Goal: Task Accomplishment & Management: Use online tool/utility

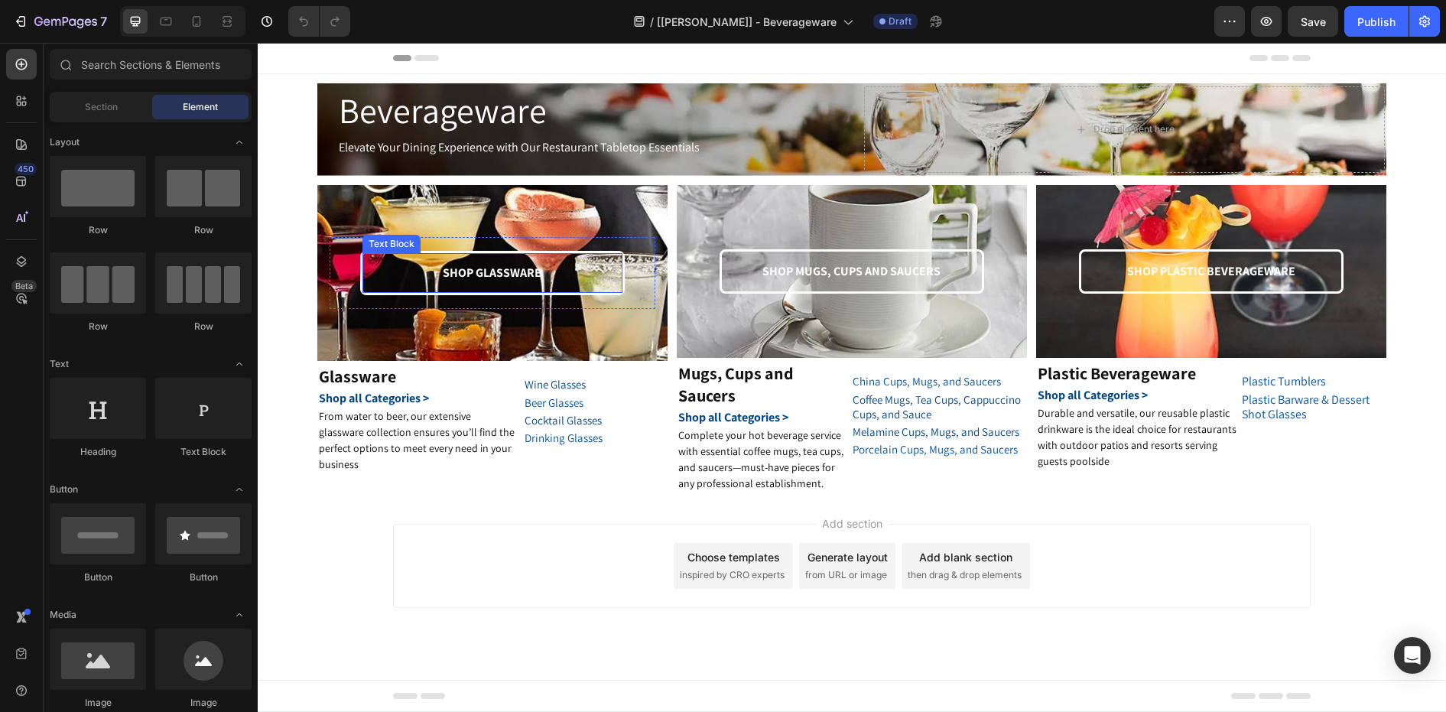
click at [499, 278] on p "SHOP GLASSWARE" at bounding box center [492, 273] width 257 height 22
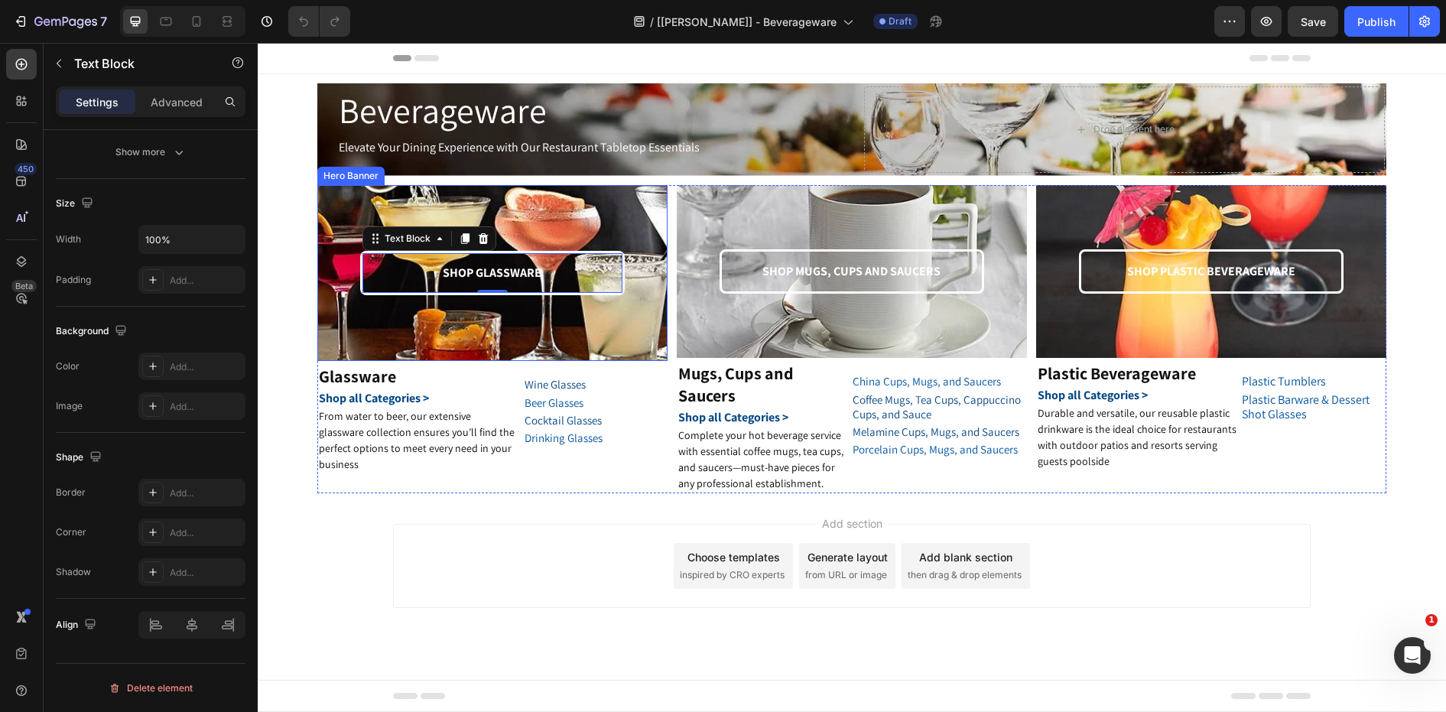
click at [350, 332] on div "SHOP GLASSWARE Text Block 0 Row" at bounding box center [493, 273] width 326 height 171
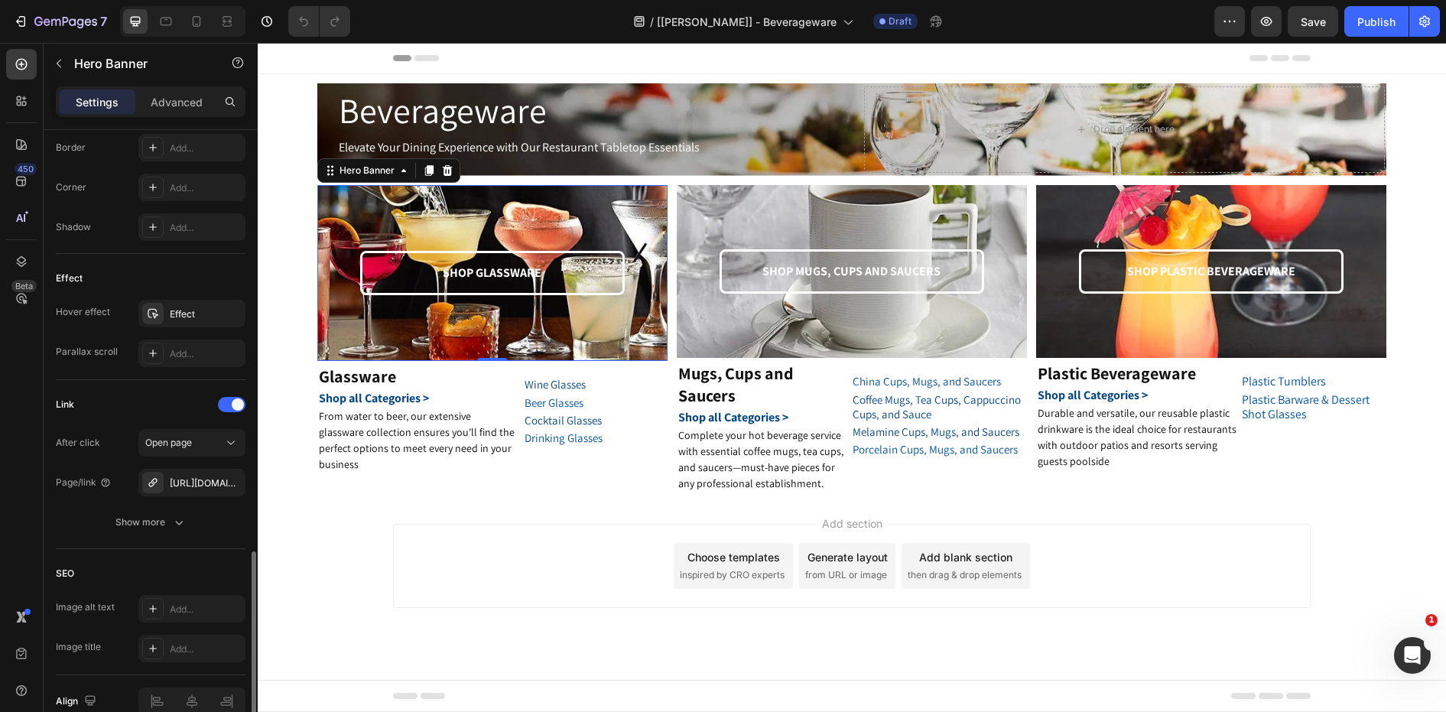
scroll to position [765, 0]
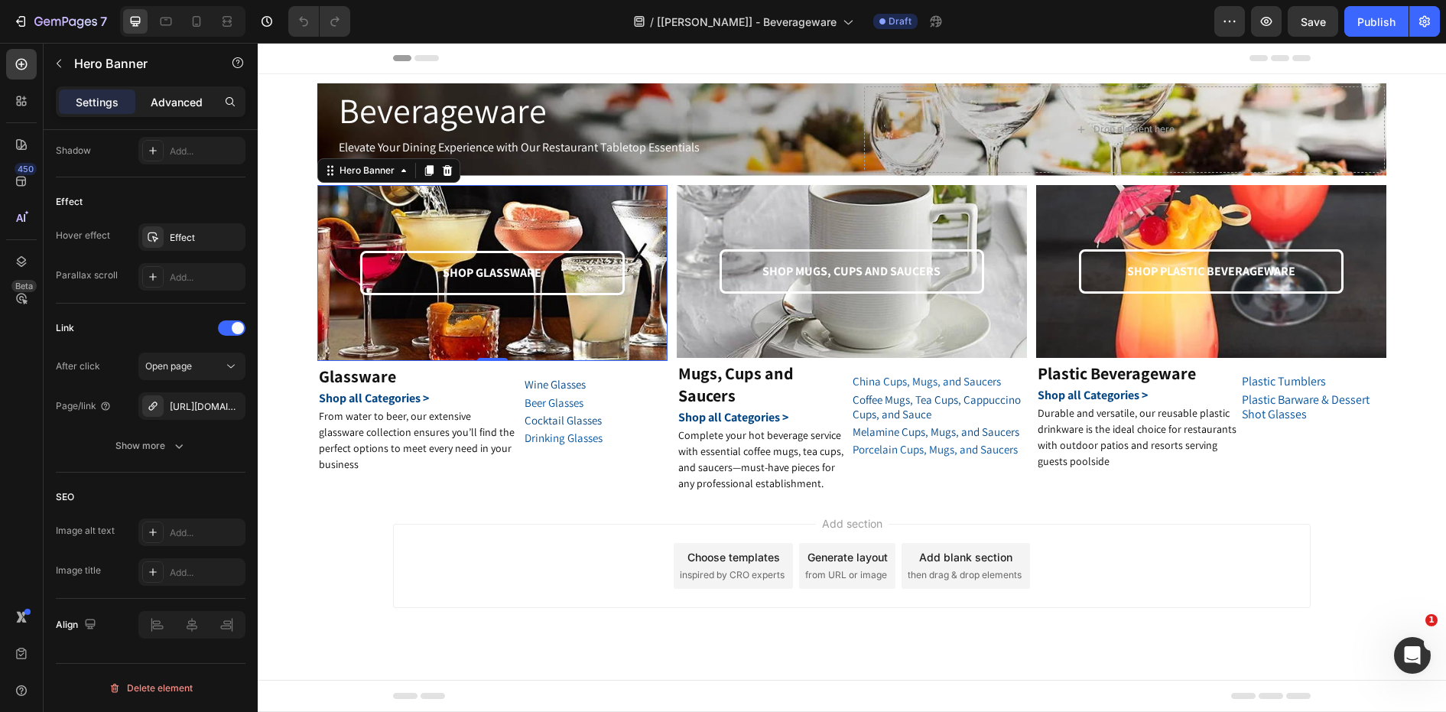
click at [176, 109] on p "Advanced" at bounding box center [177, 102] width 52 height 16
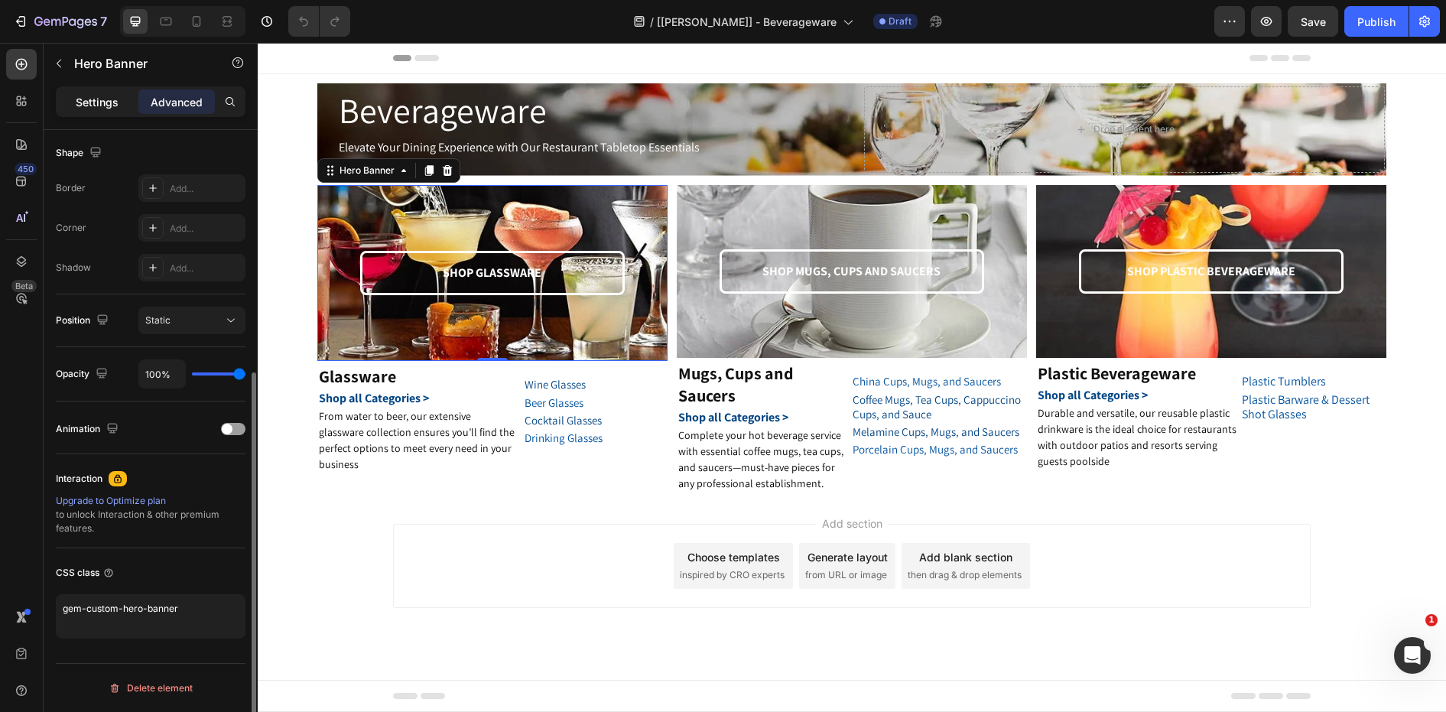
scroll to position [395, 0]
click at [76, 98] on p "Settings" at bounding box center [97, 102] width 43 height 16
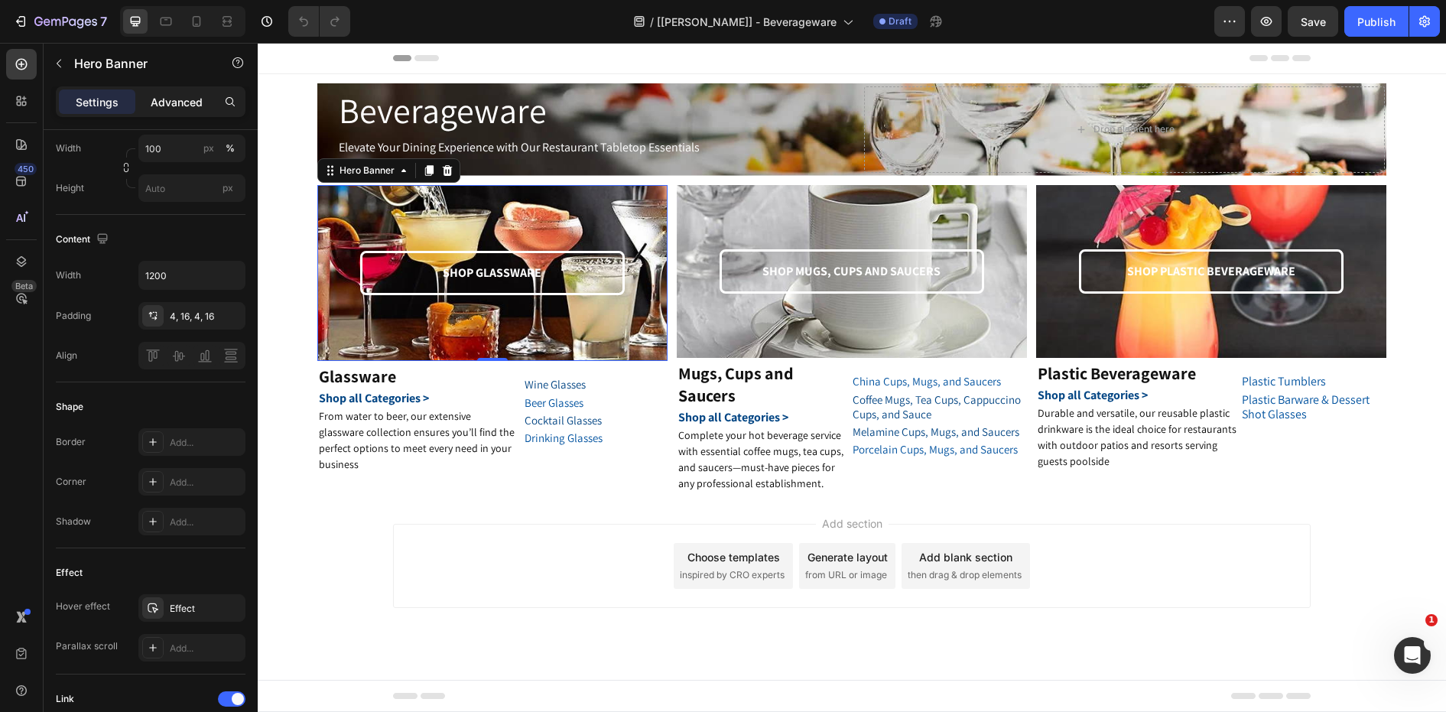
click at [143, 97] on div "Advanced" at bounding box center [176, 101] width 76 height 24
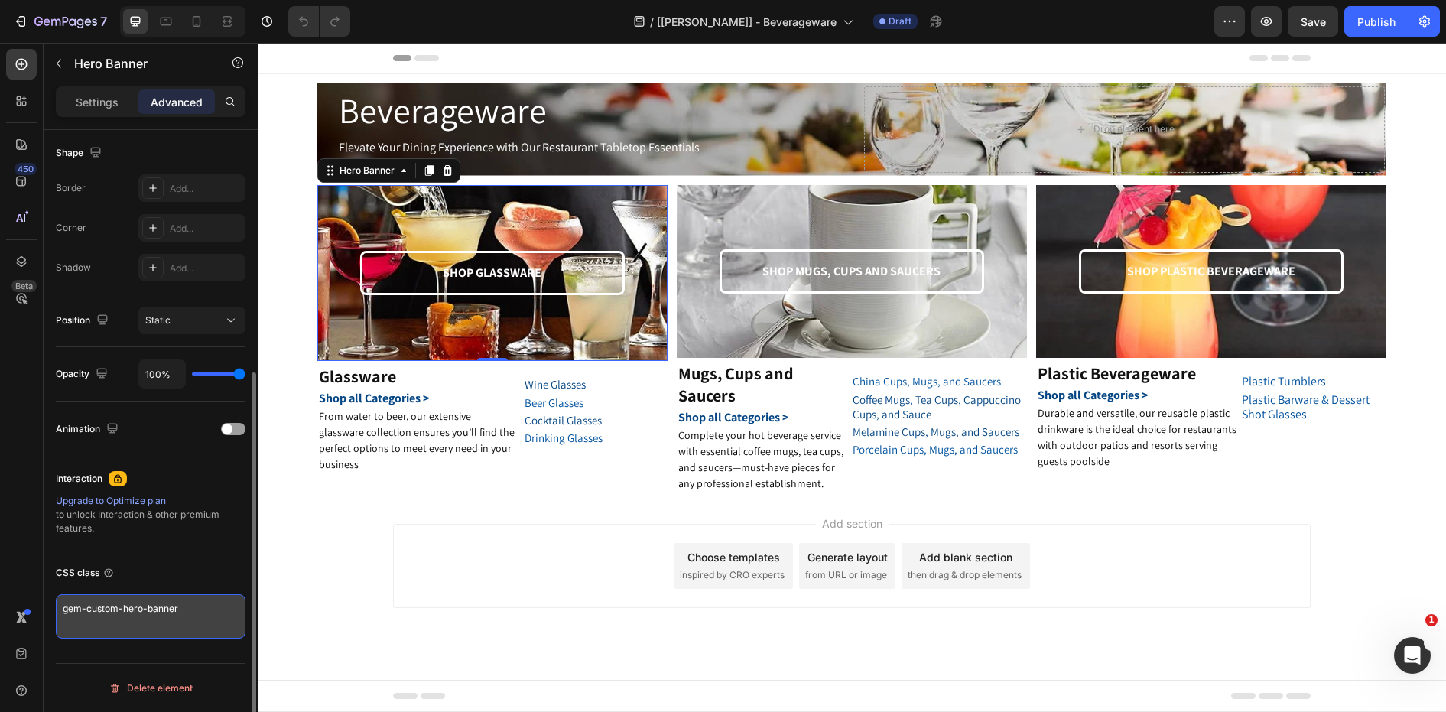
click at [195, 608] on textarea "gem-custom-hero-banner" at bounding box center [151, 616] width 190 height 44
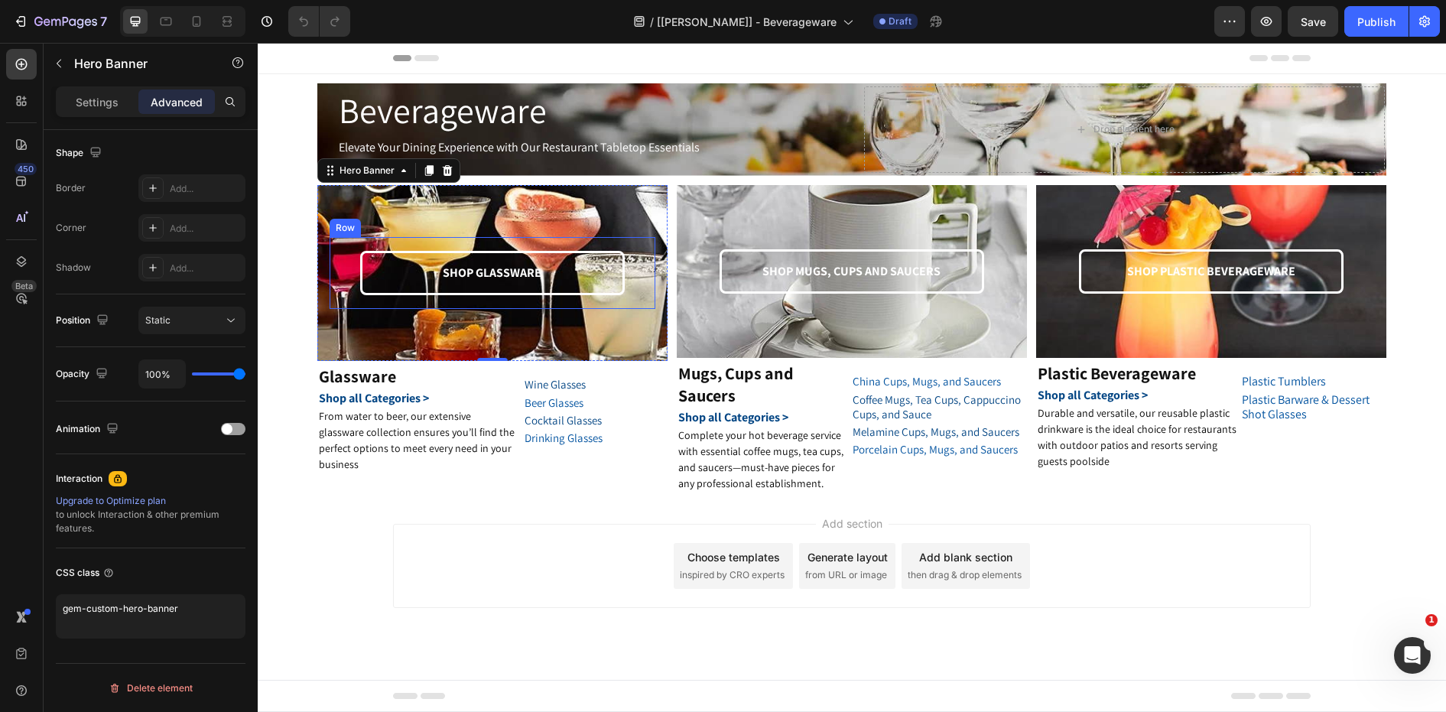
click at [346, 282] on div "SHOP GLASSWARE Text Block" at bounding box center [492, 273] width 301 height 45
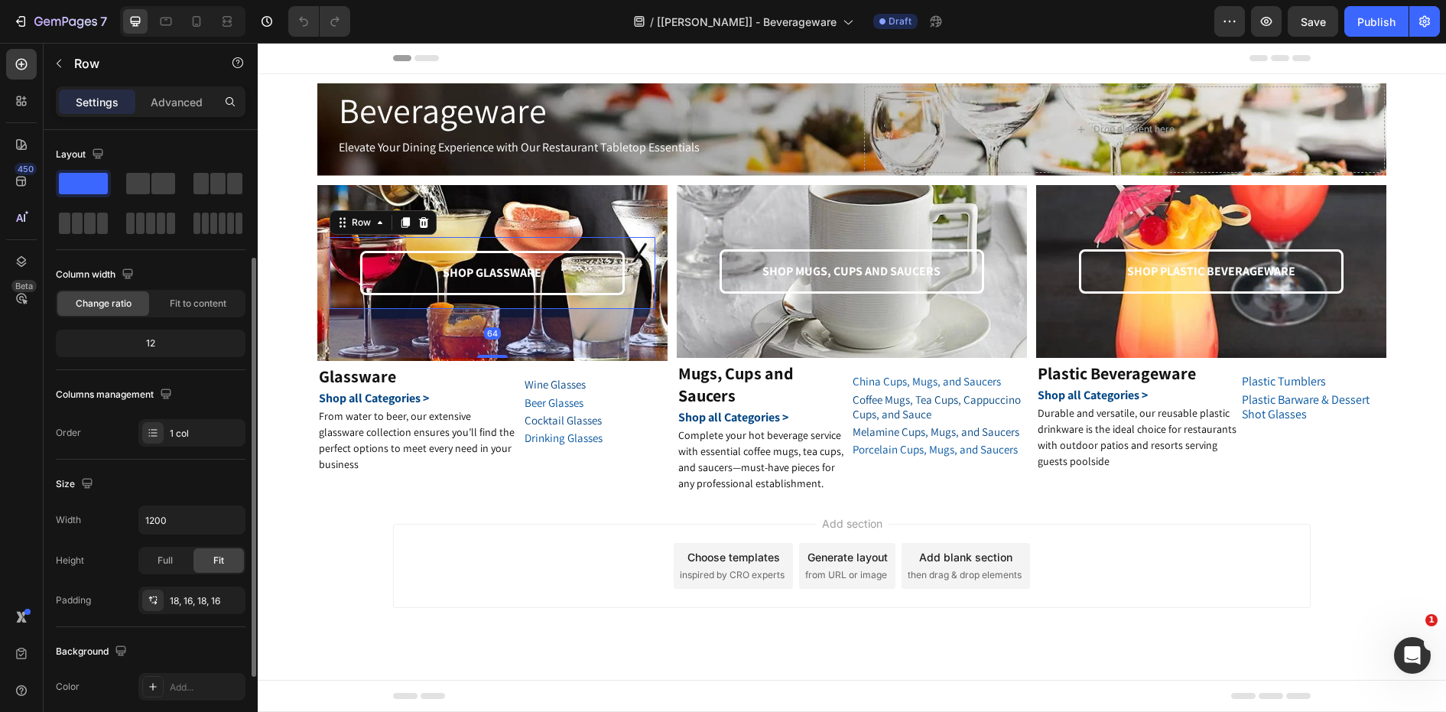
scroll to position [307, 0]
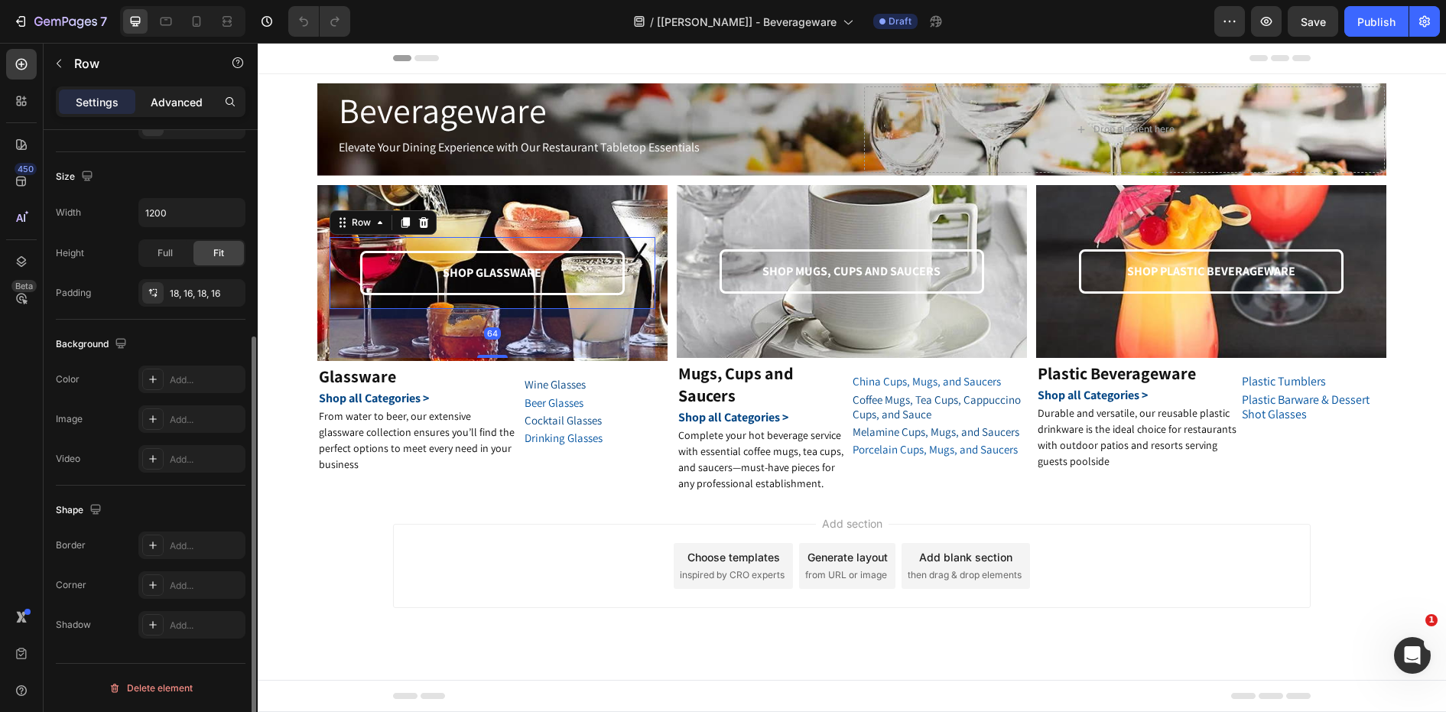
click at [185, 99] on p "Advanced" at bounding box center [177, 102] width 52 height 16
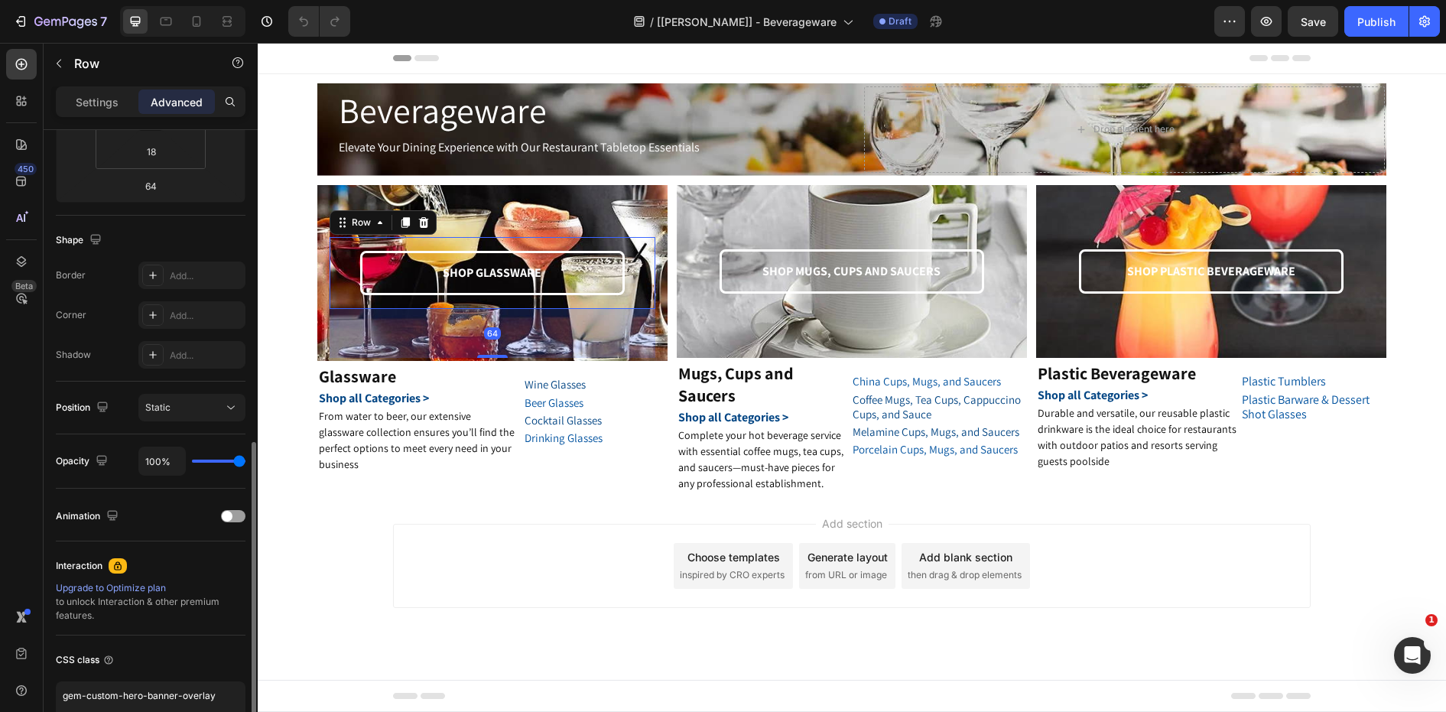
scroll to position [395, 0]
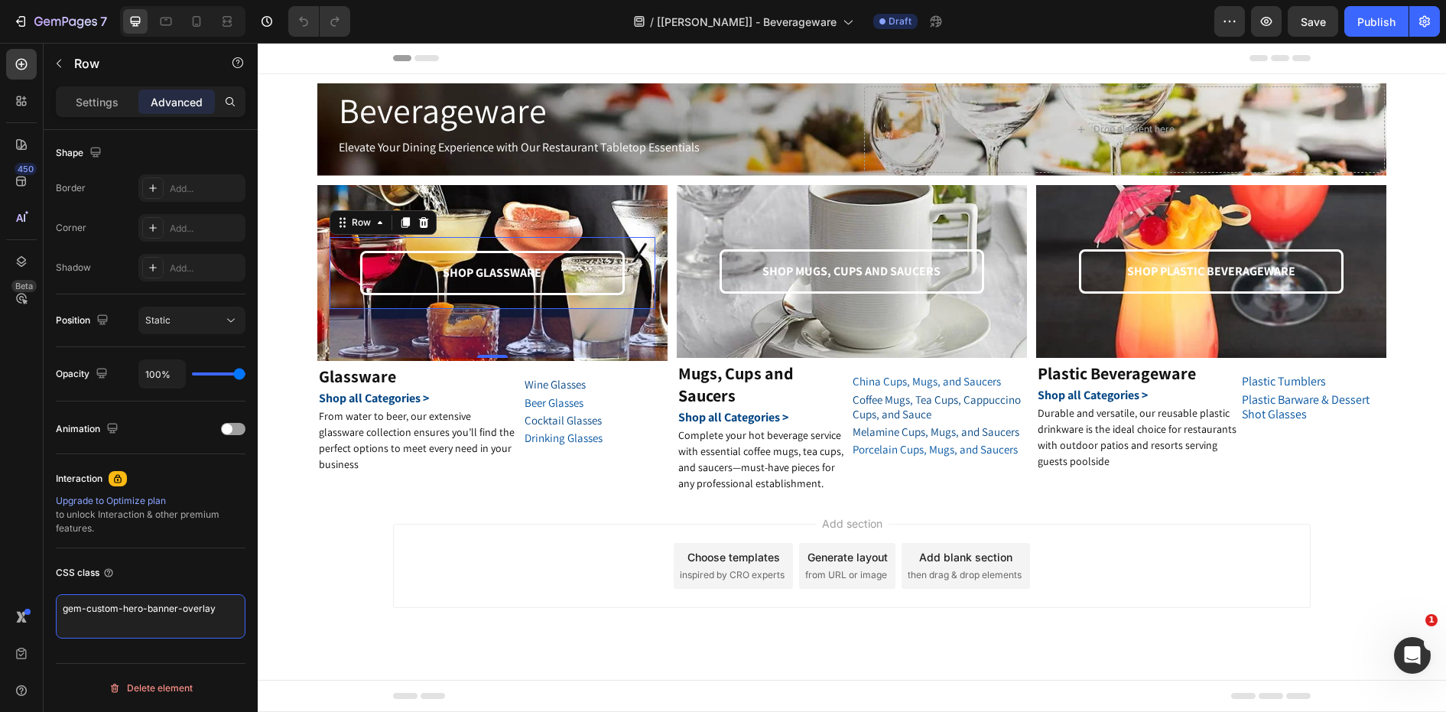
drag, startPoint x: 223, startPoint y: 612, endPoint x: 41, endPoint y: 590, distance: 184.0
click at [43, 592] on div "450 Beta Sections(18) Elements(83) Section Element Hero Section Product Detail …" at bounding box center [129, 377] width 258 height 669
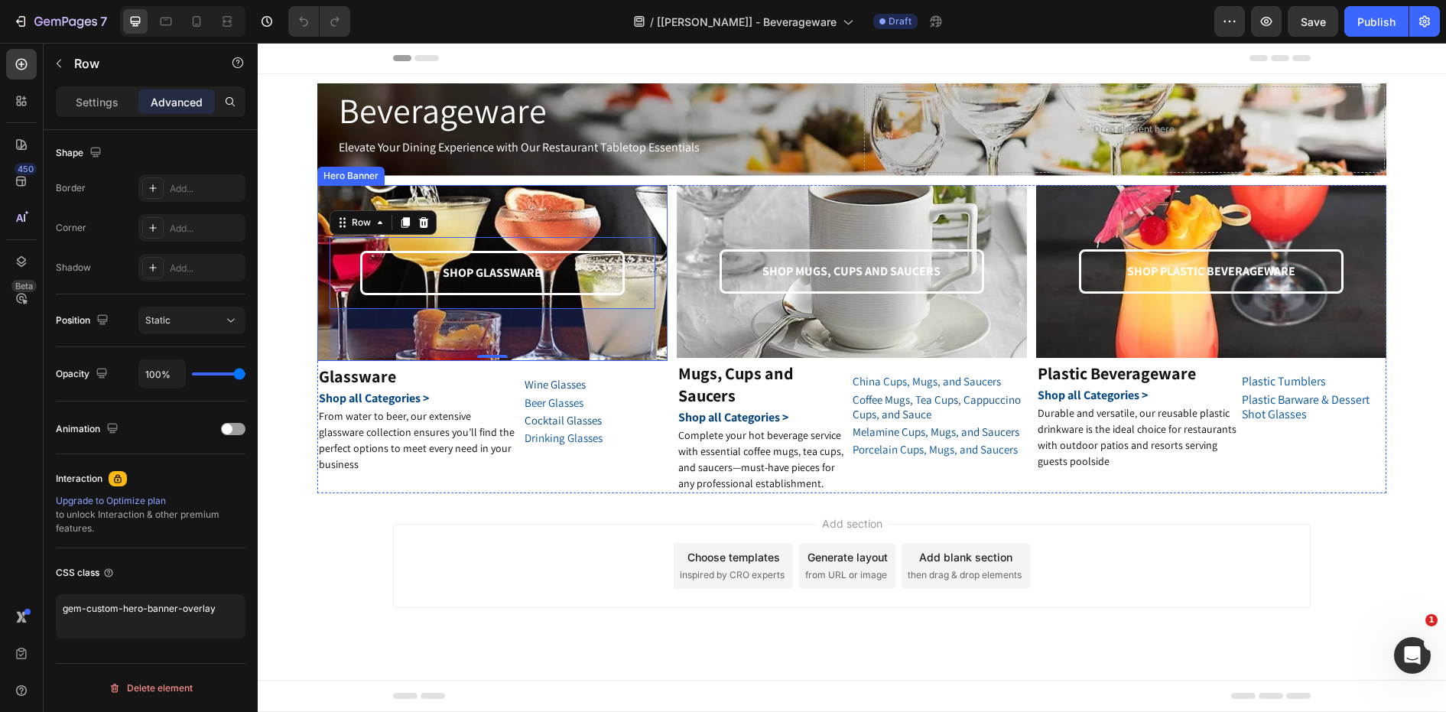
click at [527, 203] on div "SHOP GLASSWARE Text Block Row 64" at bounding box center [493, 273] width 326 height 171
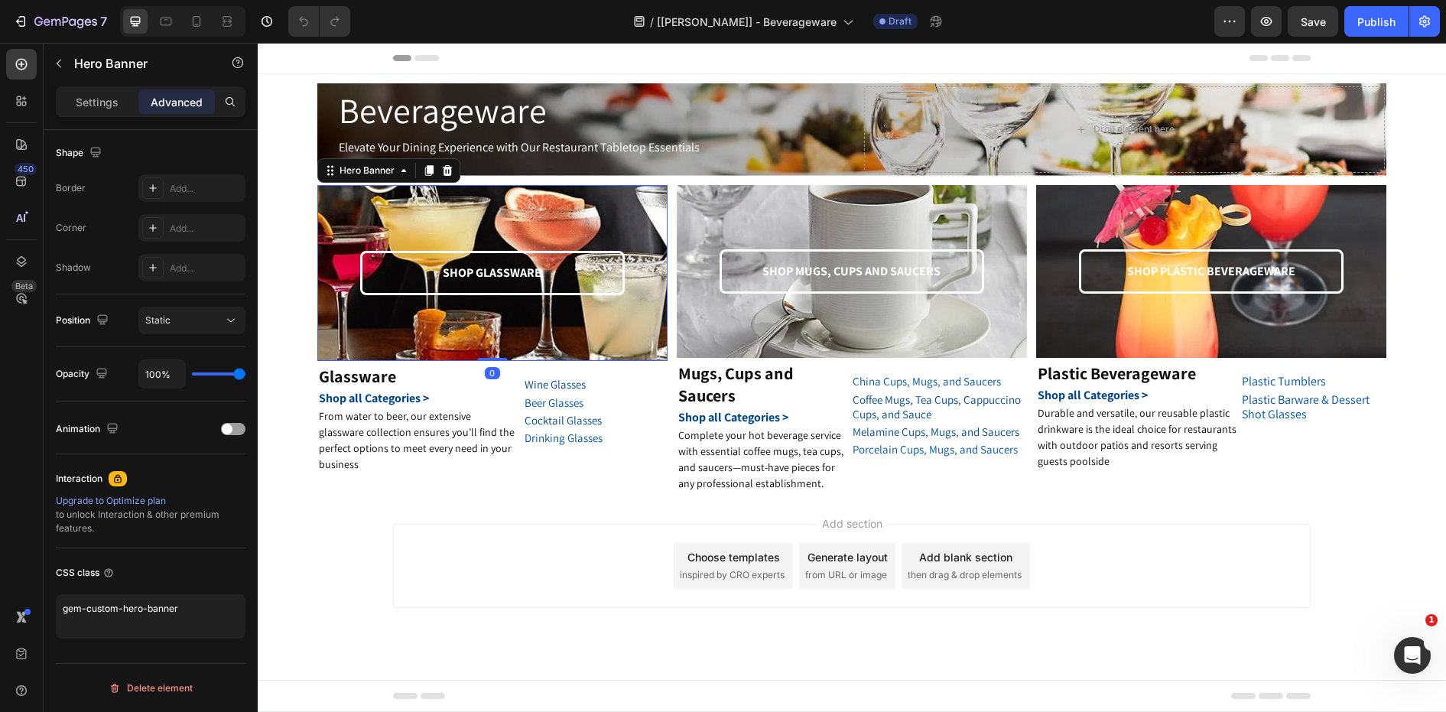
scroll to position [0, 0]
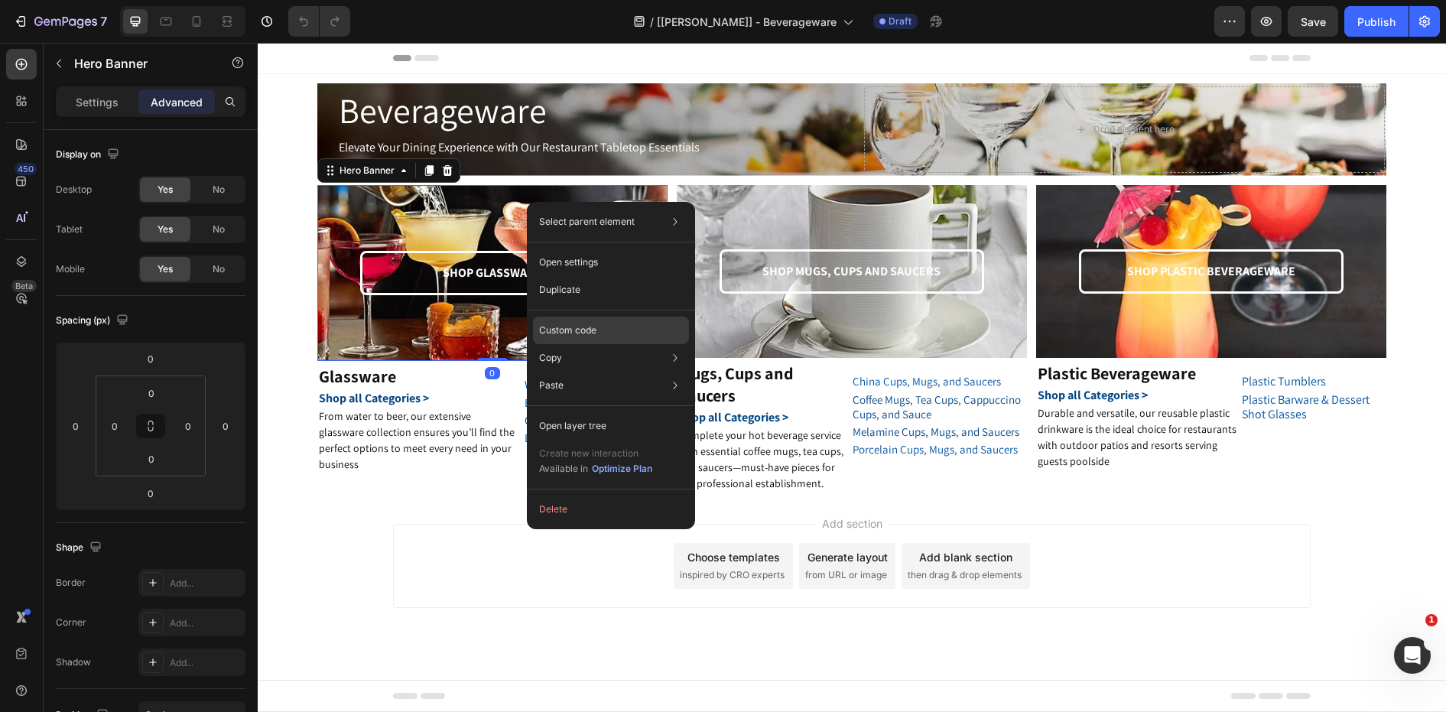
click at [589, 336] on p "Custom code" at bounding box center [567, 330] width 57 height 14
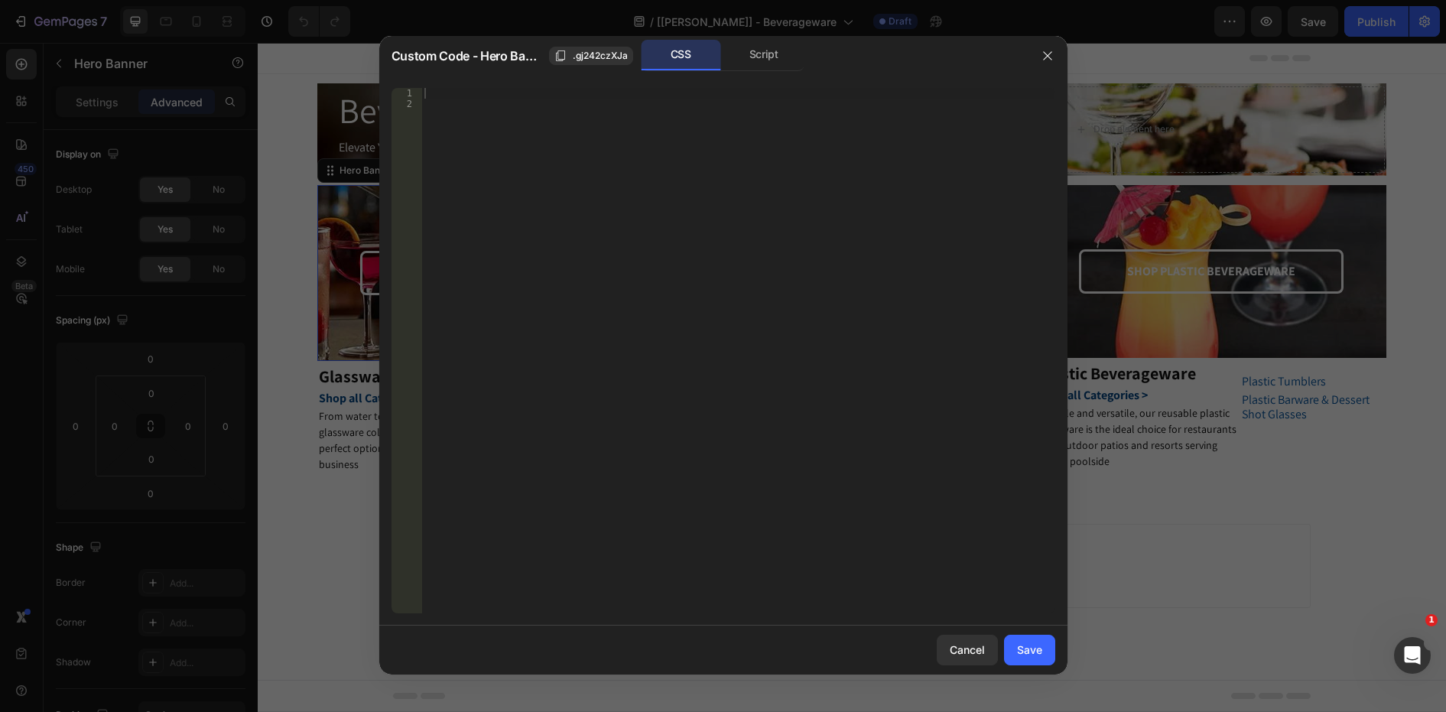
click at [516, 111] on div at bounding box center [737, 361] width 633 height 547
paste textarea "gem-custom-hero-banner-overlay"
type textarea ".gem-custom-hero-banner-overlay{}"
drag, startPoint x: 1038, startPoint y: 653, endPoint x: 741, endPoint y: 581, distance: 306.0
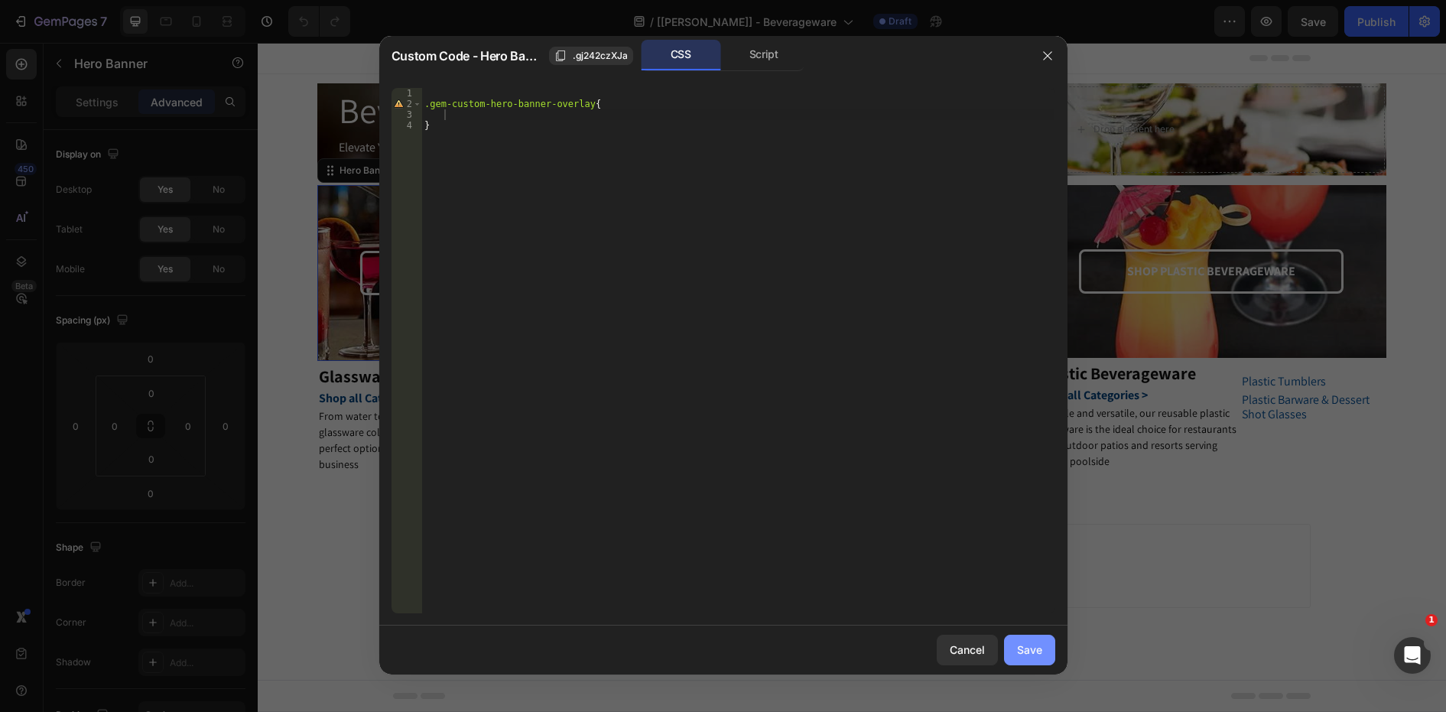
click at [1038, 653] on div "Save" at bounding box center [1029, 650] width 25 height 16
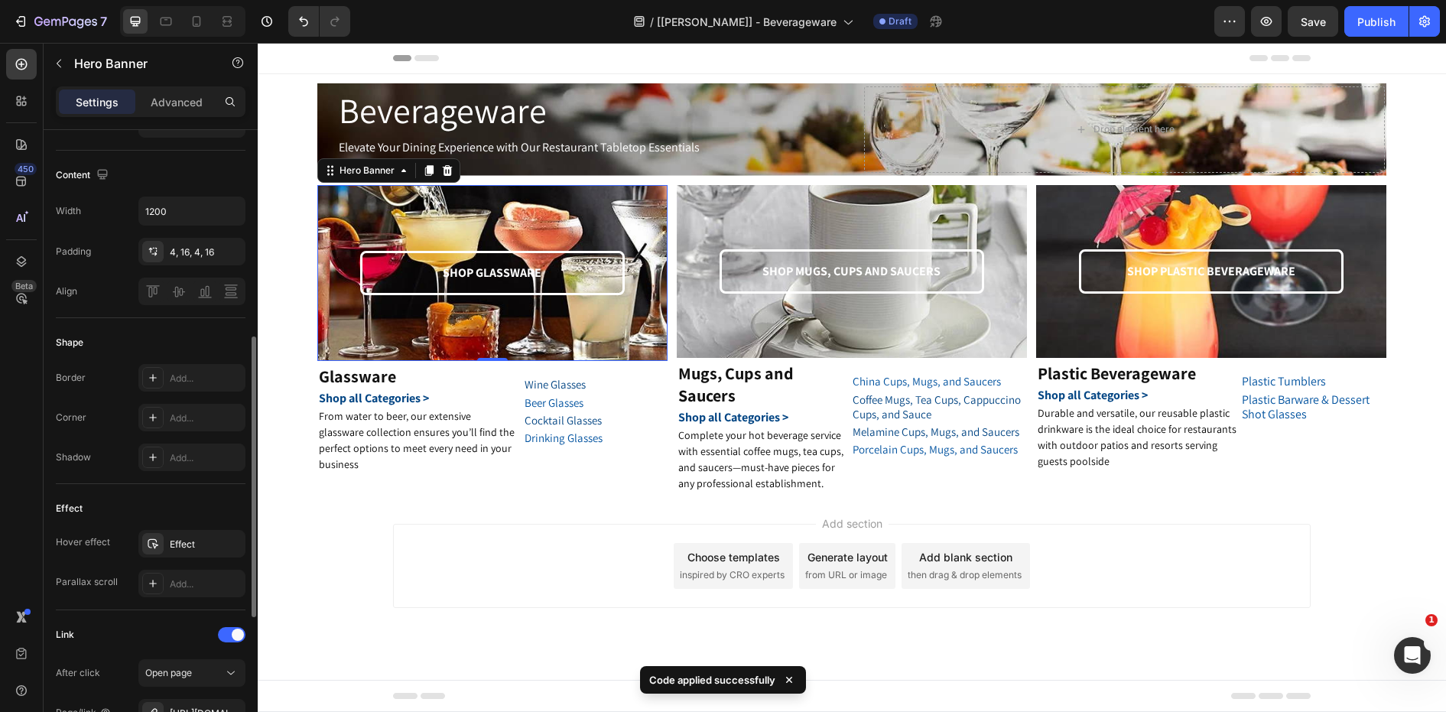
scroll to position [765, 0]
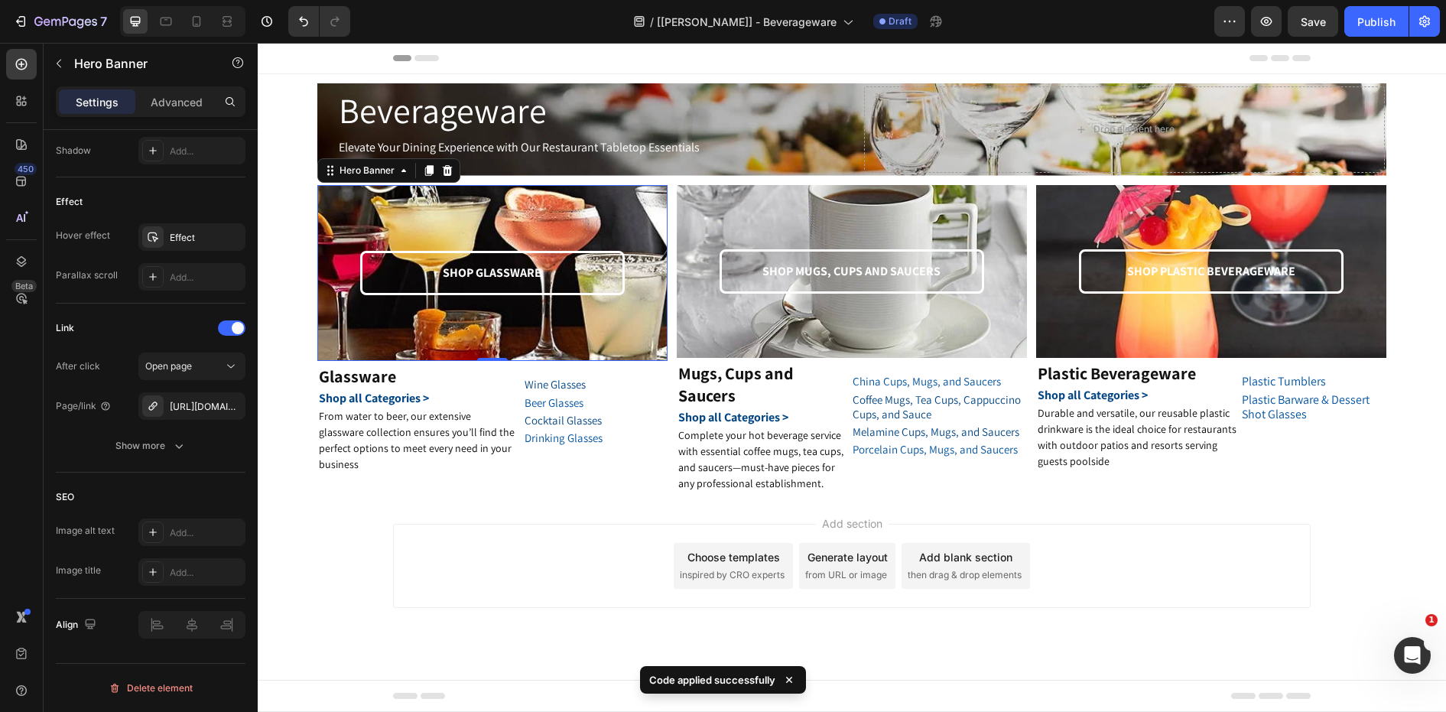
click at [366, 213] on div "SHOP GLASSWARE Text Block Row" at bounding box center [493, 273] width 326 height 171
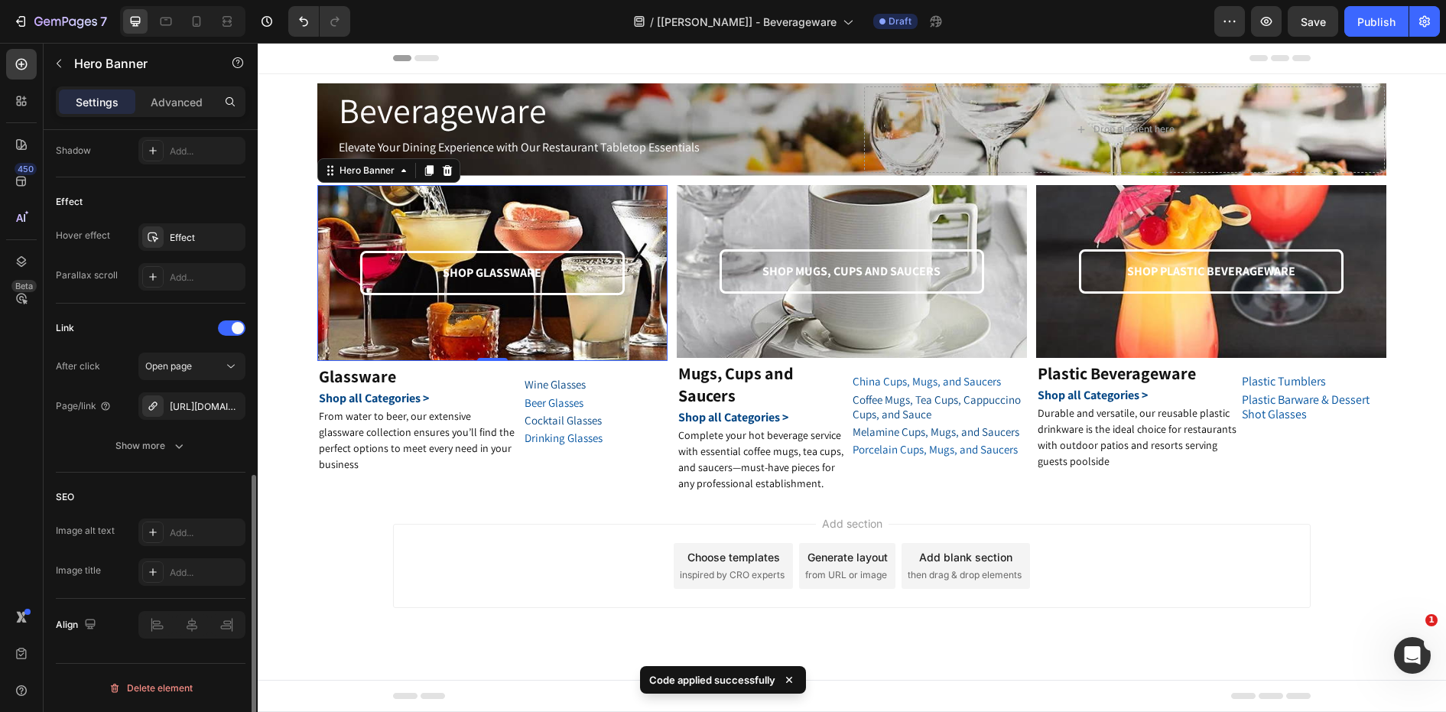
drag, startPoint x: 178, startPoint y: 103, endPoint x: 168, endPoint y: 148, distance: 46.2
click at [178, 102] on p "Advanced" at bounding box center [177, 102] width 52 height 16
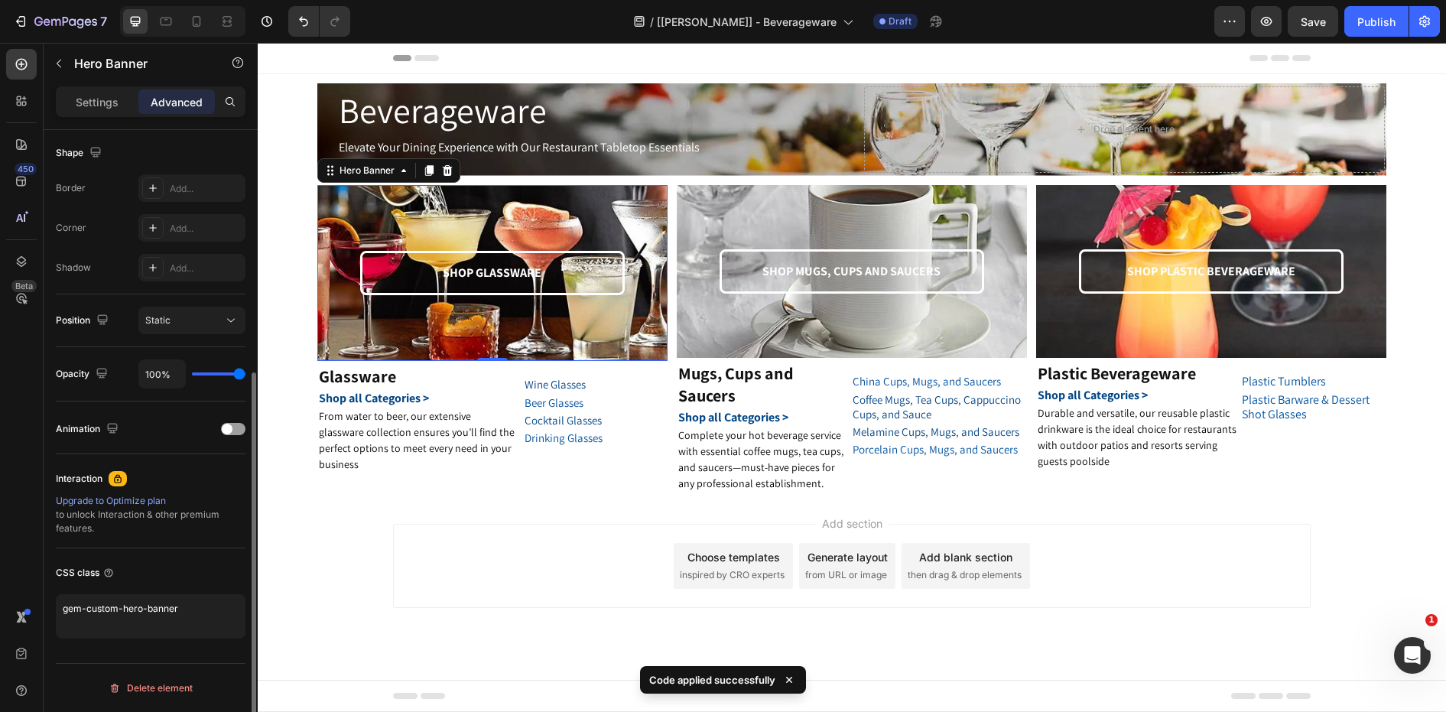
scroll to position [395, 0]
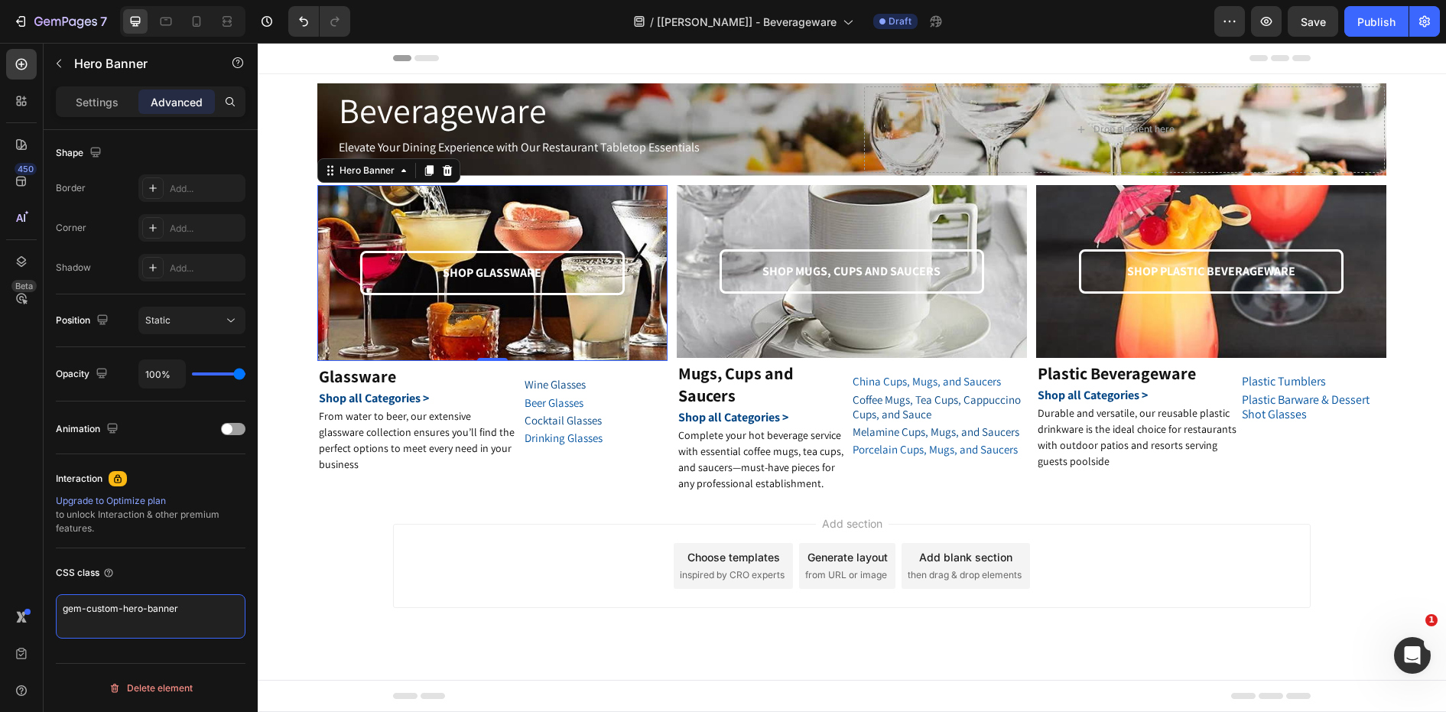
drag, startPoint x: 206, startPoint y: 610, endPoint x: -22, endPoint y: 605, distance: 228.7
click at [0, 0] on html "7 Version history / [[PERSON_NAME]] - Beverageware Draft Preview Save Publish 4…" at bounding box center [723, 0] width 1446 height 0
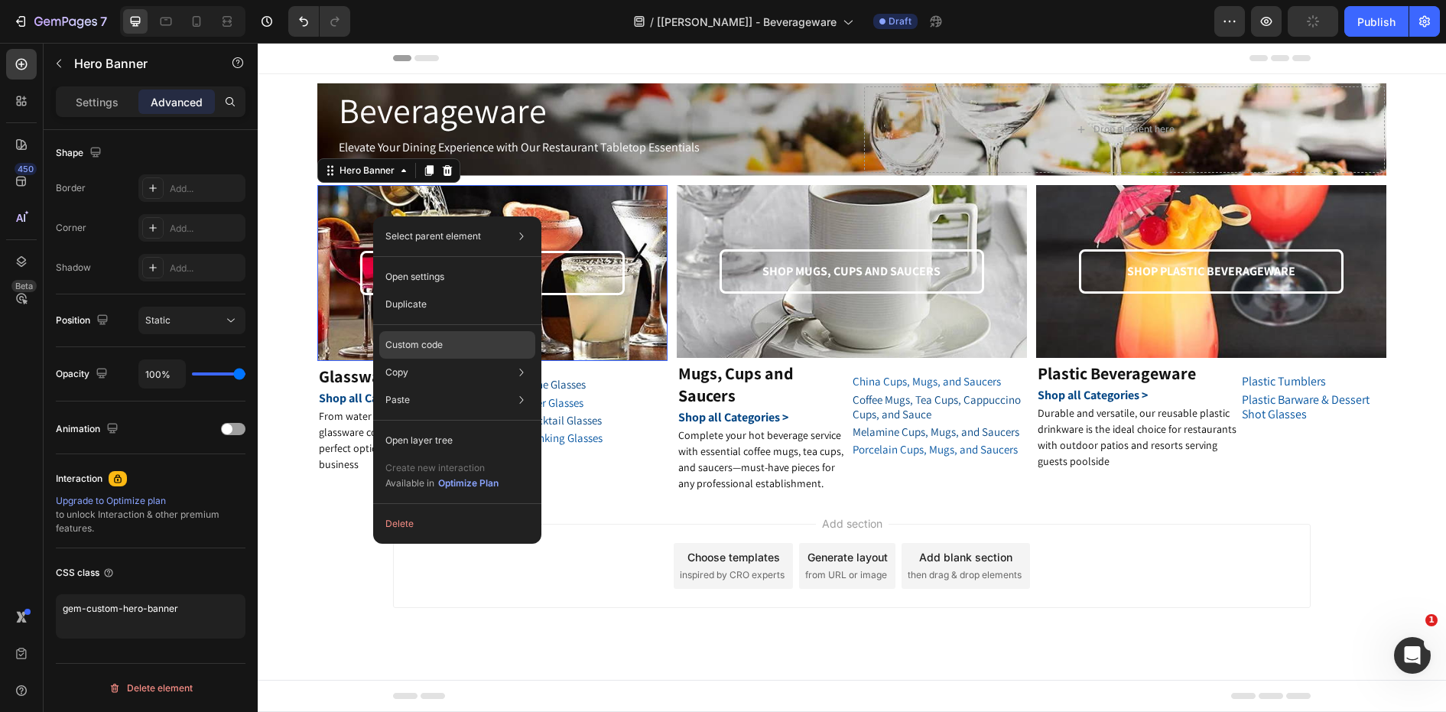
click at [421, 343] on p "Custom code" at bounding box center [413, 345] width 57 height 14
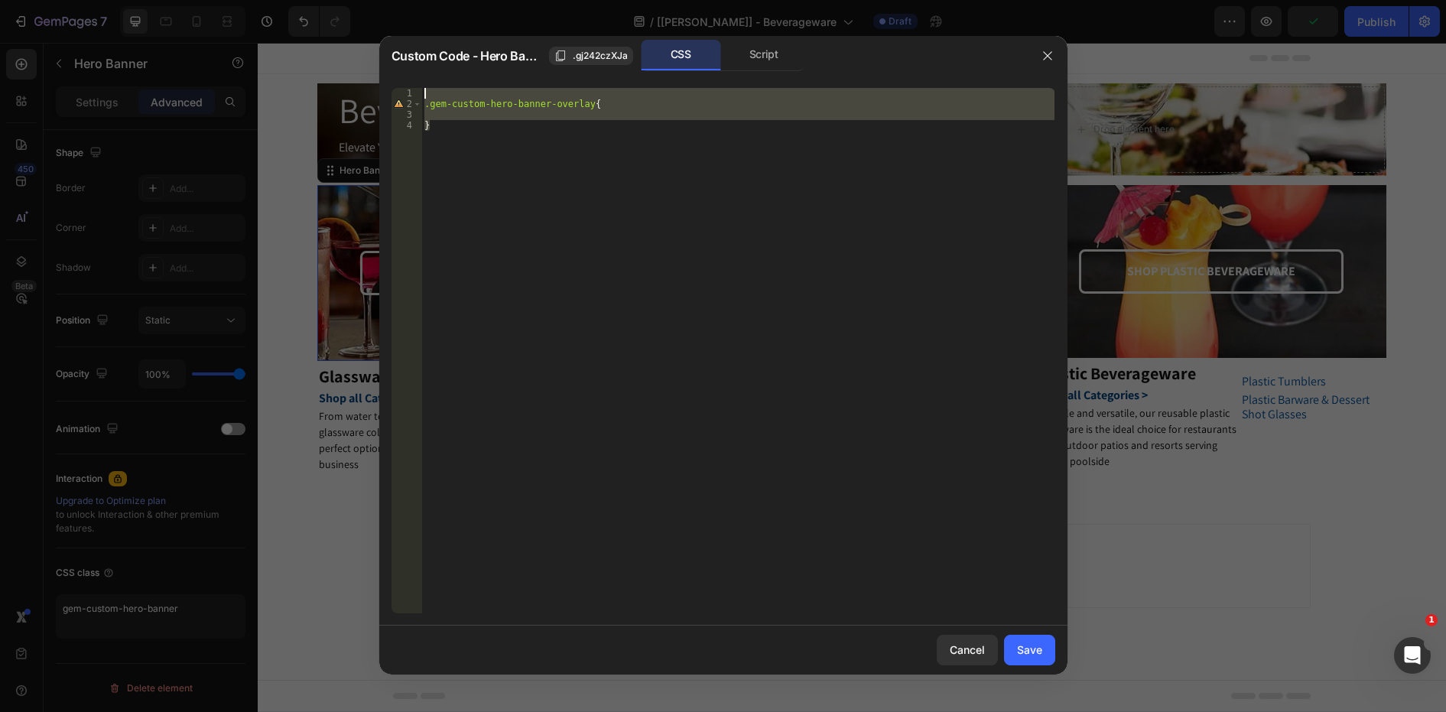
drag, startPoint x: 470, startPoint y: 134, endPoint x: 330, endPoint y: 94, distance: 145.5
click at [330, 94] on div "Custom Code - Hero Banner .gj242czXJa CSS Script } 1 2 3 4 .gem-custom-hero-ban…" at bounding box center [723, 356] width 1446 height 712
type textarea ".gem-custom-hero-banner-overlay{"
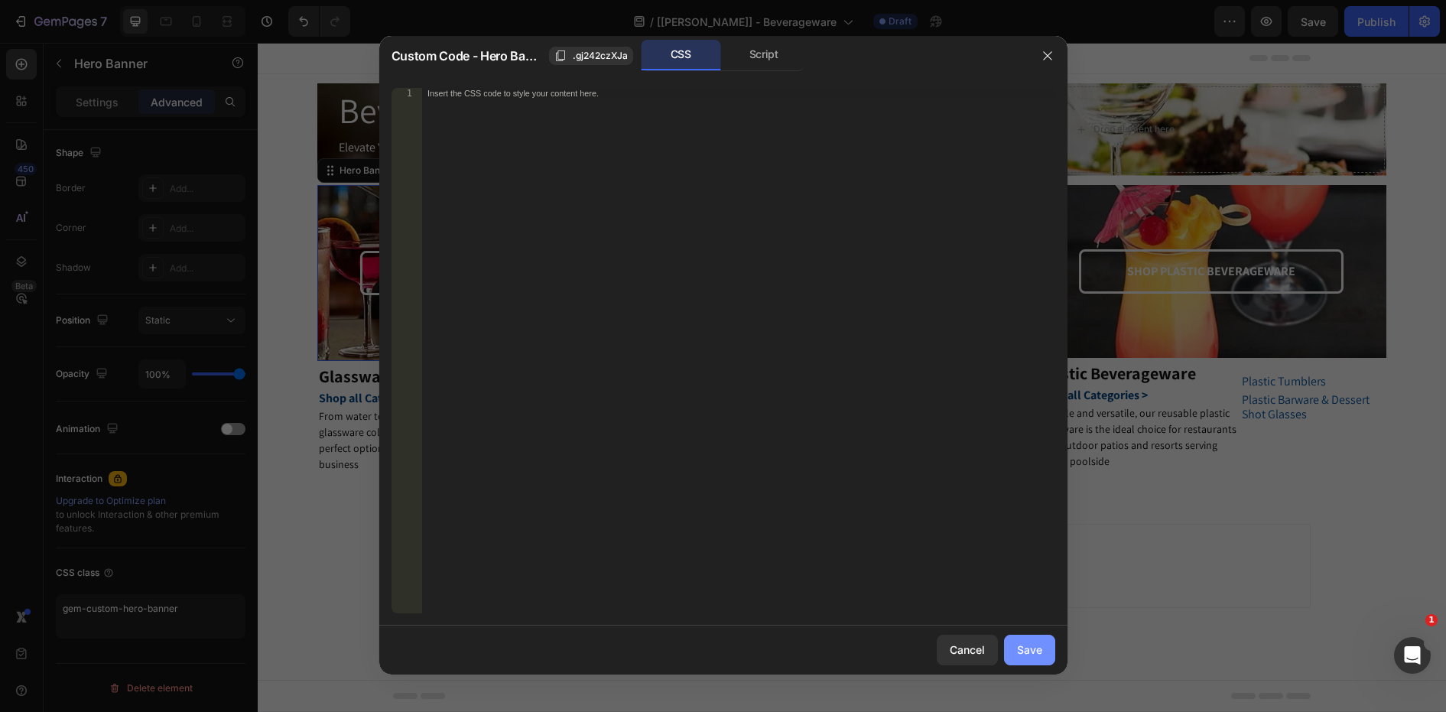
click at [1029, 639] on button "Save" at bounding box center [1029, 650] width 51 height 31
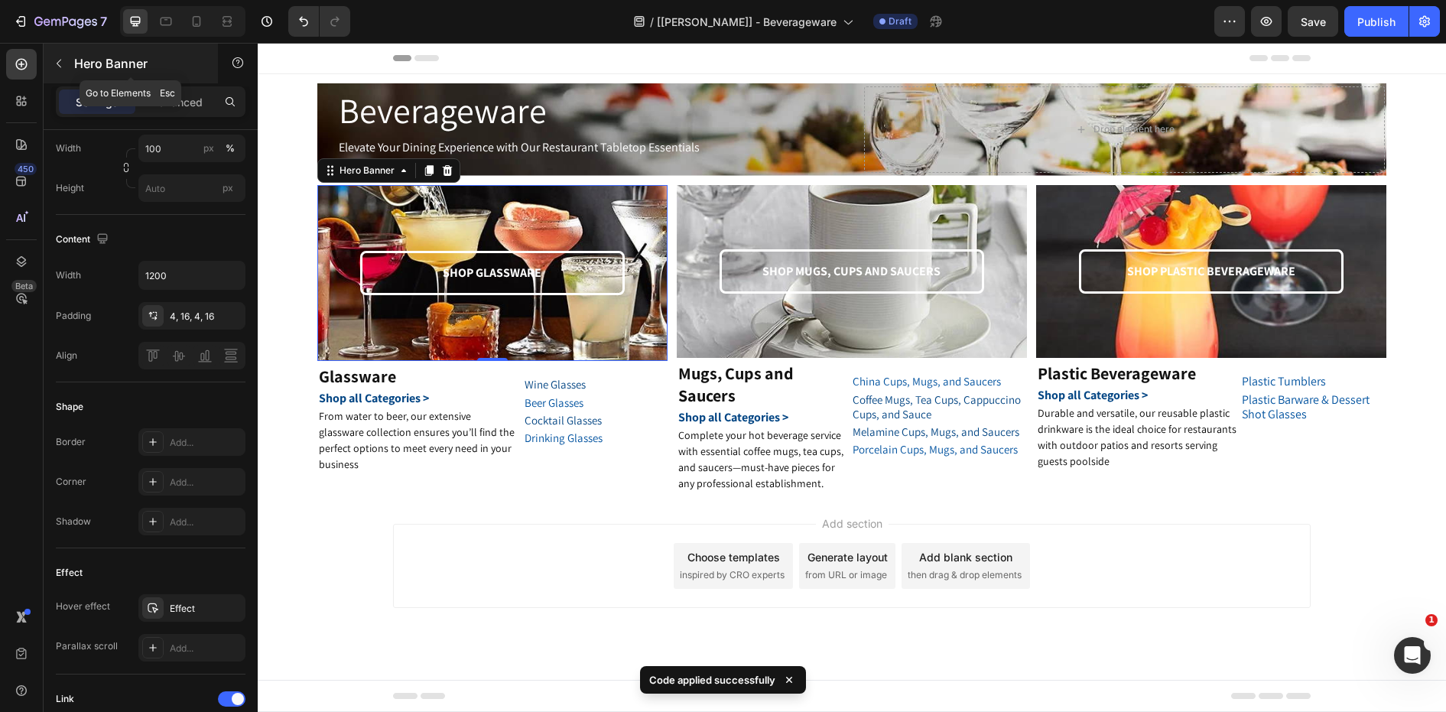
click at [50, 64] on button "button" at bounding box center [59, 63] width 24 height 24
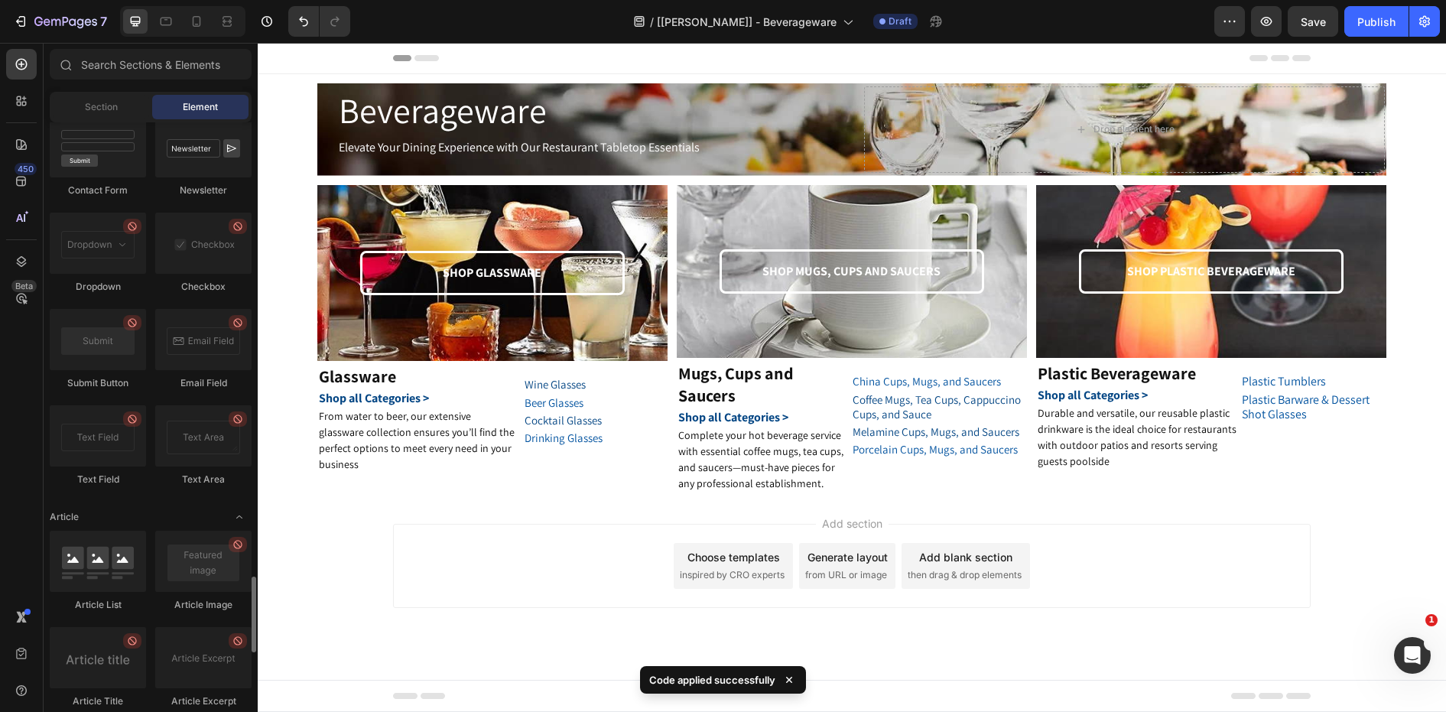
scroll to position [3946, 0]
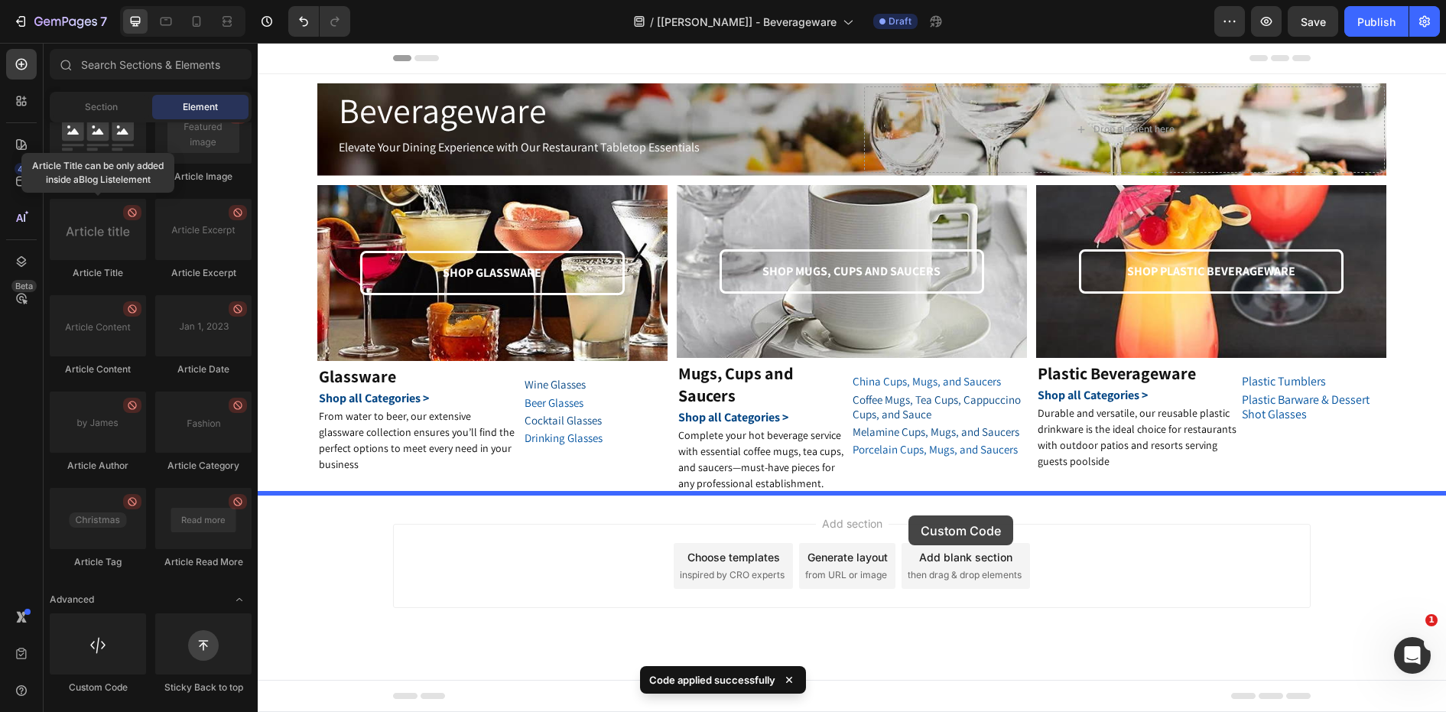
drag, startPoint x: 364, startPoint y: 692, endPoint x: 908, endPoint y: 515, distance: 572.4
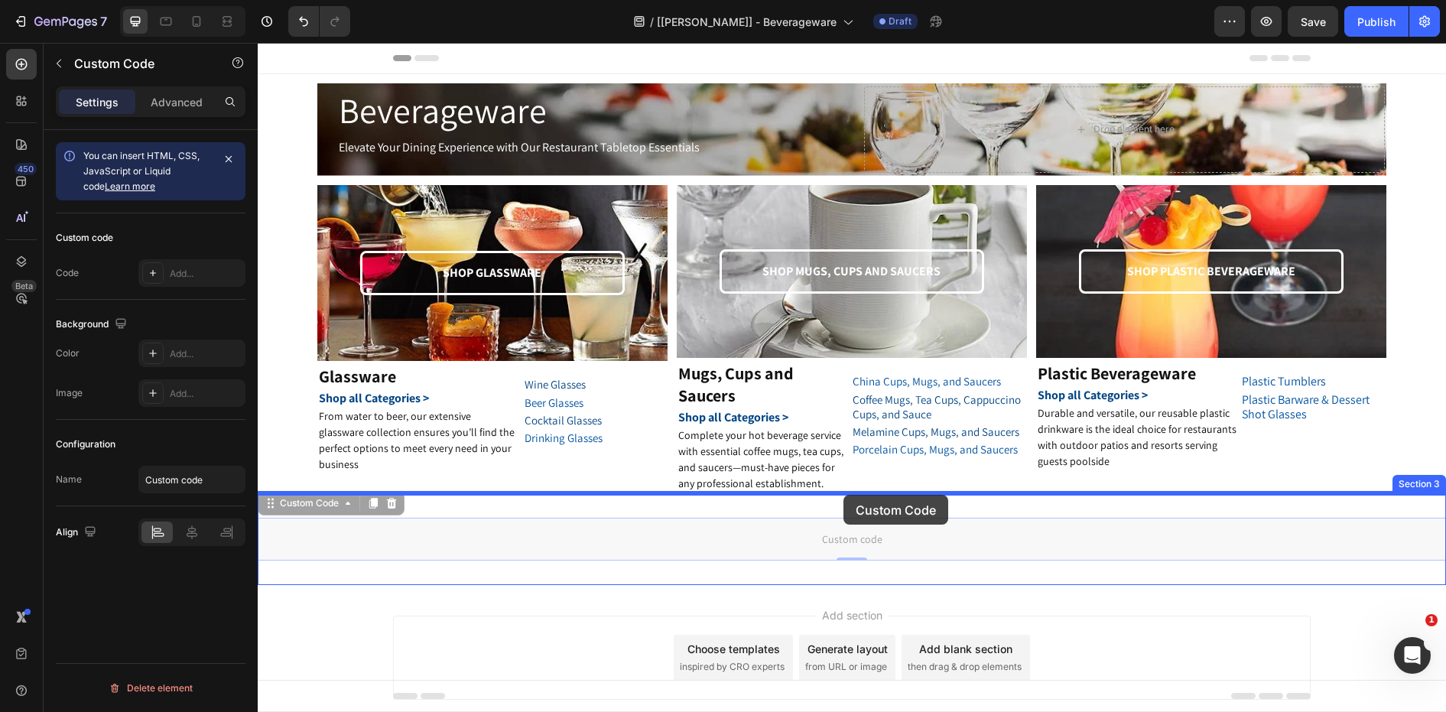
drag, startPoint x: 295, startPoint y: 506, endPoint x: 843, endPoint y: 495, distance: 548.4
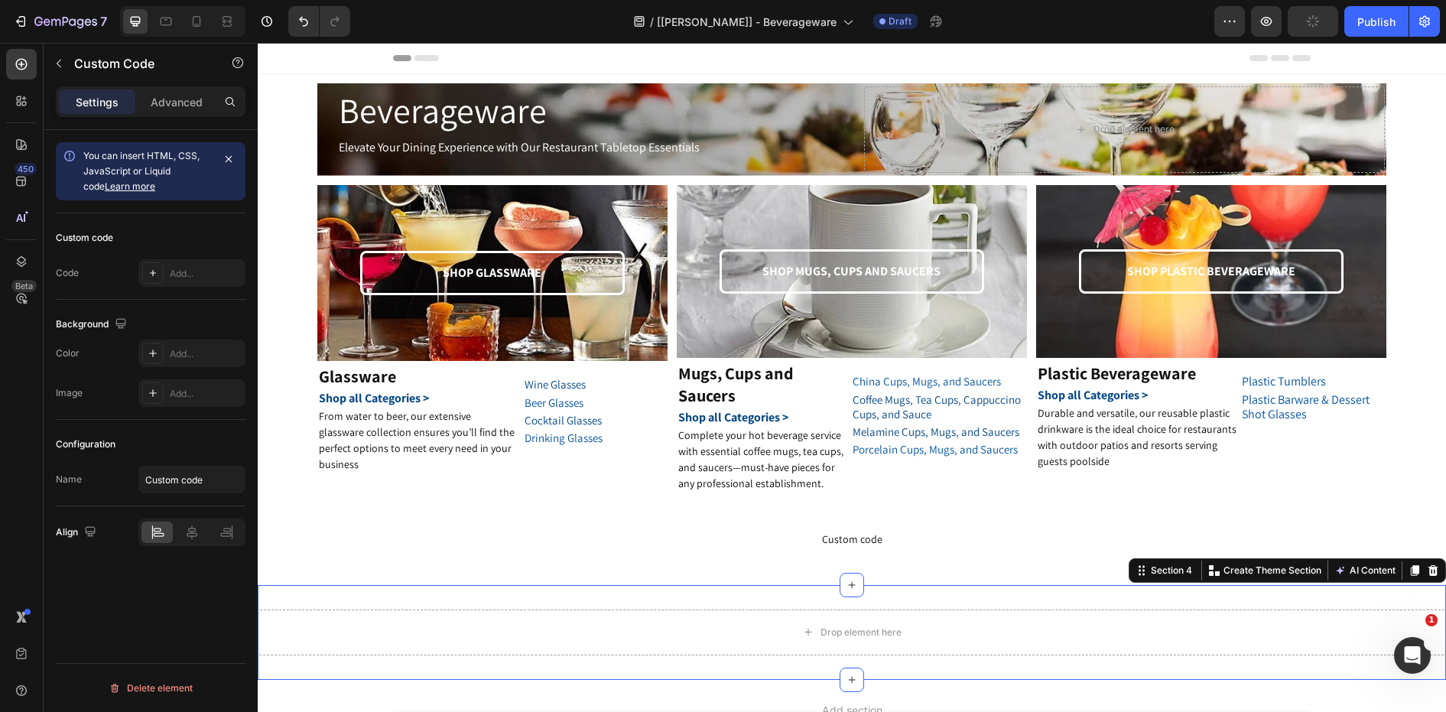
click at [822, 600] on div "Drop element here Section 4 Create Theme Section AI Content Write with GemAI Wh…" at bounding box center [852, 632] width 1188 height 95
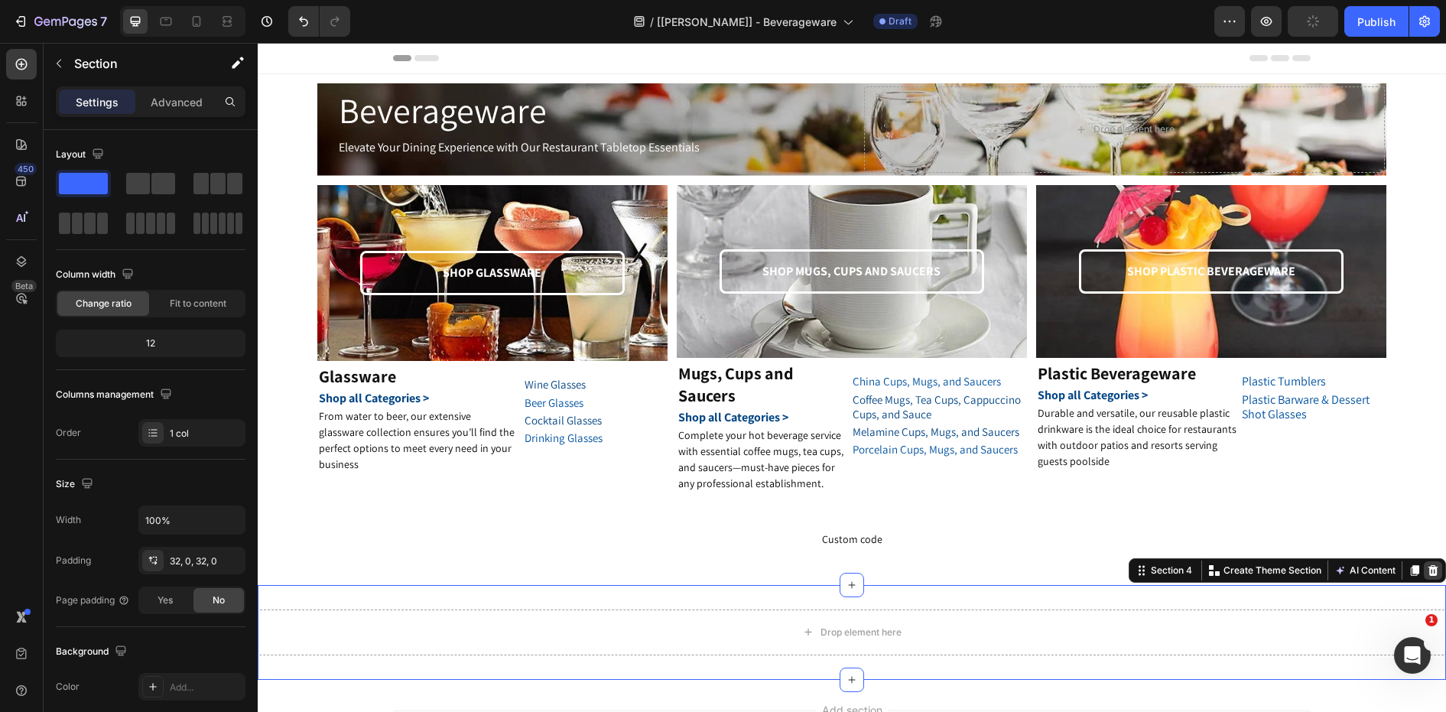
drag, startPoint x: 1425, startPoint y: 570, endPoint x: 1047, endPoint y: 570, distance: 377.8
click at [1428, 570] on icon at bounding box center [1433, 570] width 10 height 11
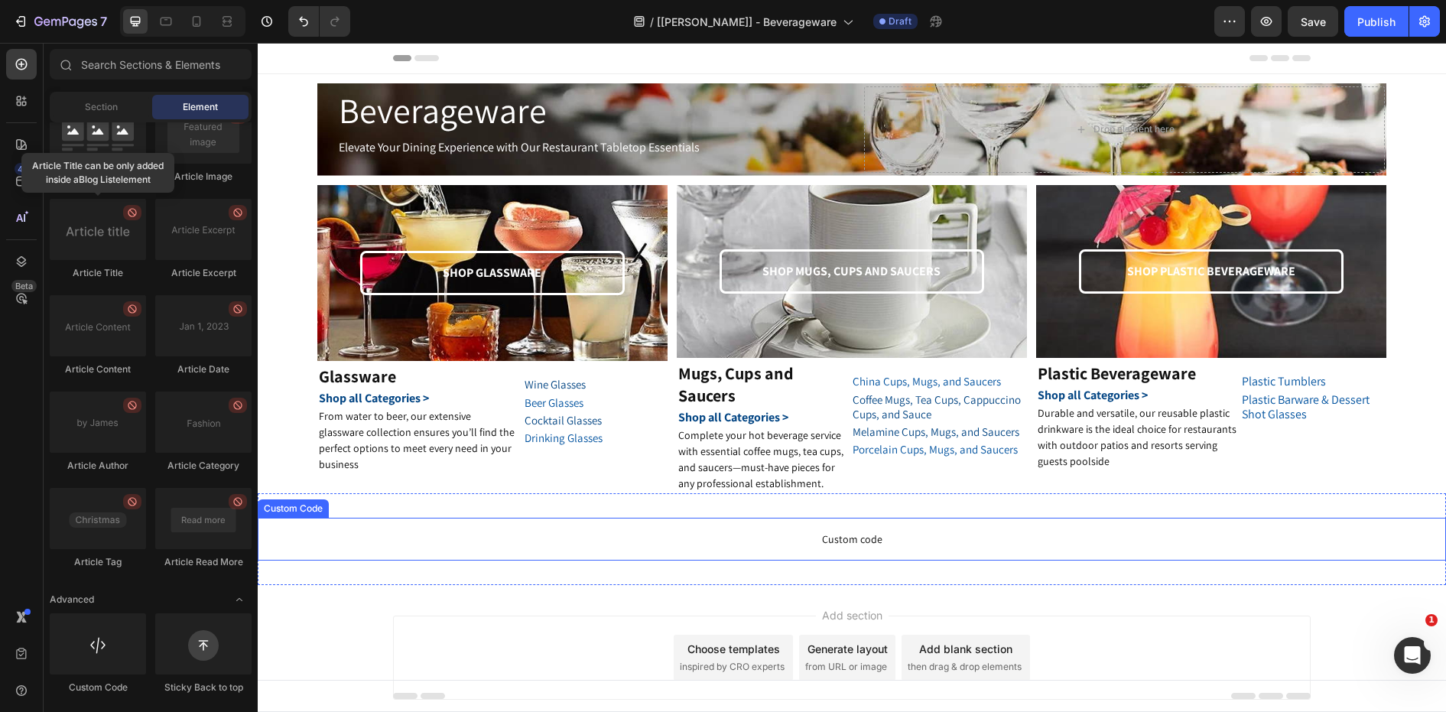
click at [961, 554] on p "Custom code" at bounding box center [852, 539] width 1188 height 43
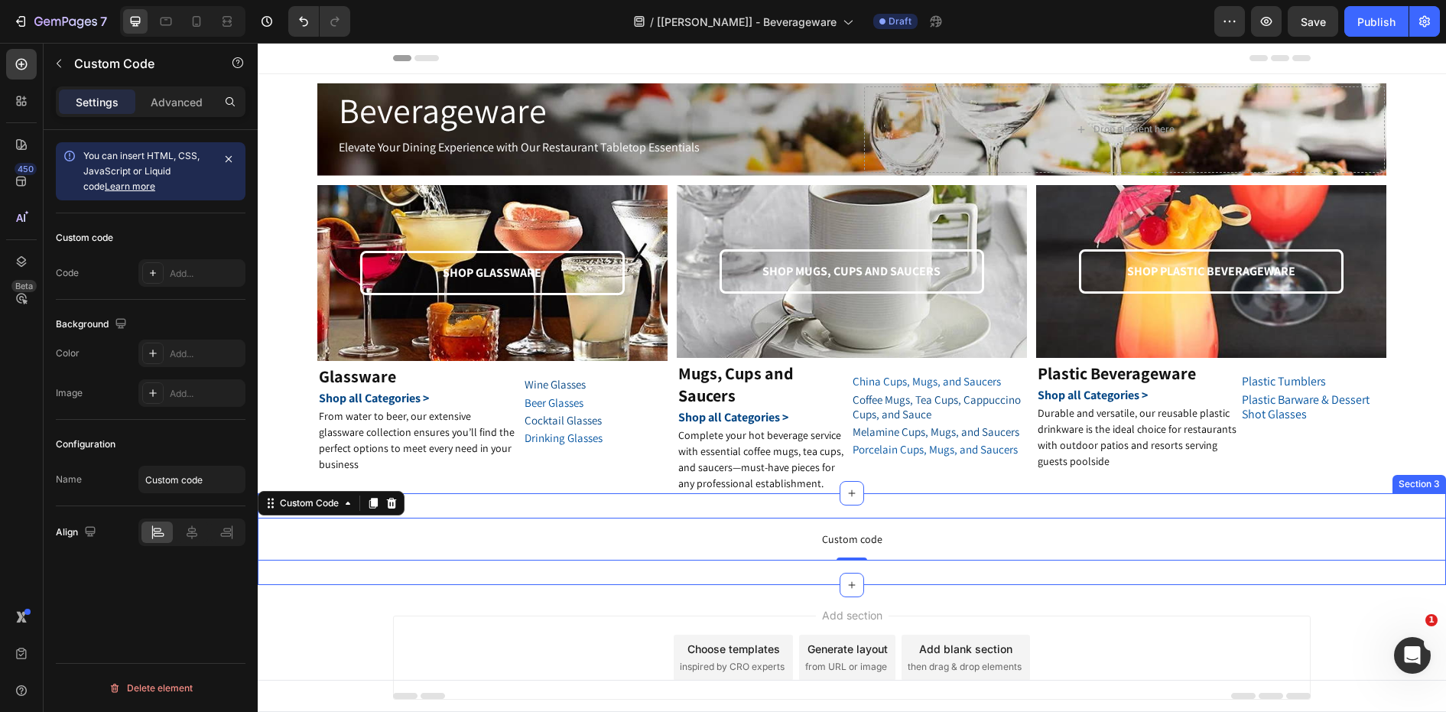
click at [1055, 503] on div "Custom code Custom Code 0 Section 3" at bounding box center [852, 539] width 1188 height 92
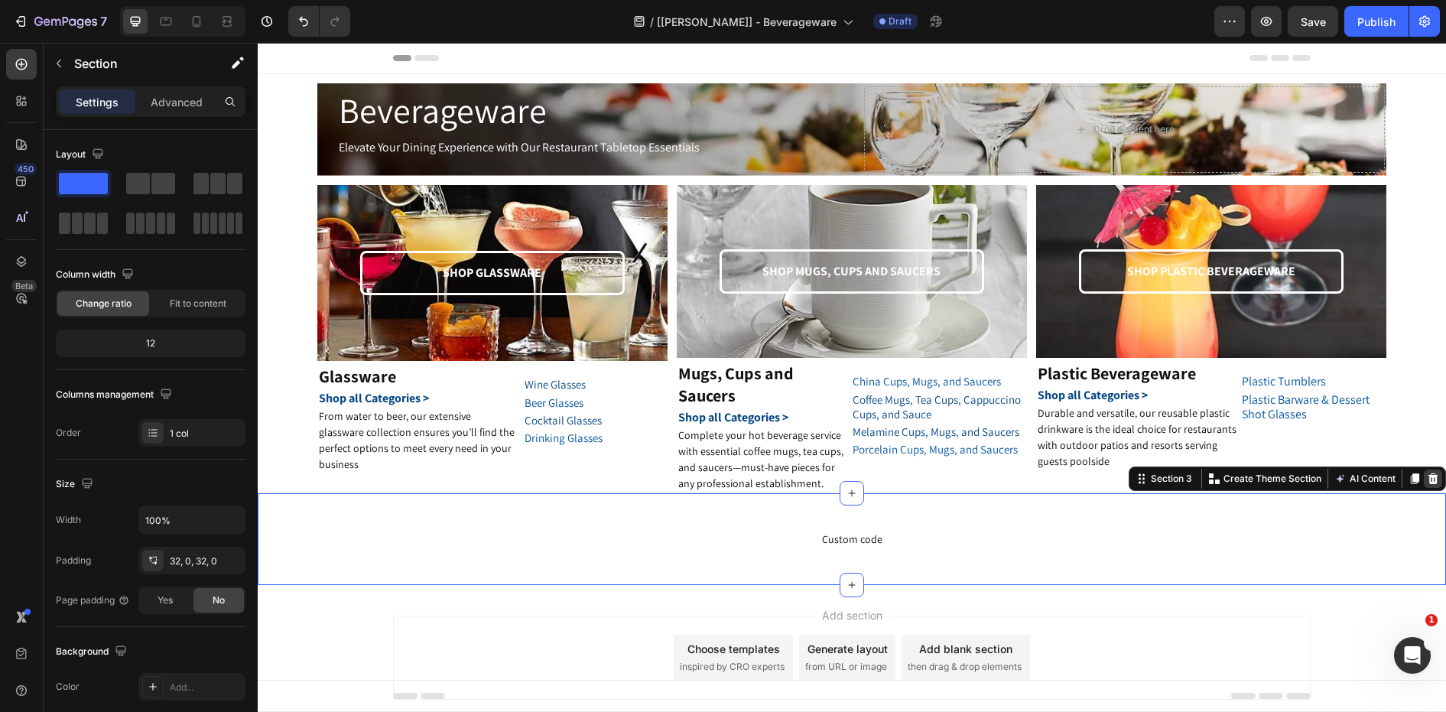
click at [1427, 476] on icon at bounding box center [1433, 479] width 12 height 12
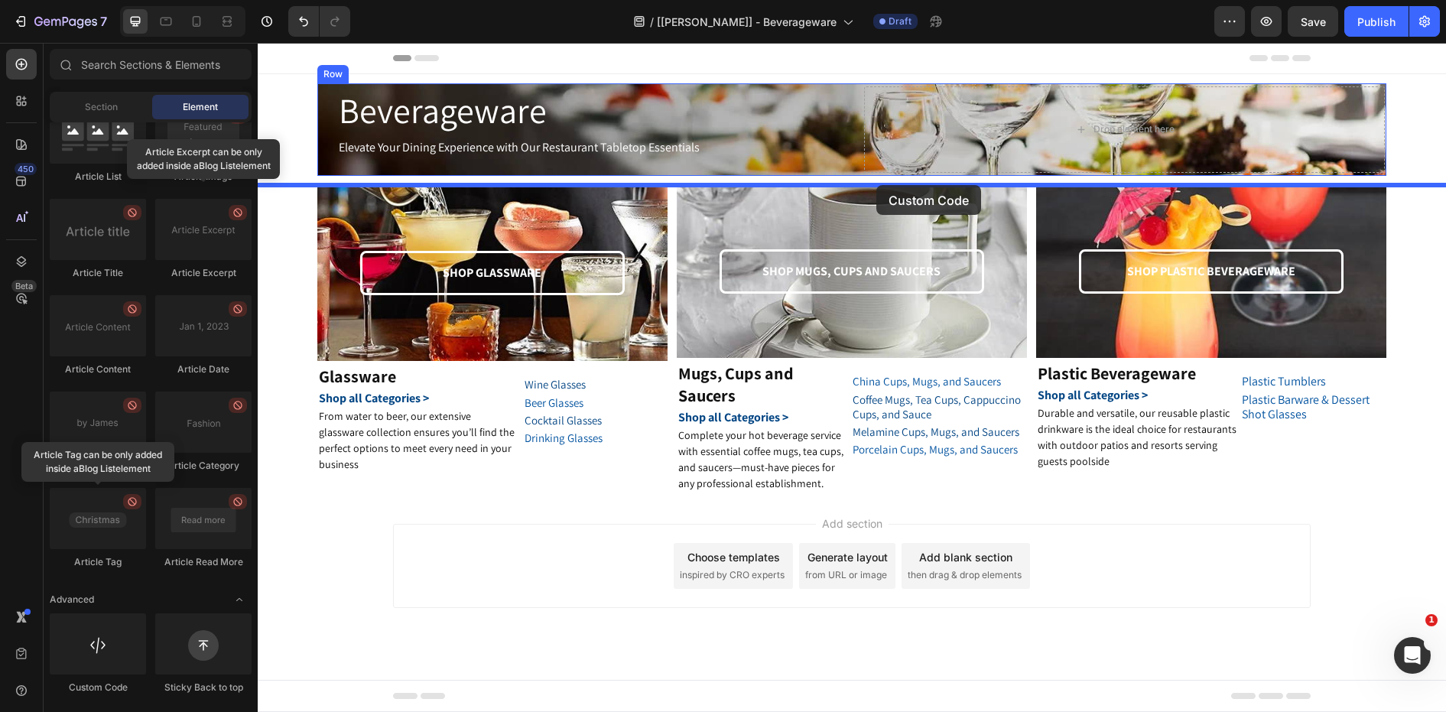
drag, startPoint x: 383, startPoint y: 681, endPoint x: 876, endPoint y: 185, distance: 699.7
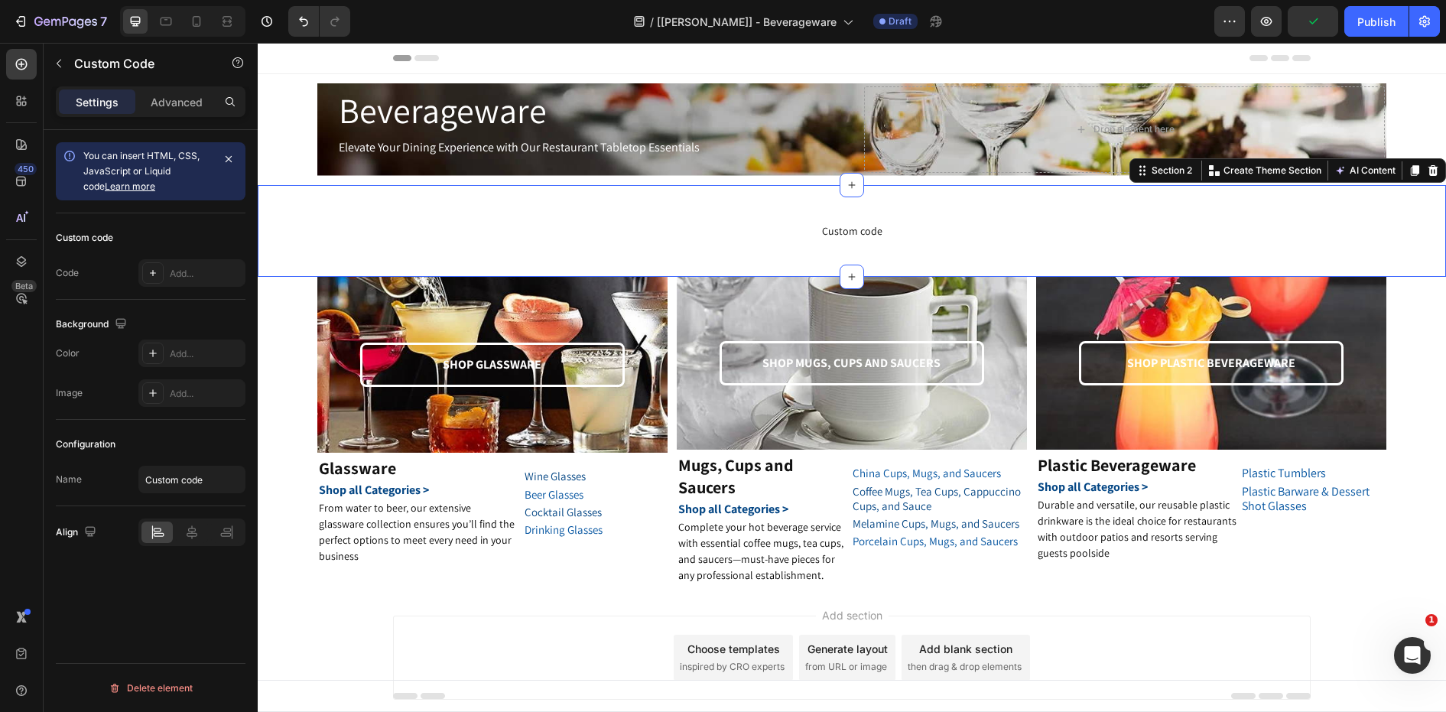
click at [414, 192] on div "Custom code Custom Code Section 2 Create Theme Section AI Content Write with Ge…" at bounding box center [852, 231] width 1188 height 92
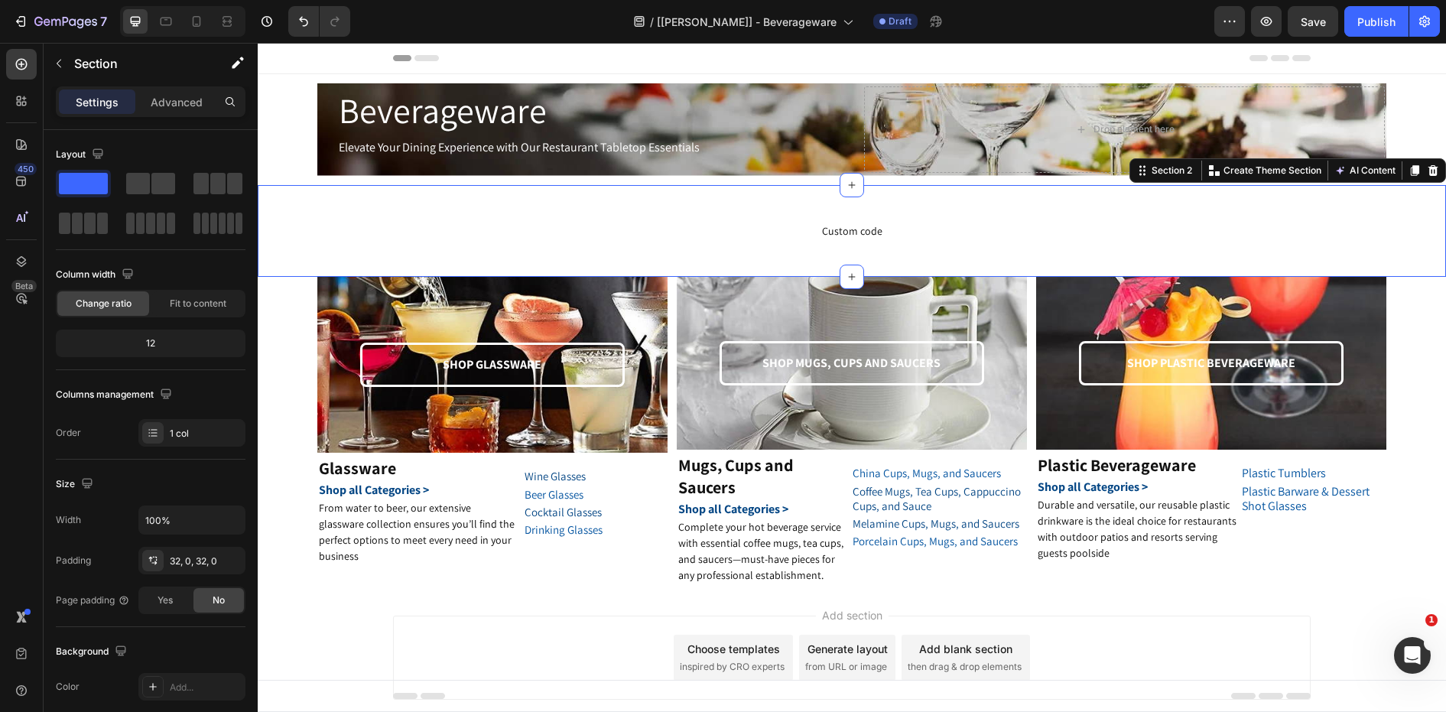
click at [1427, 169] on icon at bounding box center [1433, 170] width 12 height 12
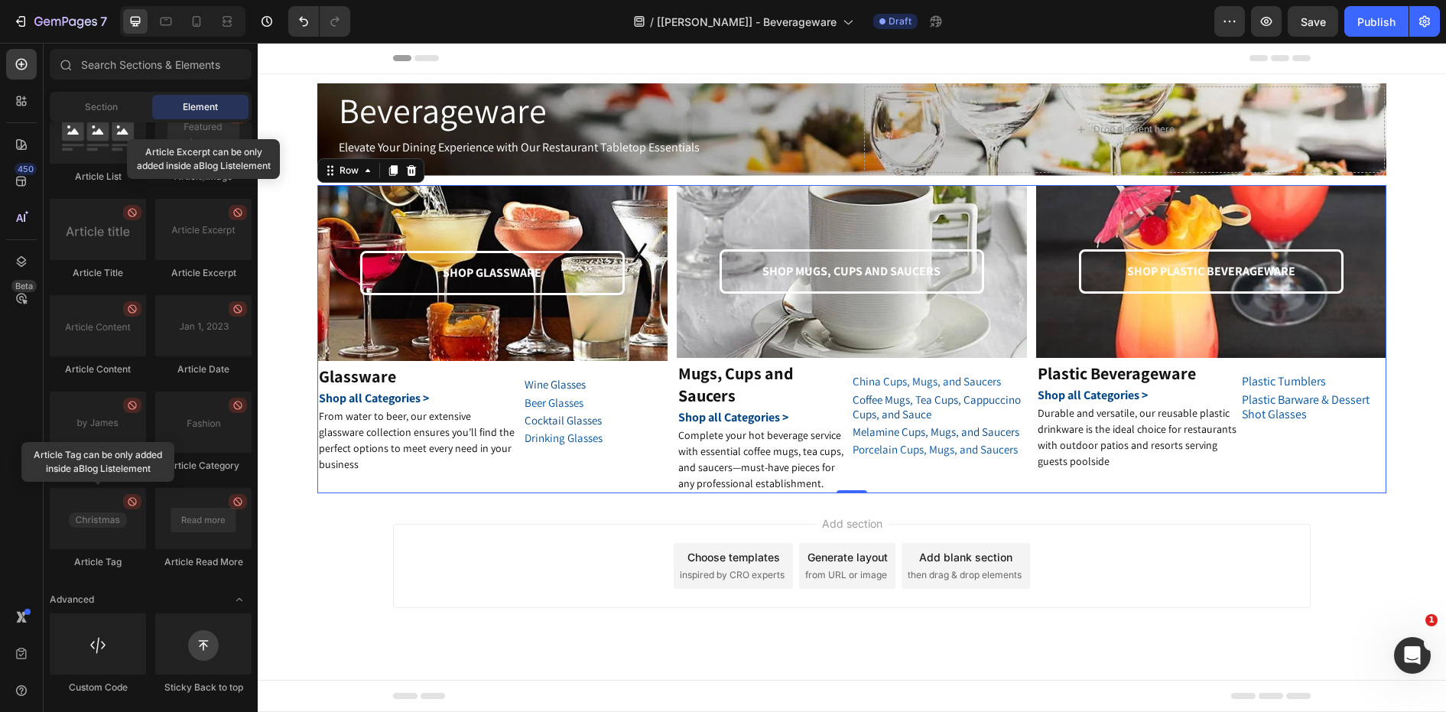
click at [603, 486] on div "SHOP GLASSWARE Text Block Row Hero Banner Glassware Heading Shop all Categories…" at bounding box center [492, 339] width 350 height 308
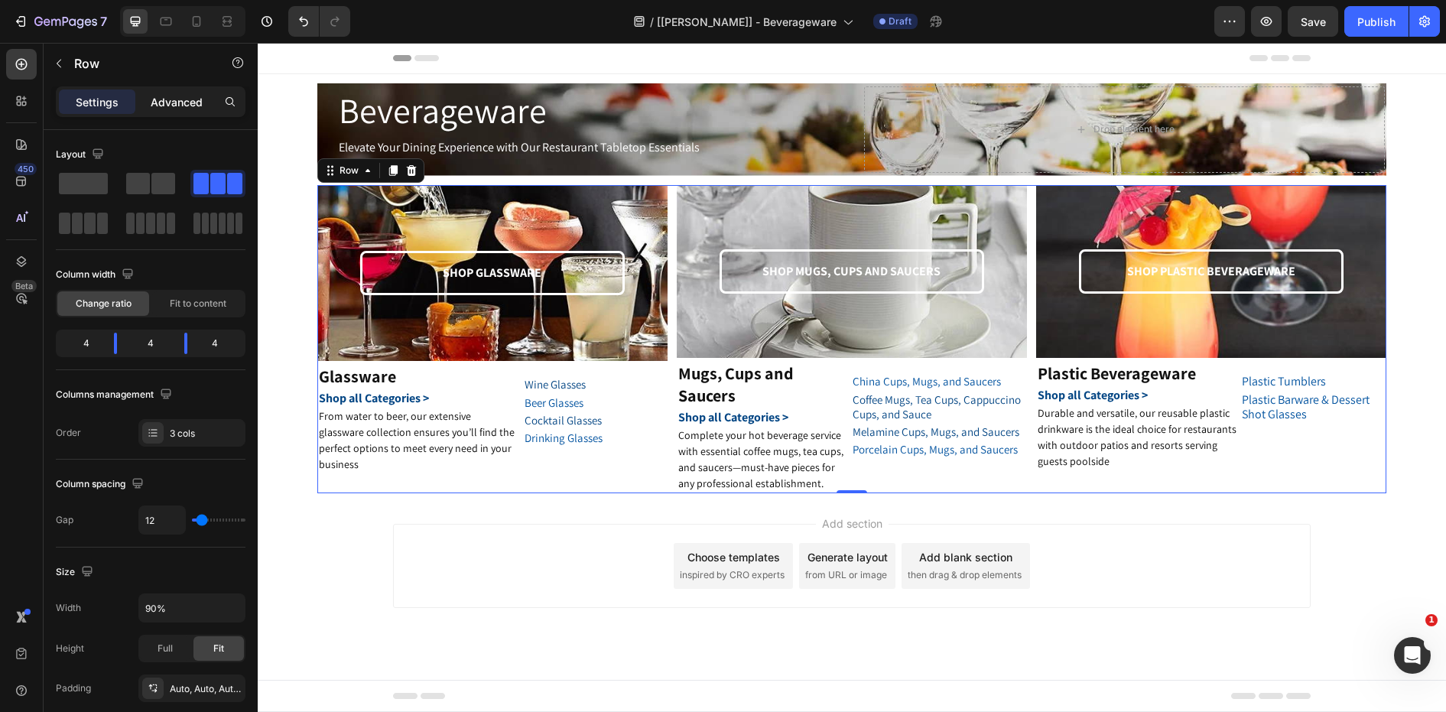
click at [176, 106] on p "Advanced" at bounding box center [177, 102] width 52 height 16
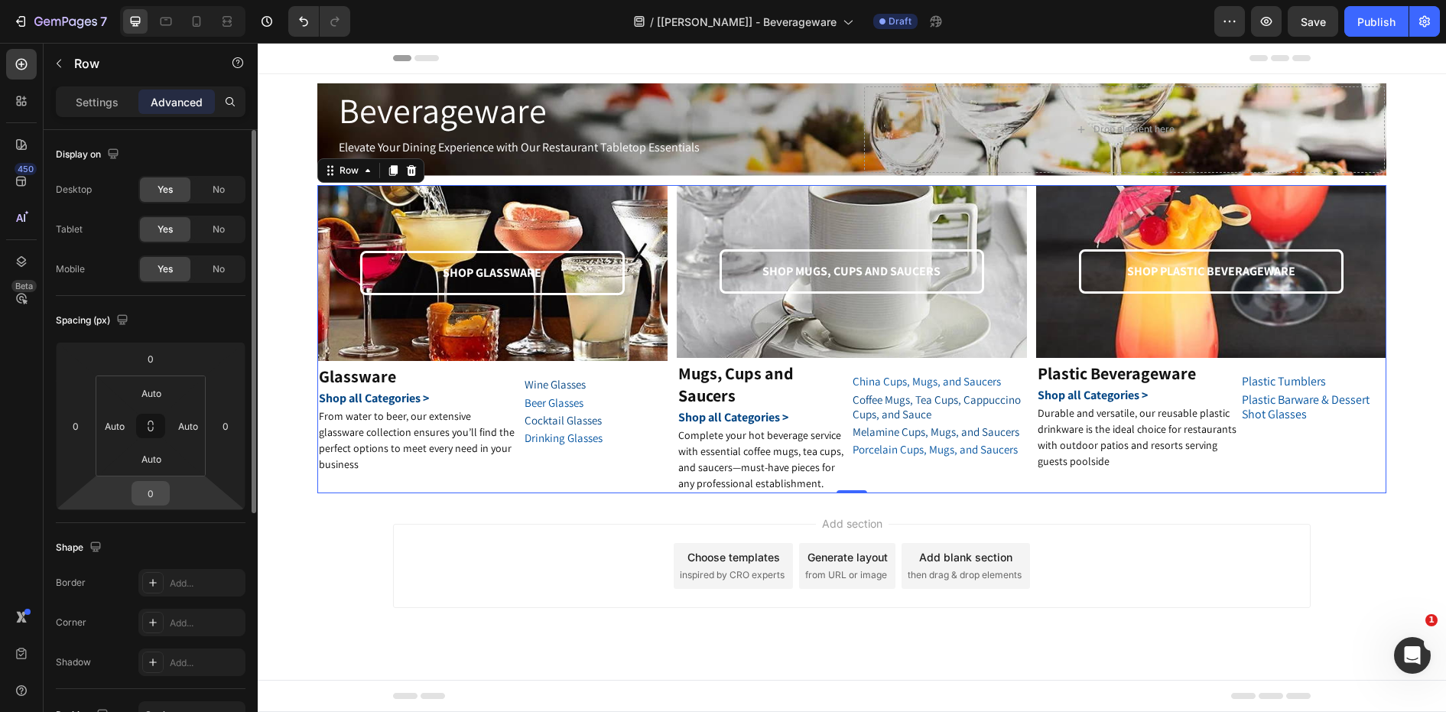
click at [151, 494] on input "0" at bounding box center [150, 493] width 31 height 23
click at [143, 498] on input "0" at bounding box center [150, 493] width 31 height 23
type input "20"
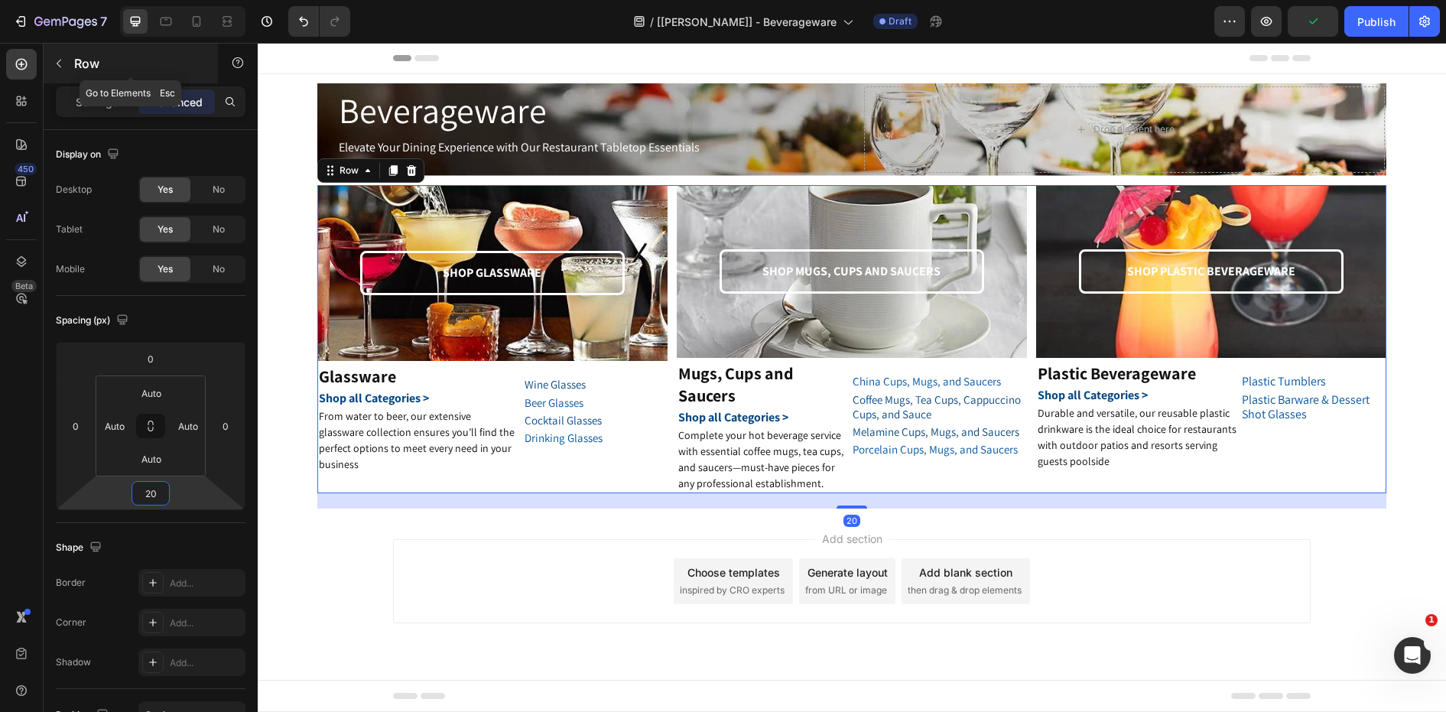
click at [58, 58] on icon "button" at bounding box center [59, 63] width 12 height 12
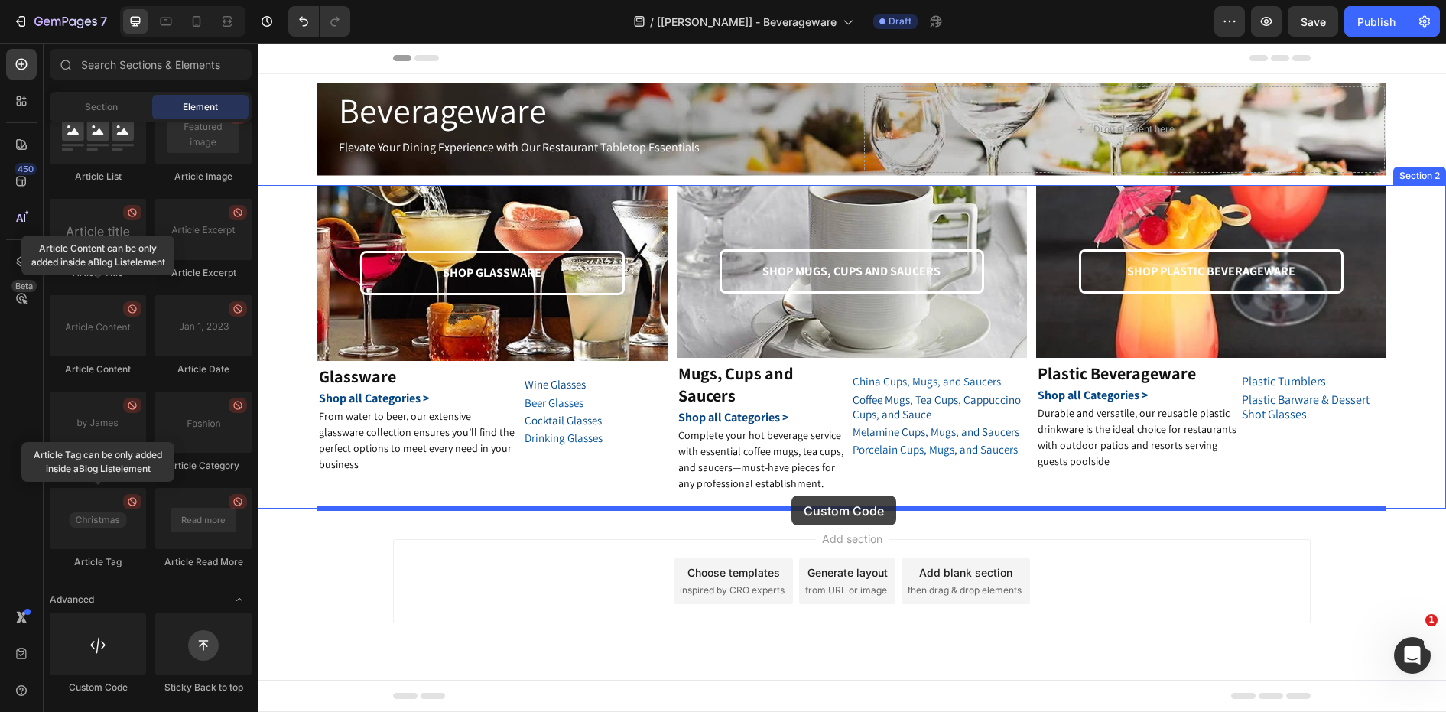
drag, startPoint x: 393, startPoint y: 698, endPoint x: 791, endPoint y: 496, distance: 447.0
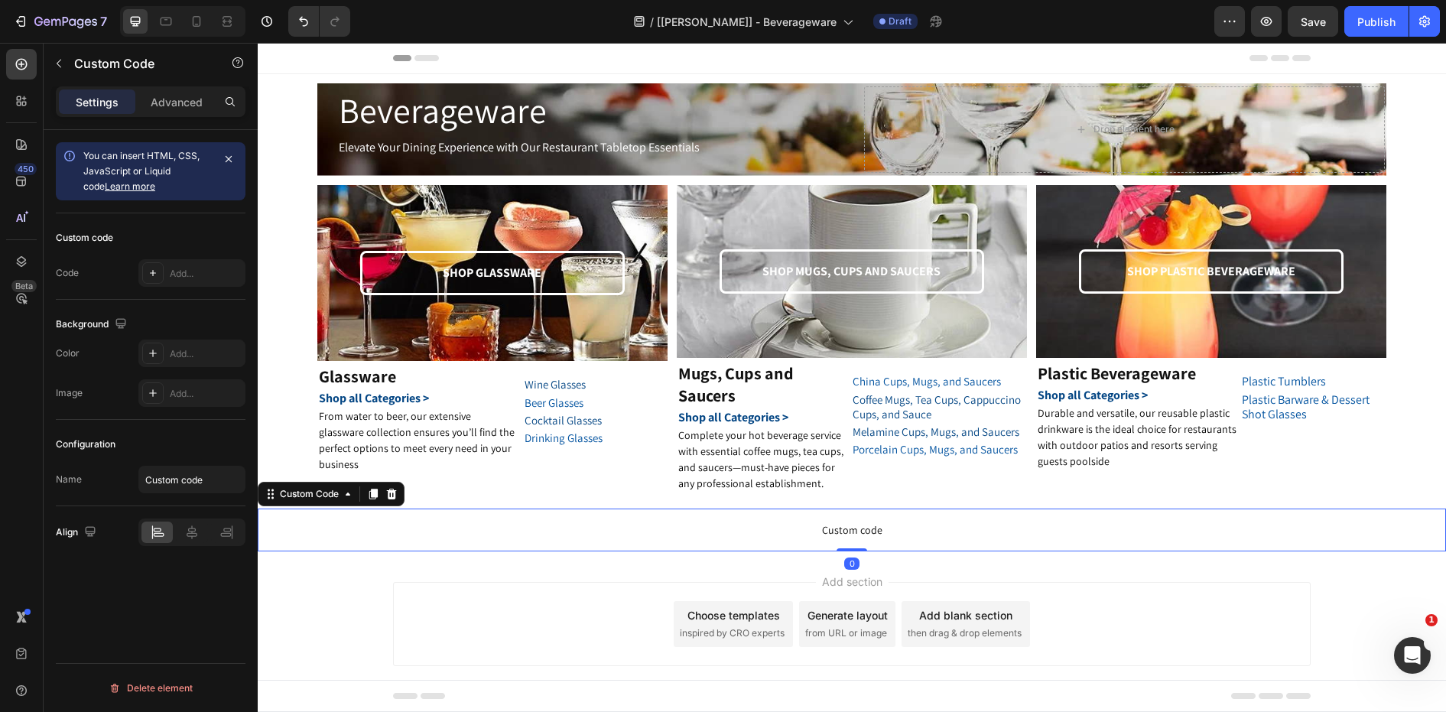
click at [571, 515] on p "Custom code" at bounding box center [852, 530] width 1188 height 43
click at [313, 489] on div "Custom Code" at bounding box center [309, 494] width 65 height 14
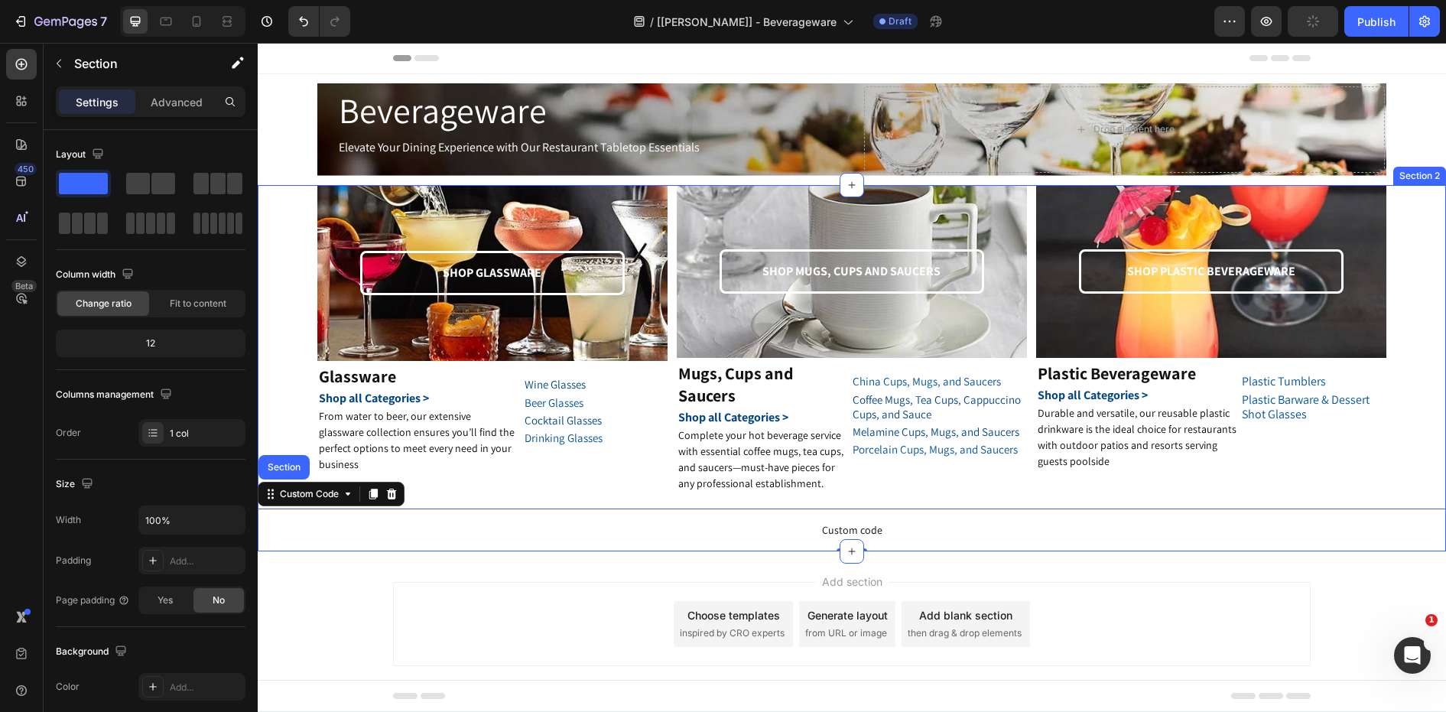
click at [294, 398] on div "SHOP GLASSWARE Text Block Row Hero Banner Glassware Heading Shop all Categories…" at bounding box center [852, 368] width 1188 height 366
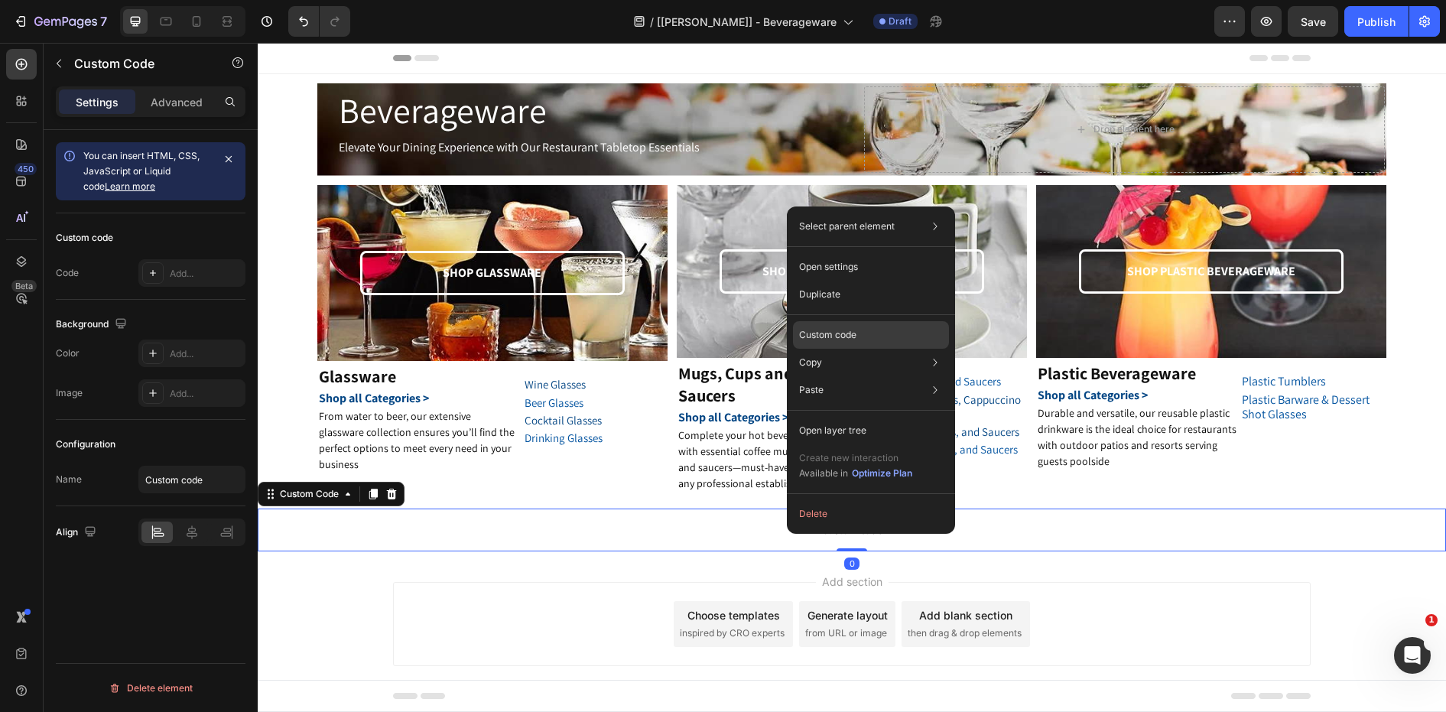
click at [840, 340] on p "Custom code" at bounding box center [827, 335] width 57 height 14
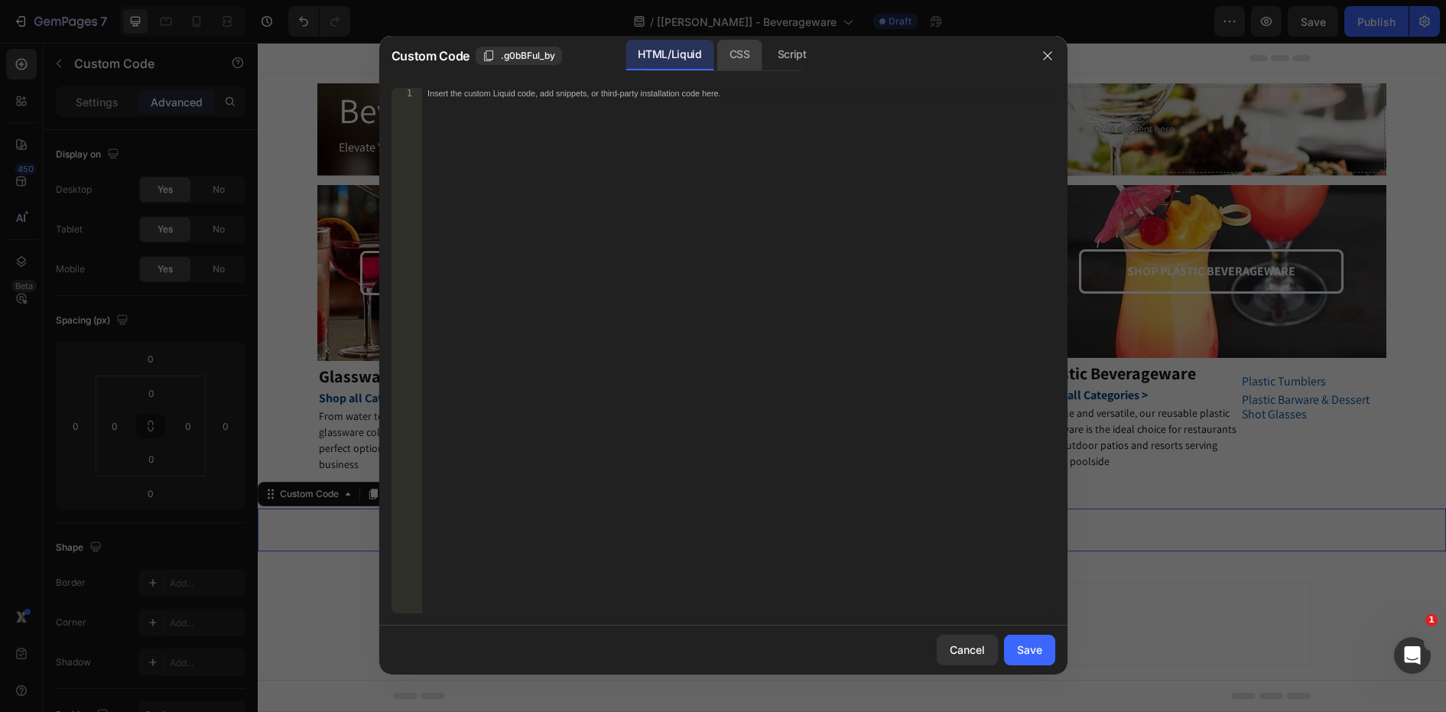
click at [746, 58] on div "CSS" at bounding box center [739, 55] width 45 height 31
click at [795, 48] on div "Script" at bounding box center [792, 55] width 54 height 31
click at [645, 60] on div "HTML/Liquid" at bounding box center [670, 55] width 88 height 31
click at [1058, 50] on button "button" at bounding box center [1047, 56] width 24 height 24
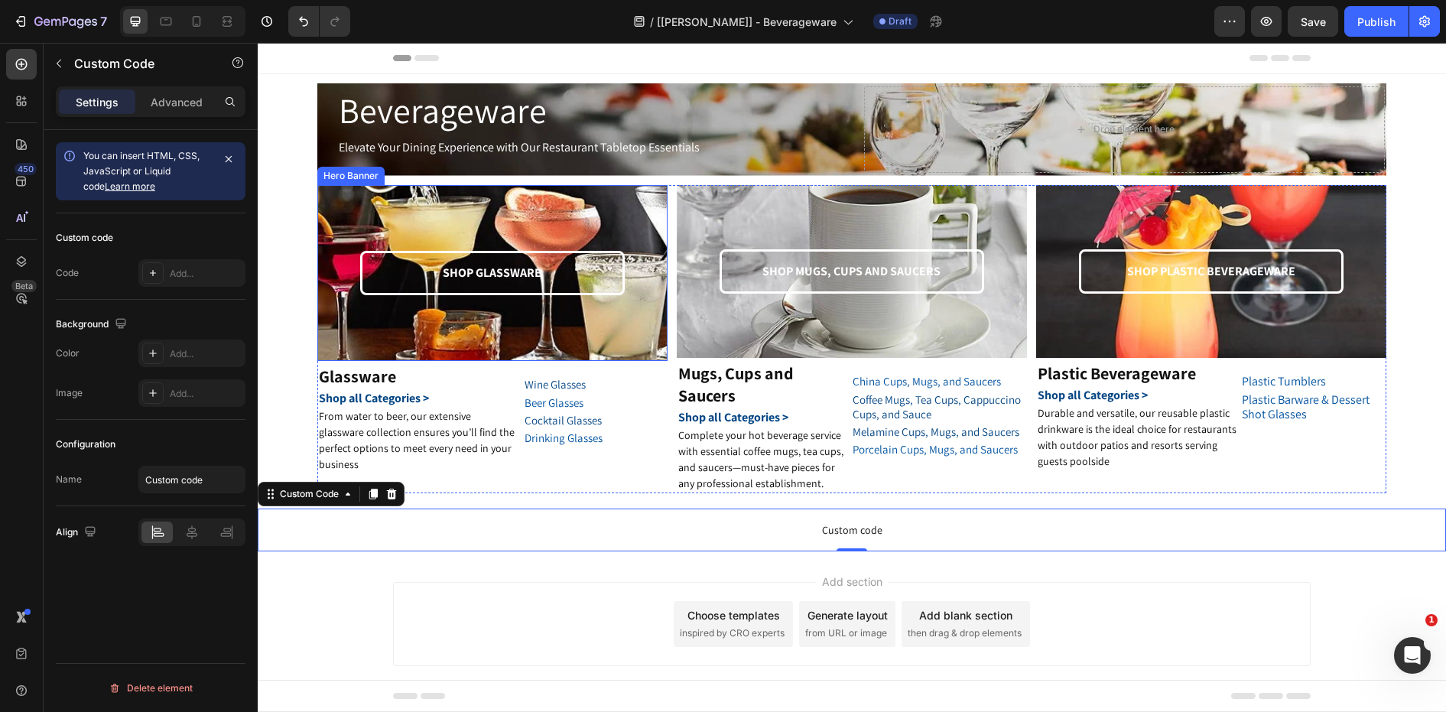
click at [629, 196] on div "SHOP GLASSWARE Text Block Row" at bounding box center [493, 273] width 326 height 171
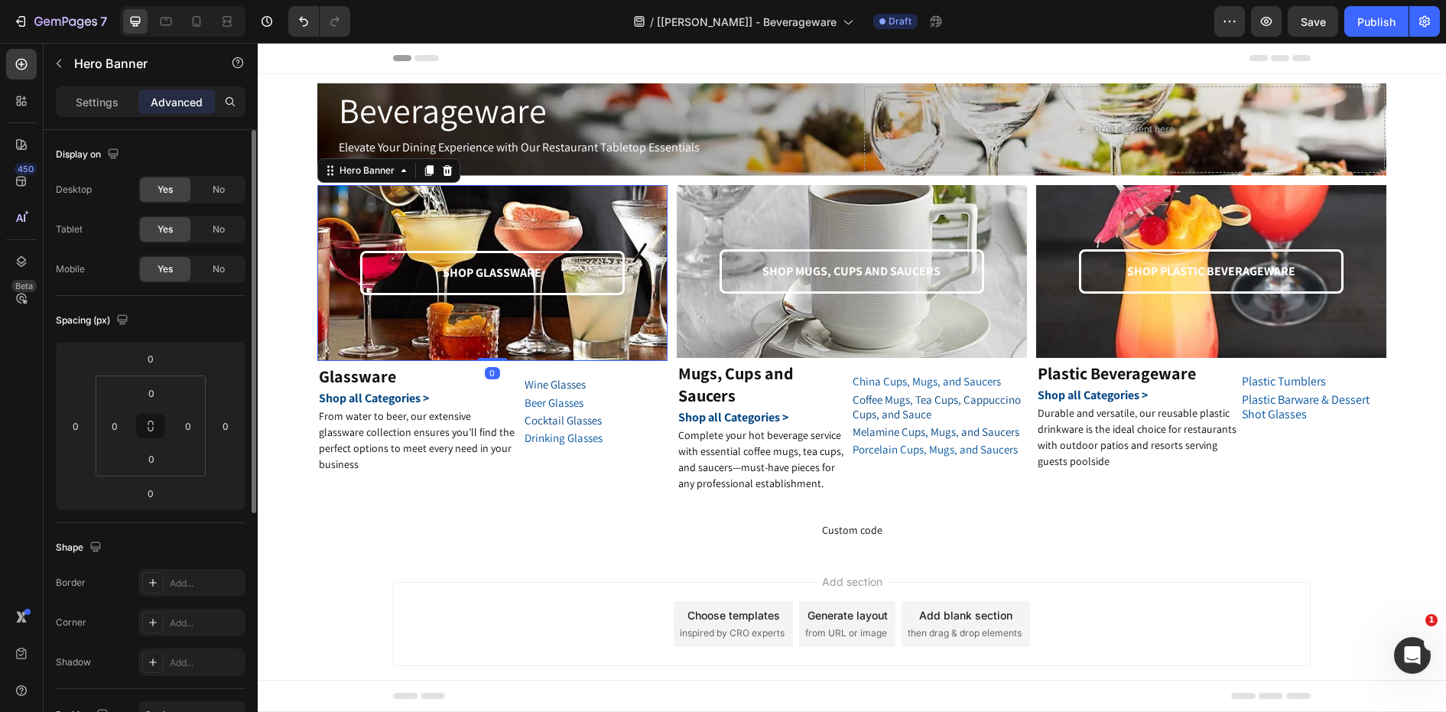
scroll to position [395, 0]
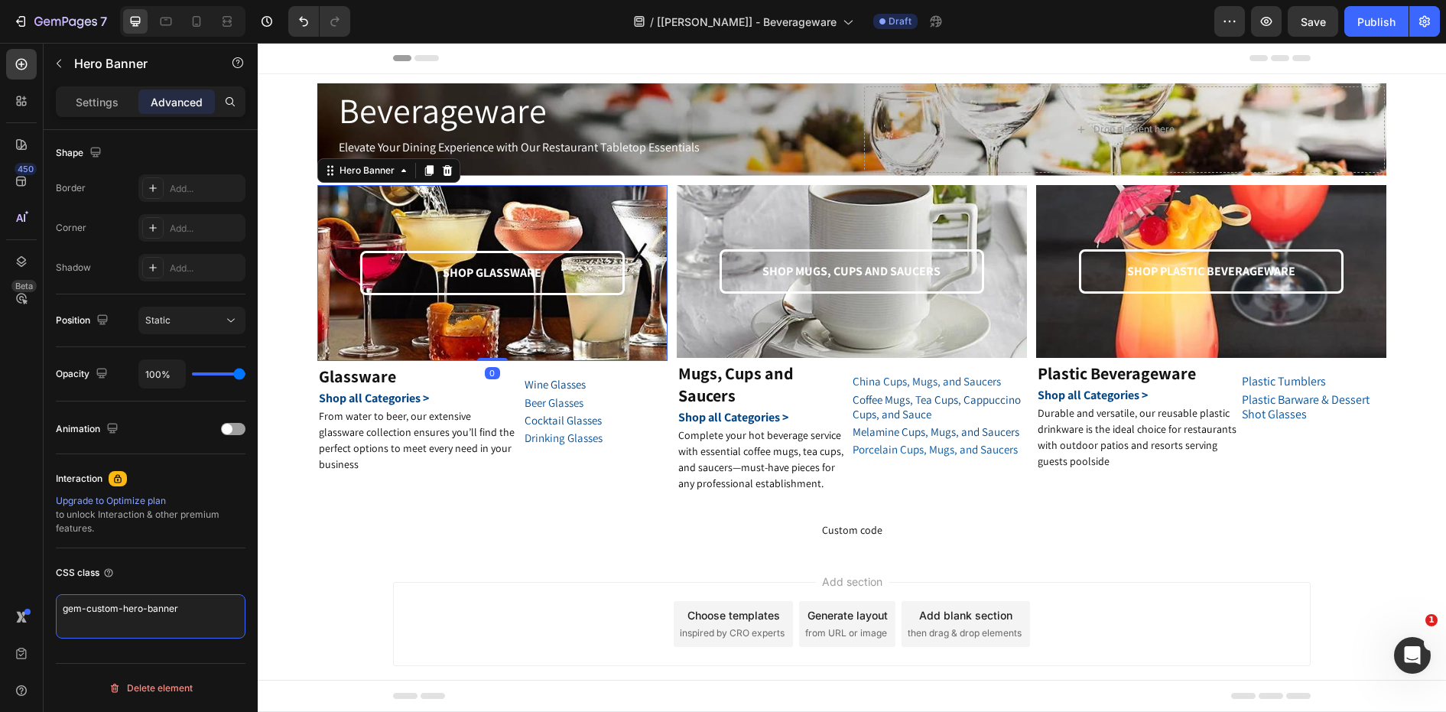
drag, startPoint x: 192, startPoint y: 609, endPoint x: -22, endPoint y: 609, distance: 214.1
click at [0, 0] on html "7 Version history / [[PERSON_NAME]] - Beverageware Draft Preview Save Publish 4…" at bounding box center [723, 0] width 1446 height 0
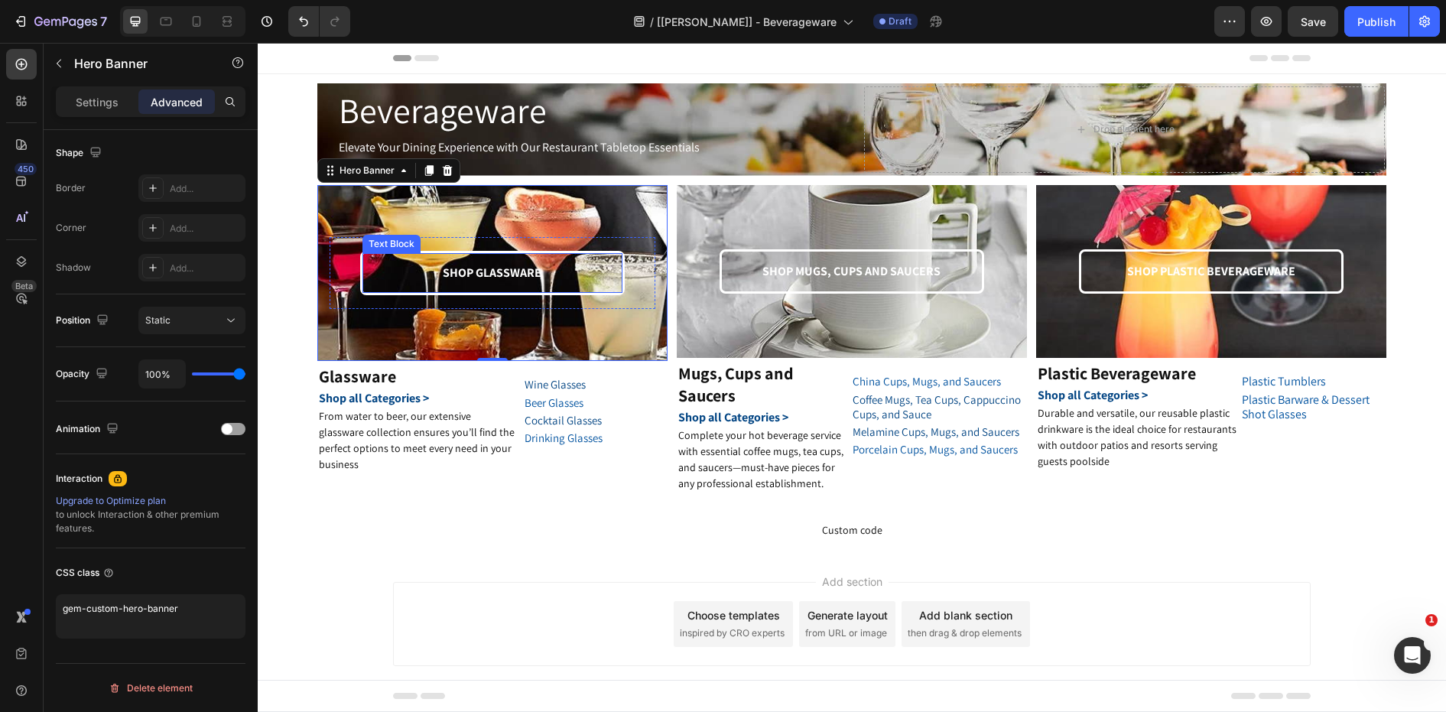
click at [574, 263] on p "SHOP GLASSWARE" at bounding box center [492, 273] width 257 height 22
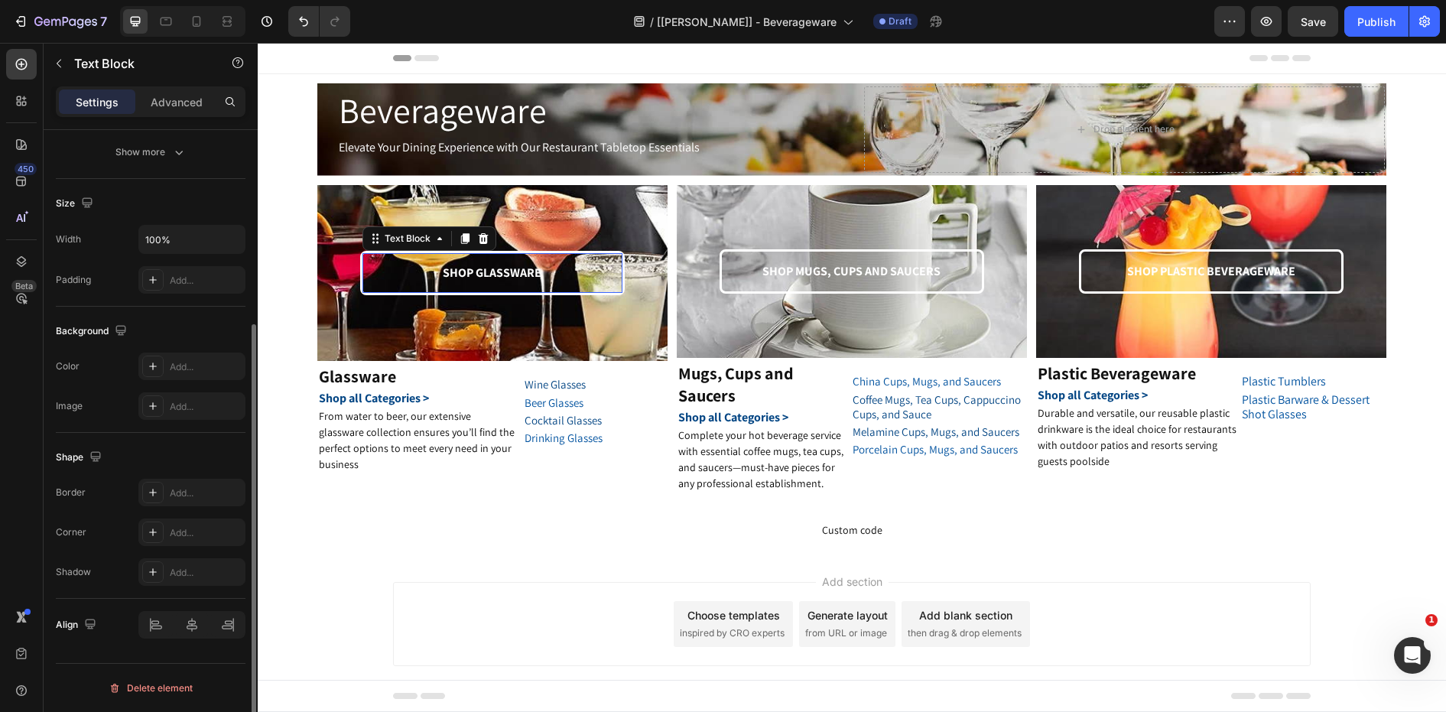
scroll to position [0, 0]
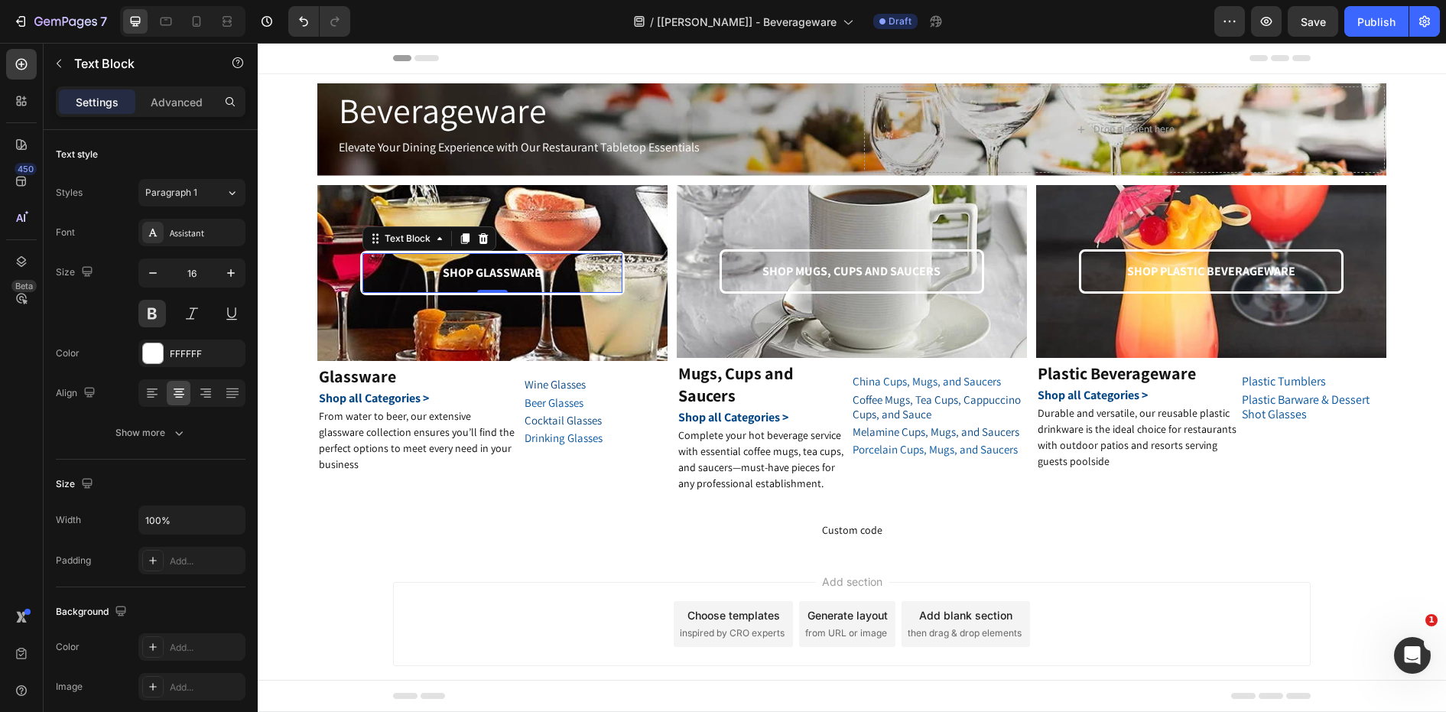
click at [570, 275] on p "SHOP GLASSWARE" at bounding box center [492, 273] width 257 height 22
click at [346, 278] on div "SHOP GLASSWARE Text Block 0" at bounding box center [492, 273] width 301 height 45
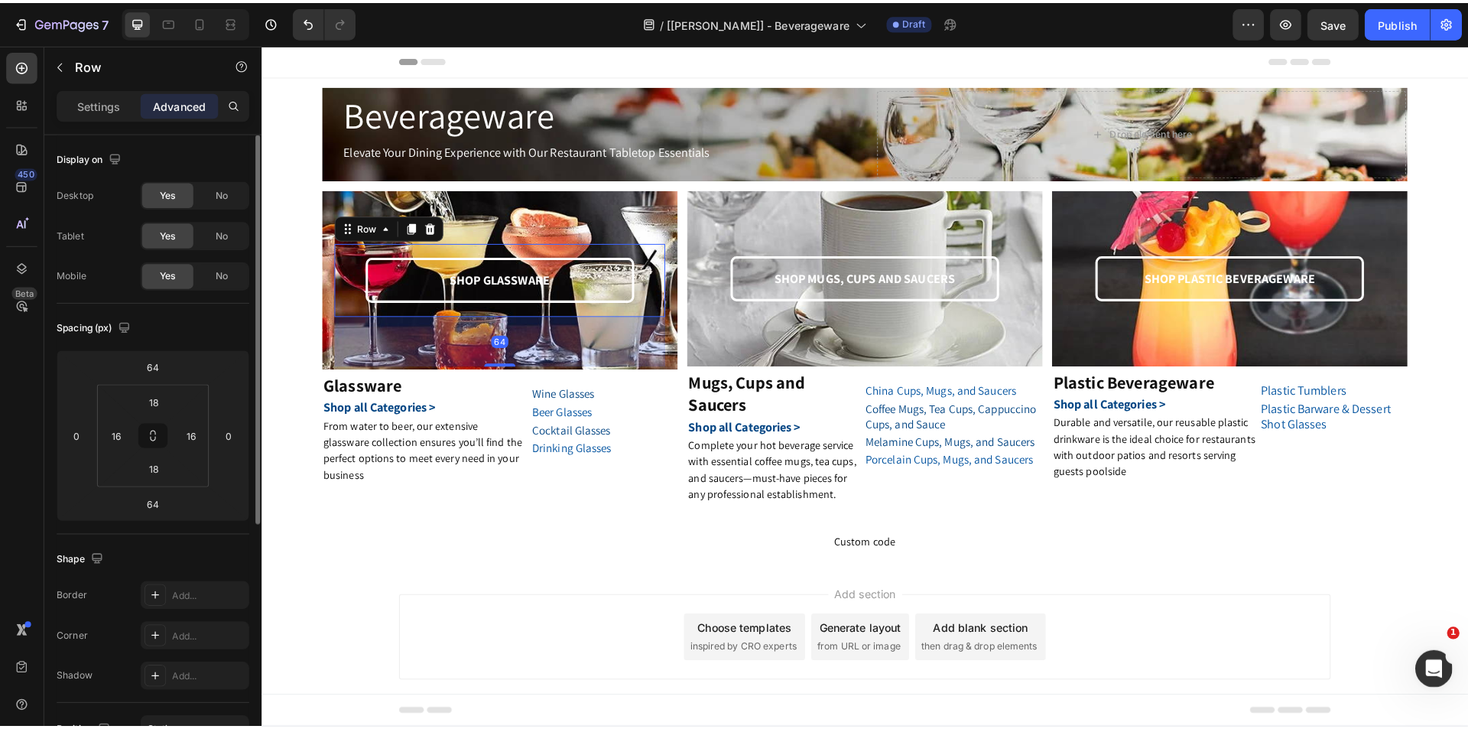
scroll to position [382, 0]
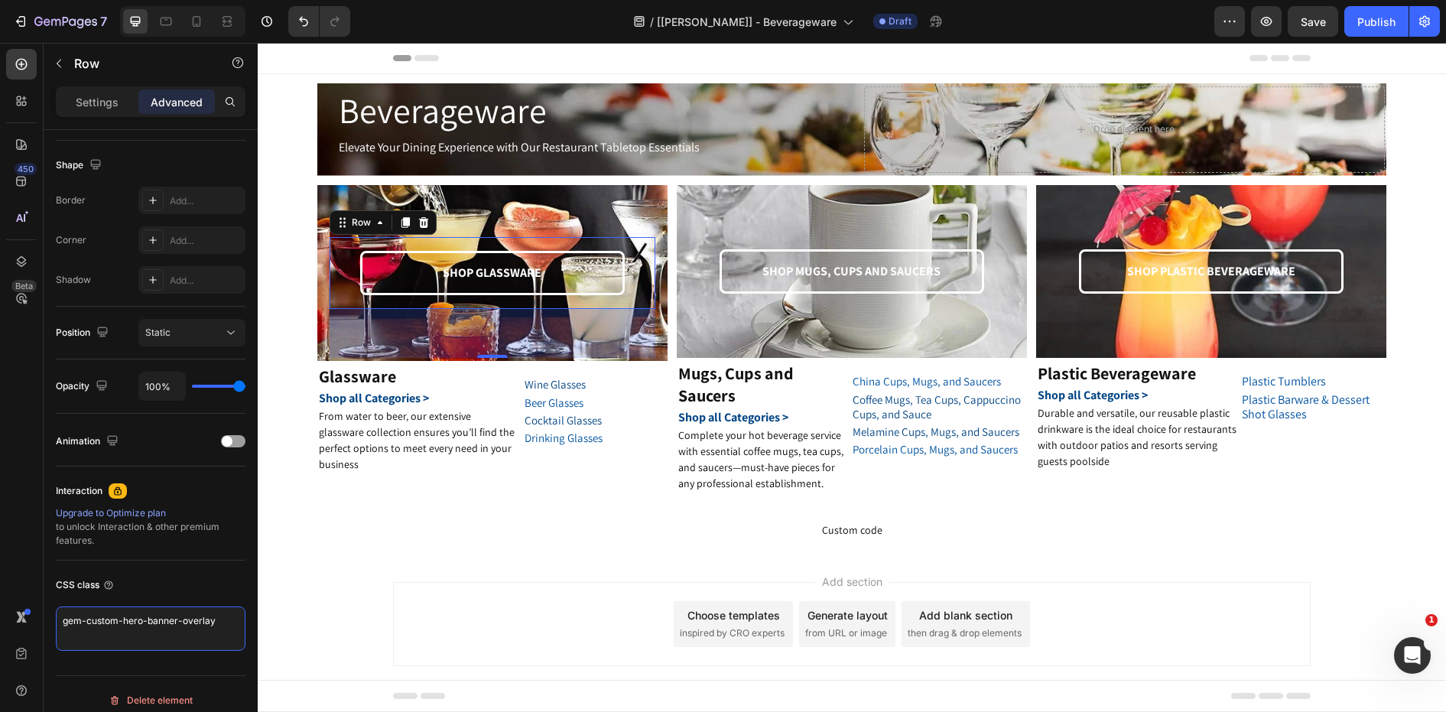
drag, startPoint x: 228, startPoint y: 622, endPoint x: -5, endPoint y: 592, distance: 235.2
click at [0, 0] on html "7 Version history / [[PERSON_NAME]] - Beverageware Draft Preview Save Publish 4…" at bounding box center [723, 0] width 1446 height 0
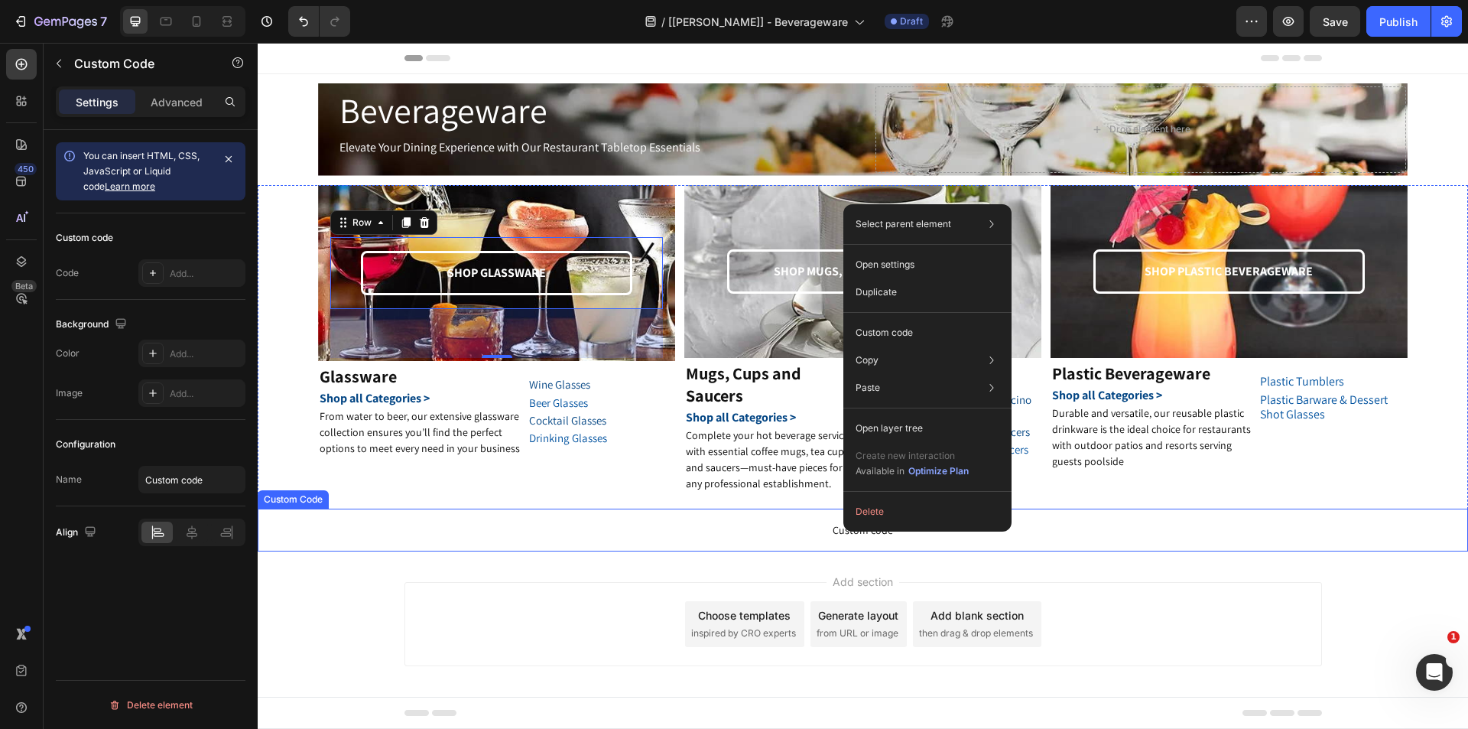
scroll to position [0, 0]
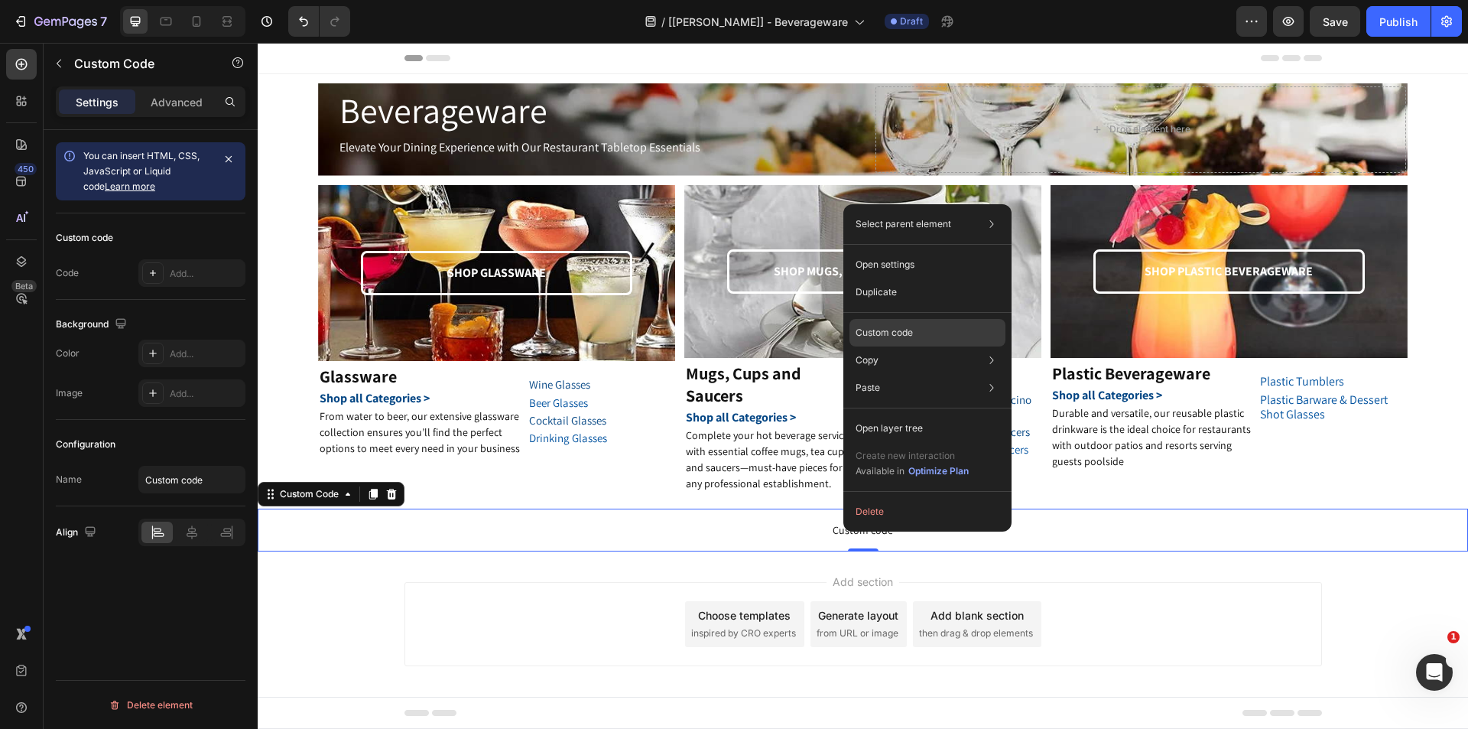
click at [899, 336] on p "Custom code" at bounding box center [884, 333] width 57 height 14
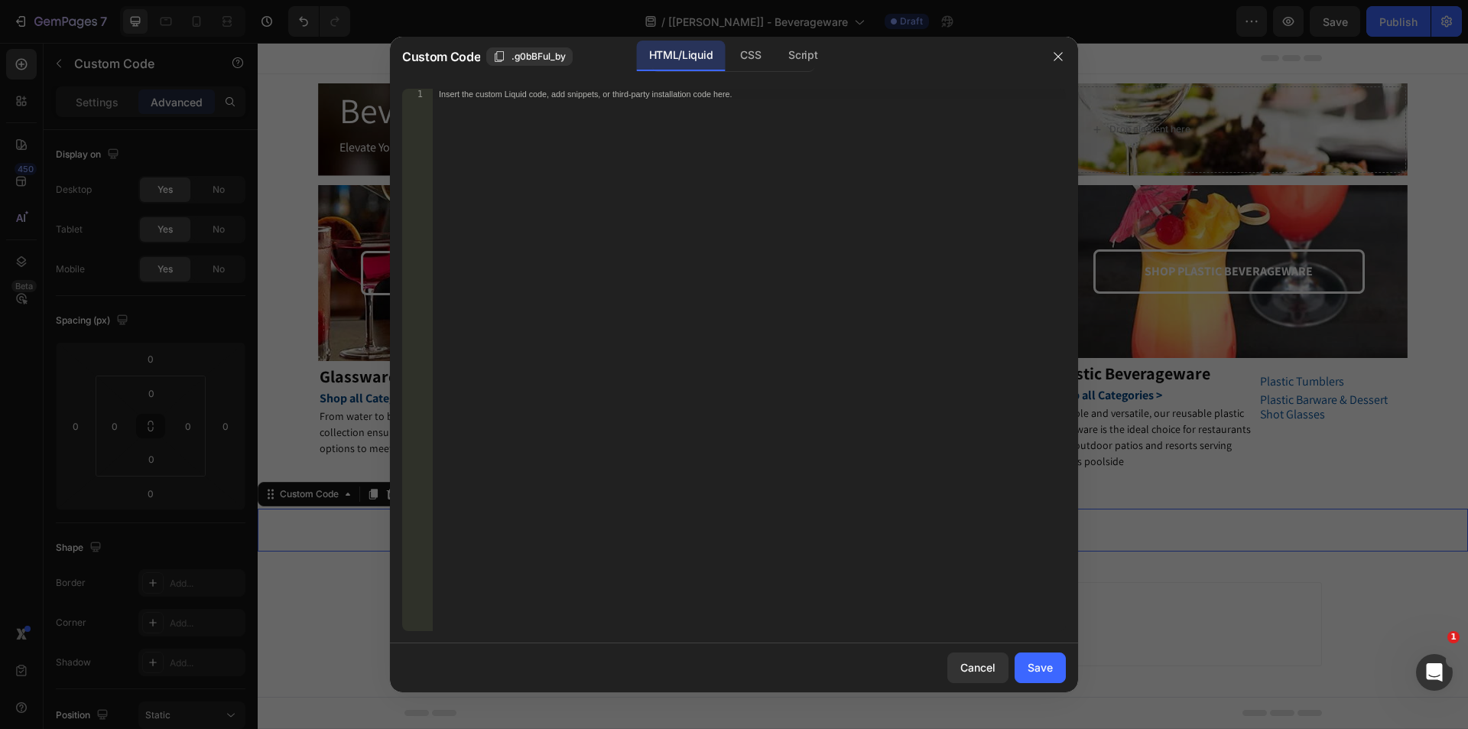
click at [518, 97] on div "Insert the custom Liquid code, add snippets, or third-party installation code h…" at bounding box center [717, 94] width 557 height 10
click at [742, 57] on div "CSS" at bounding box center [750, 56] width 45 height 31
click at [530, 100] on div "Insert the CSS code to style your content here." at bounding box center [749, 371] width 633 height 564
paste textarea "}"
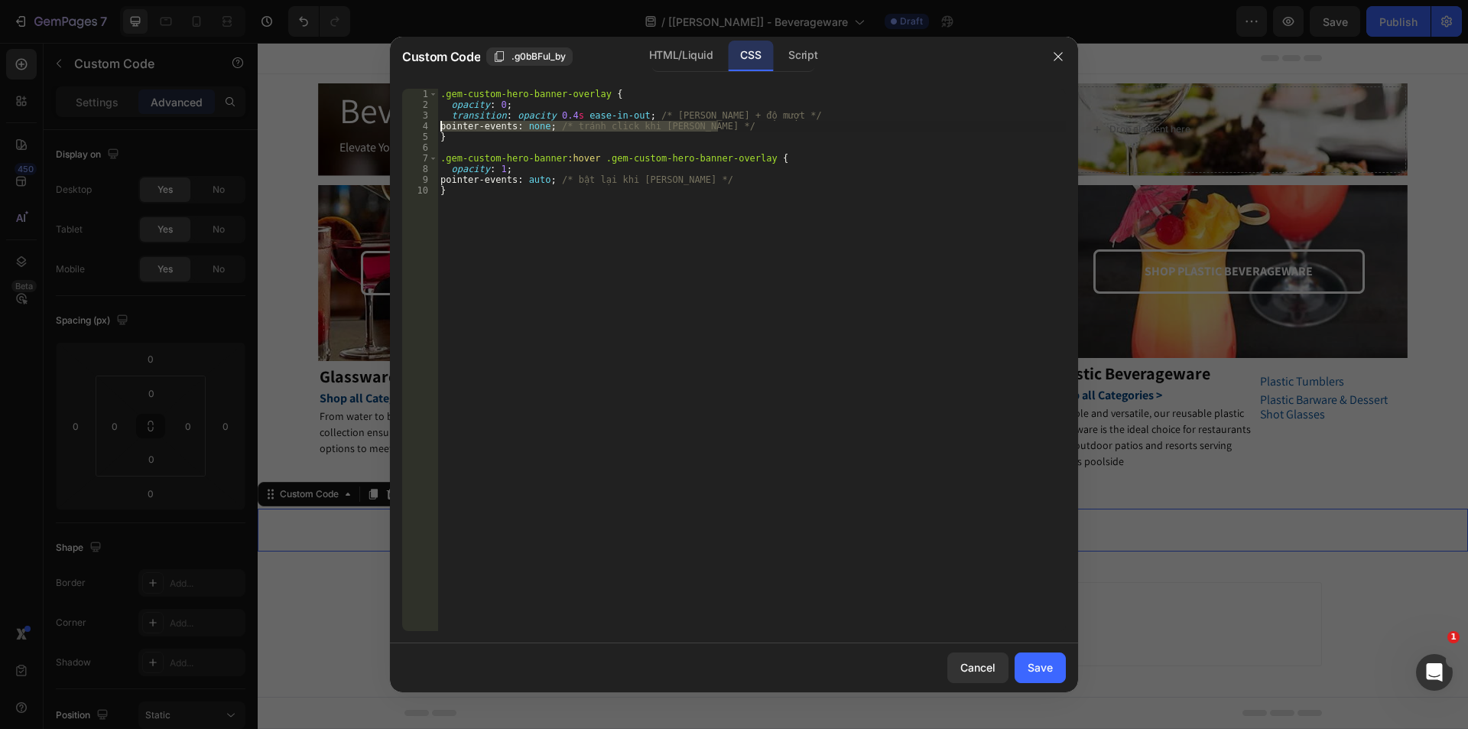
drag, startPoint x: 746, startPoint y: 125, endPoint x: 369, endPoint y: 124, distance: 377.8
click at [369, 124] on div "Custom Code .g0bBFul_by HTML/Liquid CSS Script } 1 2 3 4 5 6 7 8 9 10 .gem-cust…" at bounding box center [734, 364] width 1468 height 729
type textarea "pointer-events: none; /* tránh click khi [PERSON_NAME] */"
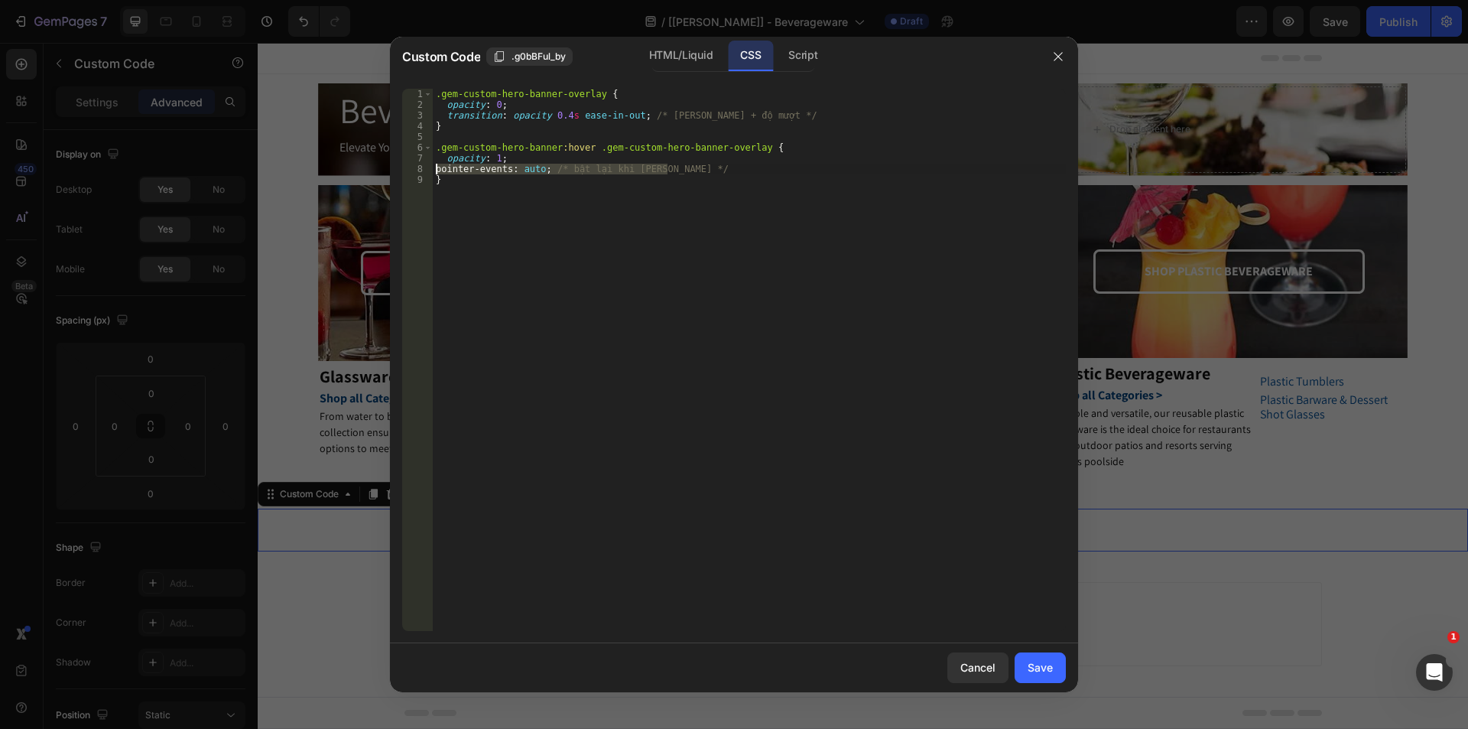
drag, startPoint x: 693, startPoint y: 167, endPoint x: 372, endPoint y: 167, distance: 320.4
click at [372, 167] on div "Custom Code .g0bBFul_by HTML/Liquid CSS Script transition: opacity 0.4s ease-in…" at bounding box center [734, 364] width 1468 height 729
type textarea "pointer-events: auto; /* bật lại khi [PERSON_NAME] */"
type textarea "opacity: 1;"
click at [1037, 674] on div "Save" at bounding box center [1040, 667] width 25 height 16
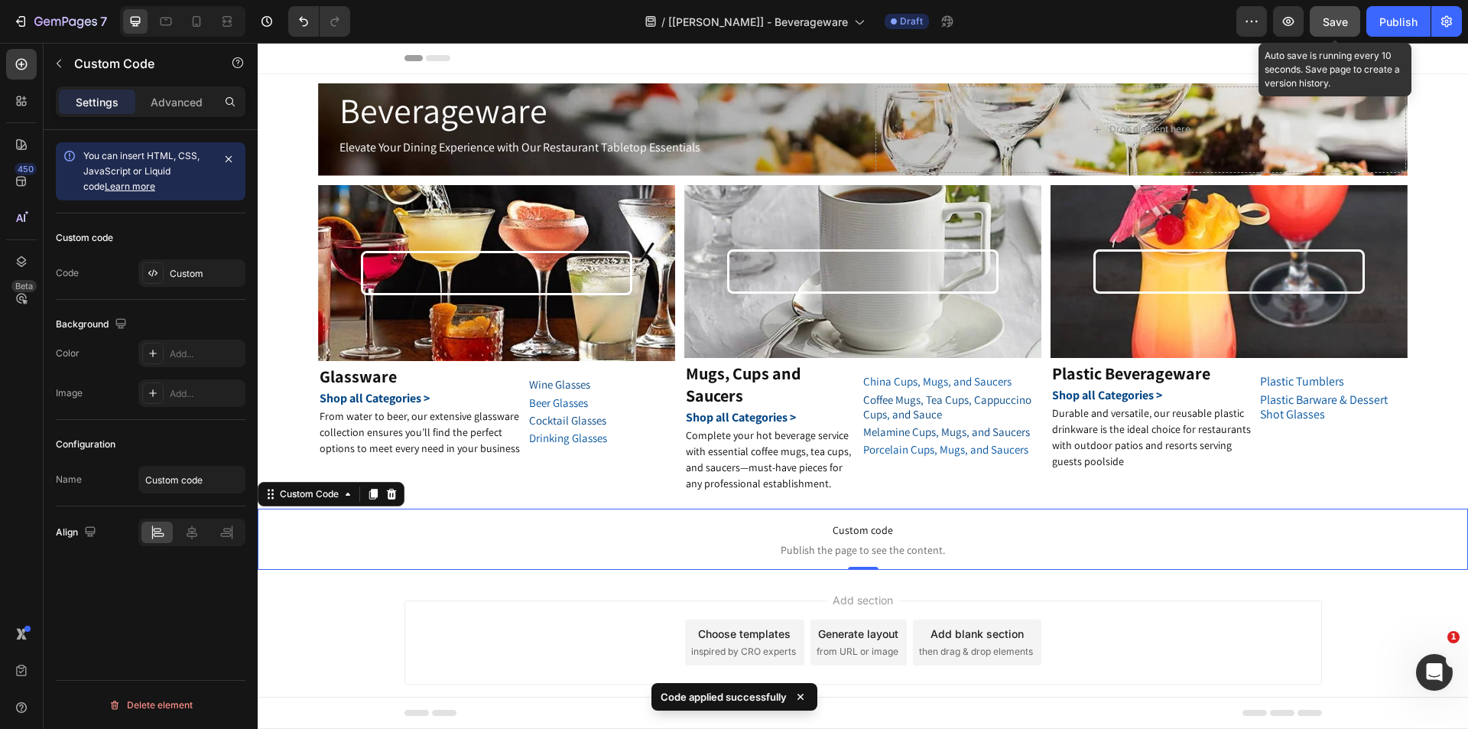
click at [1331, 24] on span "Save" at bounding box center [1335, 21] width 25 height 13
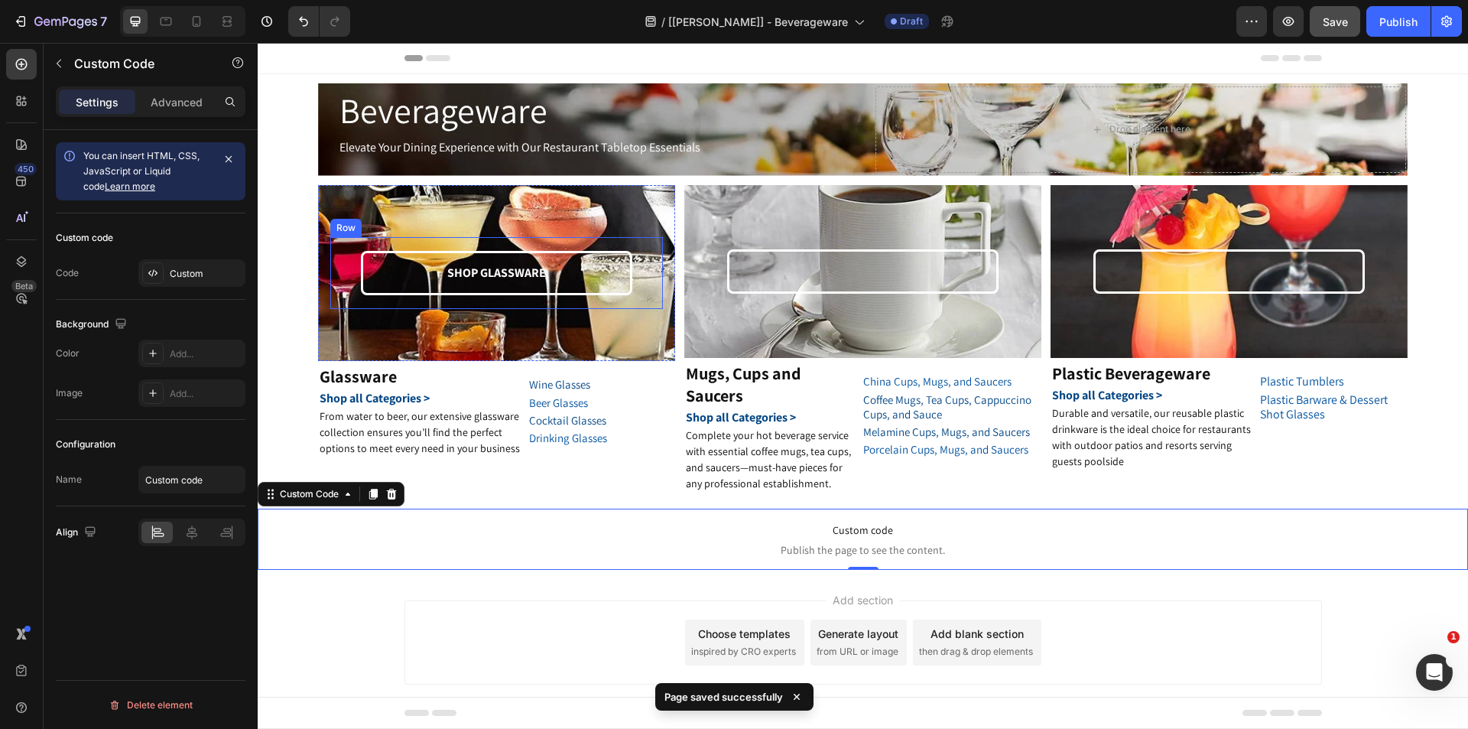
click at [633, 295] on div "SHOP GLASSWARE Text Block" at bounding box center [497, 273] width 308 height 45
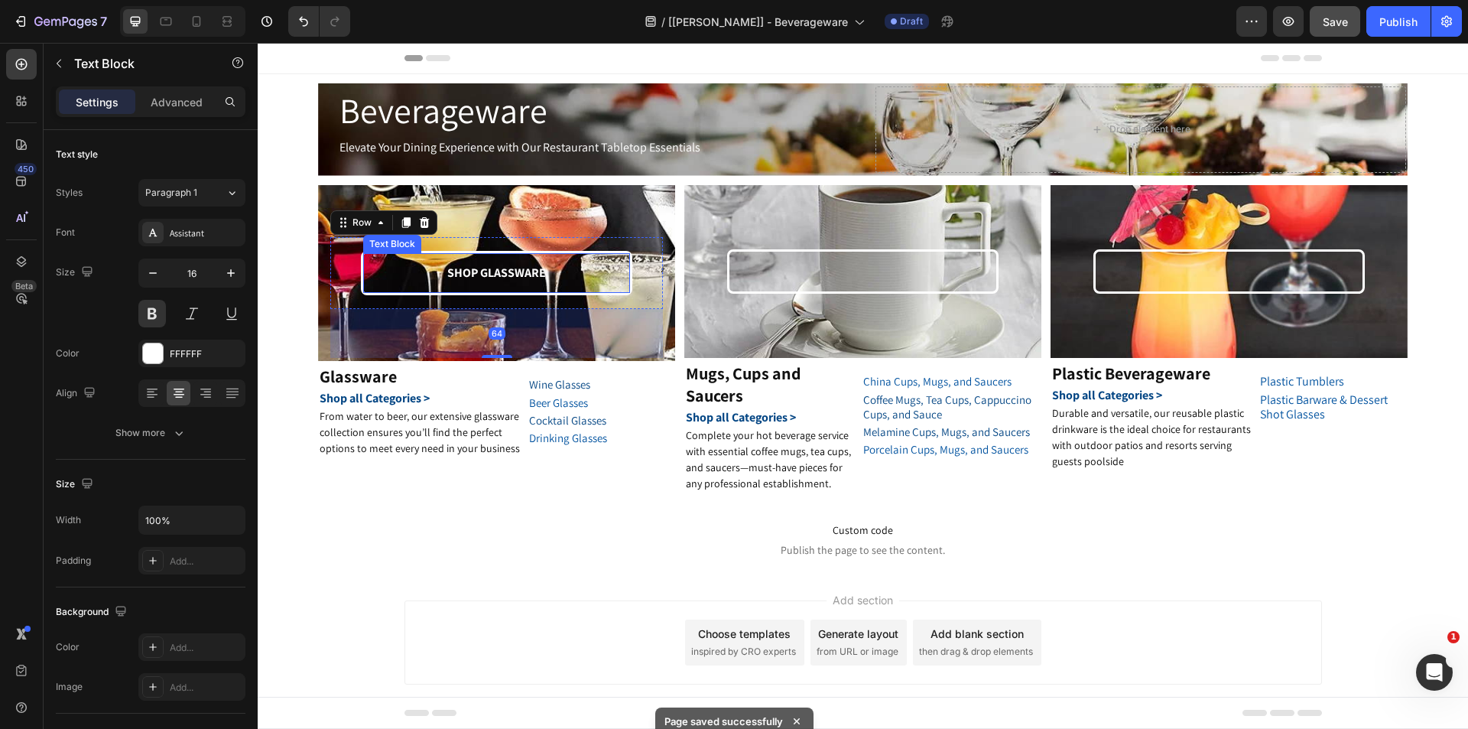
click at [408, 277] on p "SHOP GLASSWARE" at bounding box center [497, 273] width 264 height 22
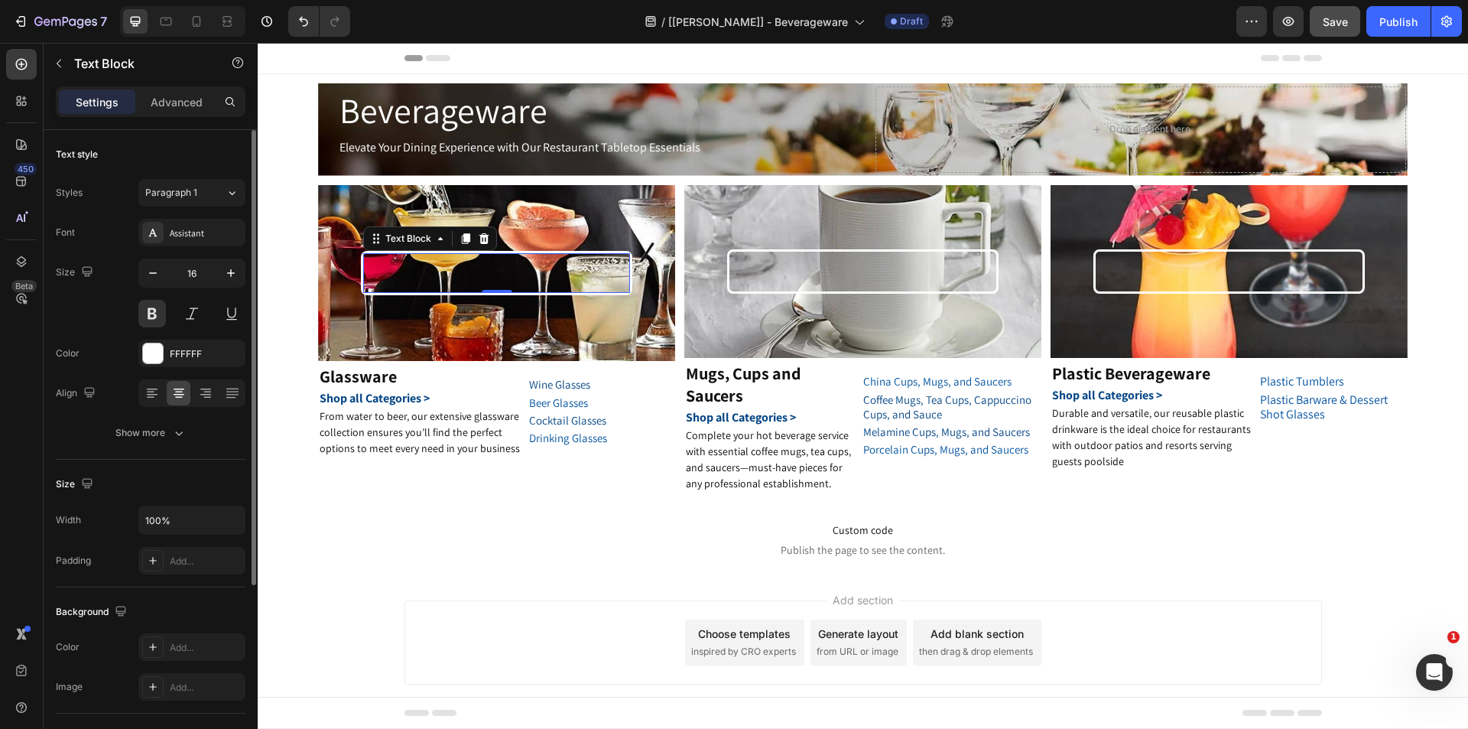
scroll to position [264, 0]
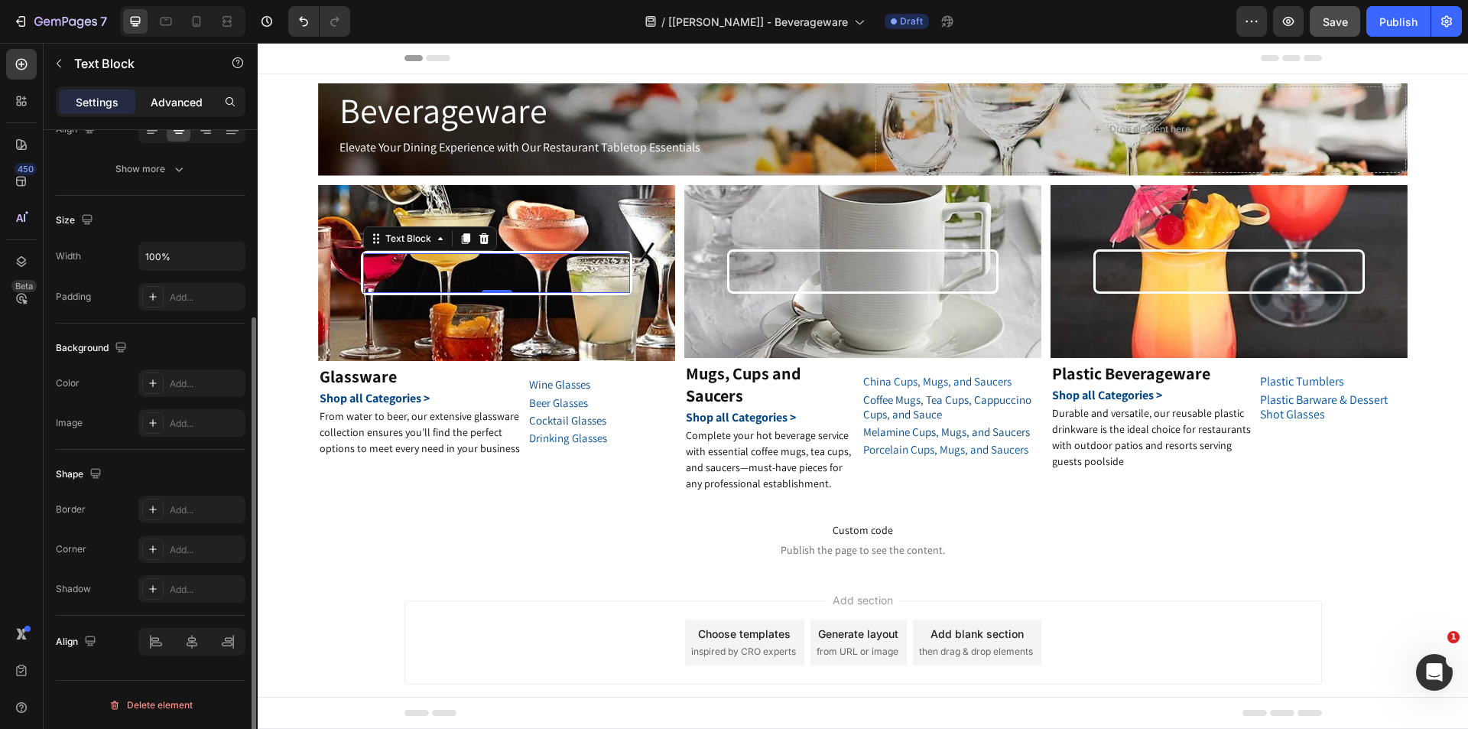
click at [195, 111] on div "Advanced" at bounding box center [176, 101] width 76 height 24
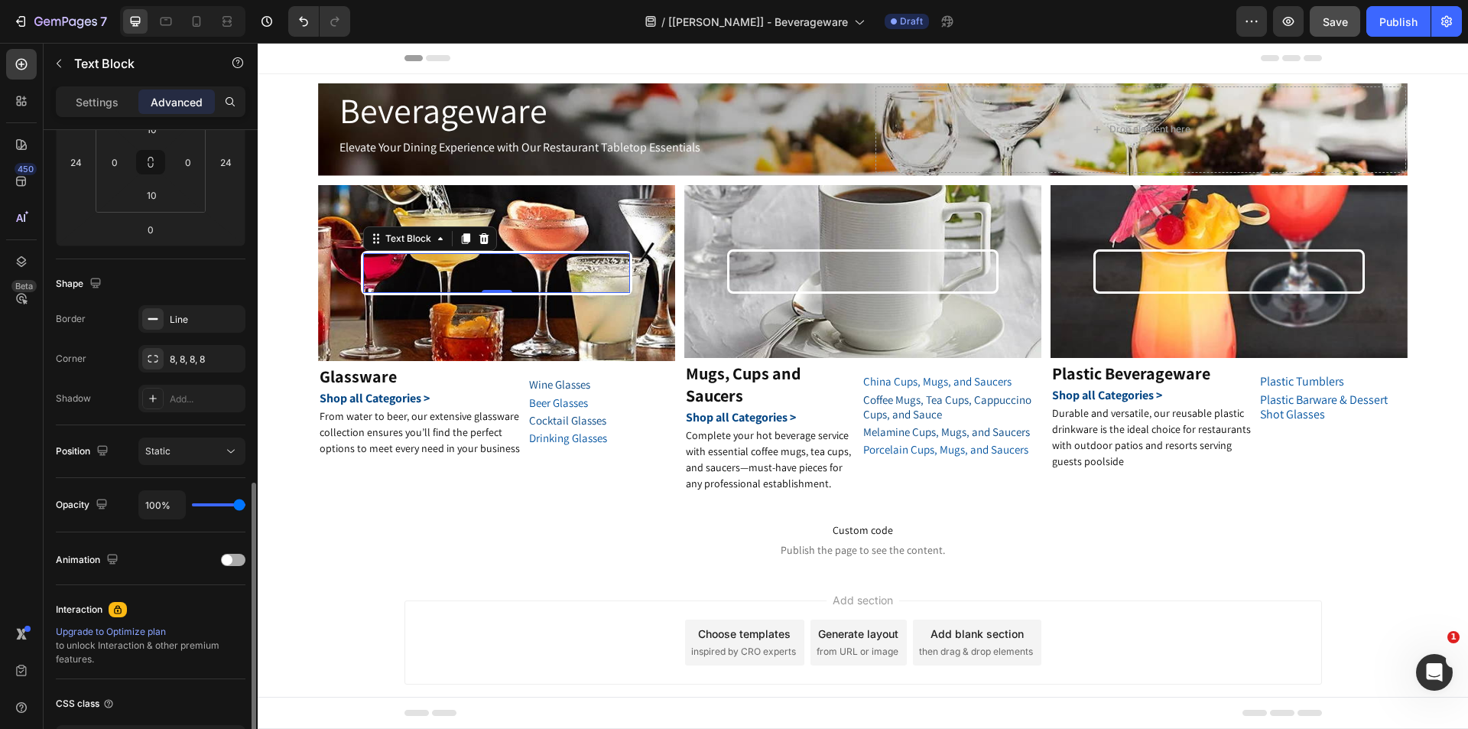
scroll to position [378, 0]
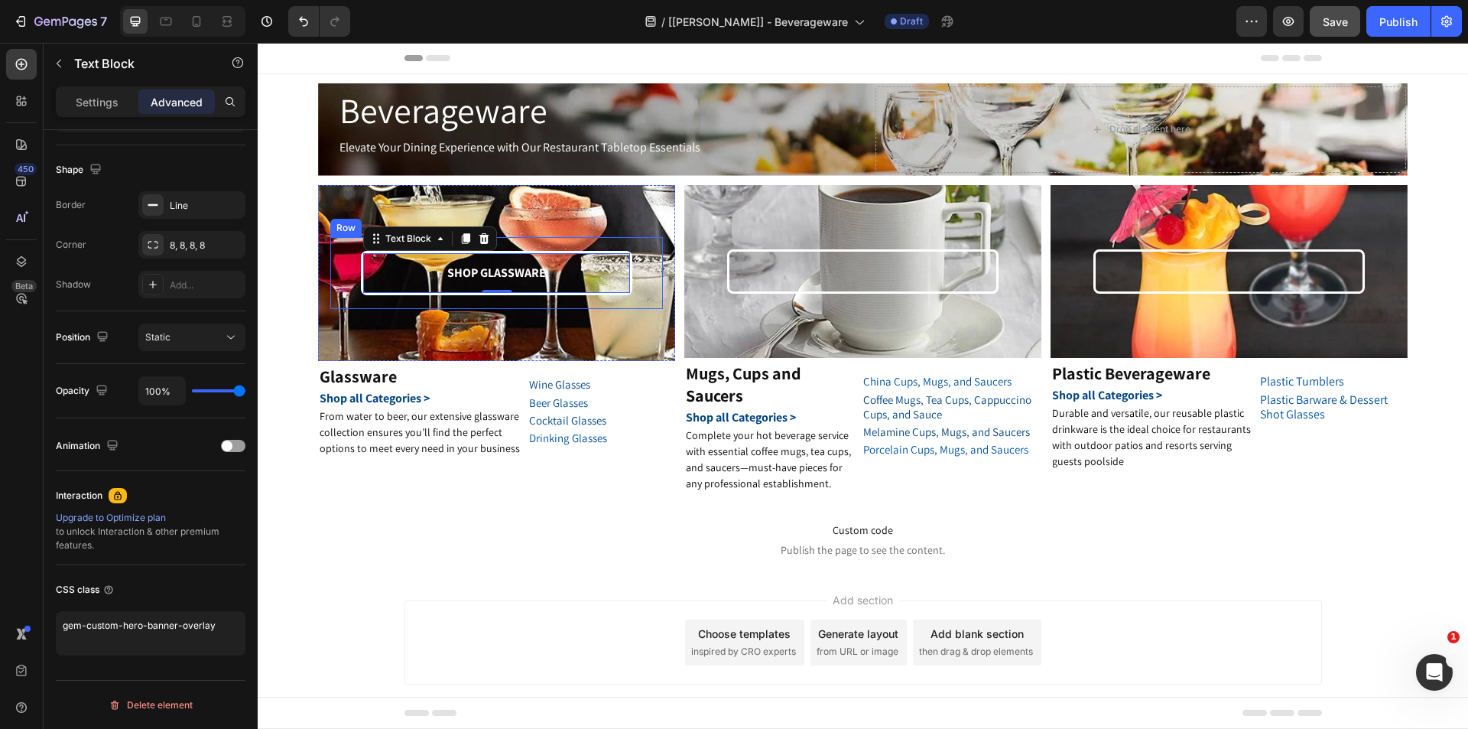
click at [349, 271] on div "SHOP GLASSWARE Text Block 0" at bounding box center [497, 273] width 308 height 45
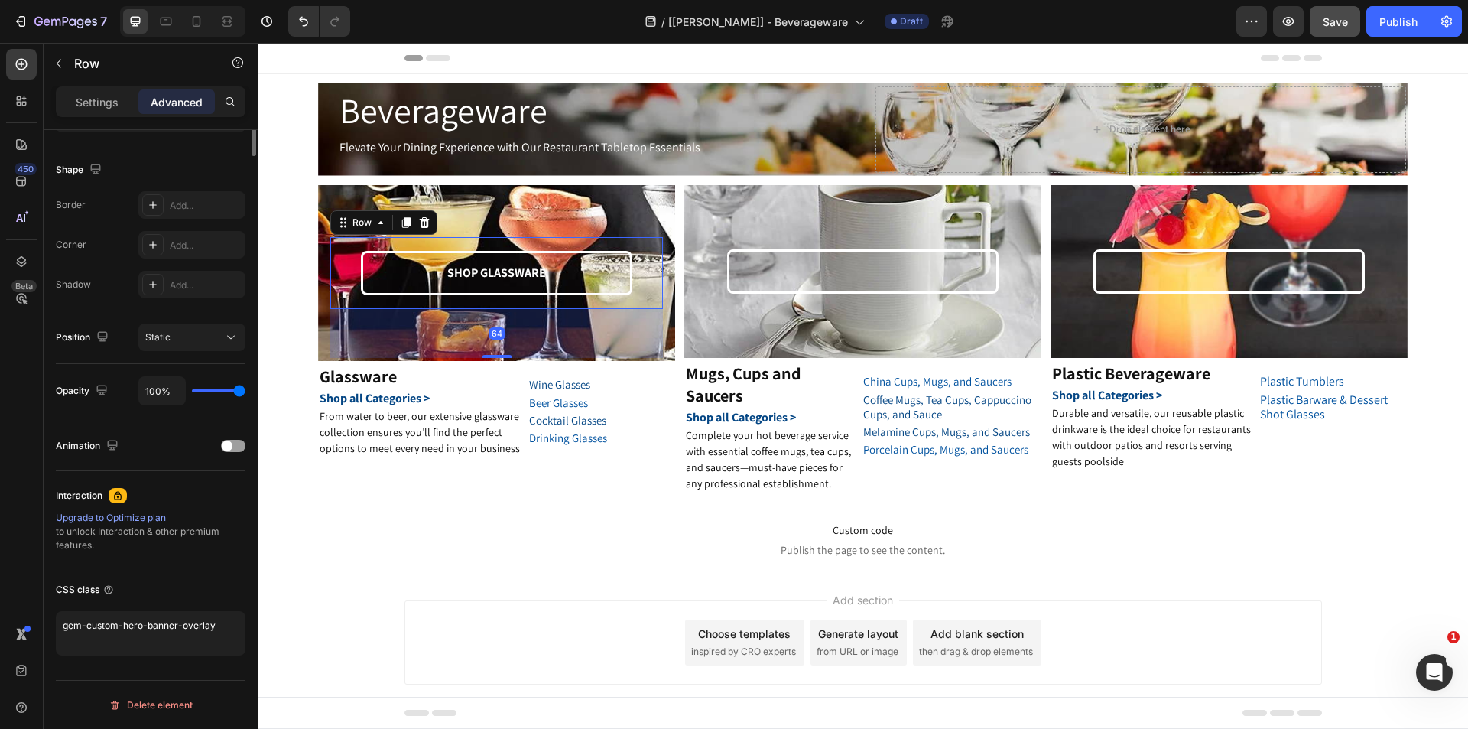
scroll to position [0, 0]
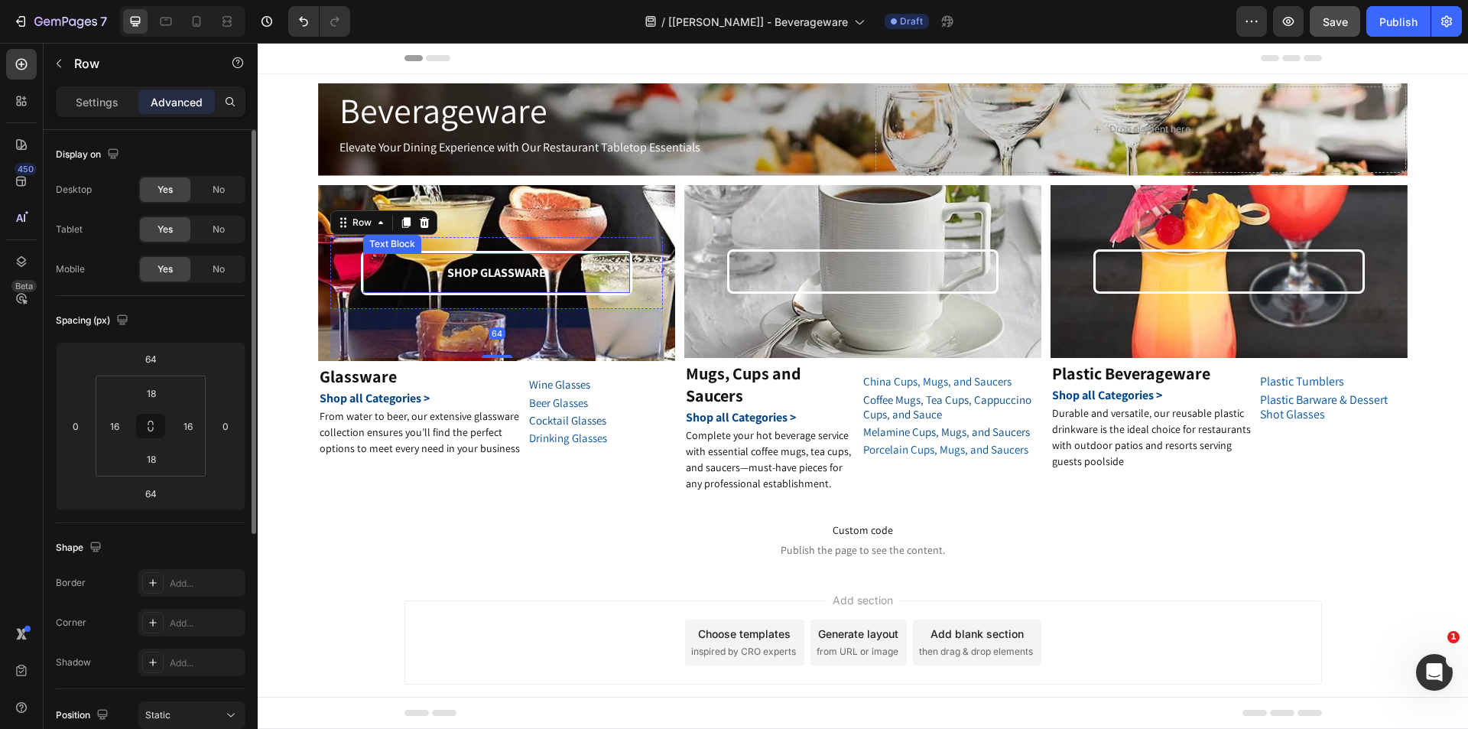
click at [410, 271] on p "SHOP GLASSWARE" at bounding box center [497, 273] width 264 height 22
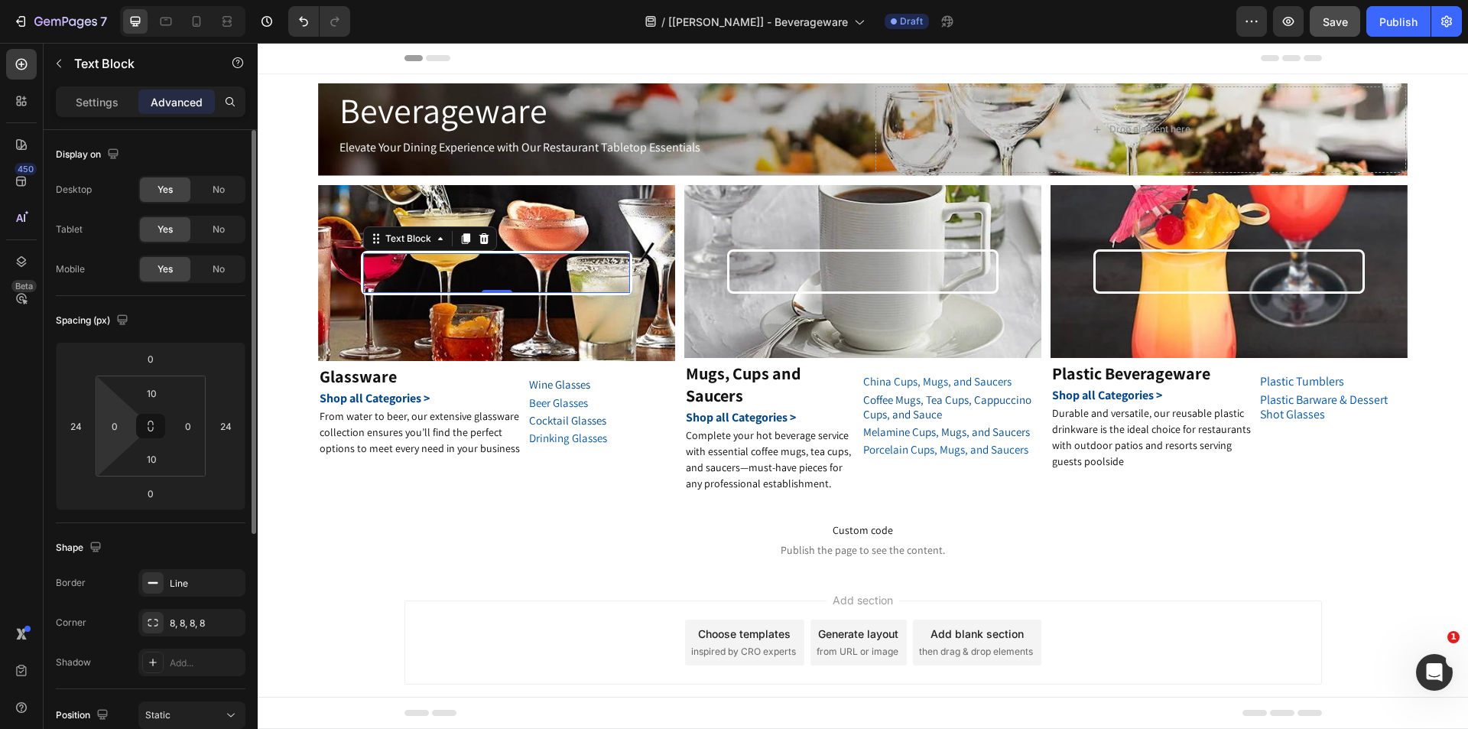
scroll to position [378, 0]
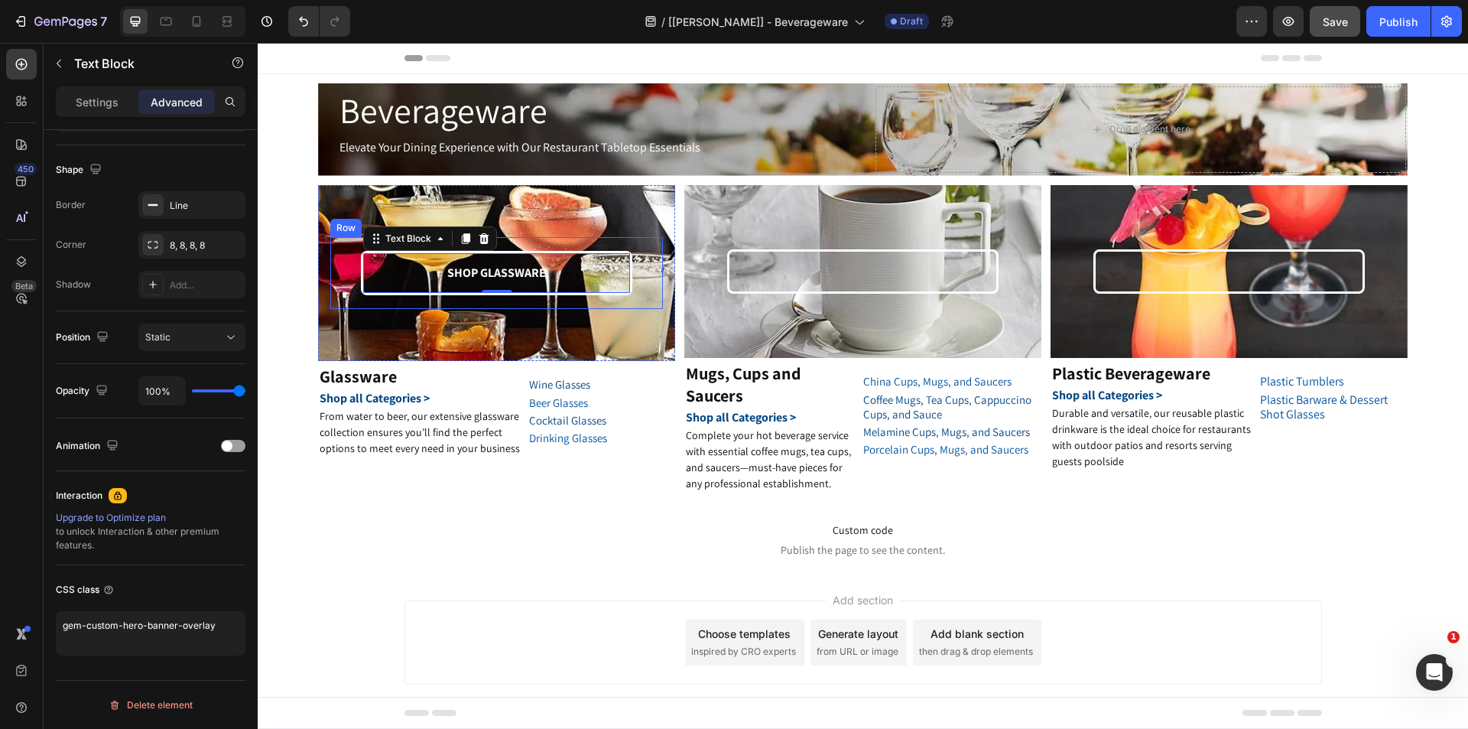
click at [346, 284] on div "SHOP GLASSWARE Text Block 0" at bounding box center [497, 273] width 308 height 45
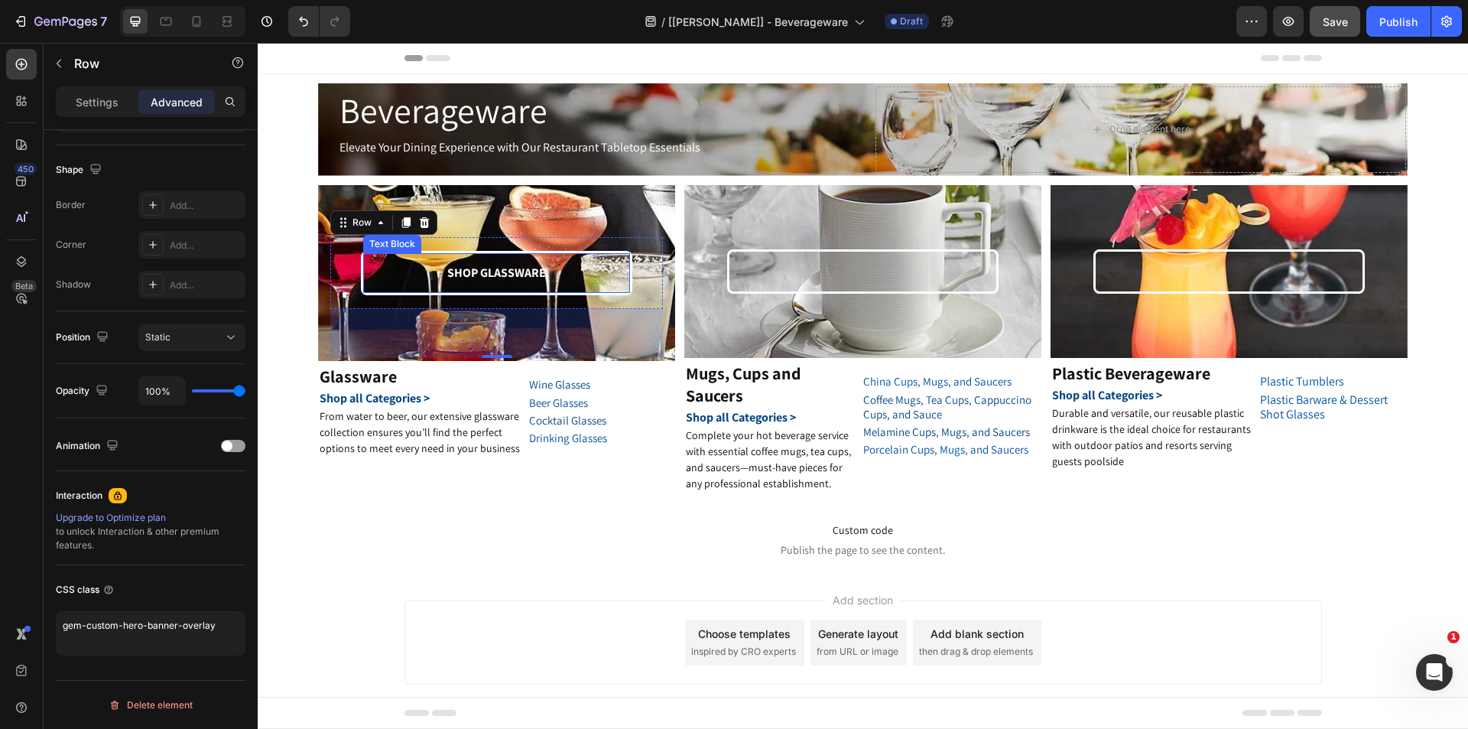
click at [392, 268] on p "SHOP GLASSWARE" at bounding box center [497, 273] width 264 height 22
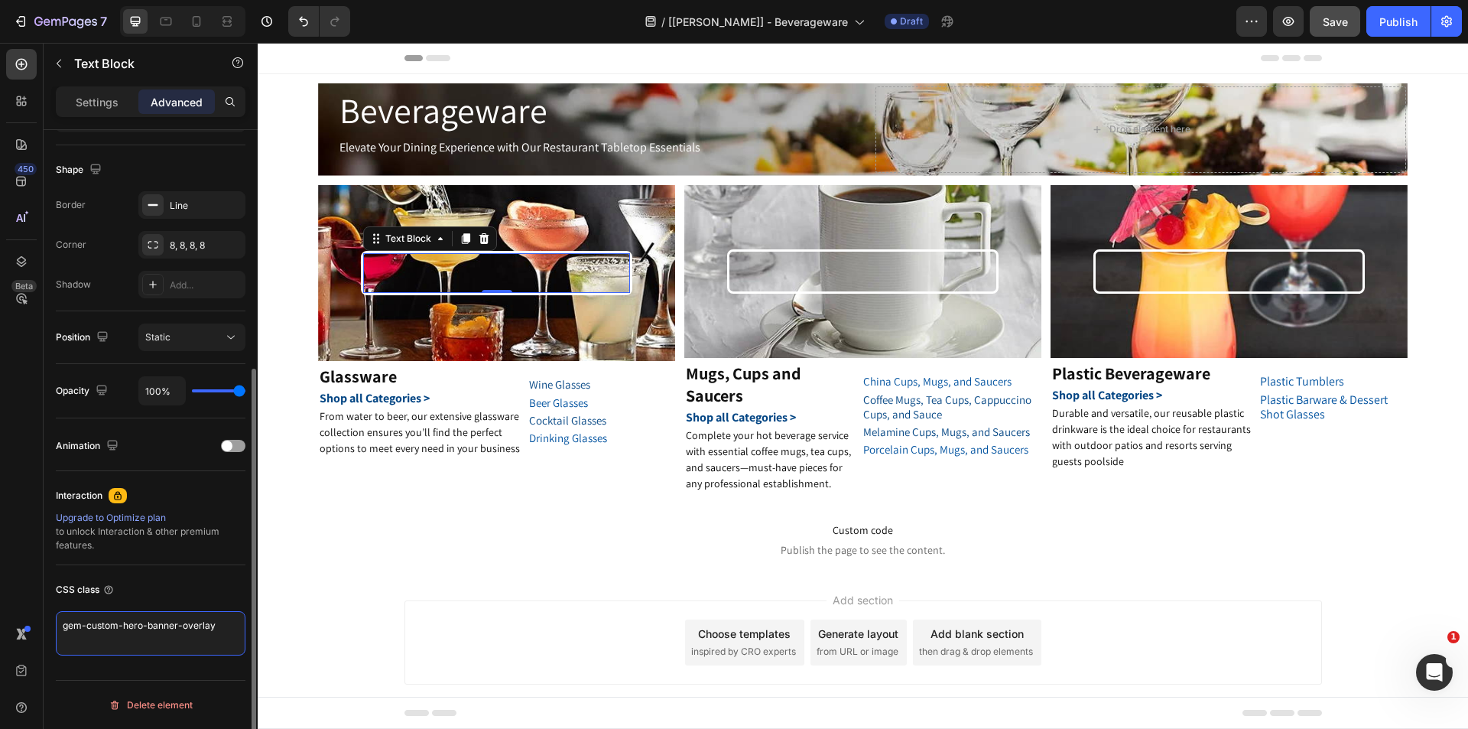
drag, startPoint x: 226, startPoint y: 629, endPoint x: 0, endPoint y: 607, distance: 226.6
click at [0, 608] on div "450 Beta Sections(18) Elements(83) Section Element Hero Section Product Detail …" at bounding box center [129, 386] width 258 height 686
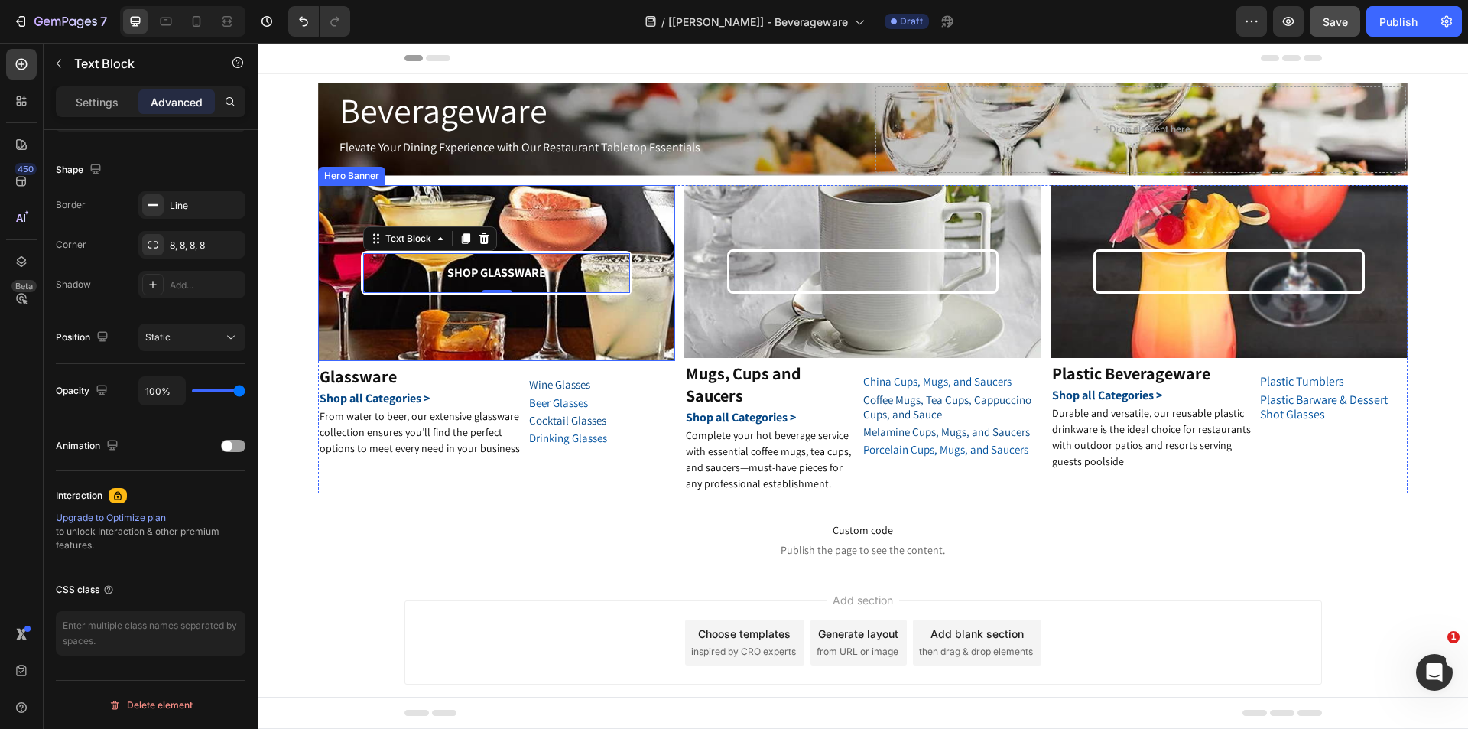
click at [427, 318] on div "SHOP GLASSWARE Text Block 0 Row" at bounding box center [496, 273] width 333 height 171
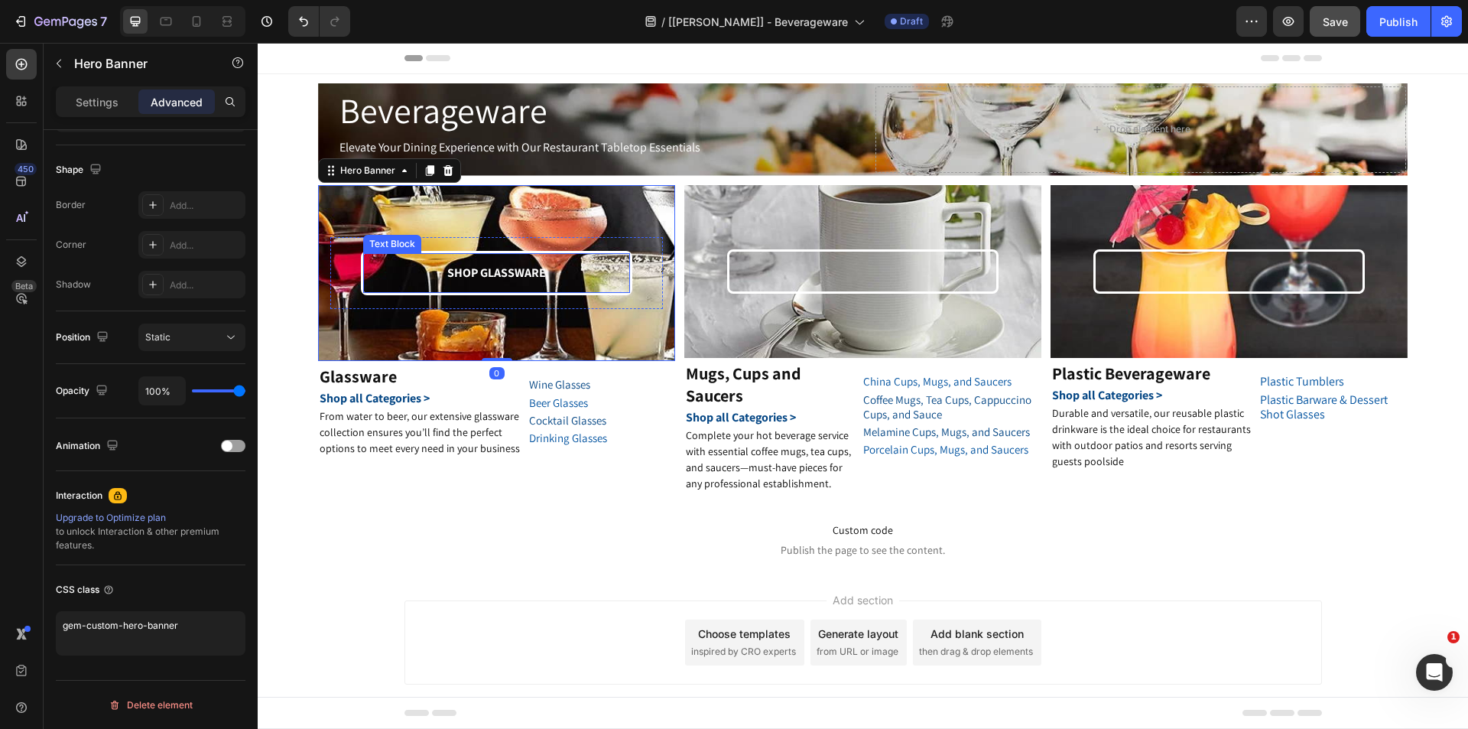
scroll to position [0, 0]
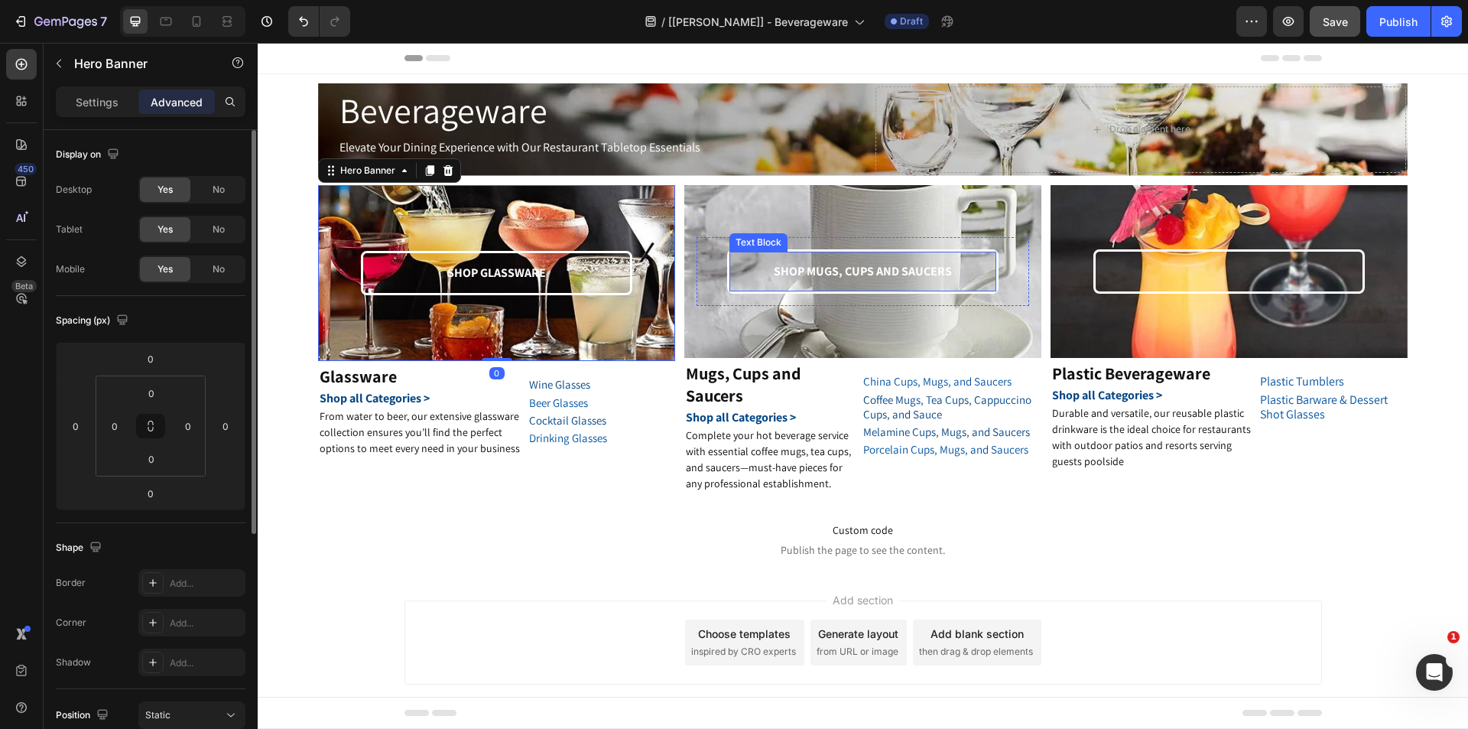
click at [811, 270] on p "SHOP MUGS, CUPS AND SAUCERS" at bounding box center [863, 272] width 264 height 22
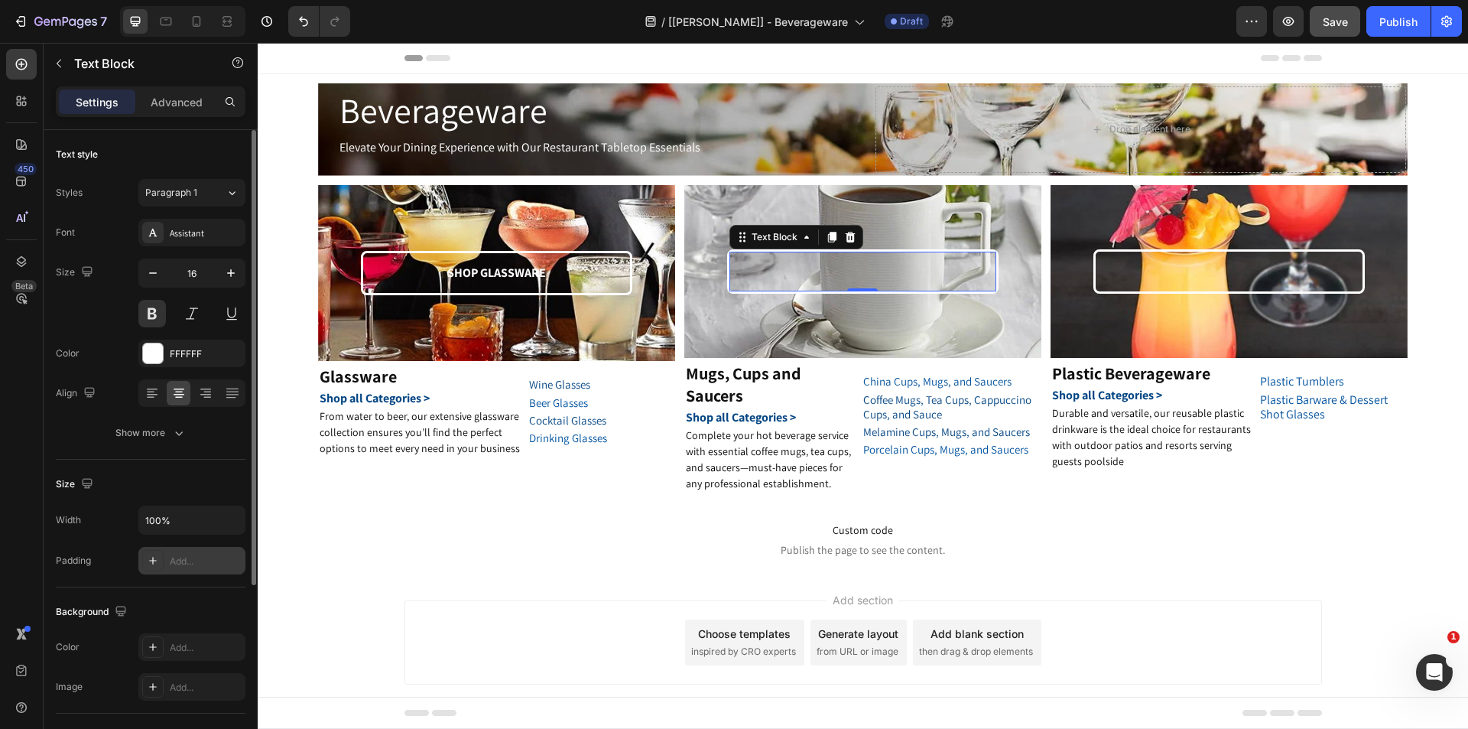
scroll to position [264, 0]
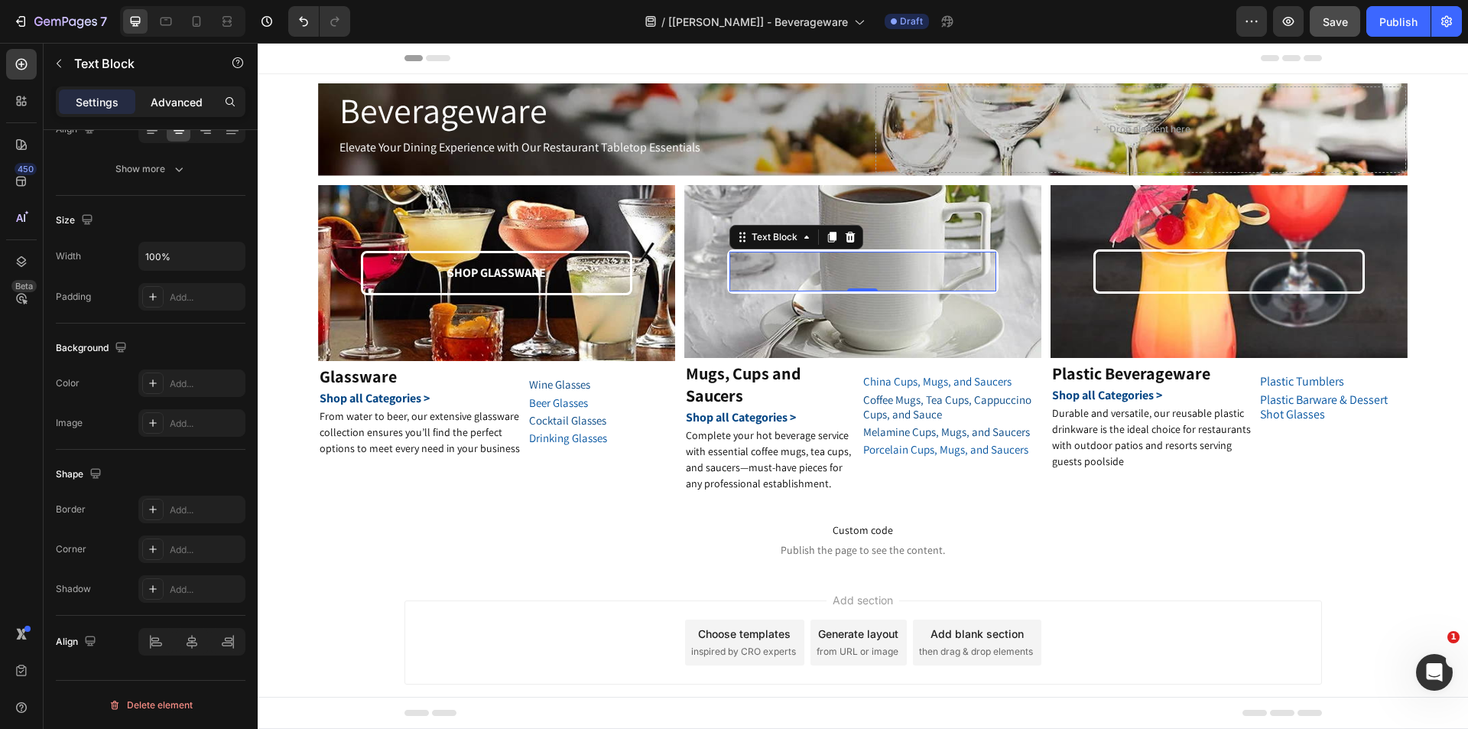
click at [171, 101] on p "Advanced" at bounding box center [177, 102] width 52 height 16
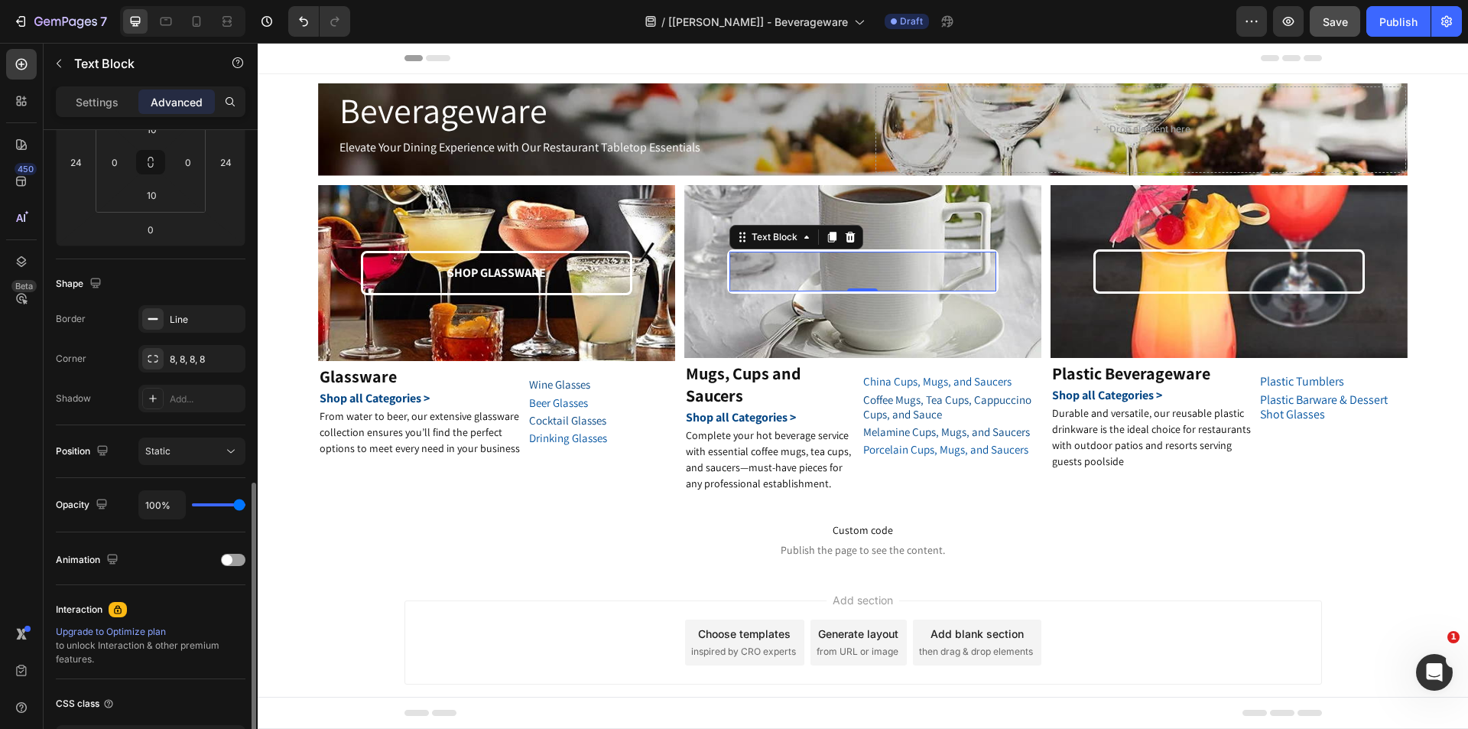
scroll to position [378, 0]
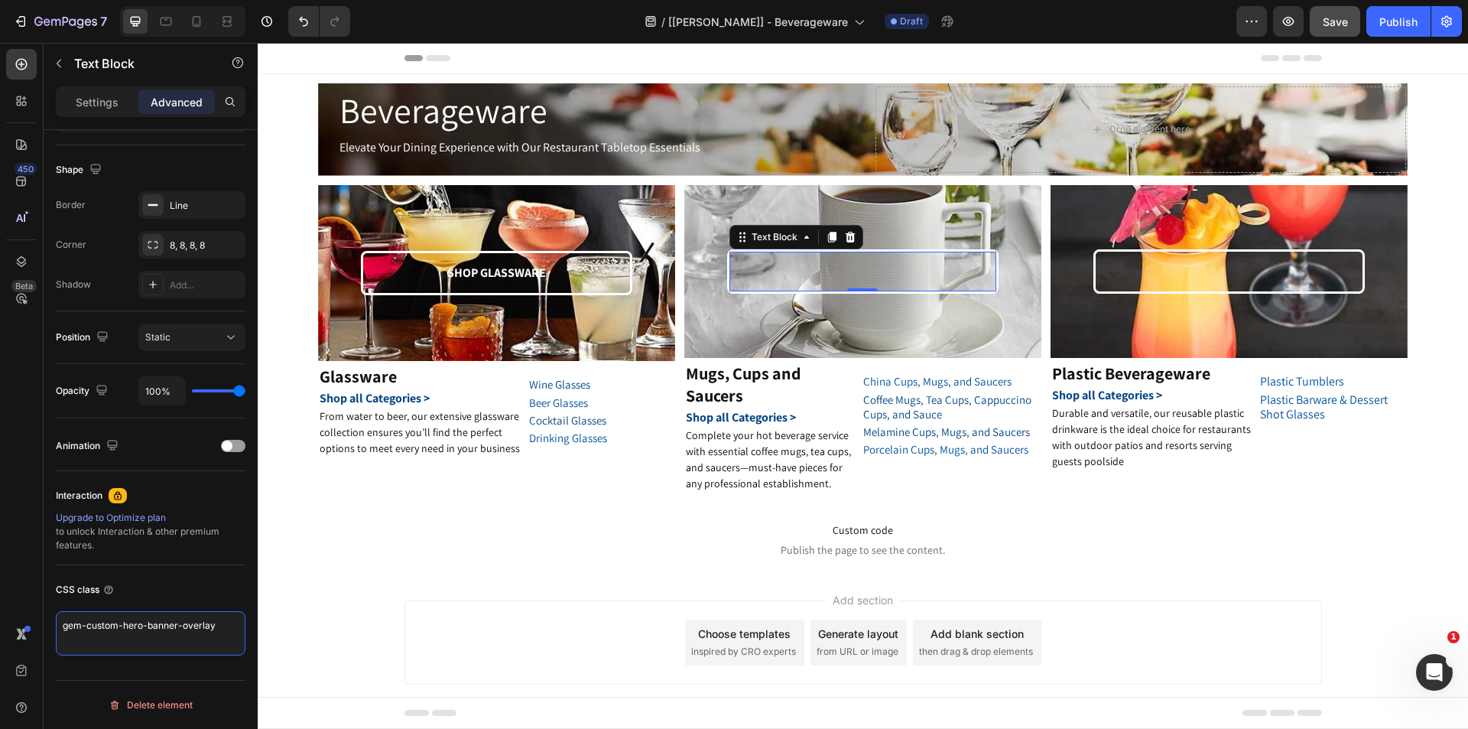
drag, startPoint x: 230, startPoint y: 629, endPoint x: 0, endPoint y: 626, distance: 230.2
click at [0, 626] on div "450 Beta Sections(18) Elements(83) Section Element Hero Section Product Detail …" at bounding box center [129, 386] width 258 height 686
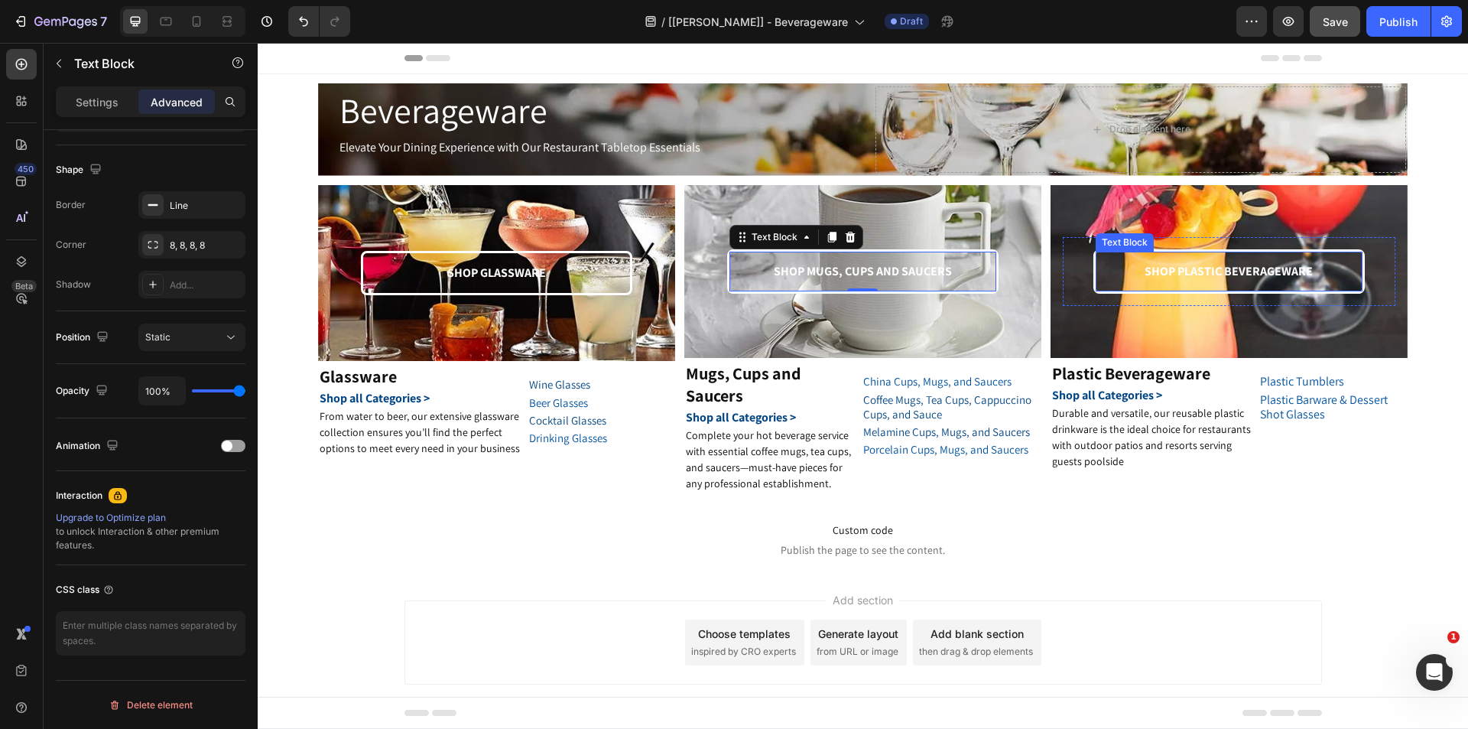
click at [1113, 255] on div "SHOP PLASTIC BEVERAGEWARE Text Block" at bounding box center [1229, 271] width 271 height 45
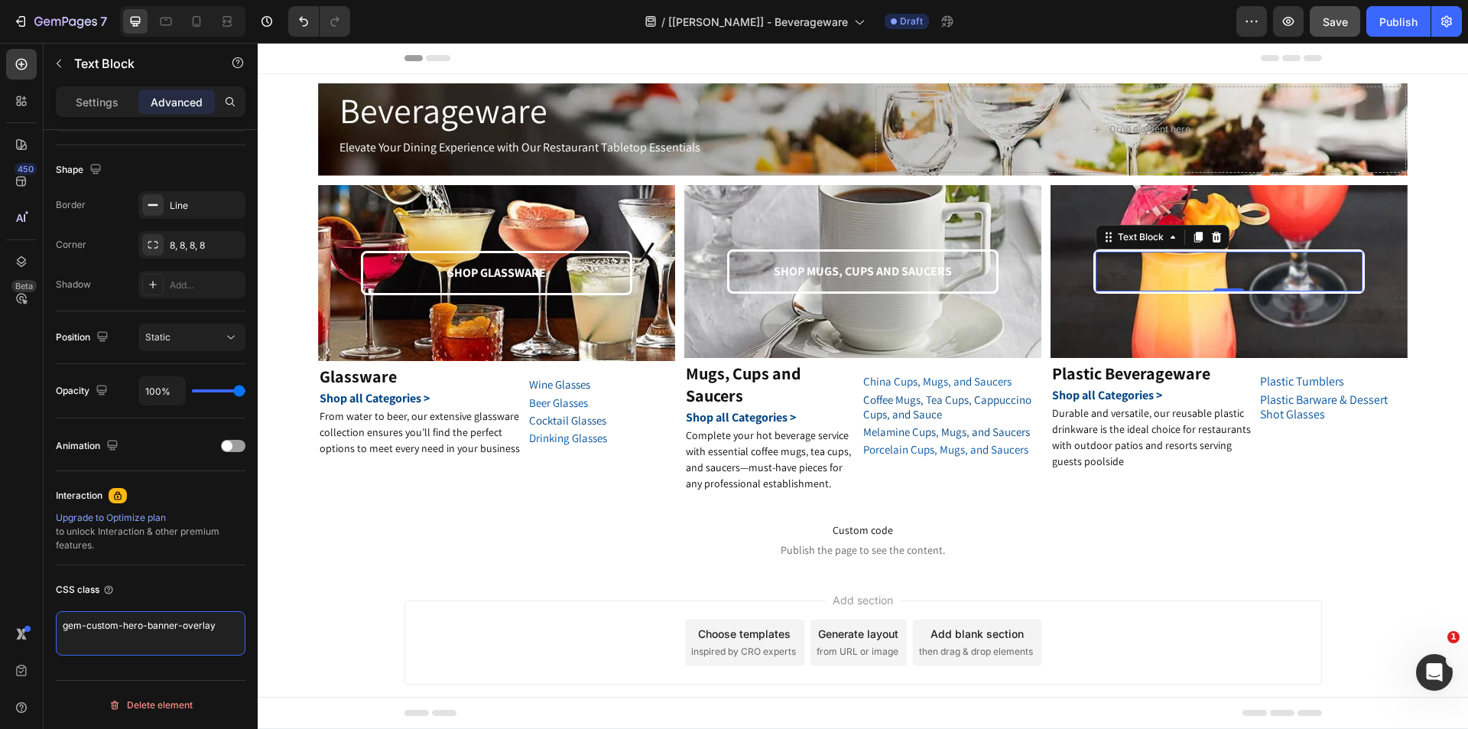
drag, startPoint x: 225, startPoint y: 626, endPoint x: 0, endPoint y: 618, distance: 225.0
click at [0, 619] on div "450 Beta Sections(18) Elements(83) Section Element Hero Section Product Detail …" at bounding box center [129, 386] width 258 height 686
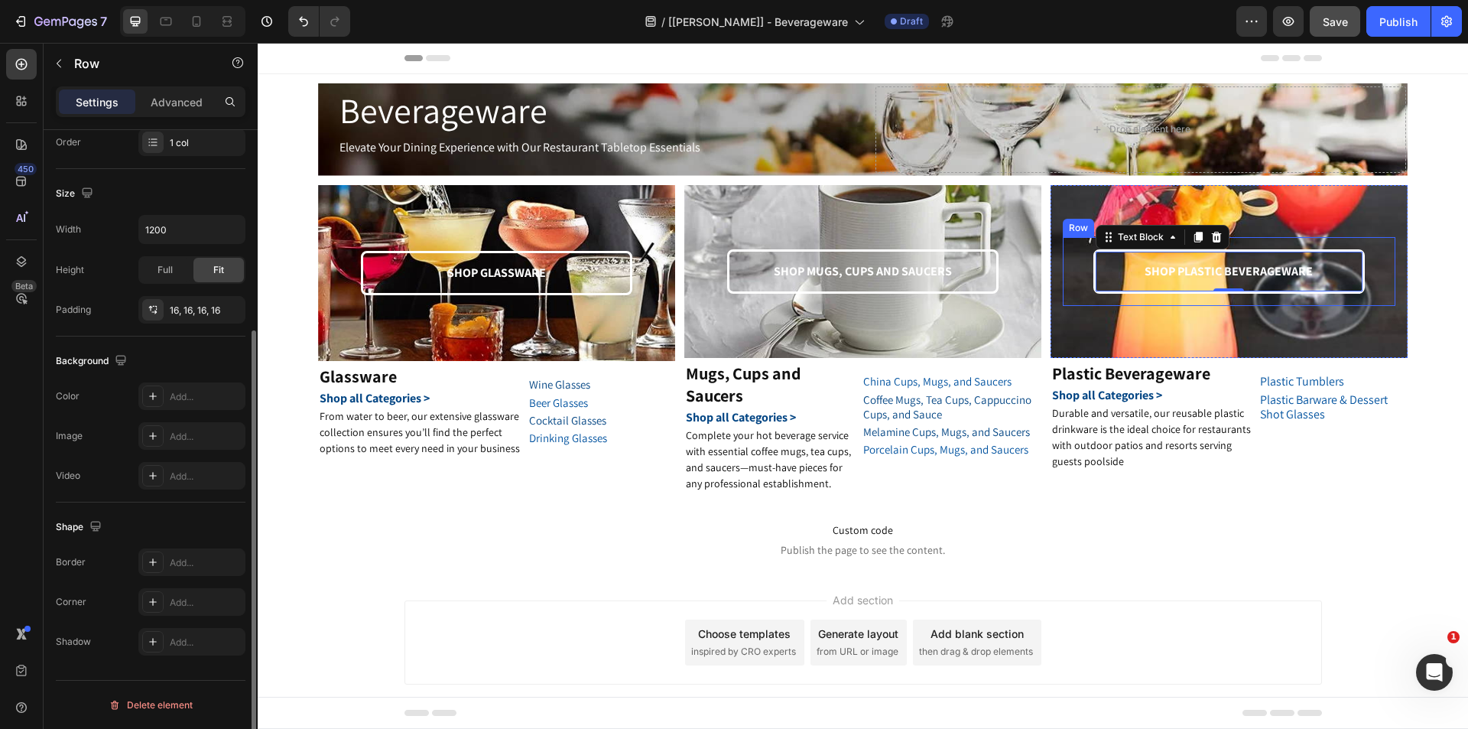
click at [1075, 277] on div "SHOP PLASTIC BEVERAGEWARE Text Block 0" at bounding box center [1229, 271] width 308 height 45
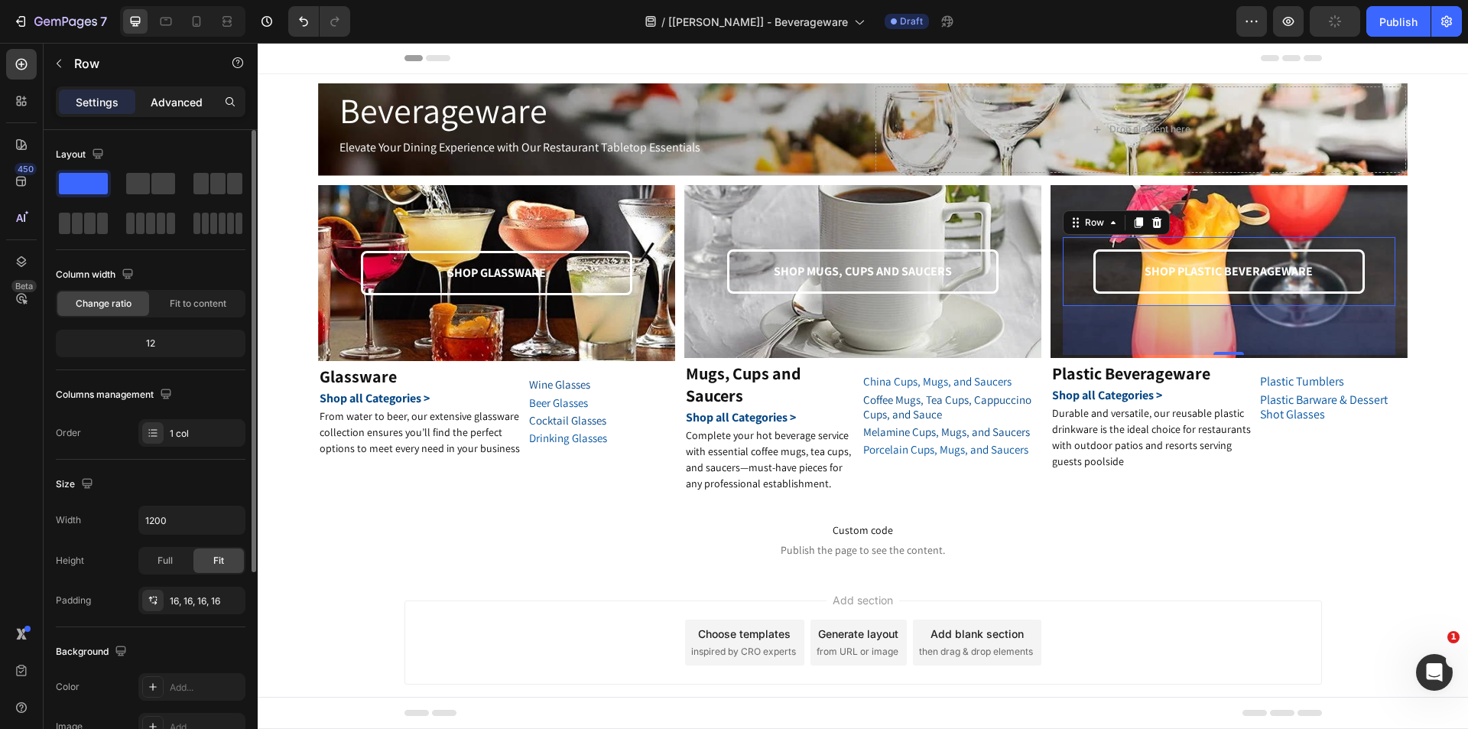
click at [155, 103] on p "Advanced" at bounding box center [177, 102] width 52 height 16
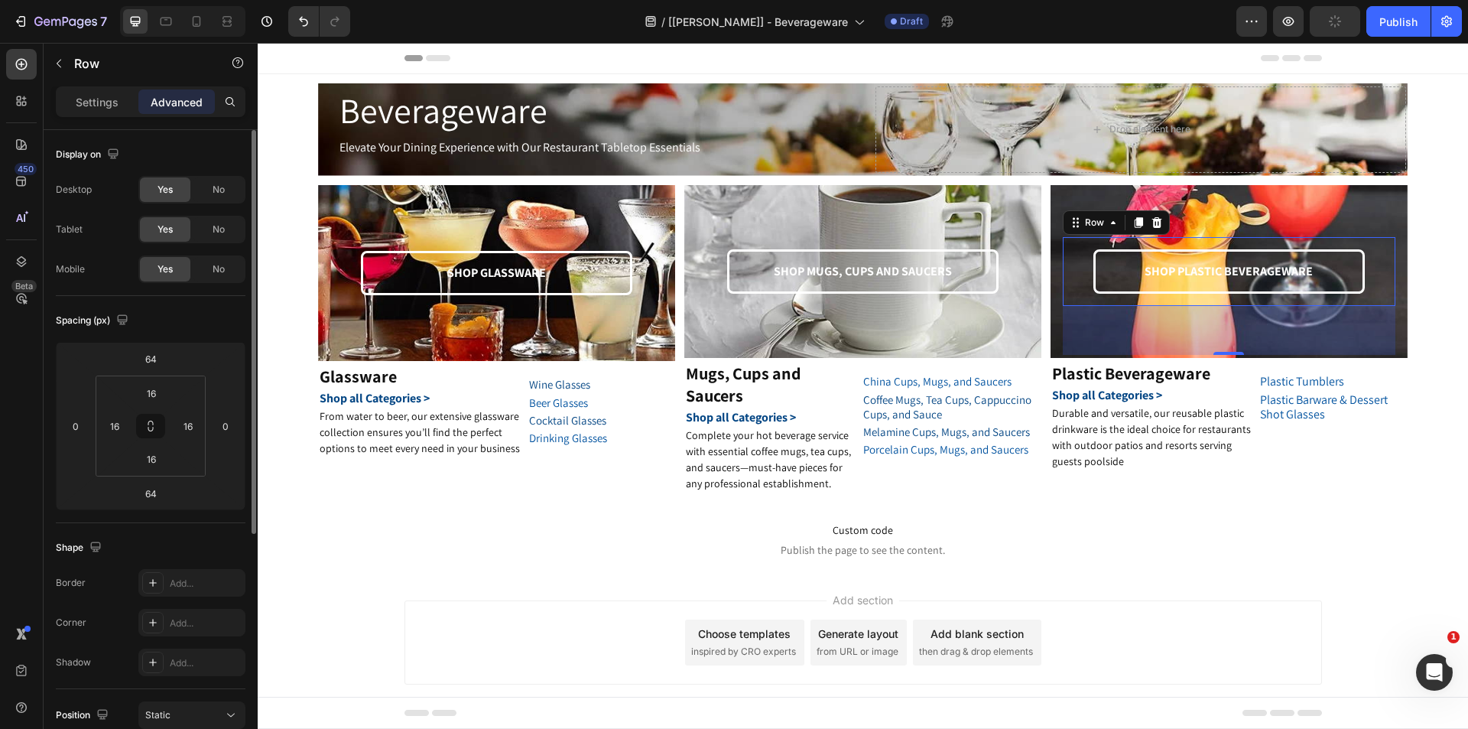
scroll to position [378, 0]
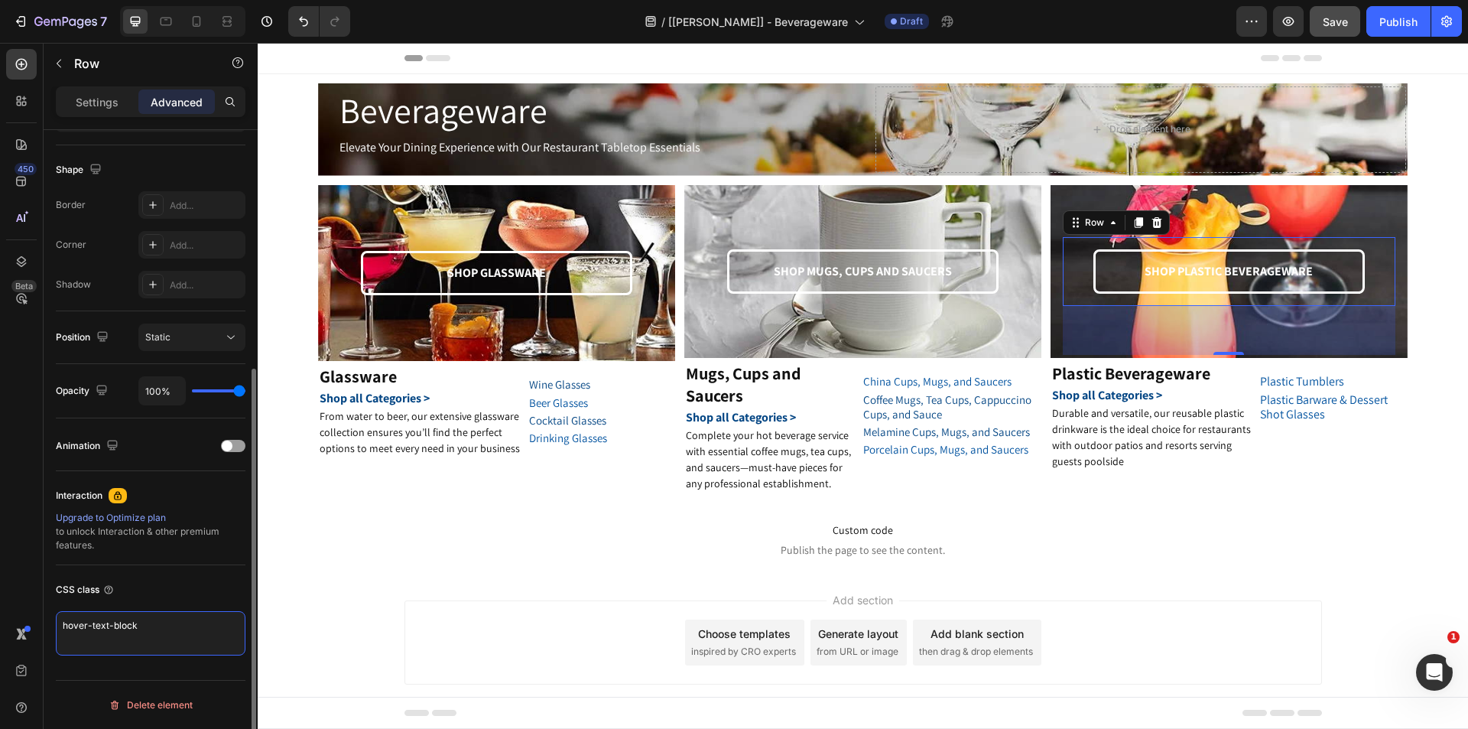
click at [180, 628] on textarea "hover-text-block" at bounding box center [151, 633] width 190 height 44
drag, startPoint x: 180, startPoint y: 628, endPoint x: 110, endPoint y: 494, distance: 151.2
click at [180, 628] on textarea "hover-text-block" at bounding box center [151, 633] width 190 height 44
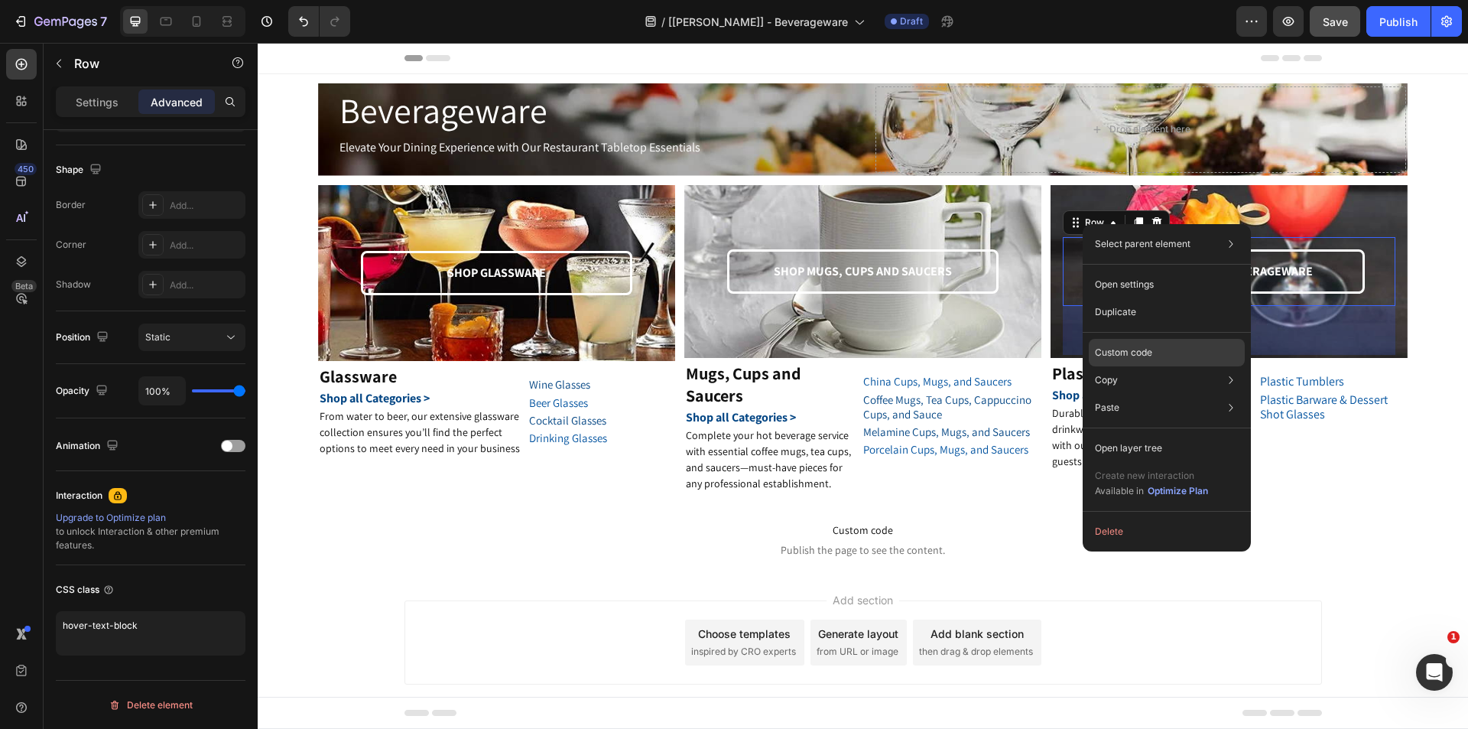
click at [1127, 349] on p "Custom code" at bounding box center [1123, 353] width 57 height 14
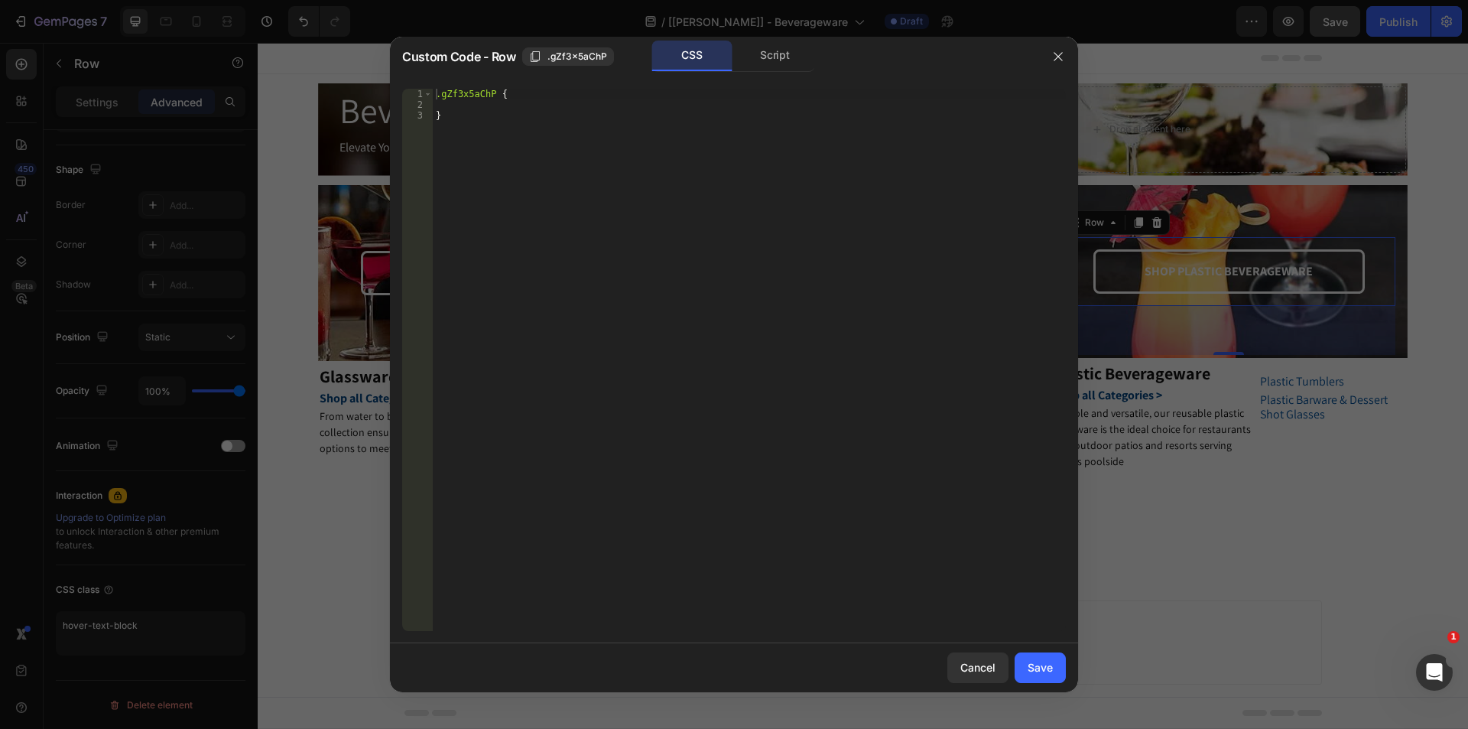
click at [722, 62] on div "CSS" at bounding box center [692, 56] width 80 height 31
click at [786, 54] on div "Script" at bounding box center [775, 56] width 80 height 31
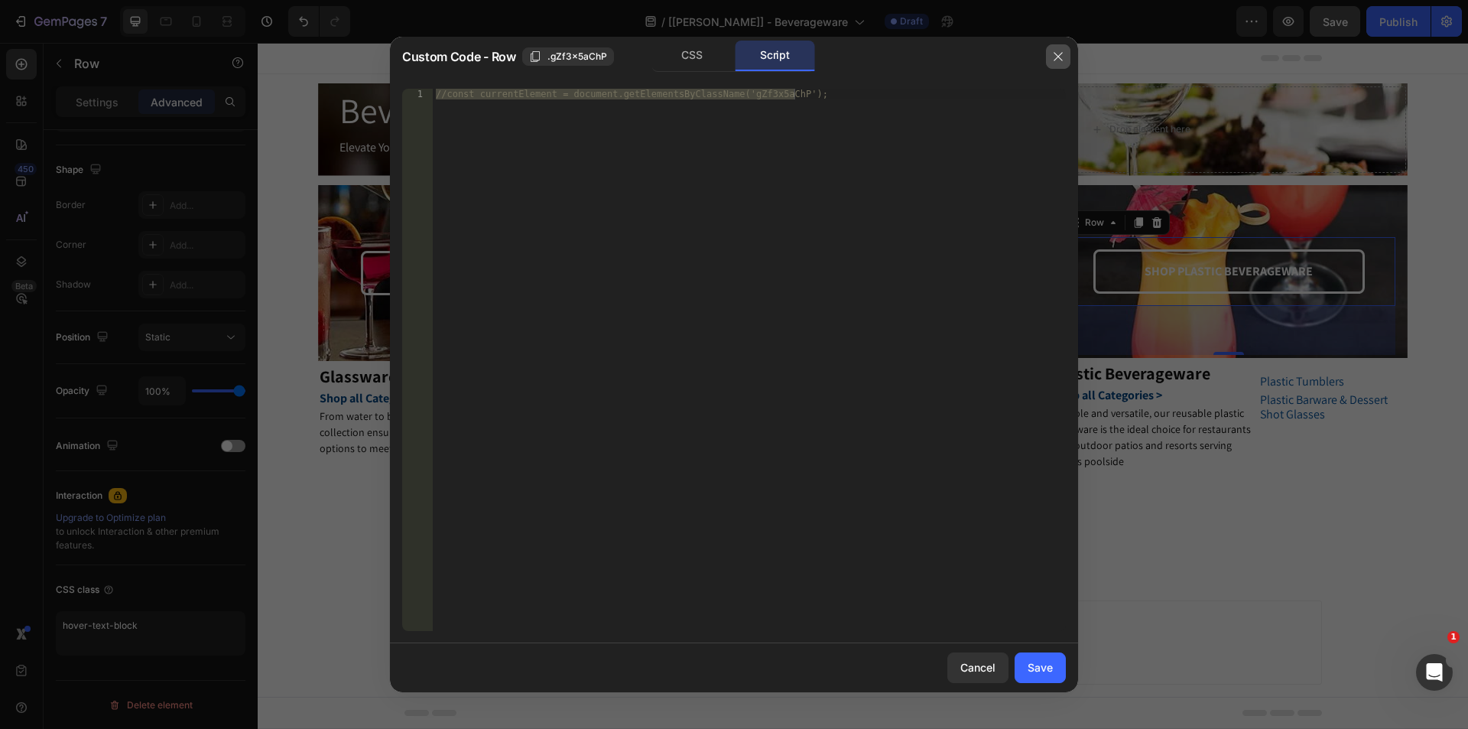
click at [1050, 50] on button "button" at bounding box center [1058, 56] width 24 height 24
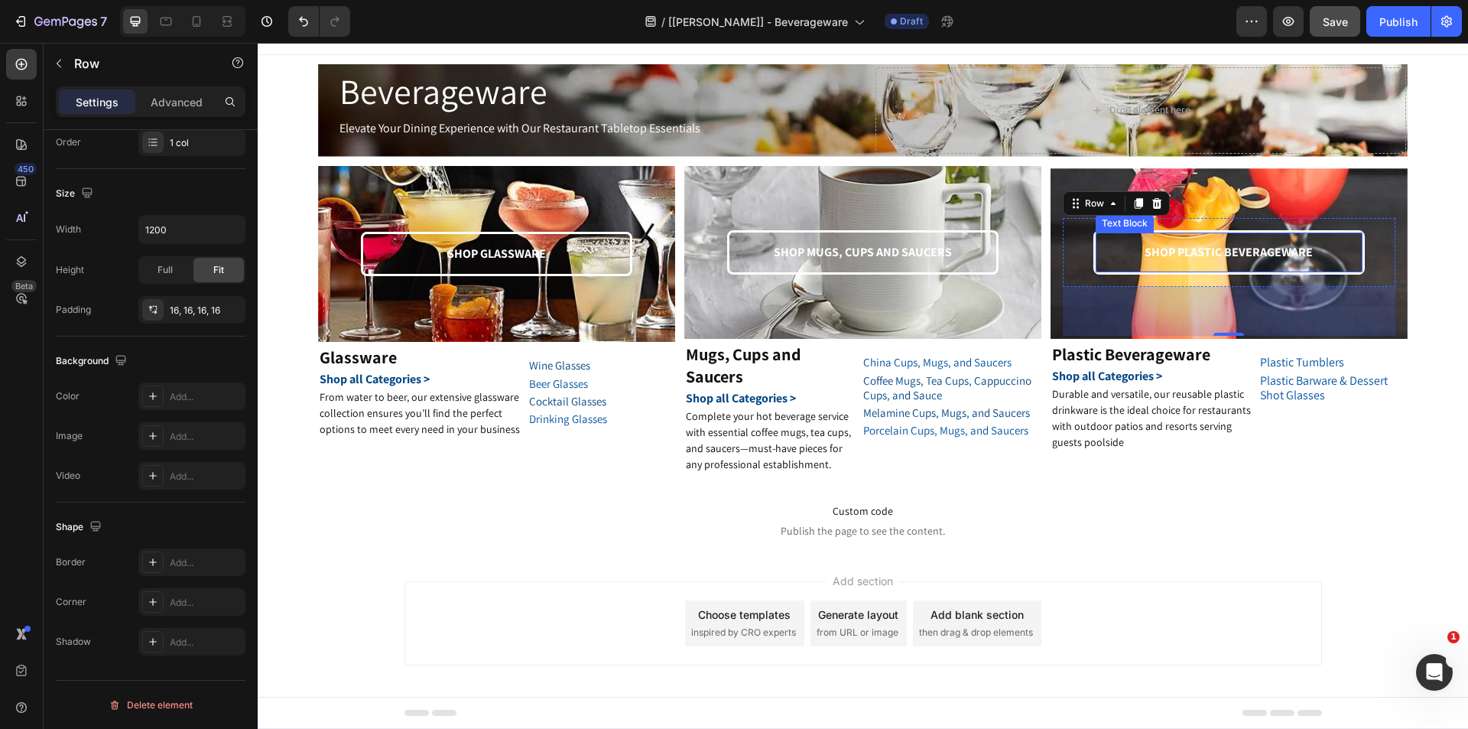
scroll to position [29, 0]
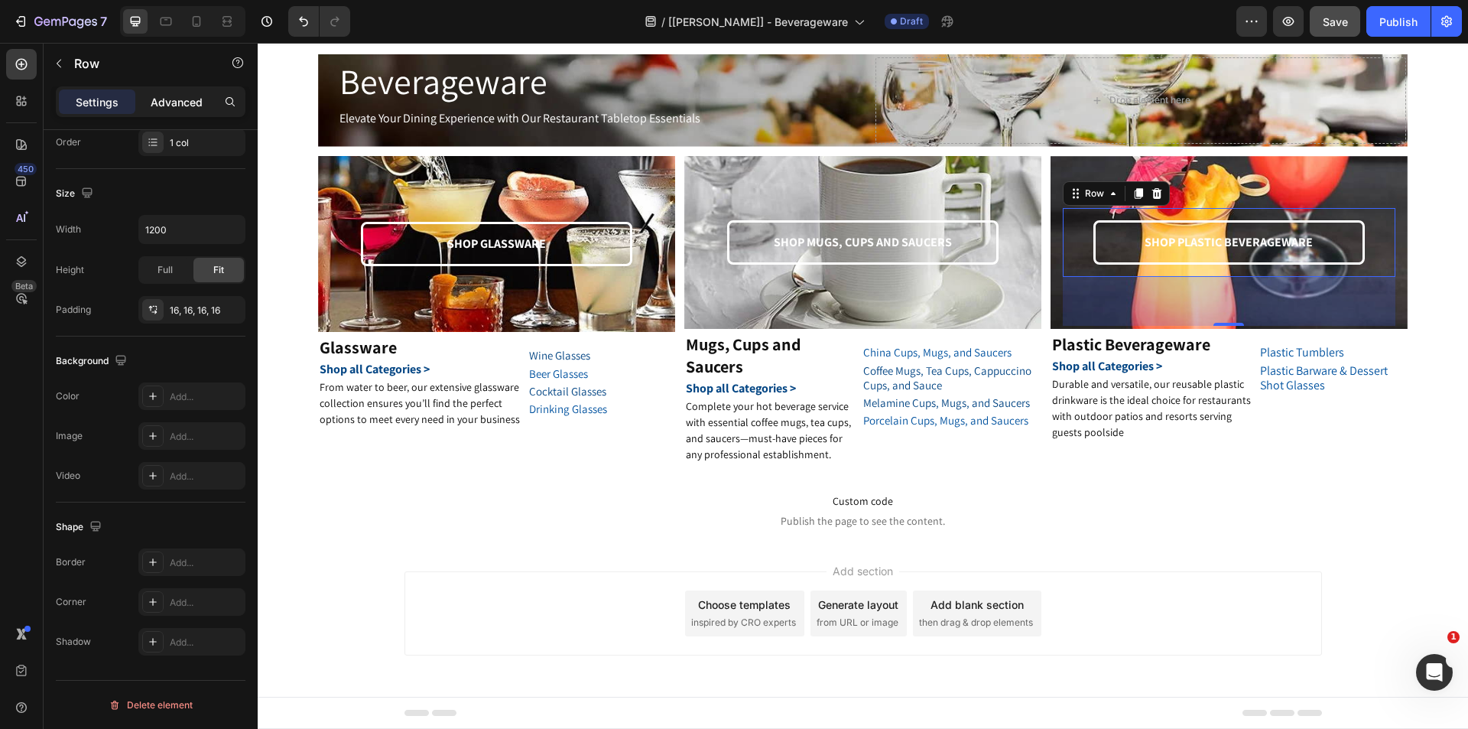
click at [169, 97] on p "Advanced" at bounding box center [177, 102] width 52 height 16
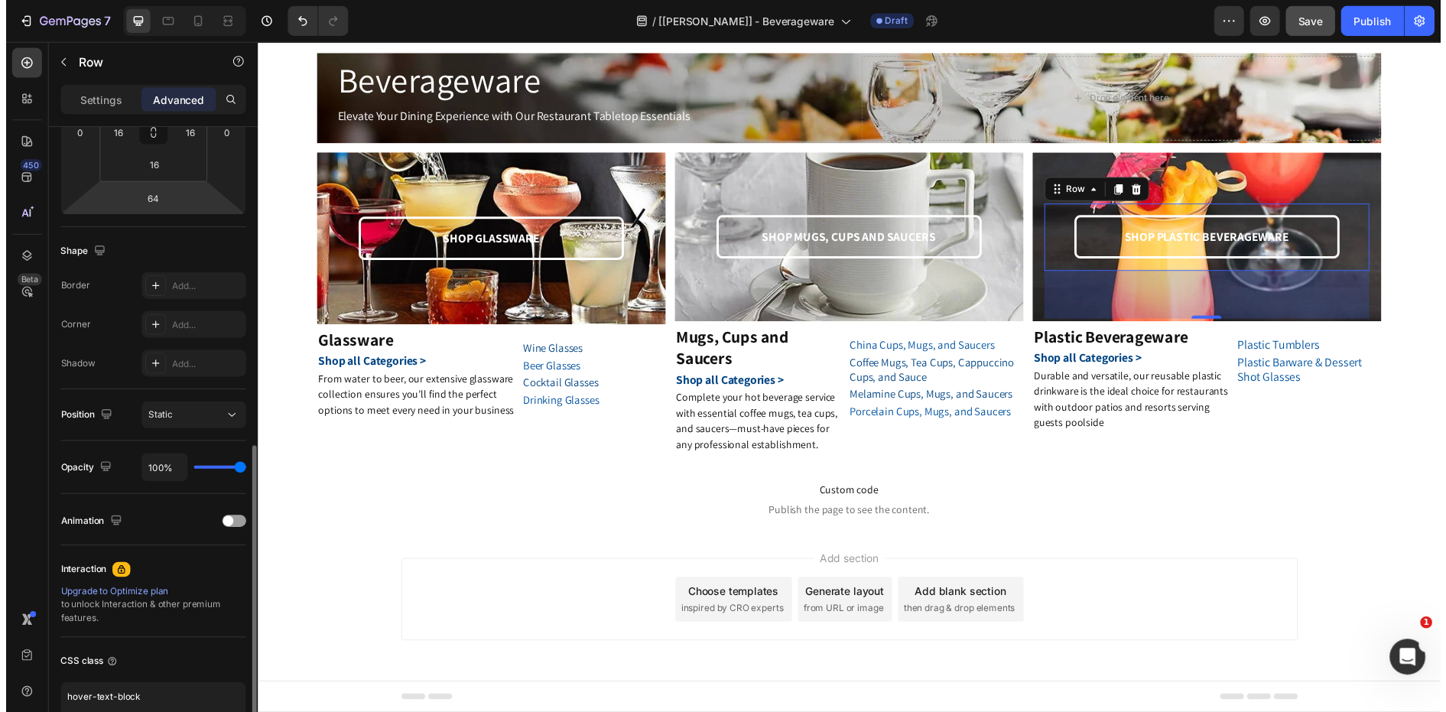
scroll to position [378, 0]
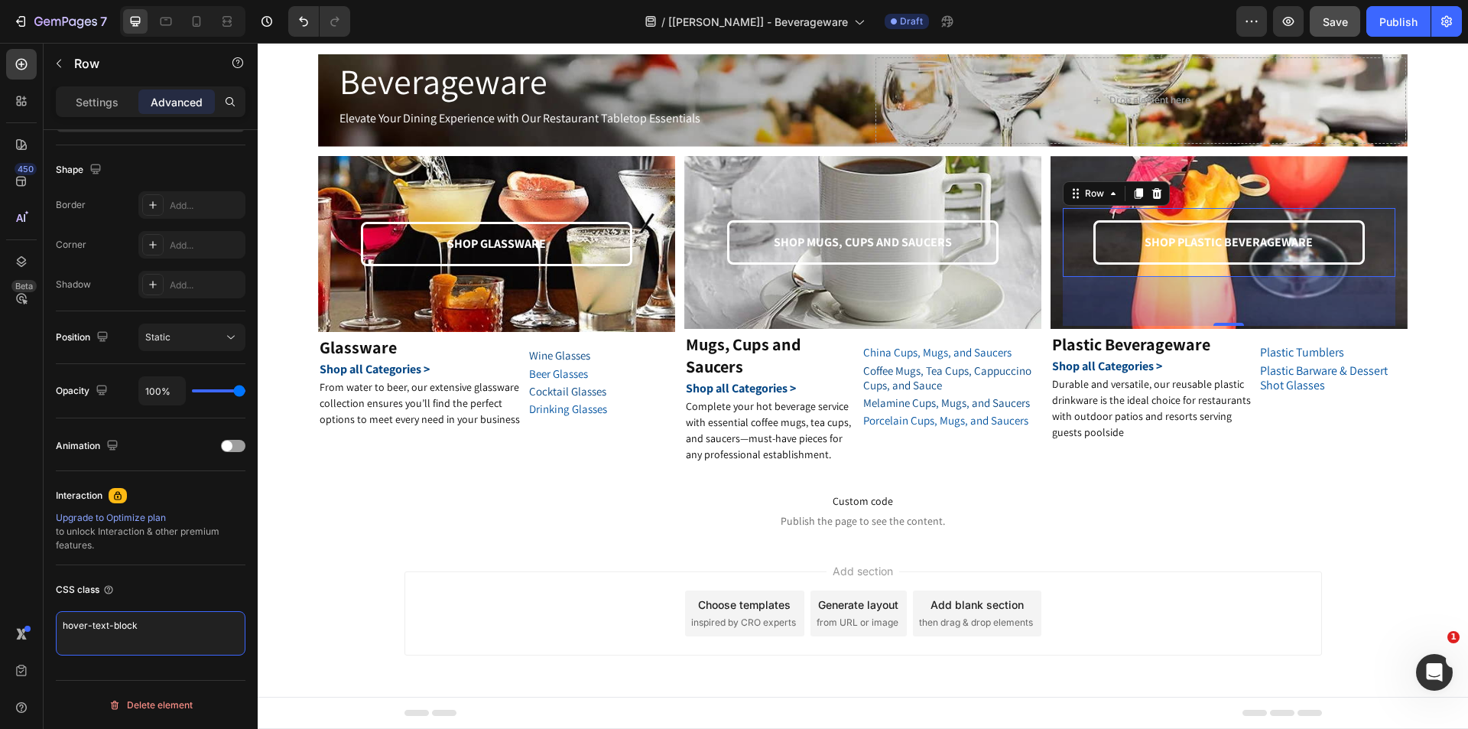
drag, startPoint x: 138, startPoint y: 622, endPoint x: 0, endPoint y: 618, distance: 137.7
click at [0, 618] on div "450 Beta Sections(18) Elements(83) Section Element Hero Section Product Detail …" at bounding box center [129, 386] width 258 height 686
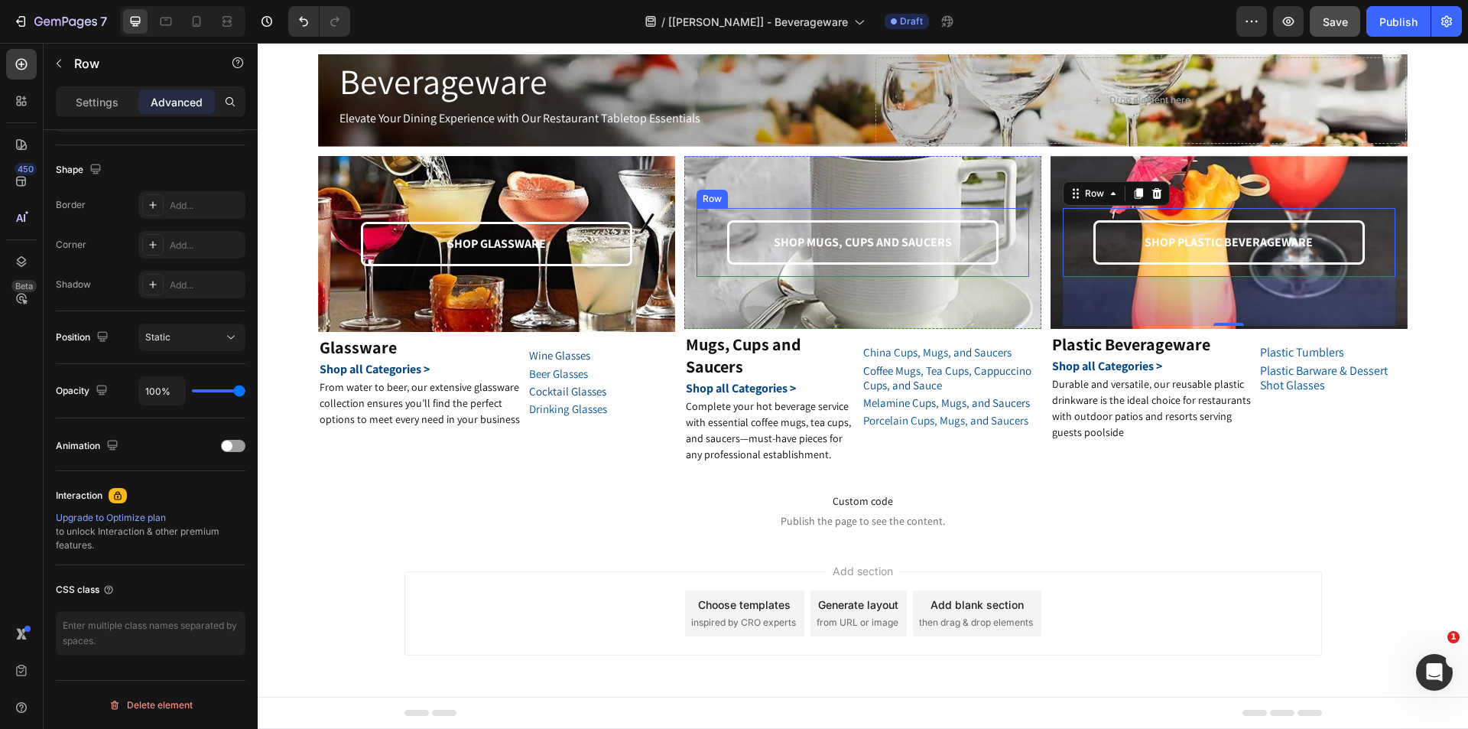
click at [697, 238] on div "SHOP MUGS, CUPS AND SAUCERS Text Block Row" at bounding box center [863, 243] width 333 height 70
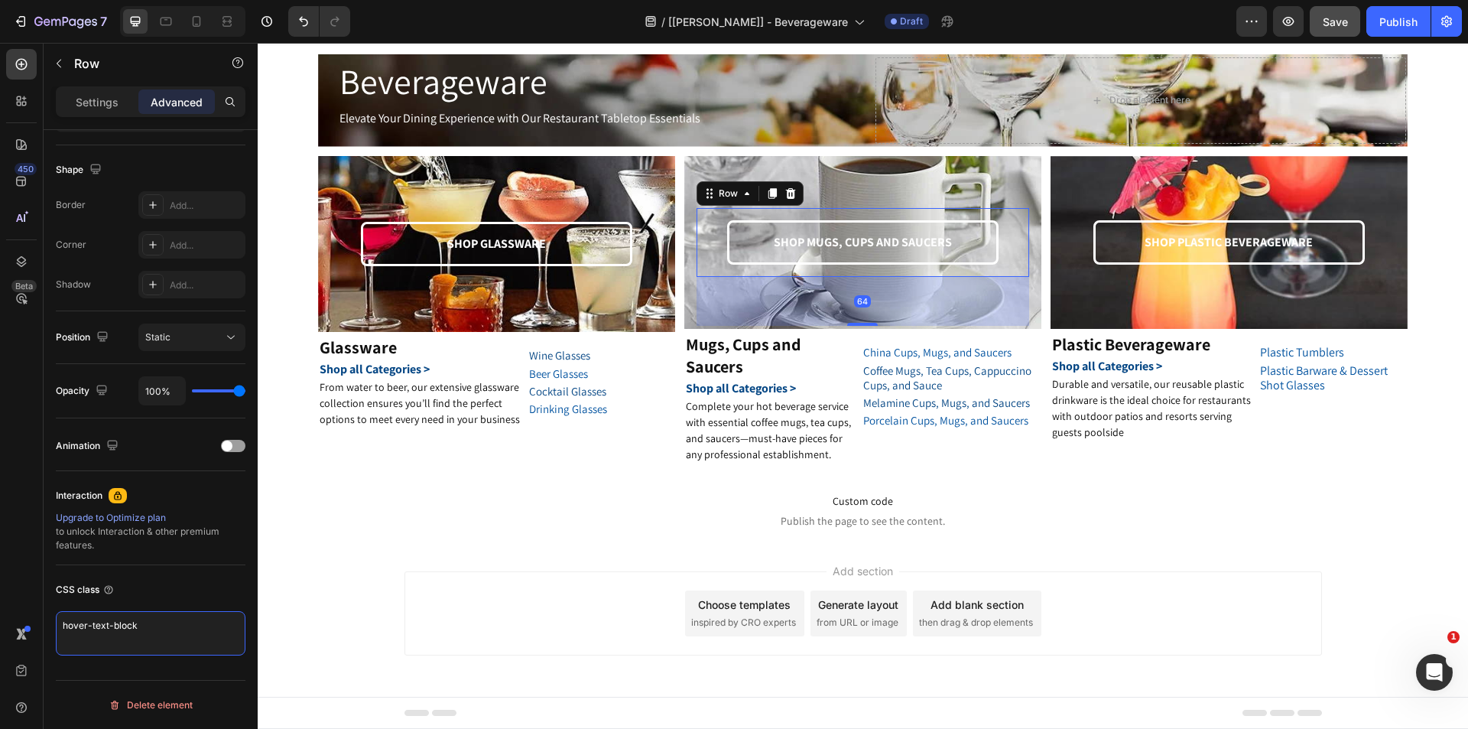
drag, startPoint x: 169, startPoint y: 626, endPoint x: 0, endPoint y: 599, distance: 171.1
click at [0, 599] on div "450 Beta Sections(18) Elements(83) Section Element Hero Section Product Detail …" at bounding box center [129, 386] width 258 height 686
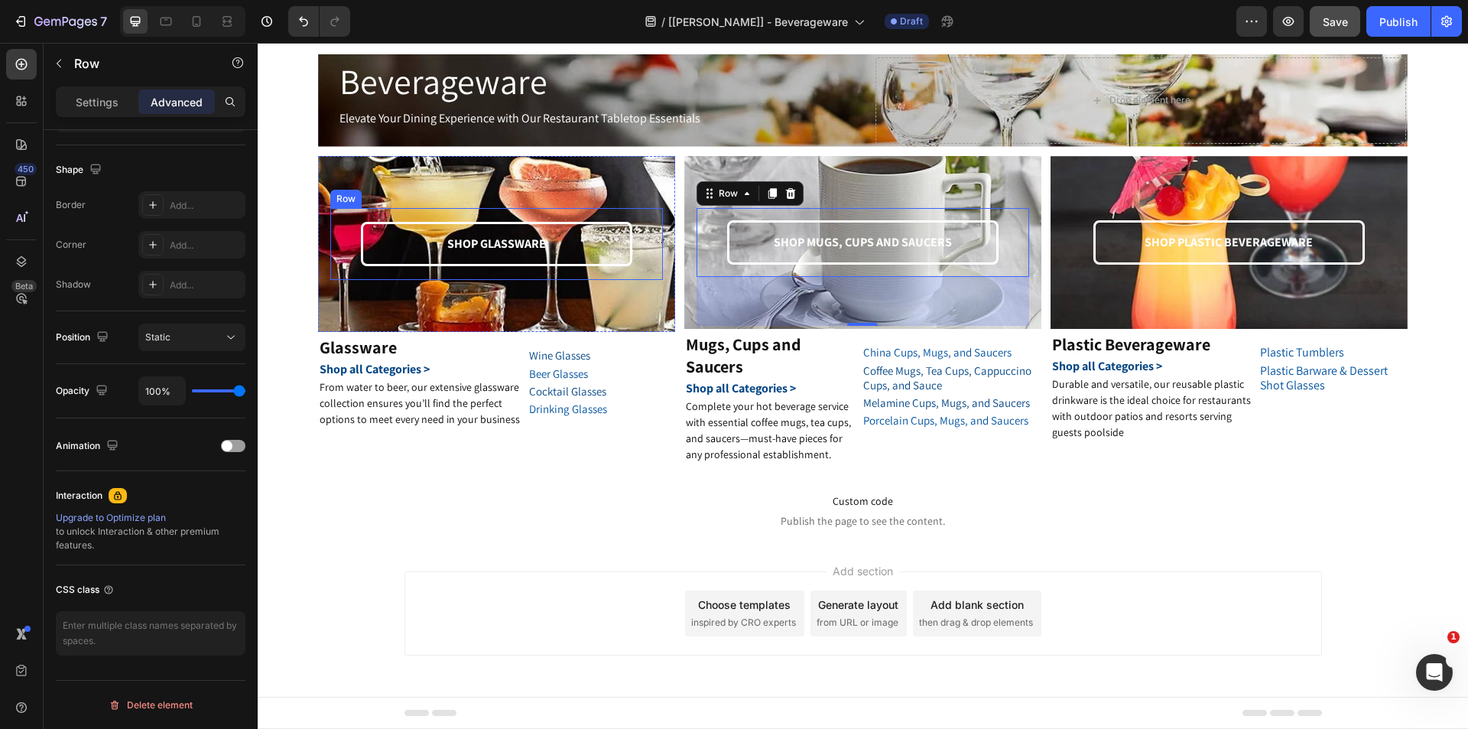
click at [333, 253] on div "SHOP GLASSWARE Text Block Row" at bounding box center [496, 244] width 333 height 73
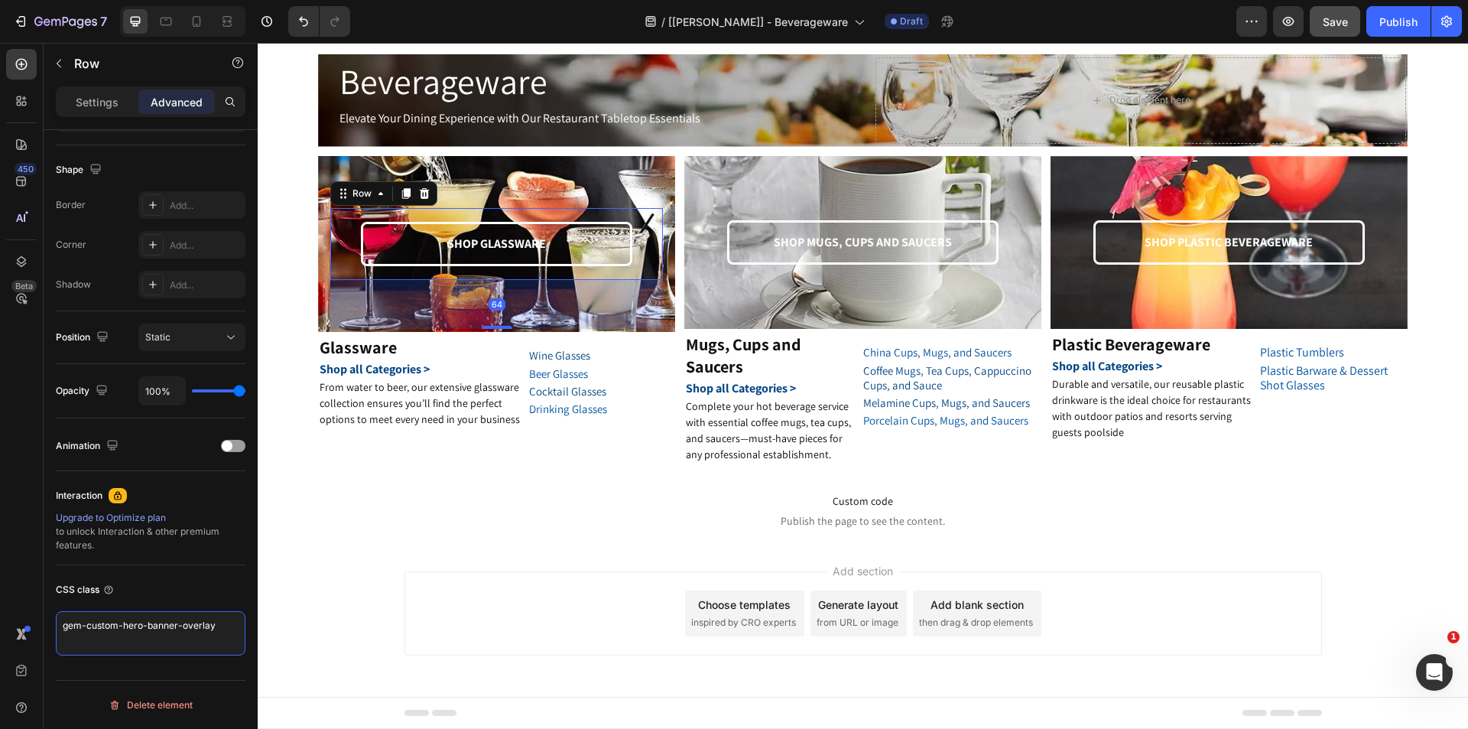
drag, startPoint x: 223, startPoint y: 625, endPoint x: 43, endPoint y: 616, distance: 179.9
click at [43, 616] on div "450 Beta Sections(18) Elements(83) Section Element Hero Section Product Detail …" at bounding box center [129, 386] width 258 height 686
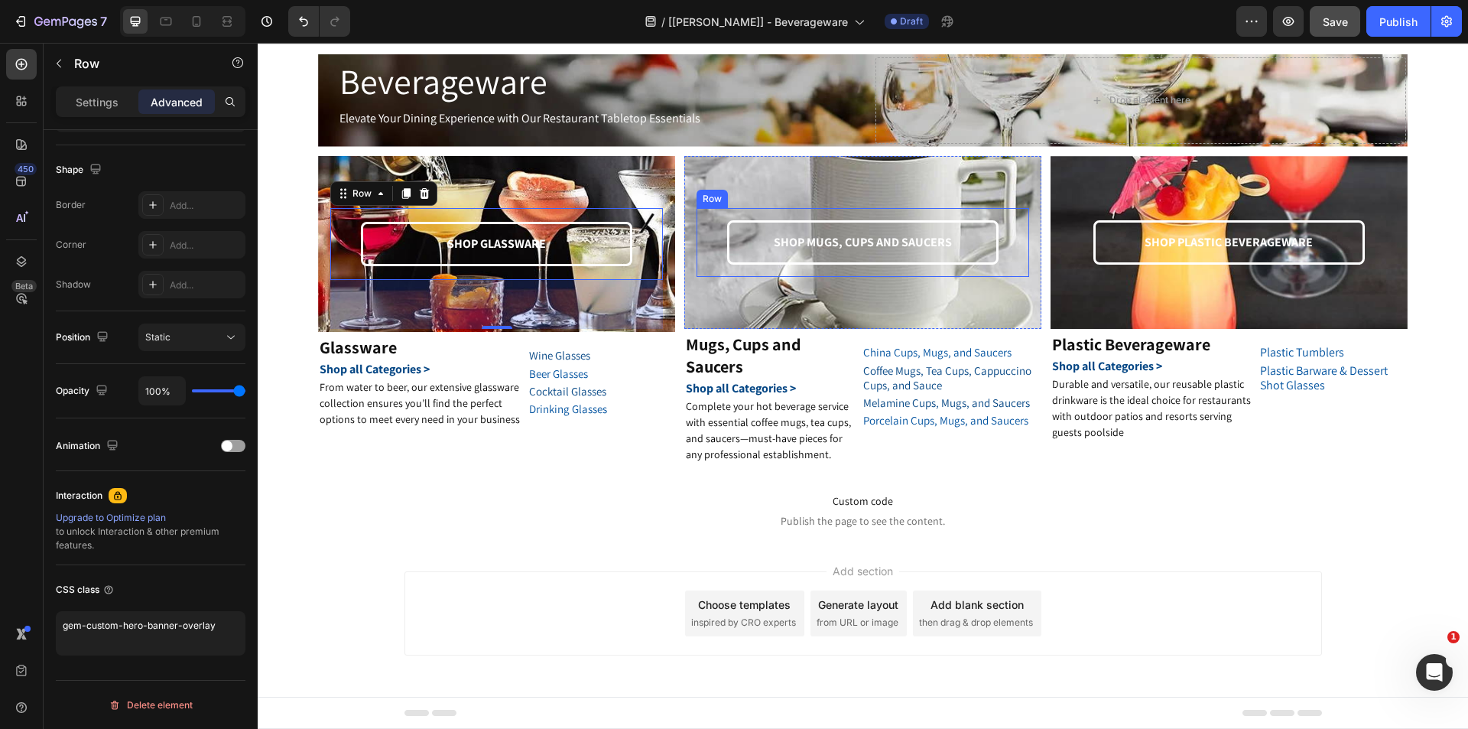
click at [709, 262] on div "SHOP MUGS, CUPS AND SAUCERS Text Block" at bounding box center [863, 242] width 308 height 45
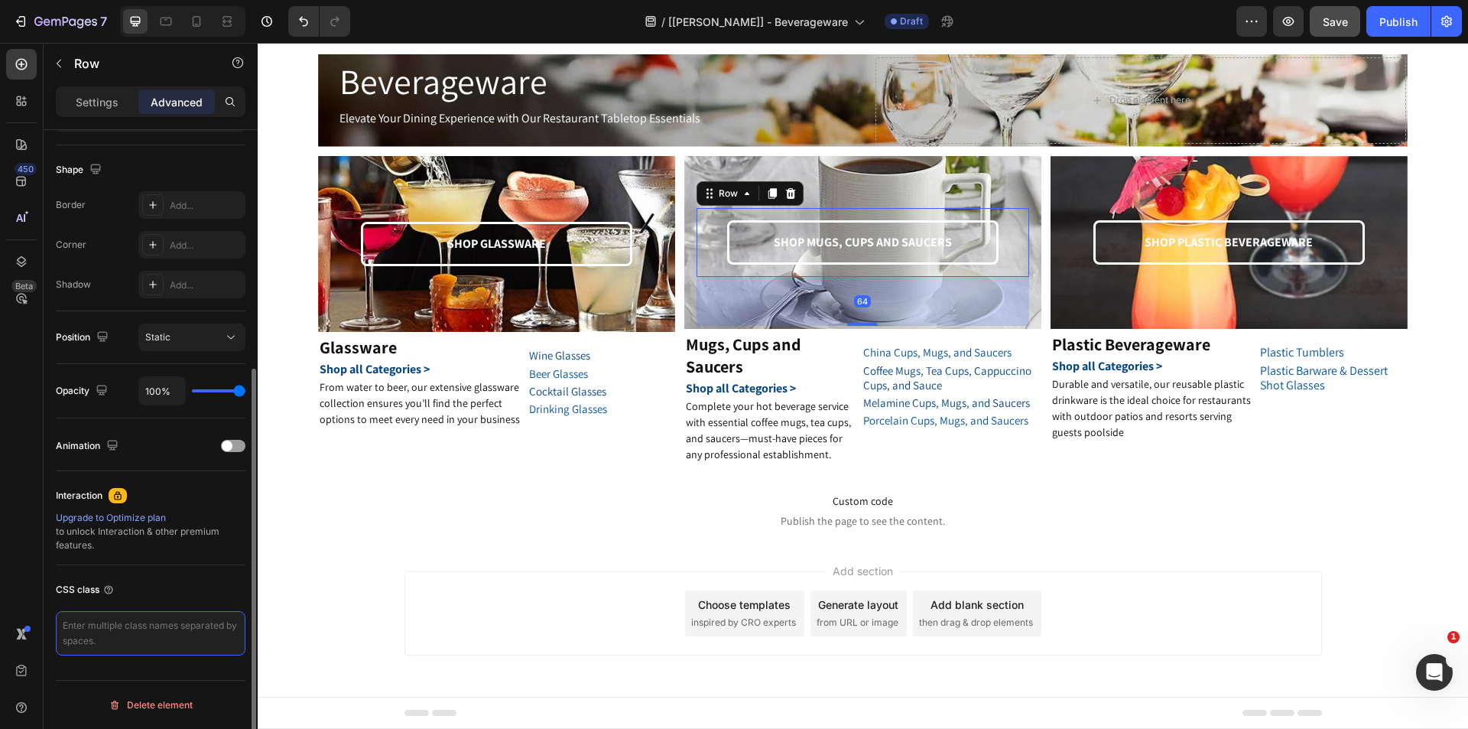
click at [178, 632] on textarea at bounding box center [151, 633] width 190 height 44
paste textarea "gem-custom-hero-banner-overlay"
type textarea "gem-custom-hero-banner-overlay"
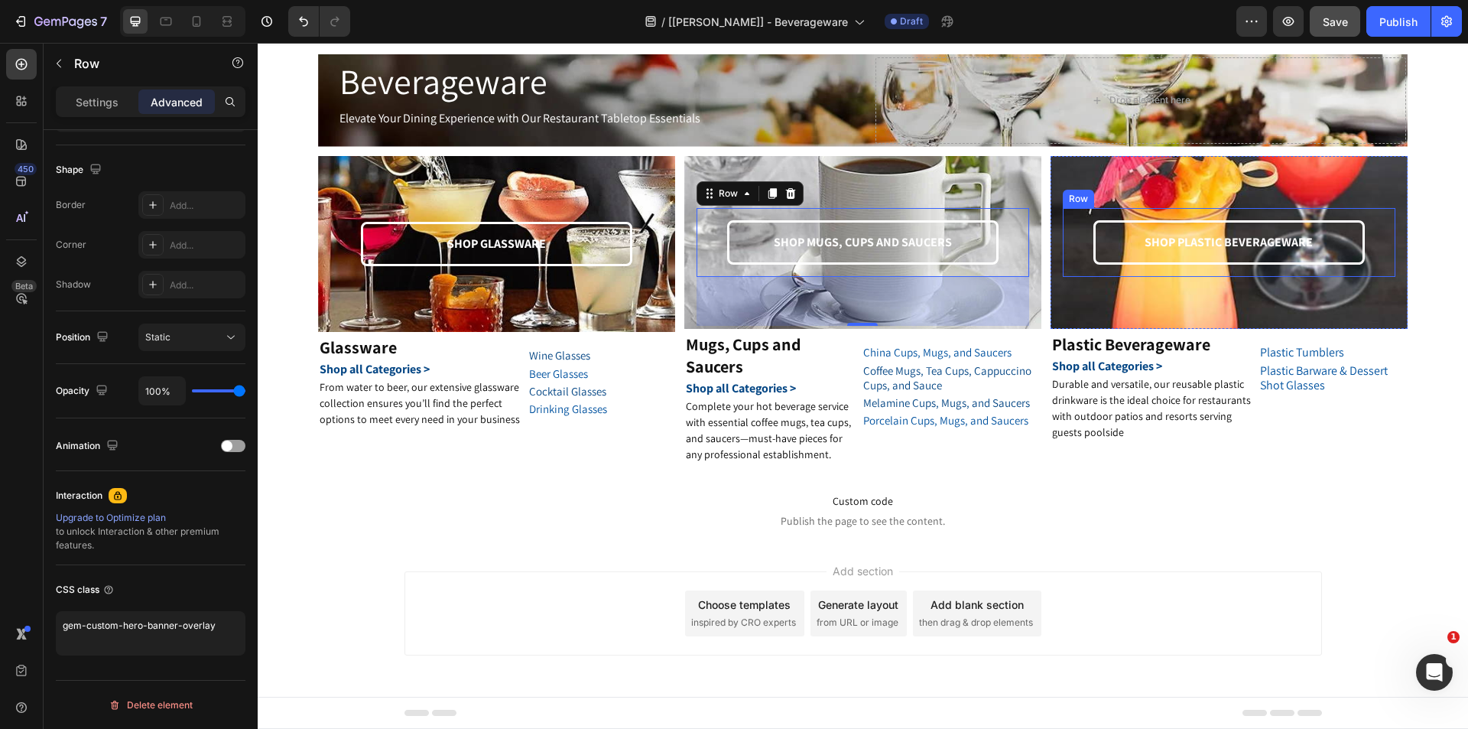
click at [1064, 266] on div "SHOP PLASTIC BEVERAGEWARE Text Block Row" at bounding box center [1229, 243] width 333 height 70
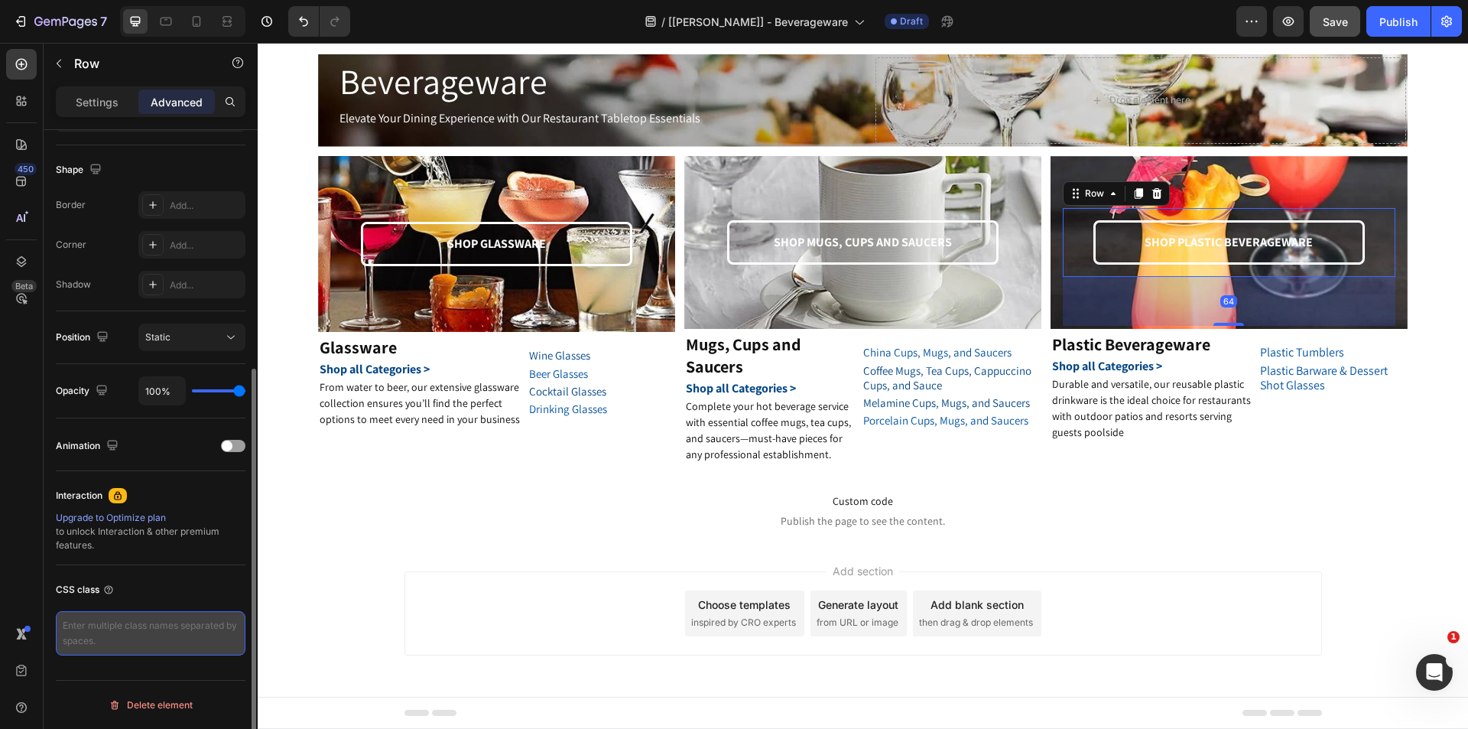
click at [109, 639] on textarea at bounding box center [151, 633] width 190 height 44
paste textarea "gem-custom-hero-banner-overlay"
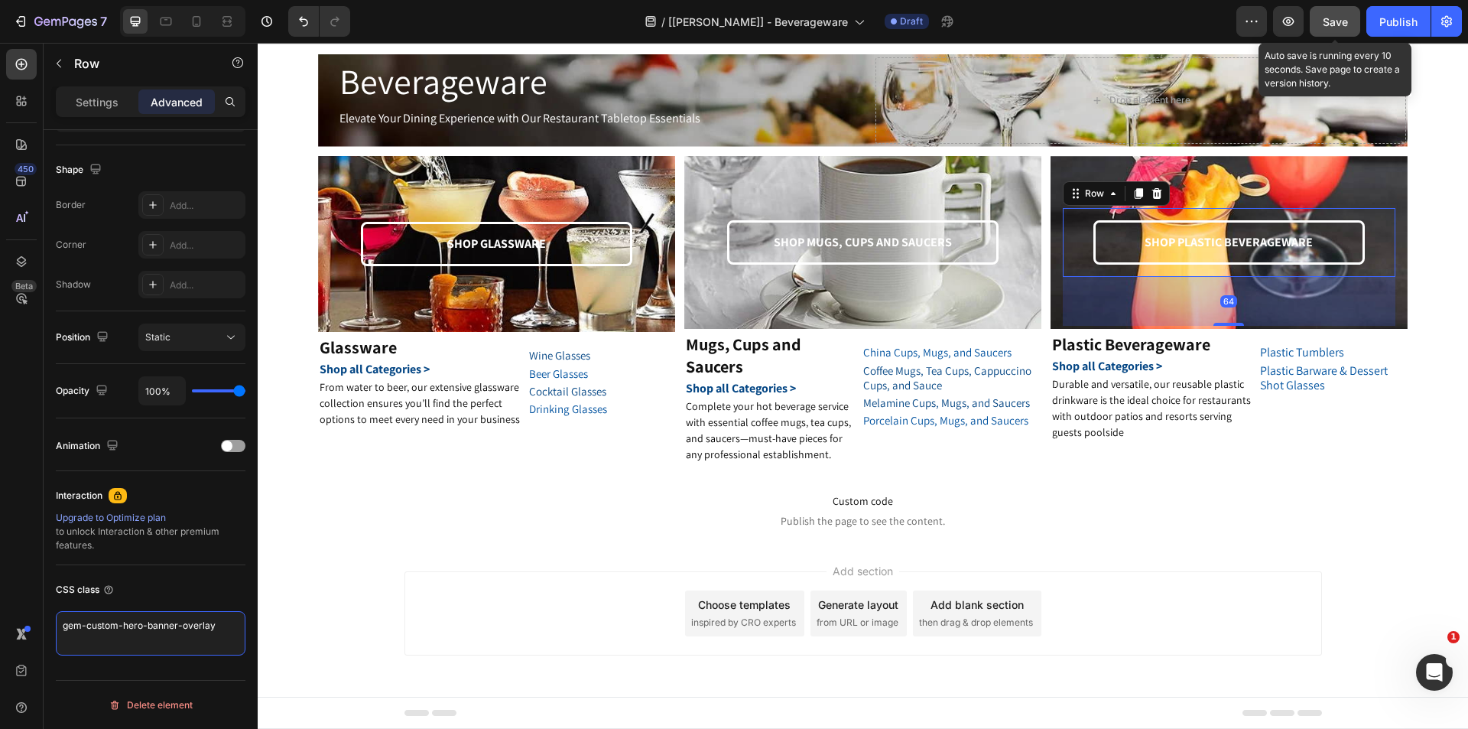
type textarea "gem-custom-hero-banner-overlay"
click at [1320, 24] on button "Save" at bounding box center [1335, 21] width 50 height 31
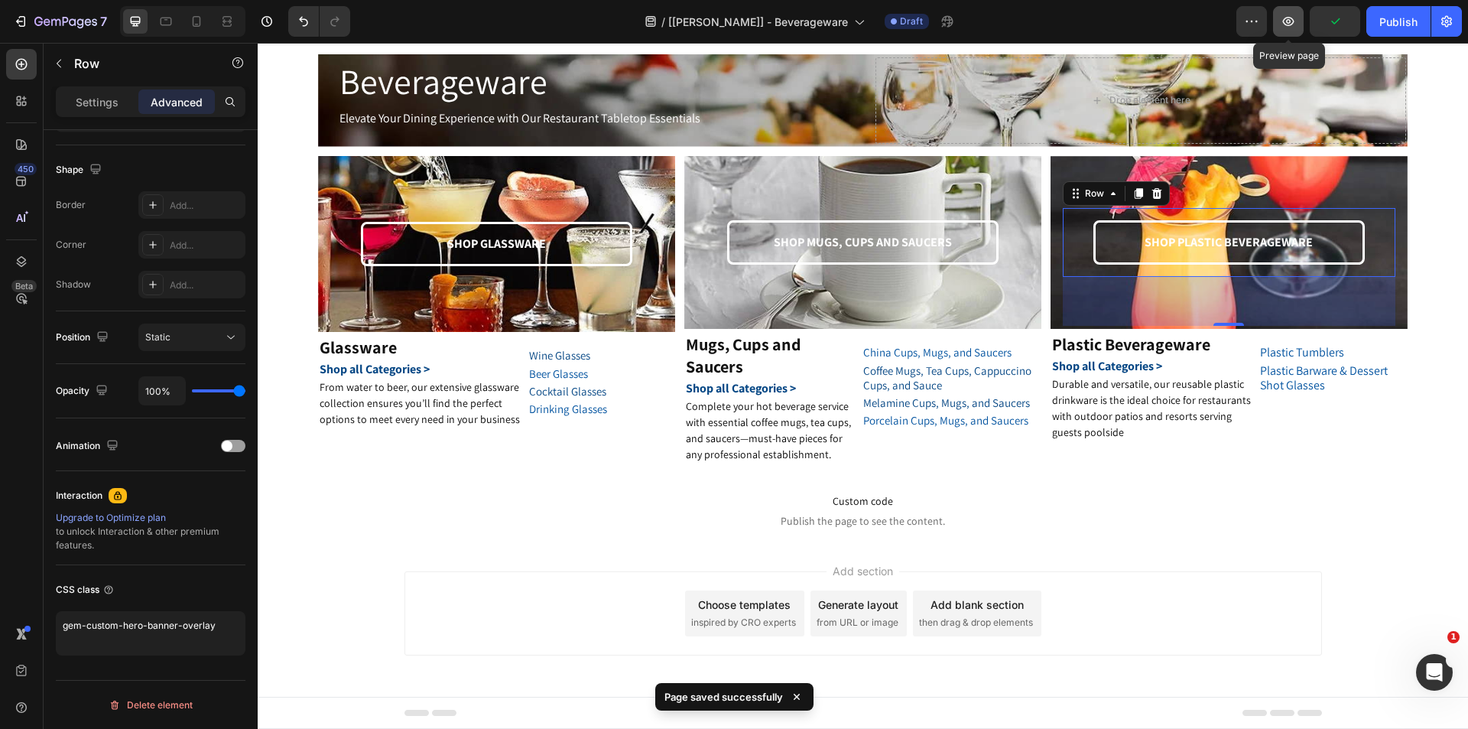
click at [1285, 23] on icon "button" at bounding box center [1288, 21] width 11 height 9
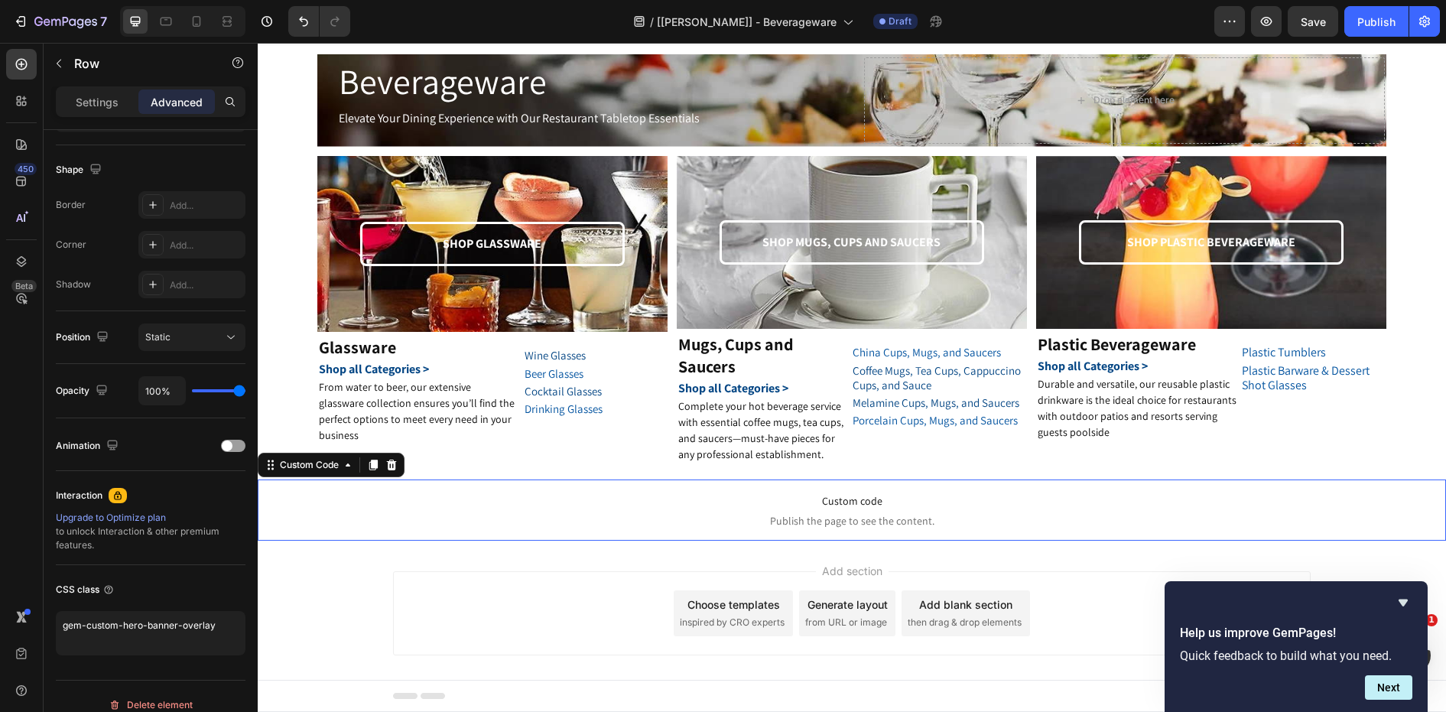
scroll to position [0, 0]
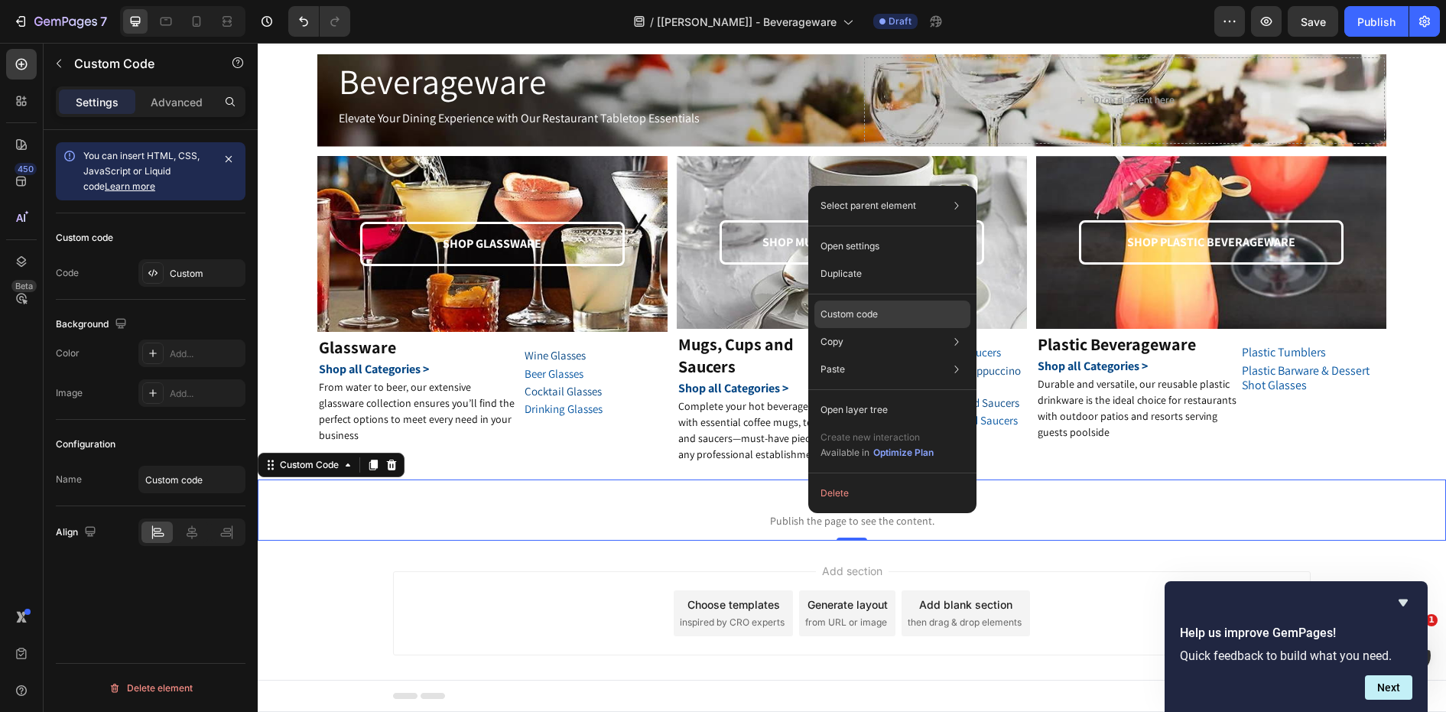
click at [865, 314] on p "Custom code" at bounding box center [849, 314] width 57 height 14
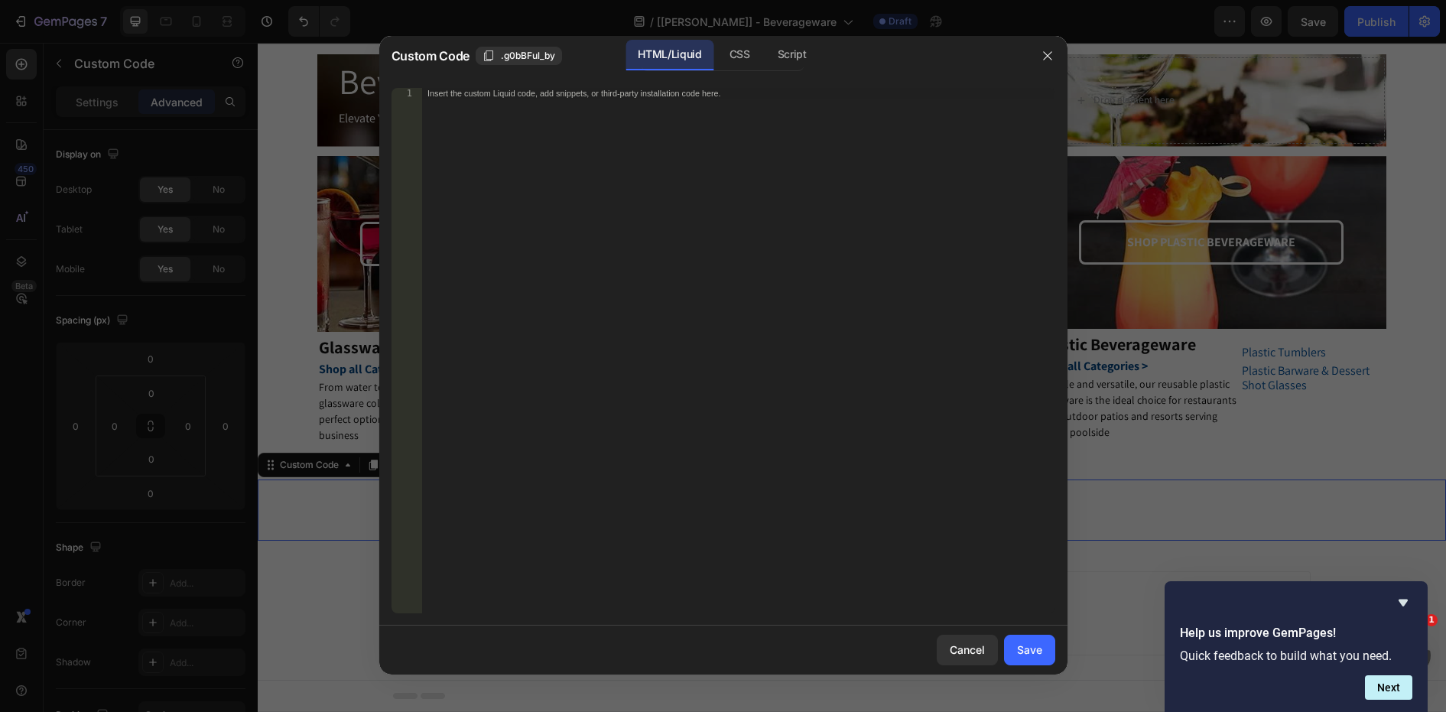
click at [713, 58] on div "HTML/Liquid" at bounding box center [670, 55] width 88 height 31
click at [739, 53] on div "CSS" at bounding box center [739, 55] width 45 height 31
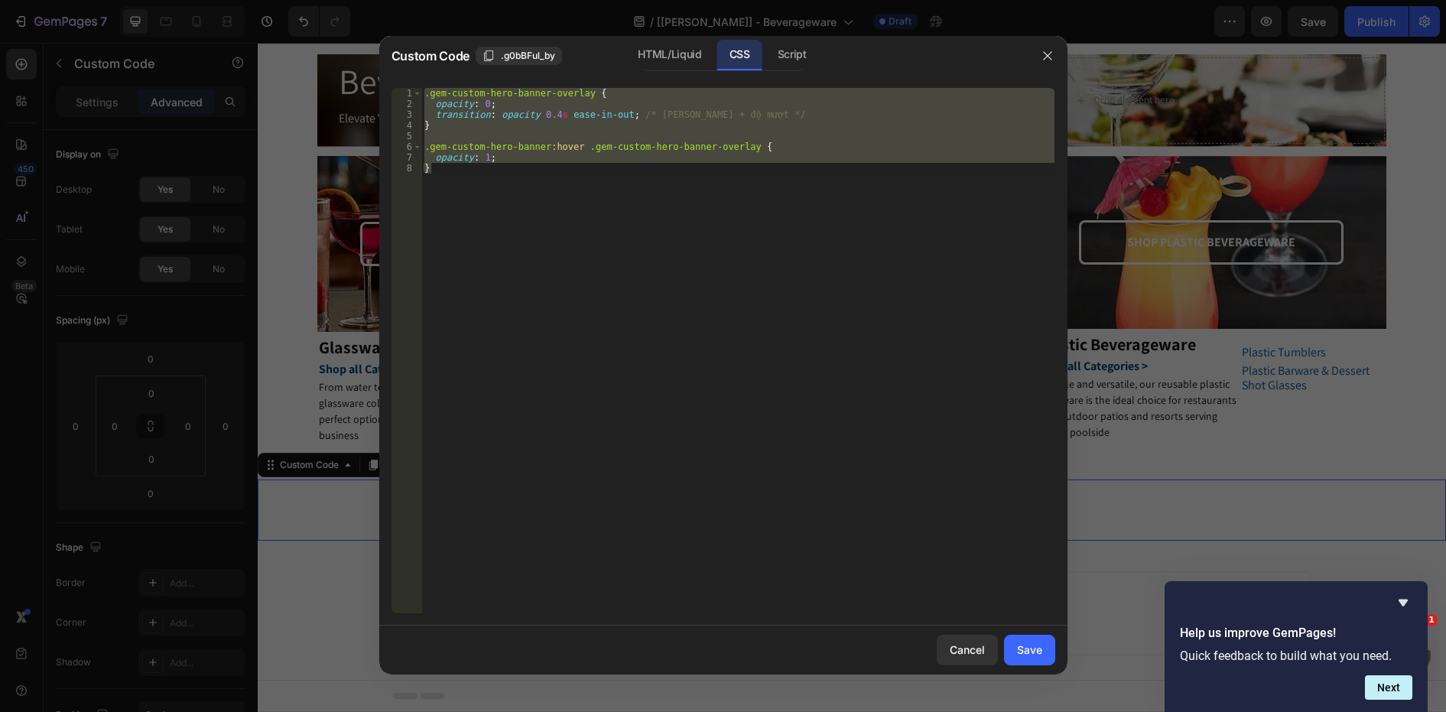
type textarea "opacity: 1; }"
click at [517, 138] on div ".gem-custom-hero-banner-overlay { opacity : 0 ; transition : opacity 0.4 s ease…" at bounding box center [737, 350] width 633 height 525
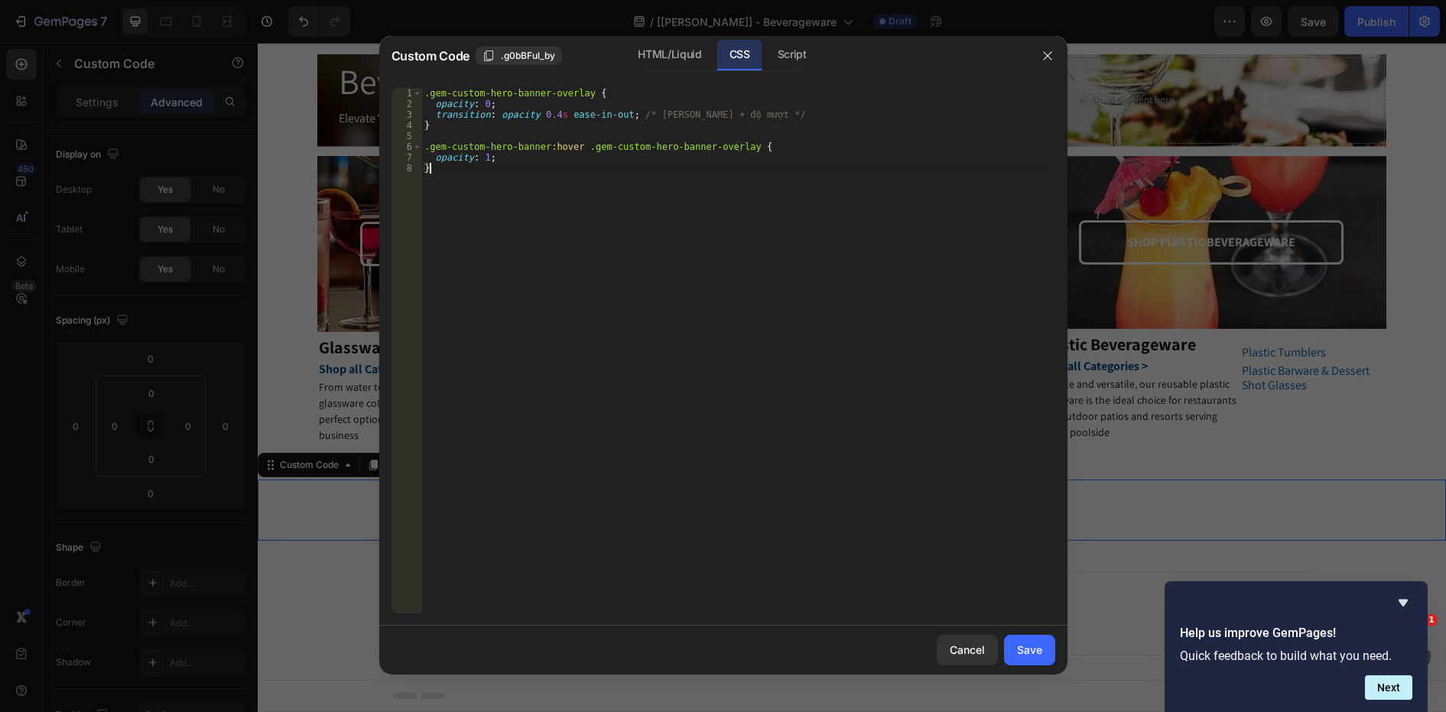
click at [497, 171] on div ".gem-custom-hero-banner-overlay { opacity : 0 ; transition : opacity 0.4 s ease…" at bounding box center [737, 361] width 633 height 547
drag, startPoint x: 483, startPoint y: 104, endPoint x: 494, endPoint y: 98, distance: 13.0
click at [483, 104] on div ".gem-custom-hero-banner-overlay { opacity : 0 ; transition : opacity 0.4 s ease…" at bounding box center [737, 361] width 633 height 547
click at [485, 157] on div ".gem-custom-hero-banner-overlay { opacity : 0 !important ; transition : opacity…" at bounding box center [737, 361] width 633 height 547
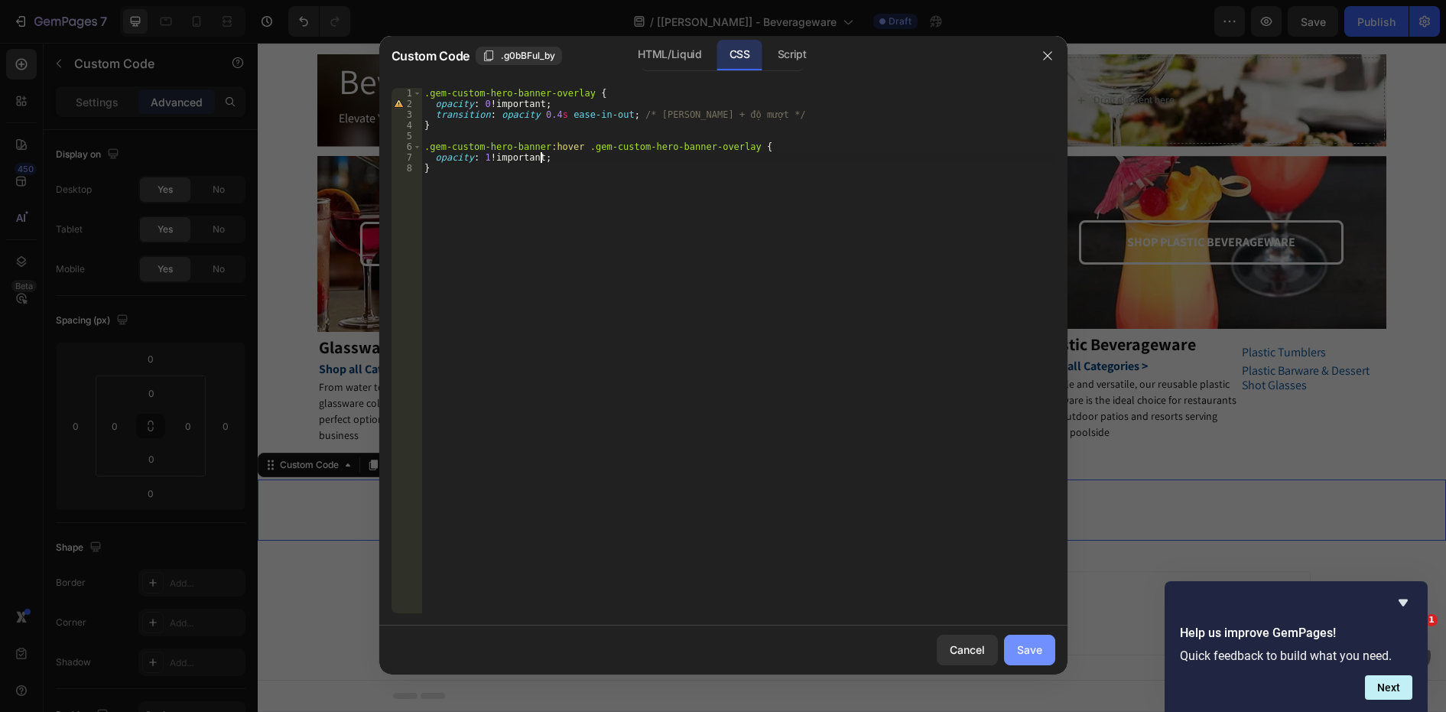
type textarea "opacity: 1 !;"
click at [1039, 659] on button "Save" at bounding box center [1029, 650] width 51 height 31
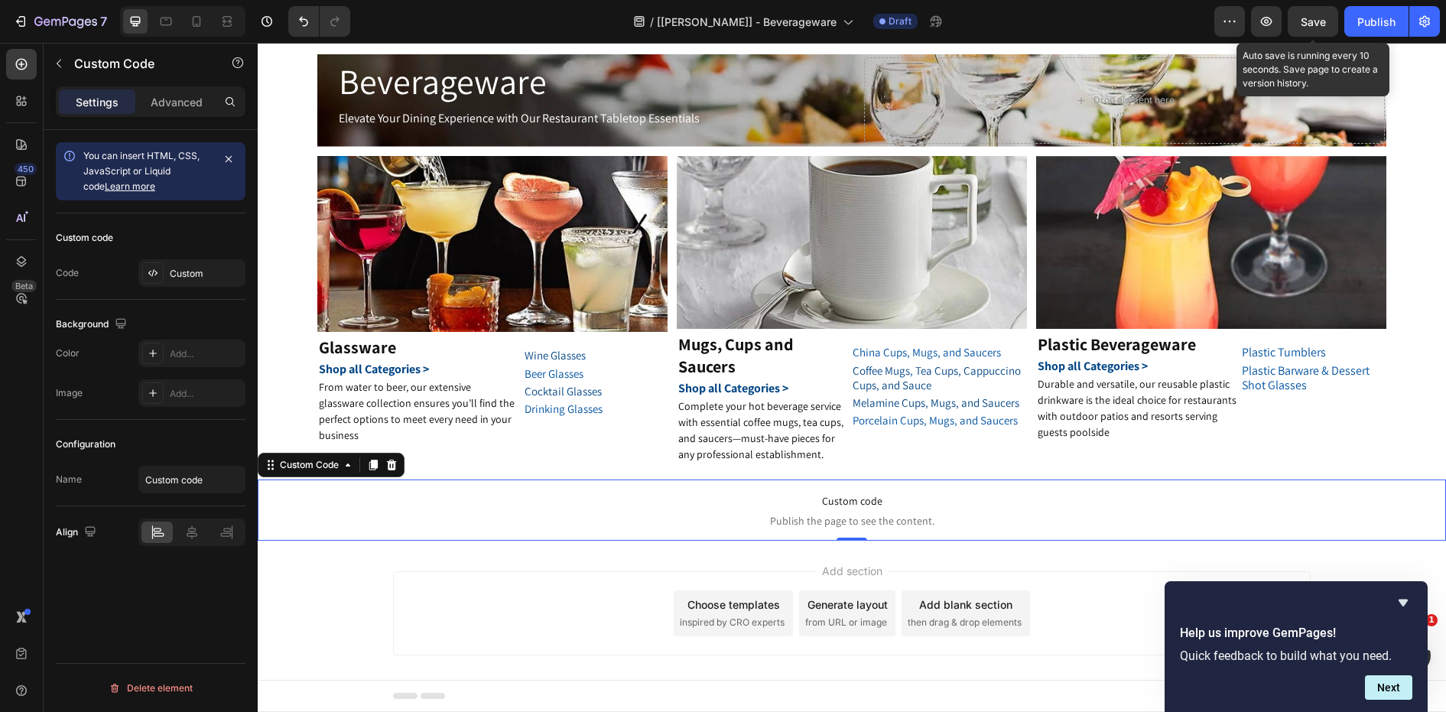
click at [1317, 14] on div "Save" at bounding box center [1313, 22] width 25 height 16
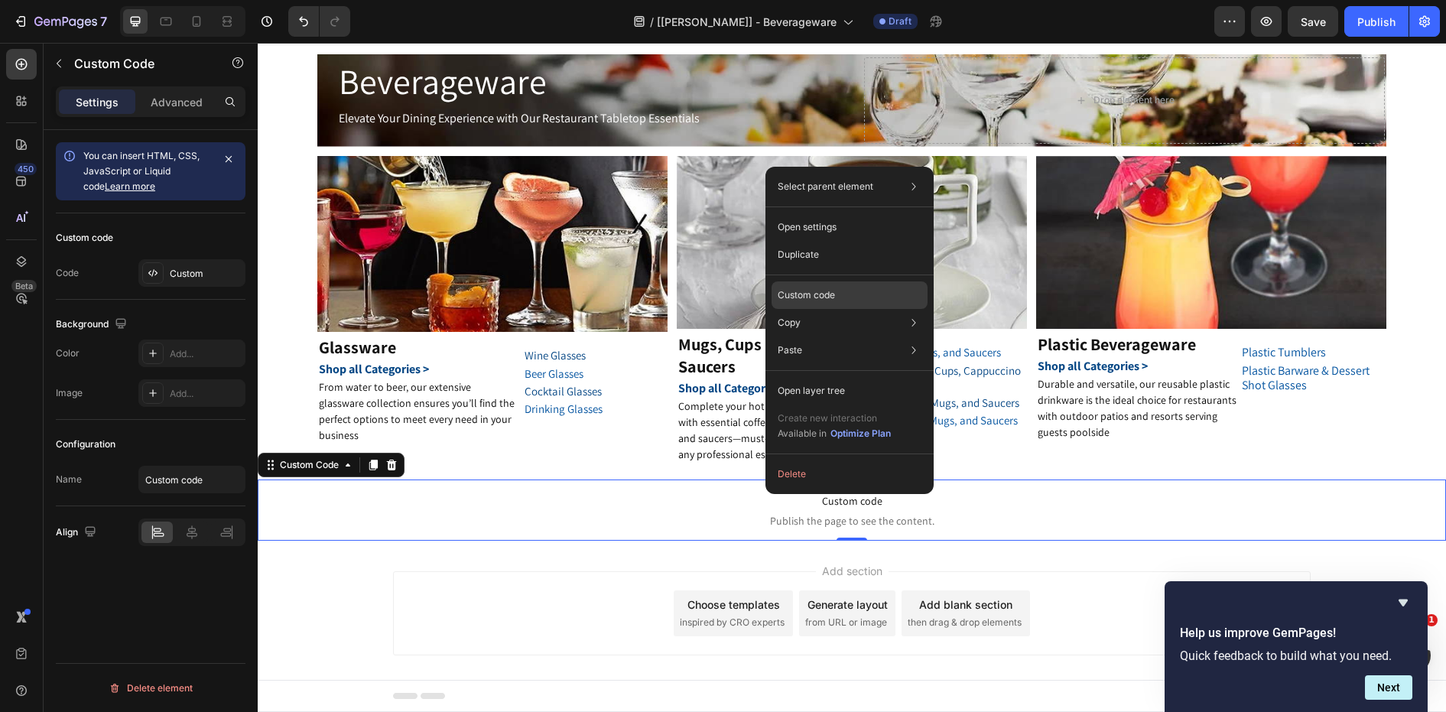
click at [817, 297] on p "Custom code" at bounding box center [806, 295] width 57 height 14
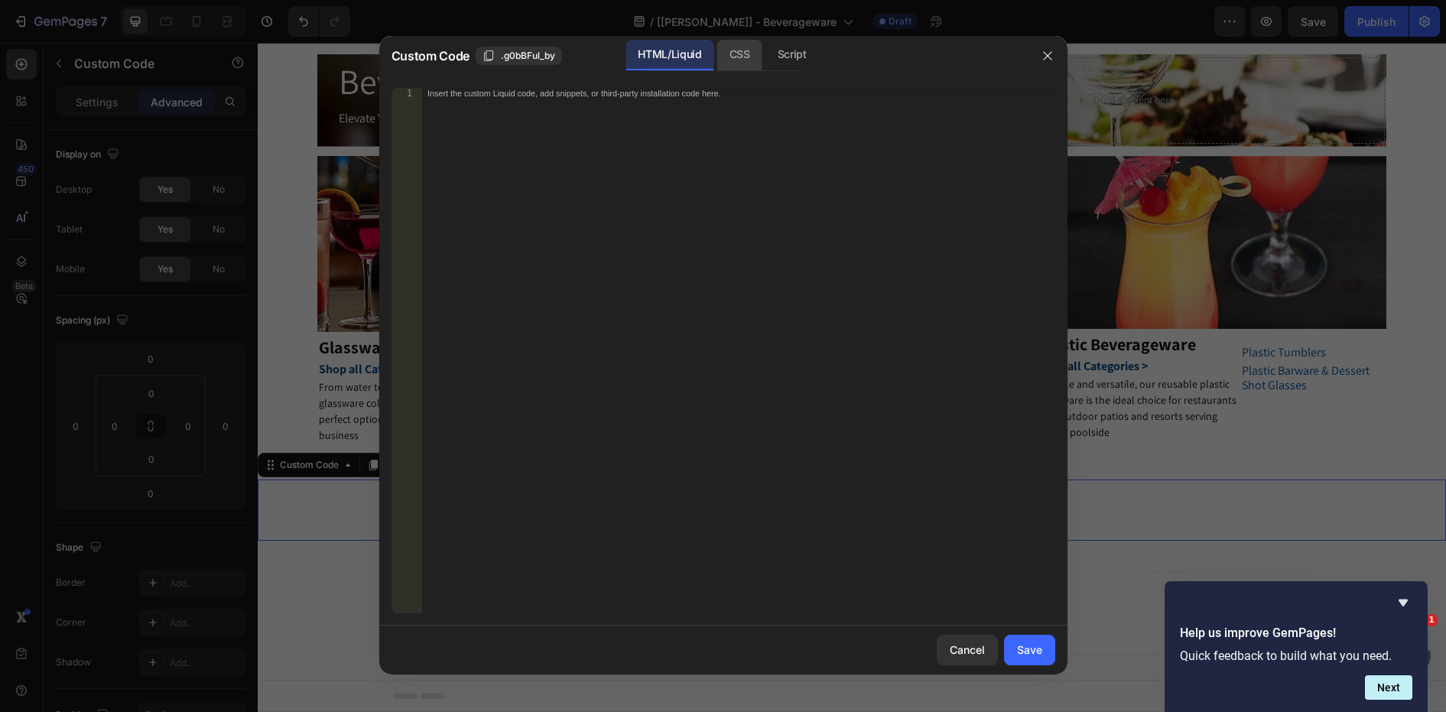
click at [730, 41] on div "CSS" at bounding box center [739, 55] width 45 height 31
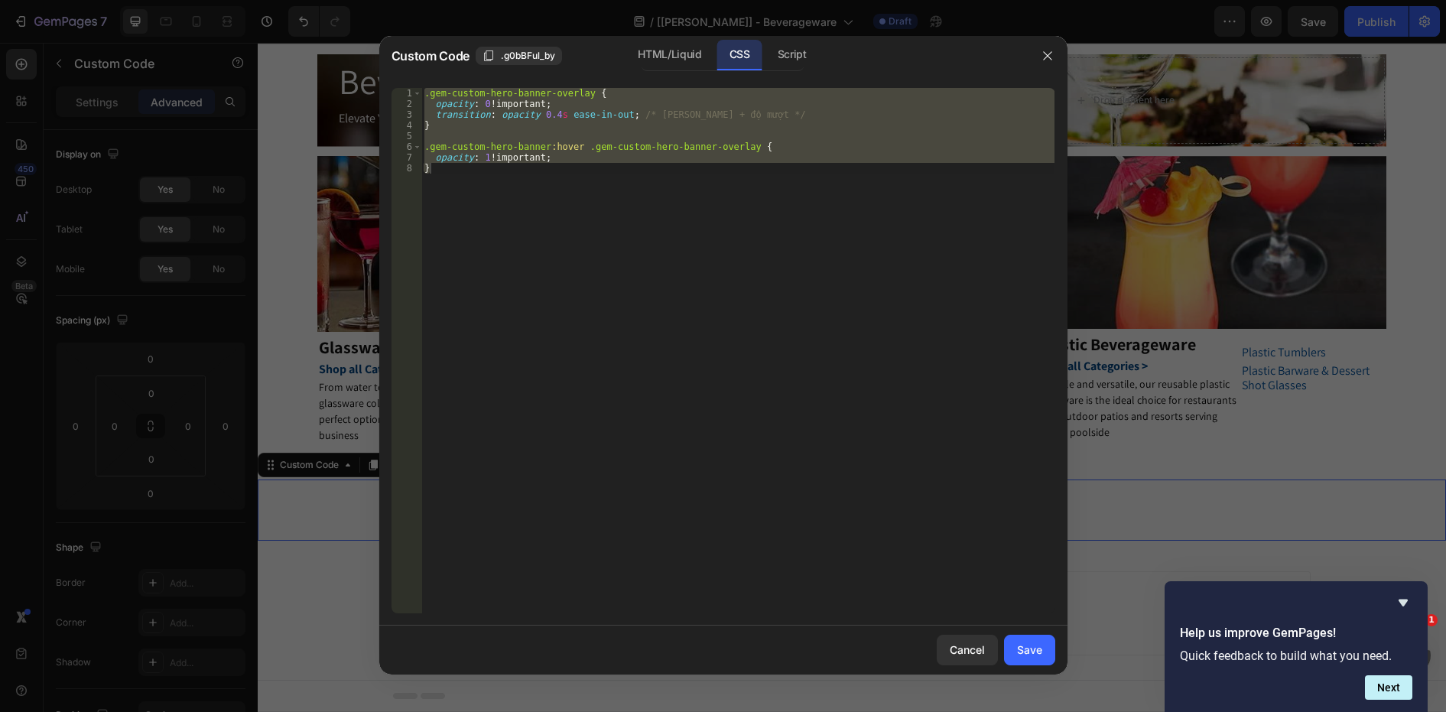
click at [492, 116] on div ".gem-custom-hero-banner-overlay { opacity : 0 !important ; transition : opacity…" at bounding box center [737, 350] width 633 height 525
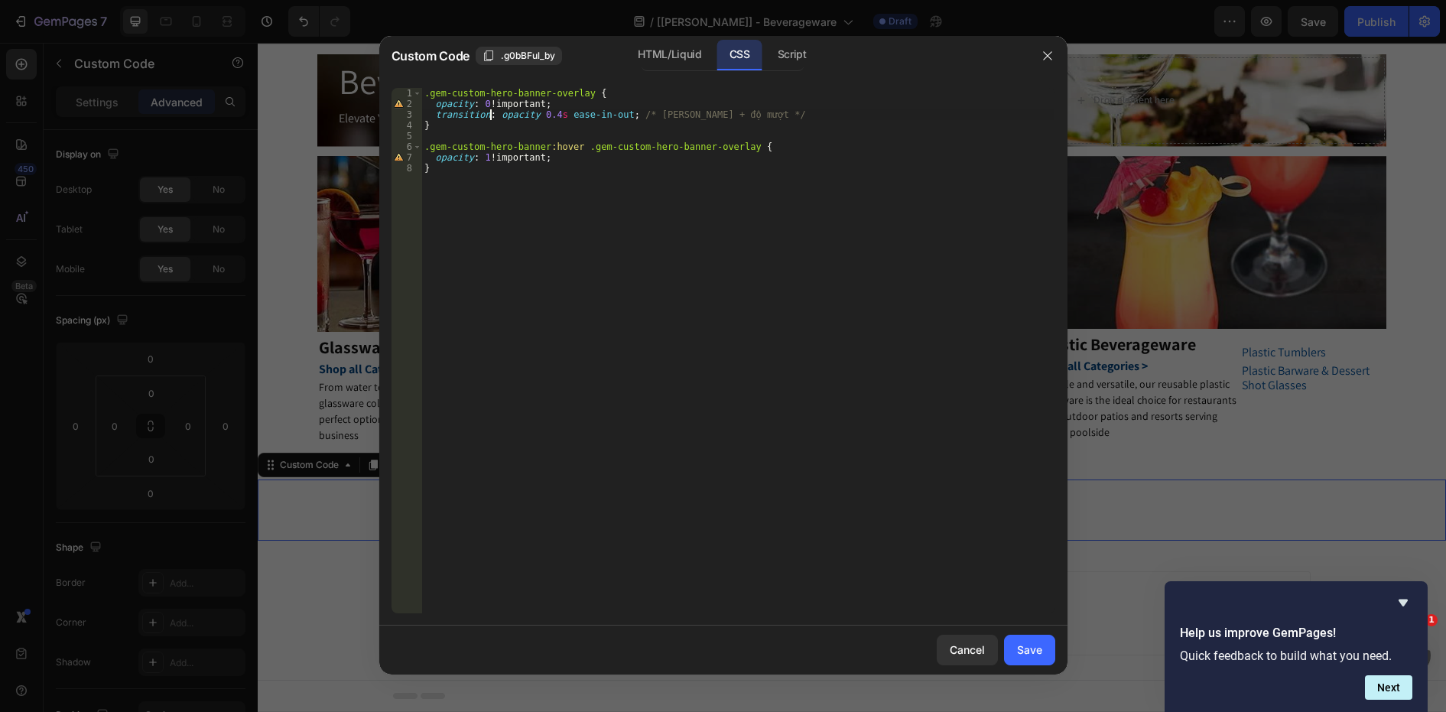
click at [422, 93] on div ".gem-custom-hero-banner-overlay { opacity : 0 !important ; transition : opacity…" at bounding box center [737, 361] width 633 height 547
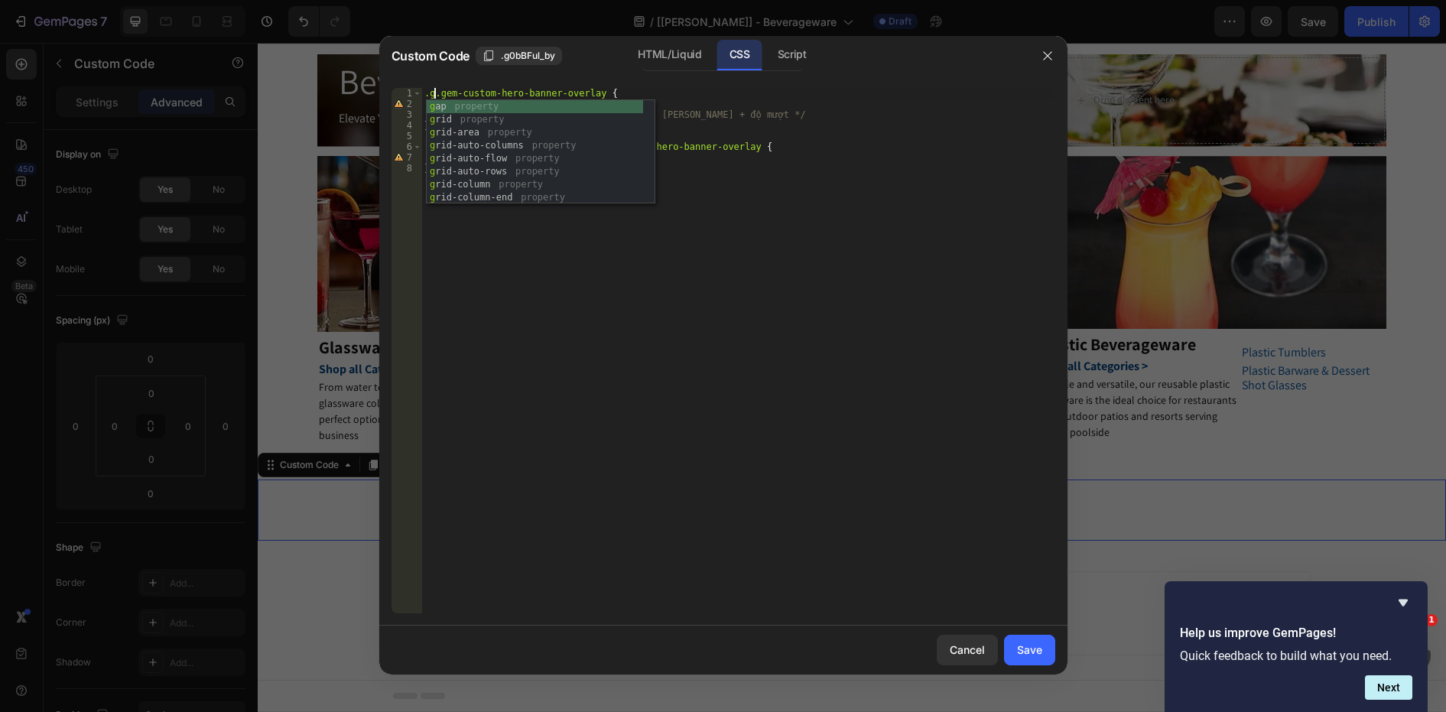
scroll to position [0, 2]
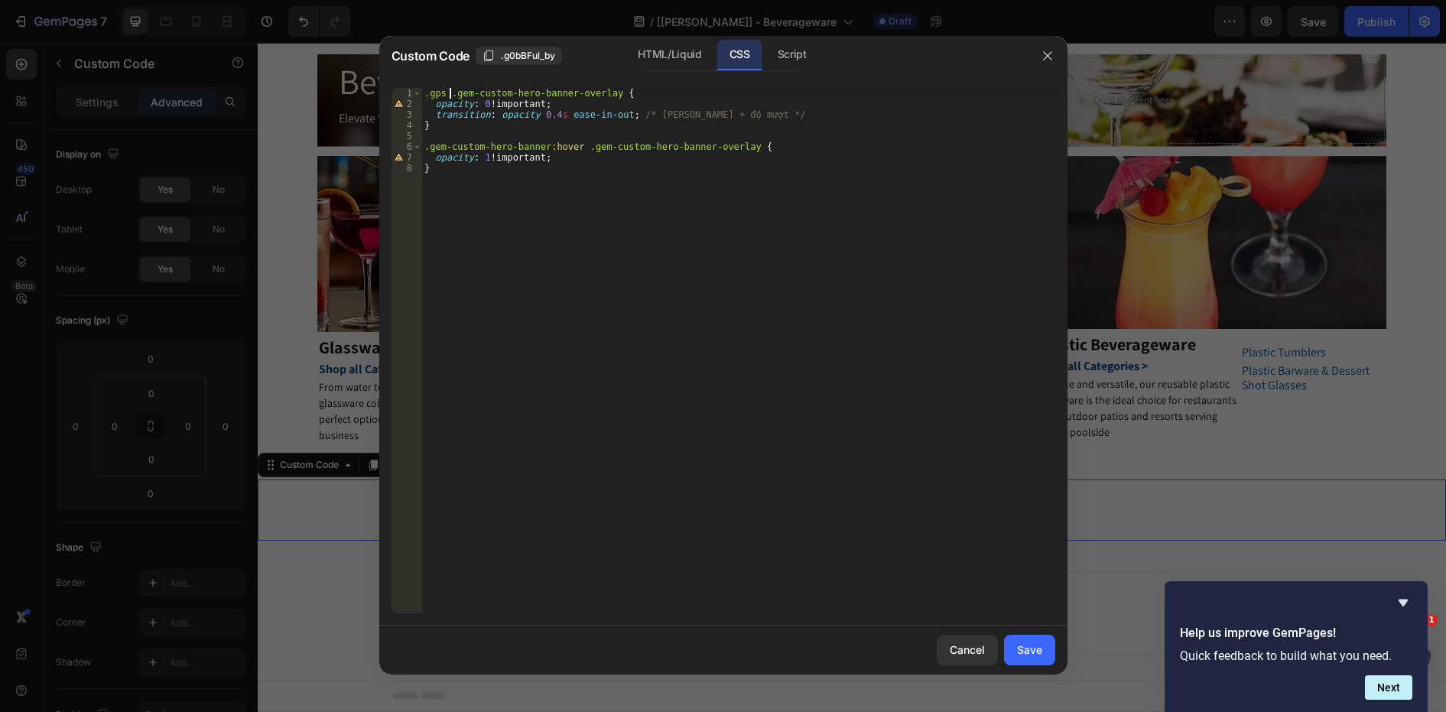
drag, startPoint x: 447, startPoint y: 93, endPoint x: 379, endPoint y: 92, distance: 68.1
click at [382, 92] on div ".gps .gem-custom-hero-banner-overlay { 1 2 3 4 5 6 7 8 .gps .gem-custom-hero-ba…" at bounding box center [723, 351] width 688 height 550
click at [423, 148] on div ".gps .gem-custom-hero-banner-overlay { opacity : 0 !important ; transition : op…" at bounding box center [737, 361] width 633 height 547
paste textarea ".gps"
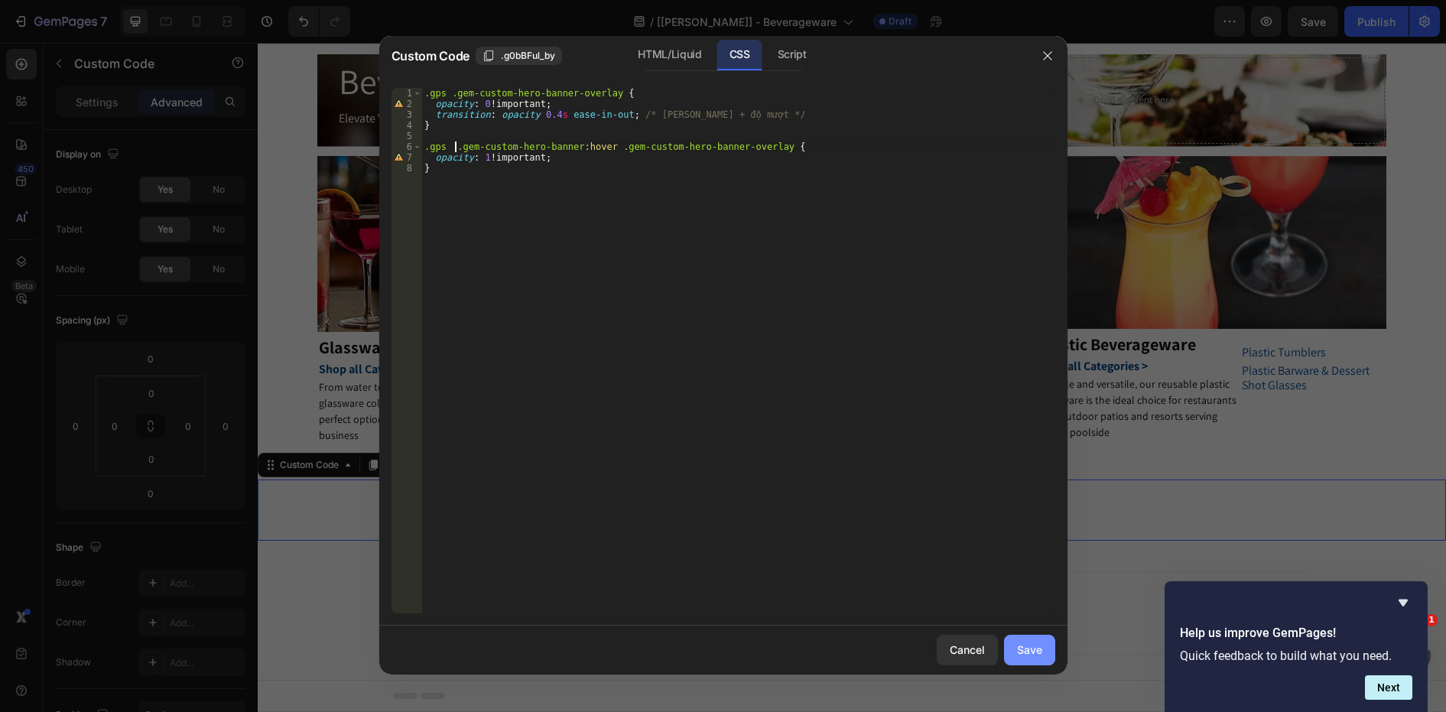
type textarea ".gps .gem-custom-hero-banner:hover .gem-custom-hero-banner-overlay {"
click at [1031, 655] on div "Save" at bounding box center [1029, 650] width 25 height 16
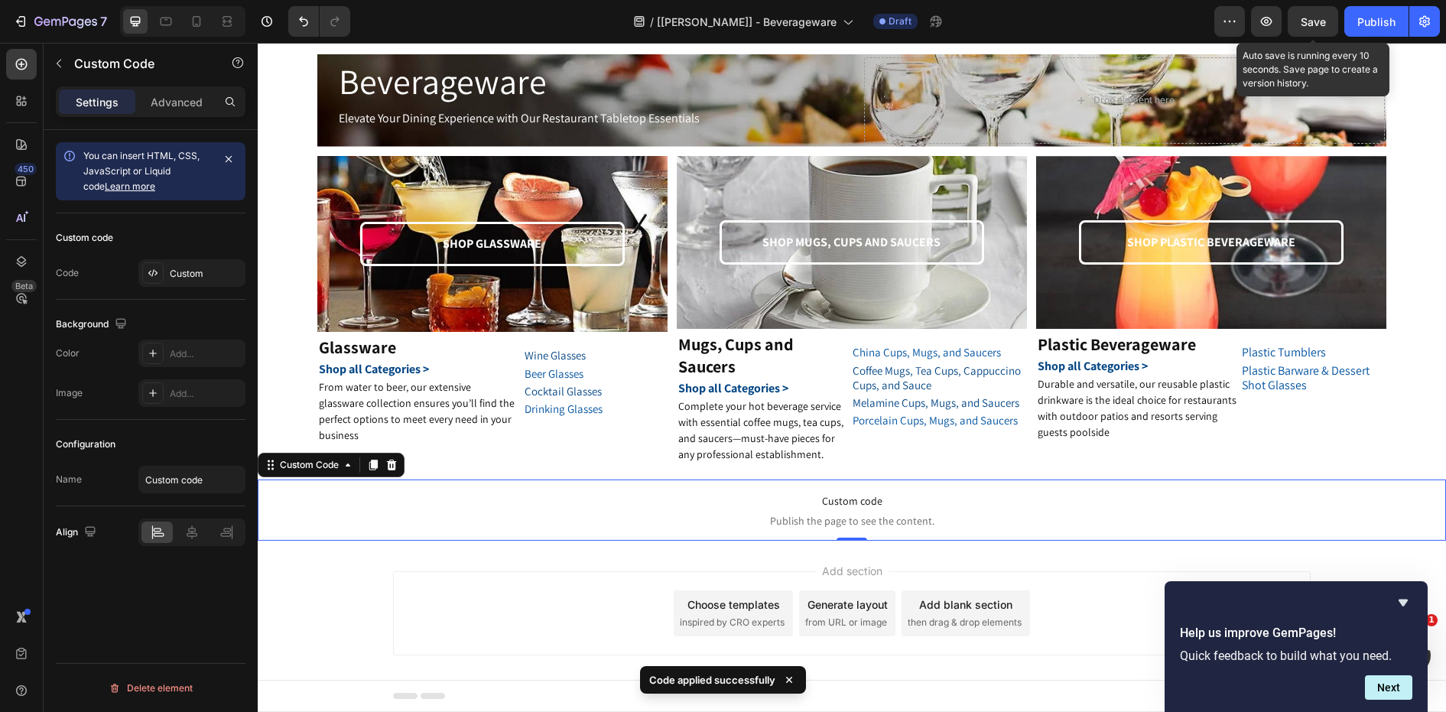
click at [1318, 29] on div "Save" at bounding box center [1313, 22] width 25 height 16
click at [833, 499] on span "Custom code" at bounding box center [852, 501] width 1188 height 18
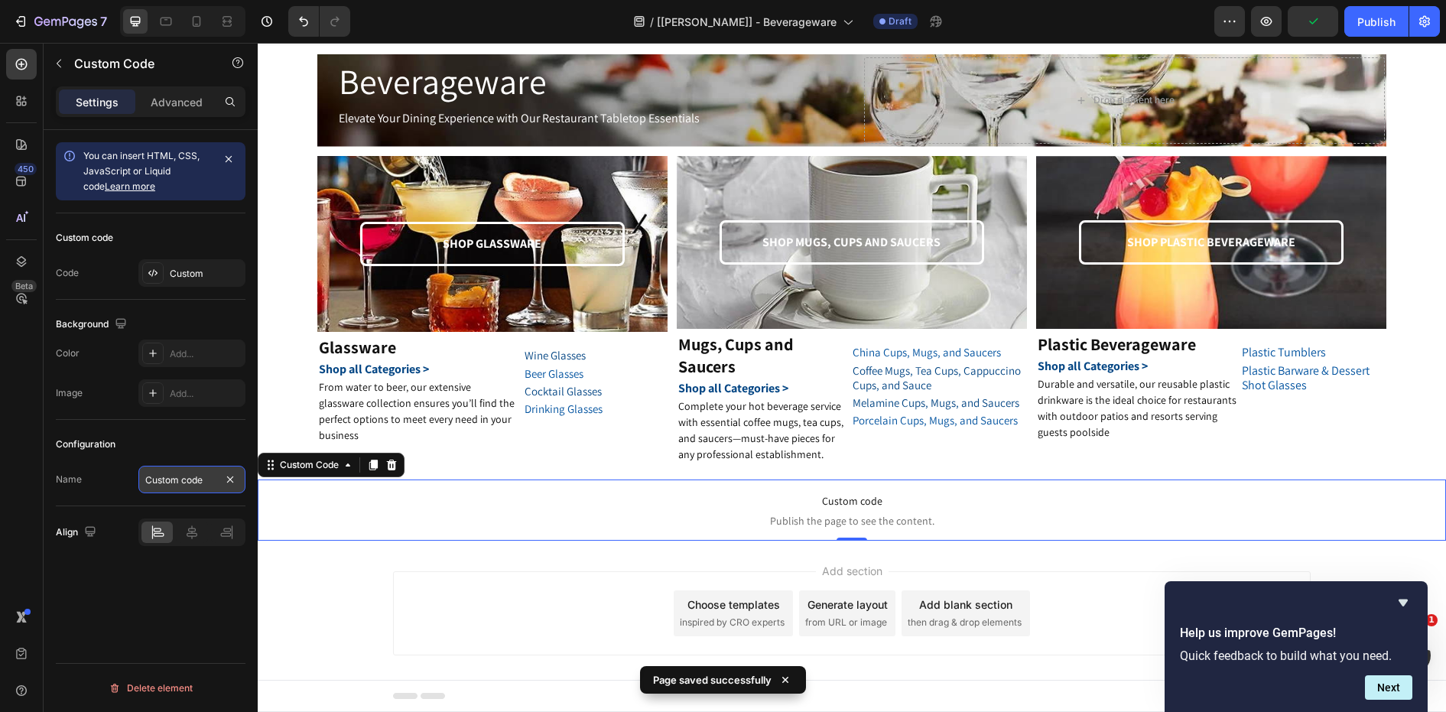
click at [211, 492] on input "Custom code" at bounding box center [191, 480] width 107 height 28
click at [206, 495] on div "Configuration Name Custom code" at bounding box center [151, 463] width 190 height 86
click at [208, 484] on input "Custom code" at bounding box center [191, 480] width 107 height 28
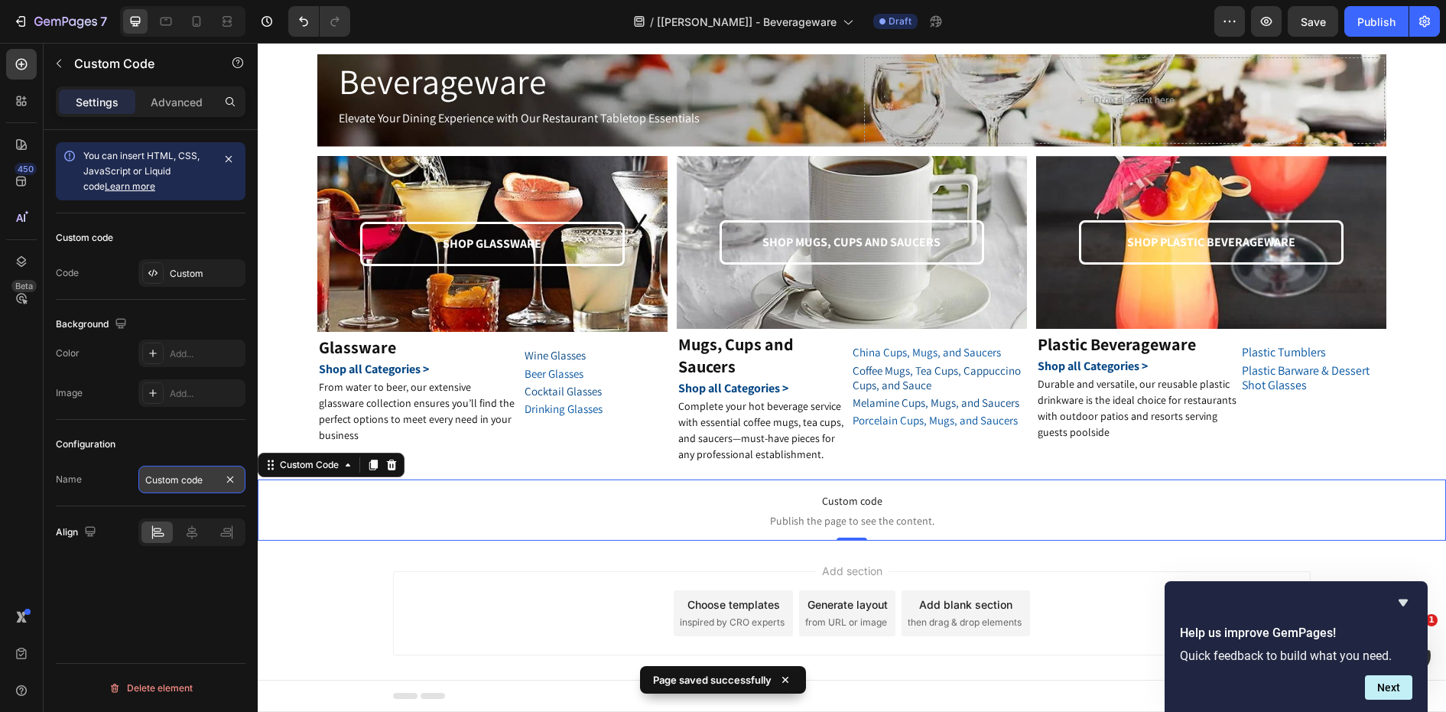
click at [207, 482] on input "Custom code" at bounding box center [191, 480] width 107 height 28
drag, startPoint x: 212, startPoint y: 478, endPoint x: 180, endPoint y: 478, distance: 31.4
click at [180, 478] on input "Custom code" at bounding box center [191, 480] width 107 height 28
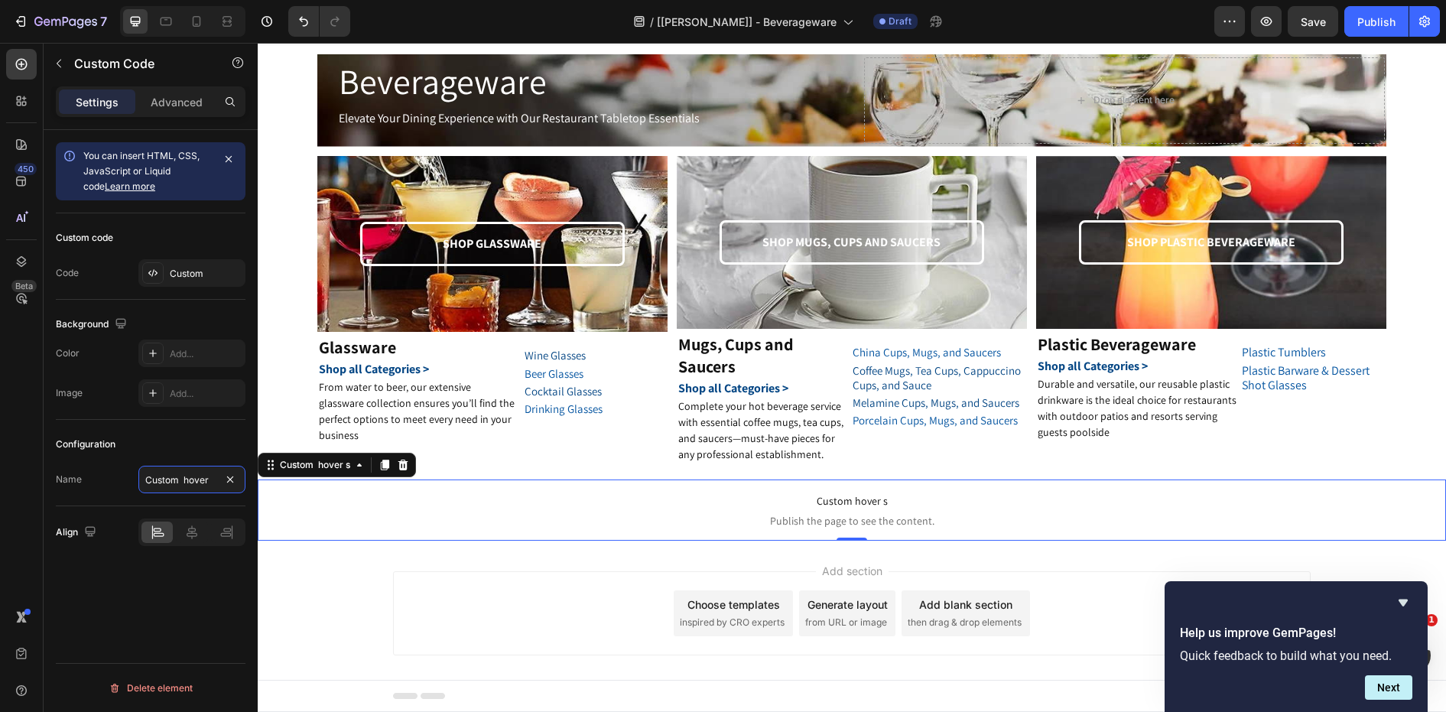
scroll to position [0, 0]
type input "Custom hover content on hero banenr"
click at [405, 584] on div "Add section Choose templates inspired by CRO experts Generate layout from URL o…" at bounding box center [852, 613] width 918 height 84
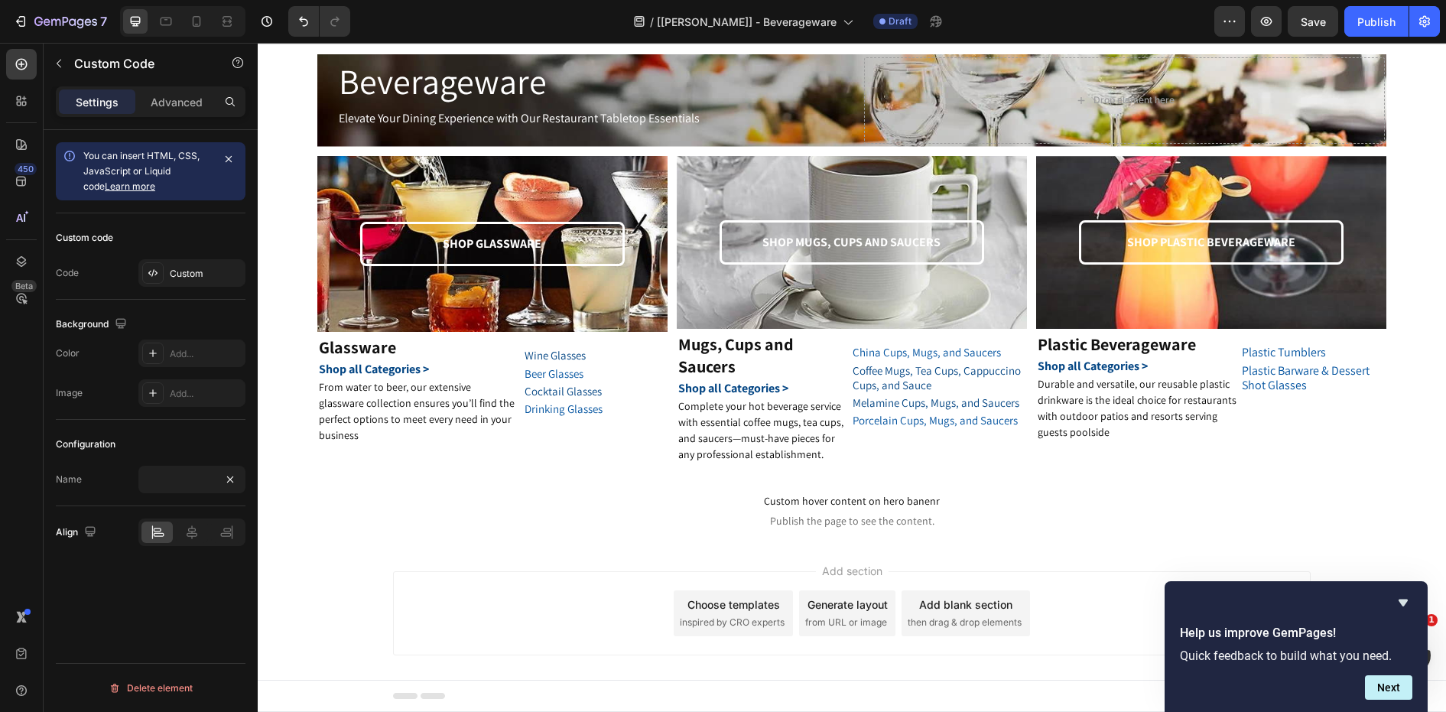
scroll to position [0, 0]
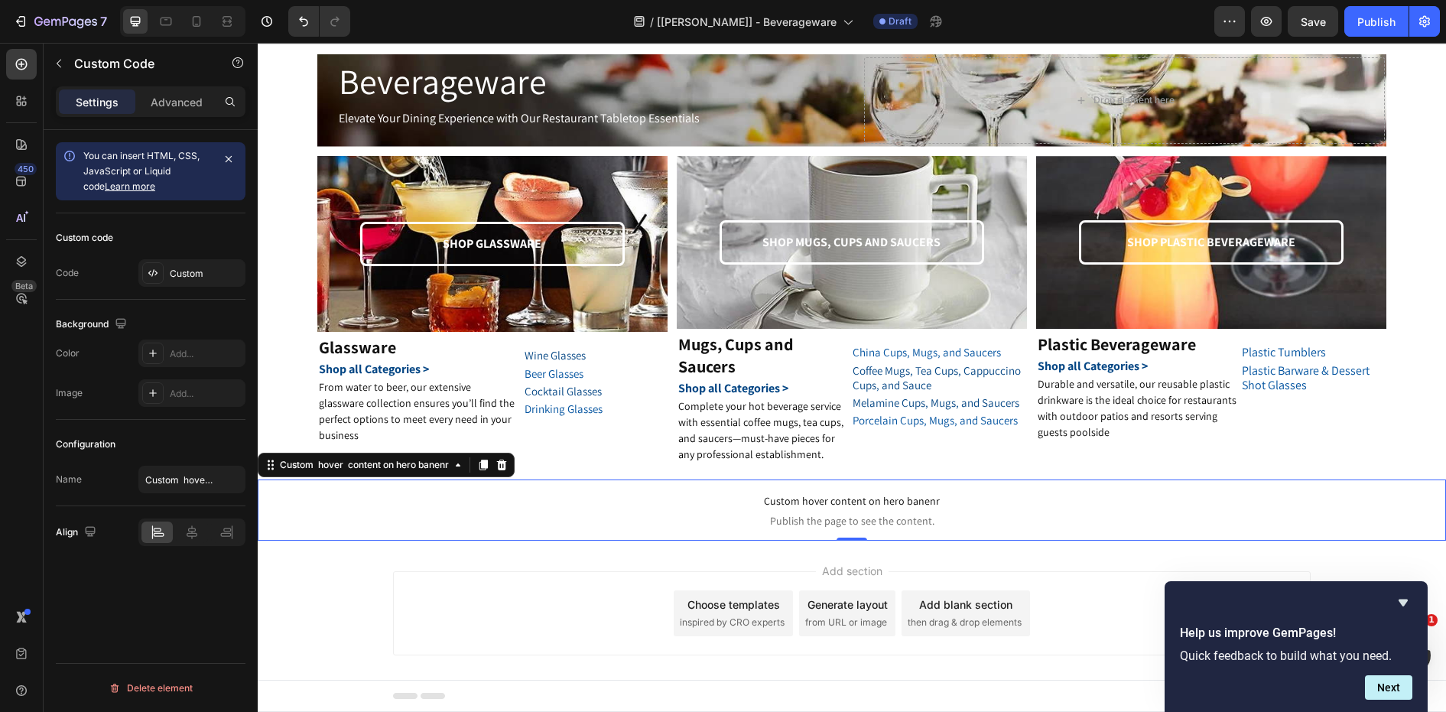
click at [771, 506] on span "Custom hover content on hero banenr" at bounding box center [852, 501] width 1188 height 18
click at [826, 502] on span "Custom hover content on hero banenr" at bounding box center [852, 501] width 1188 height 18
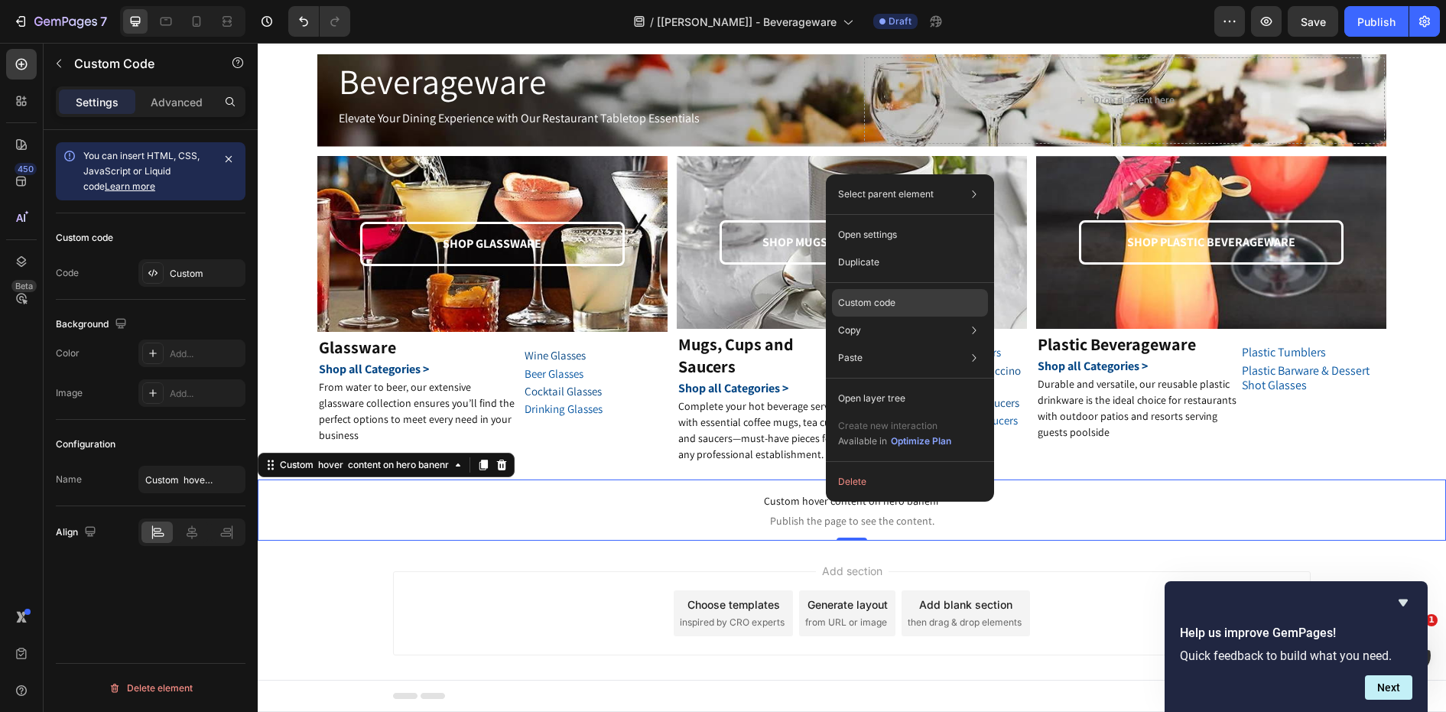
click at [880, 308] on p "Custom code" at bounding box center [866, 303] width 57 height 14
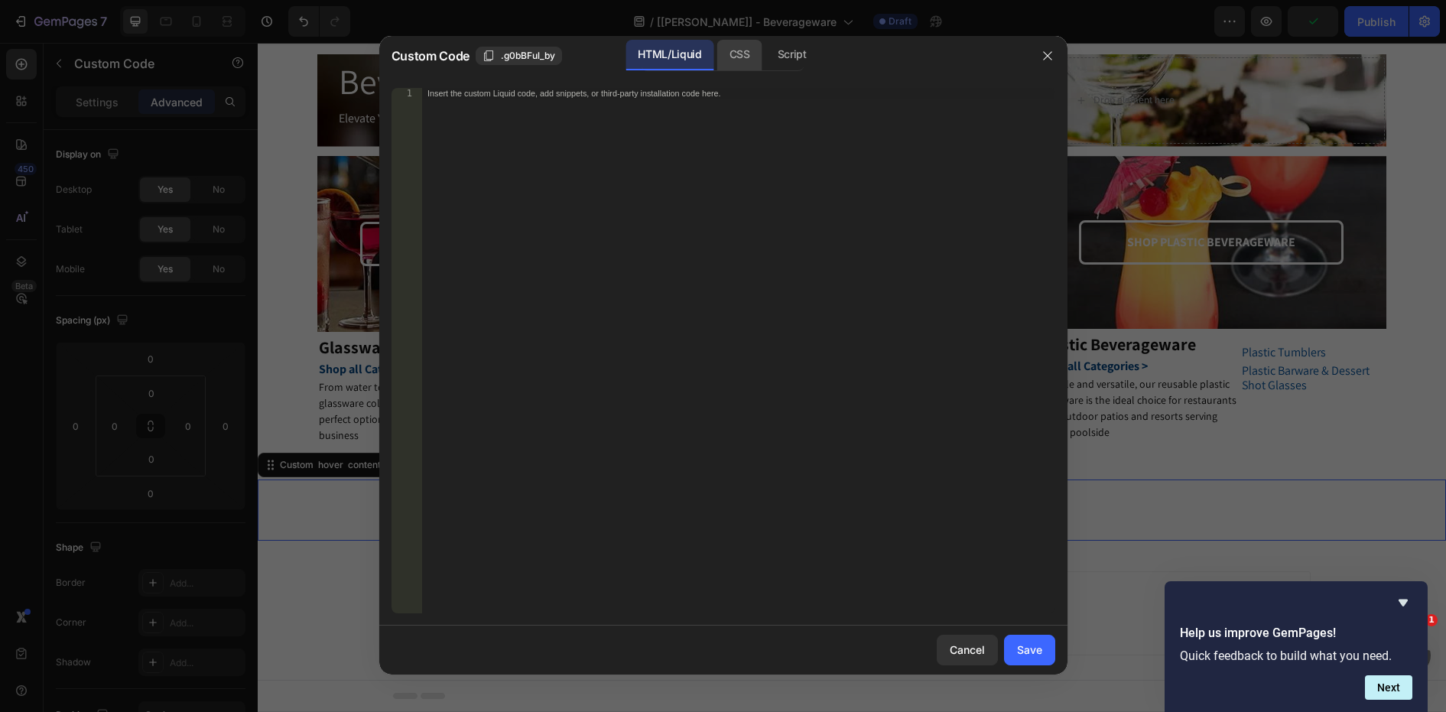
click at [739, 49] on div "CSS" at bounding box center [739, 55] width 45 height 31
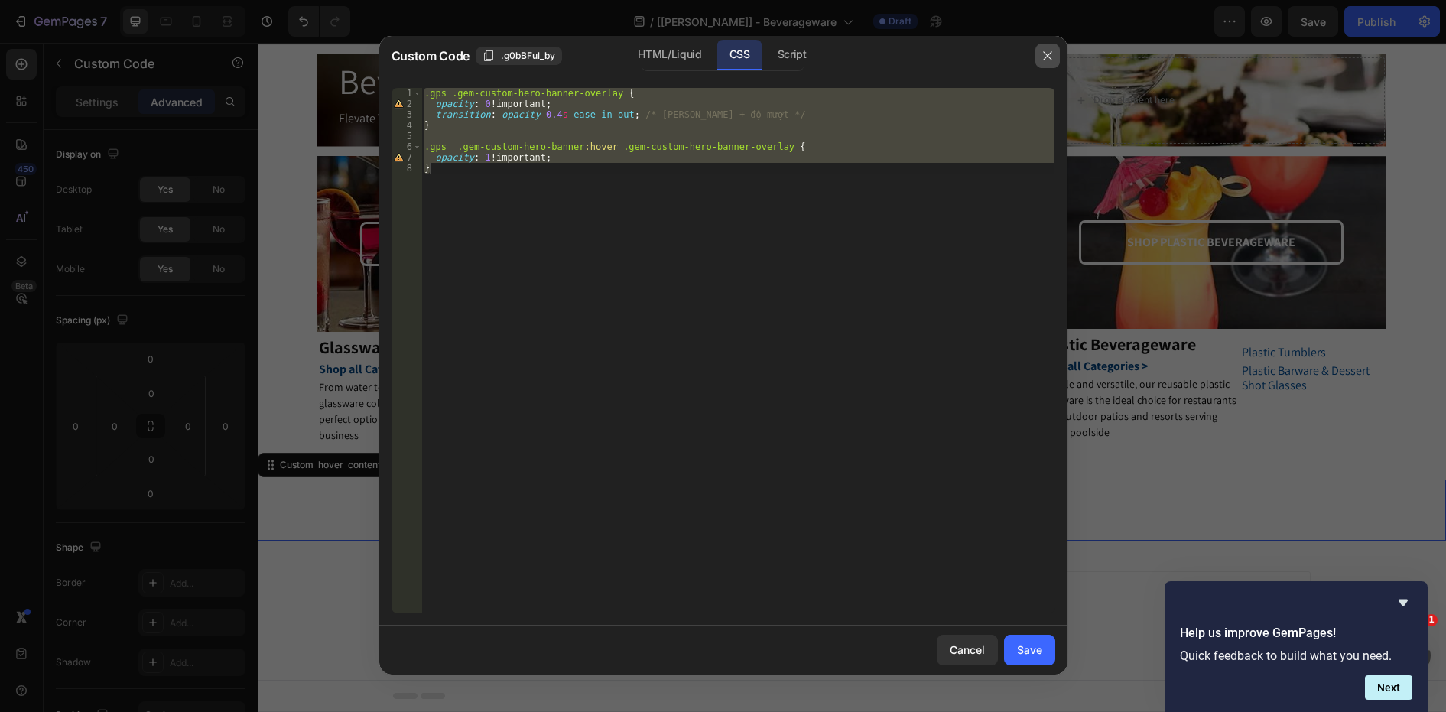
click at [1039, 48] on button "button" at bounding box center [1047, 56] width 24 height 24
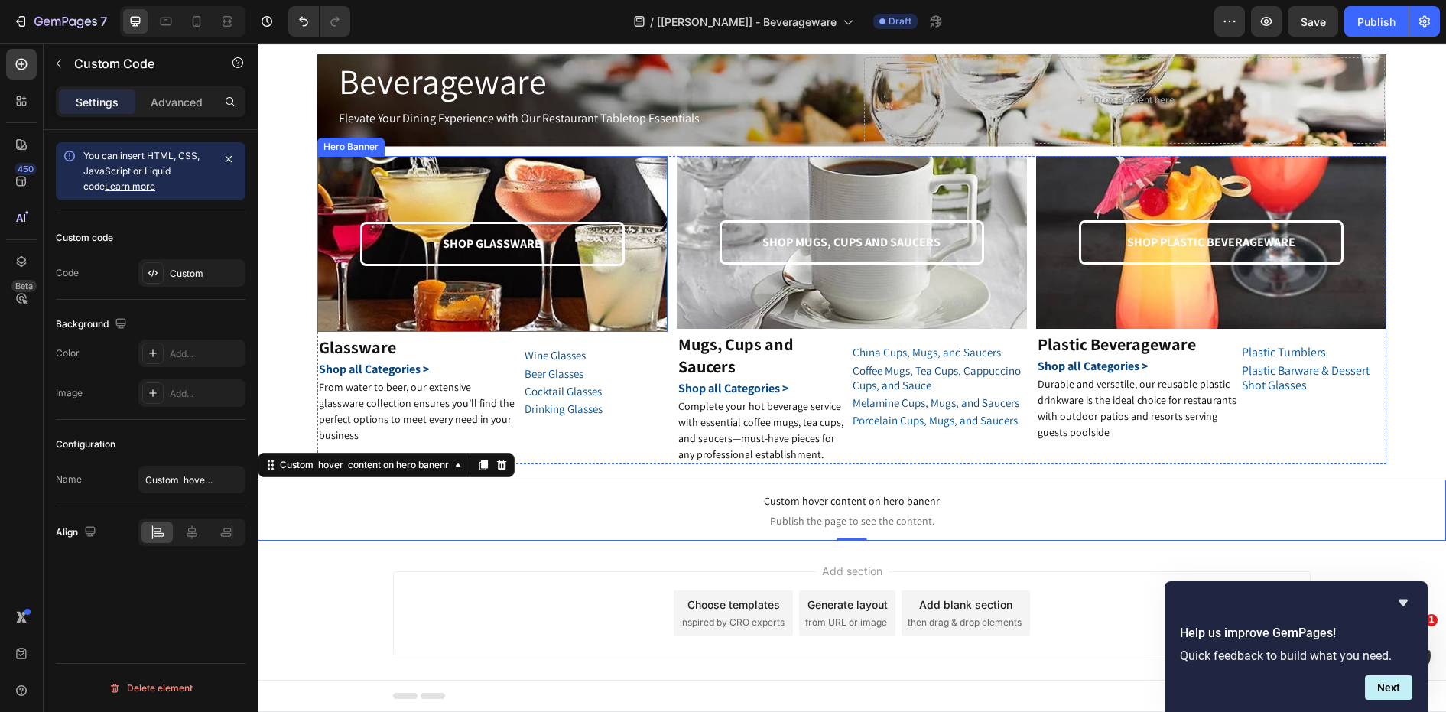
click at [640, 178] on div "SHOP GLASSWARE Text Block Row" at bounding box center [493, 244] width 326 height 171
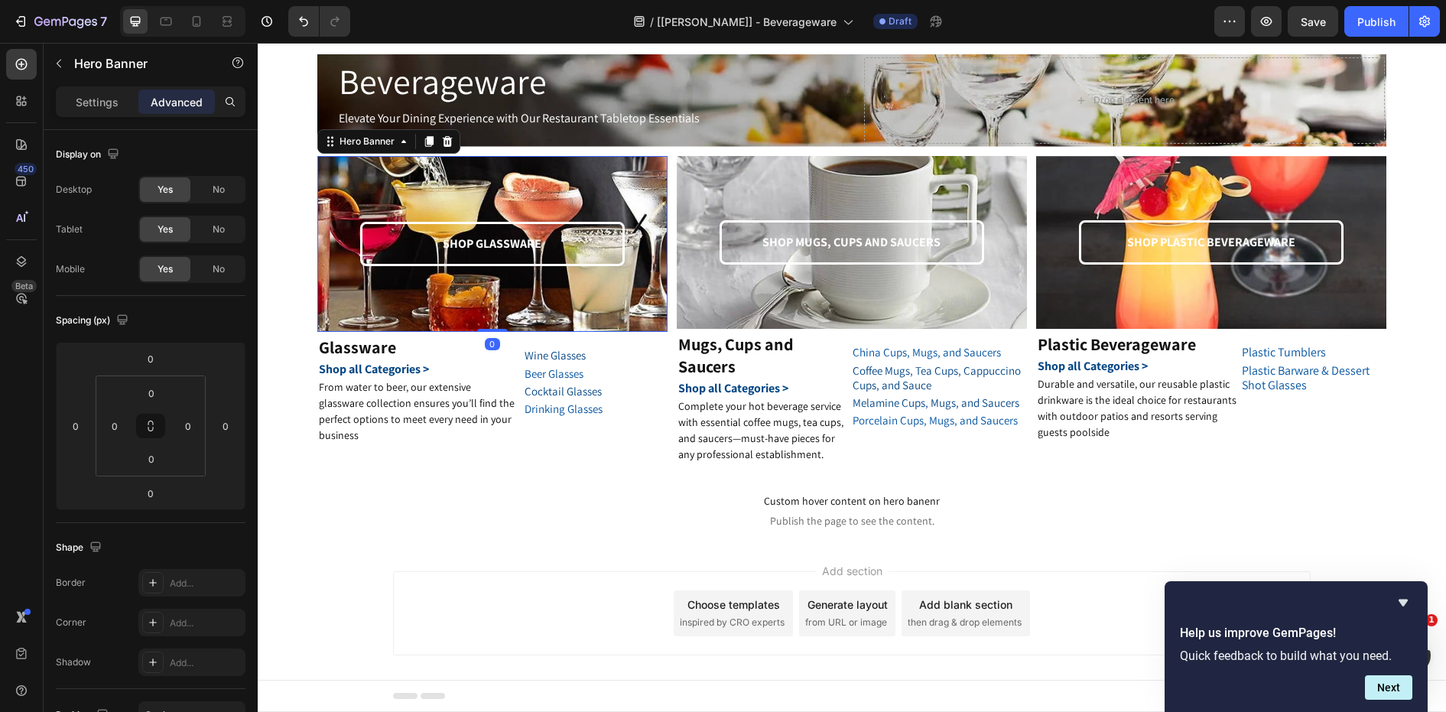
scroll to position [395, 0]
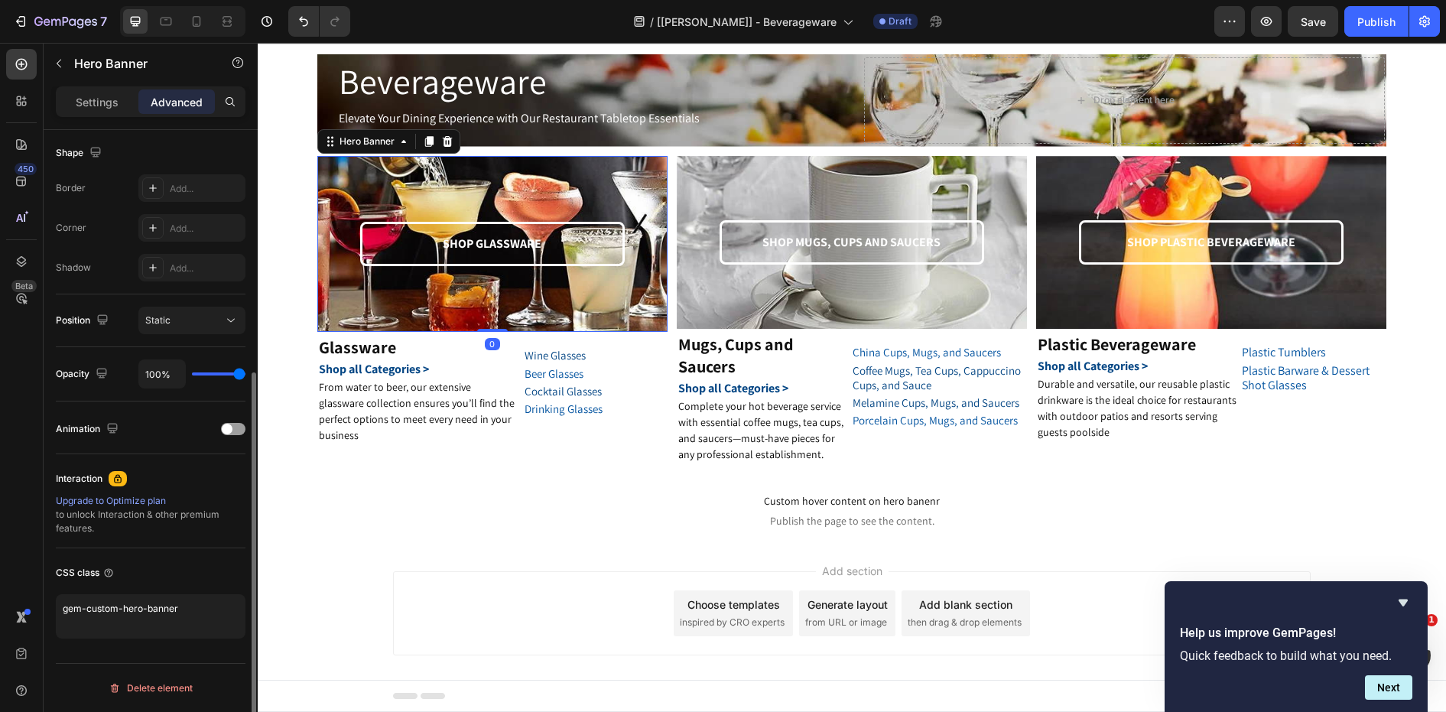
click at [184, 110] on div "Advanced" at bounding box center [176, 101] width 76 height 24
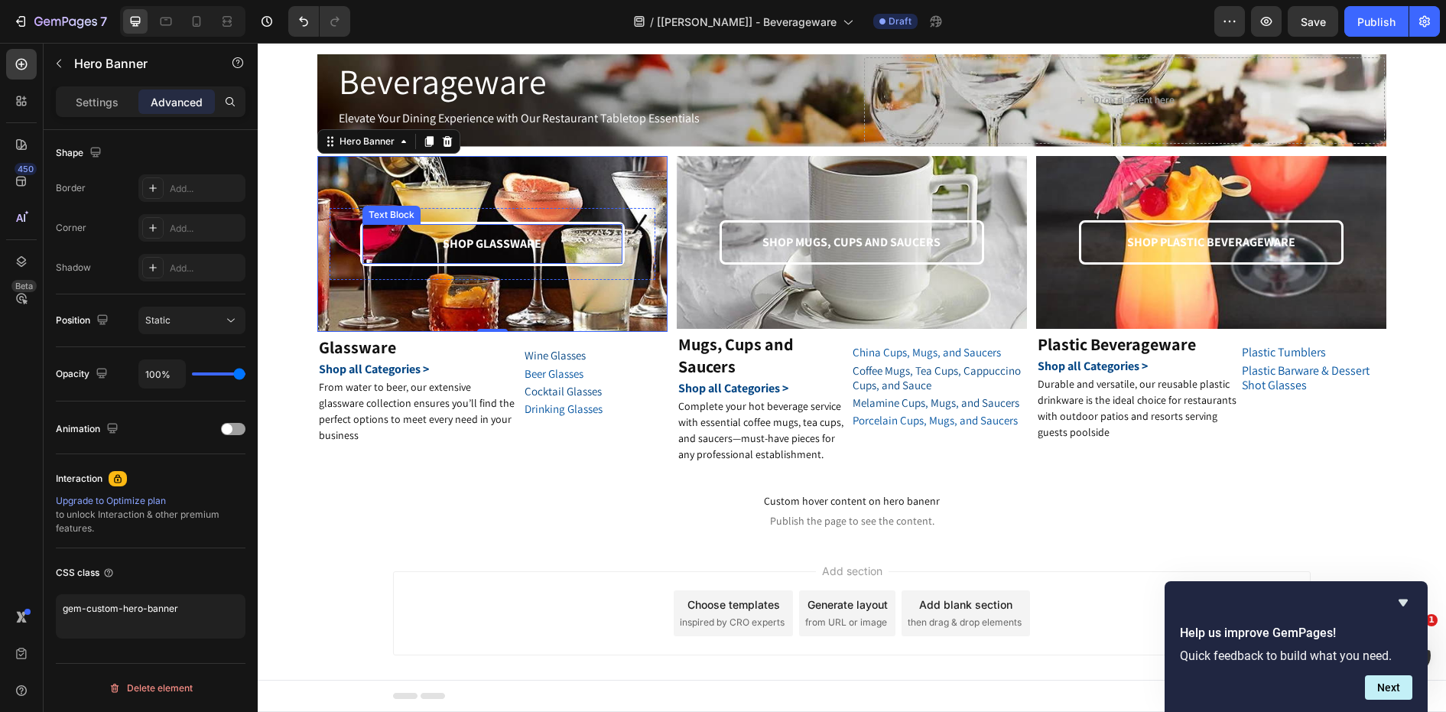
scroll to position [0, 0]
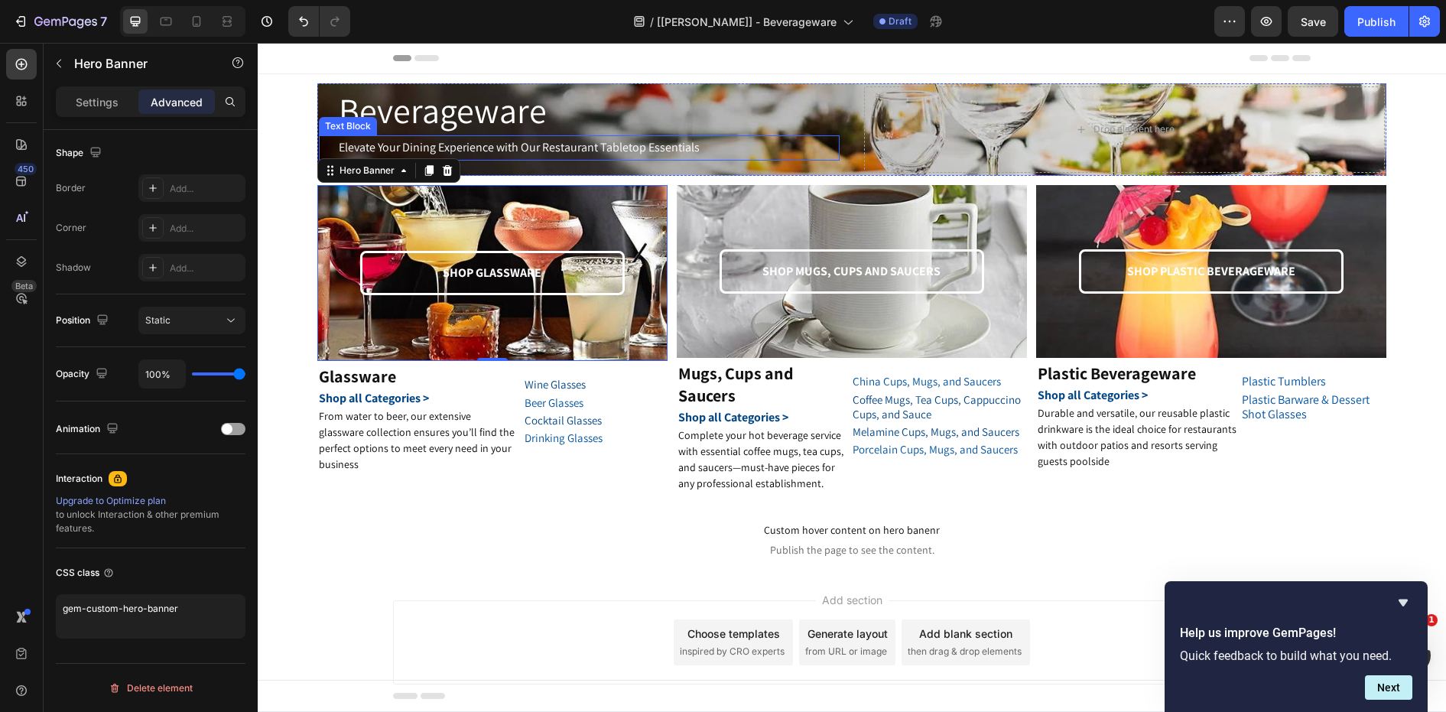
drag, startPoint x: 550, startPoint y: 151, endPoint x: 320, endPoint y: 123, distance: 231.9
click at [548, 151] on p "Elevate Your Dining Experience with Our Restaurant Tabletop Essentials" at bounding box center [588, 148] width 499 height 22
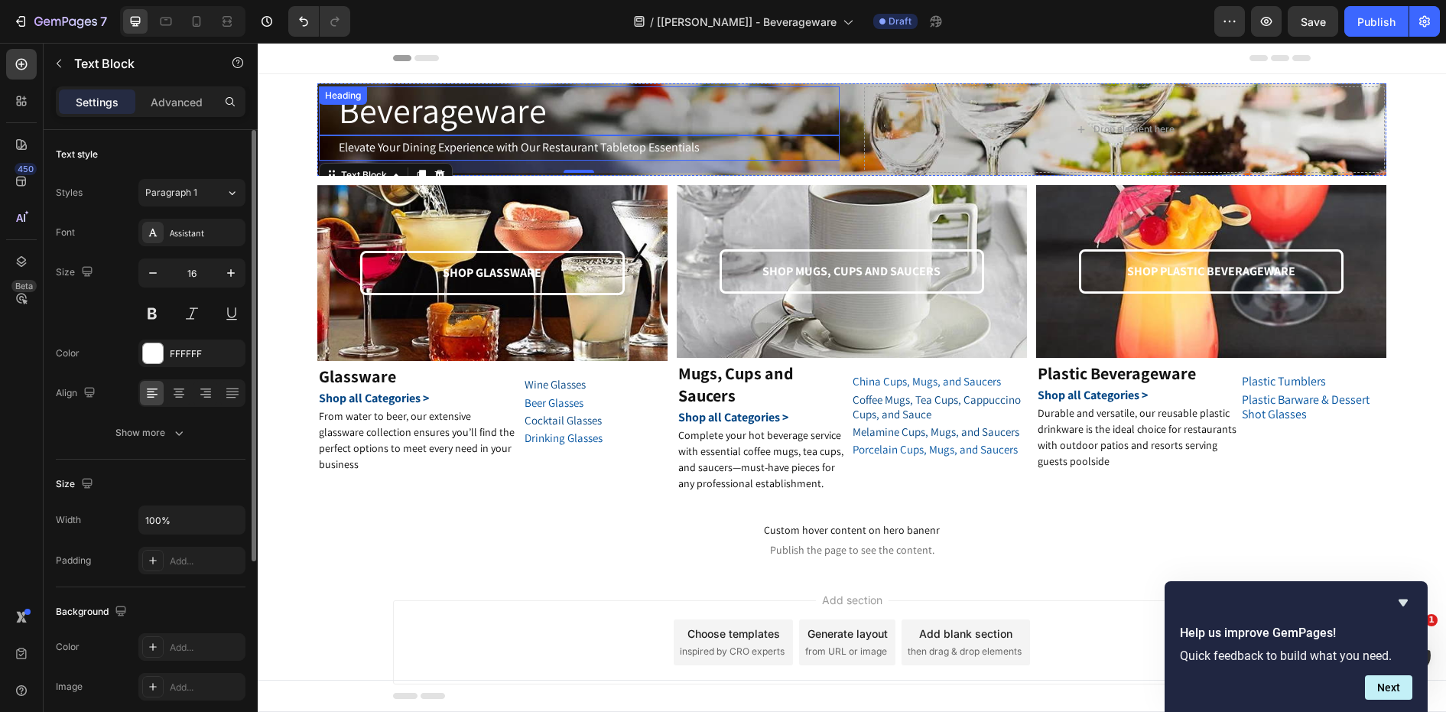
click at [349, 96] on div "Heading" at bounding box center [343, 96] width 42 height 14
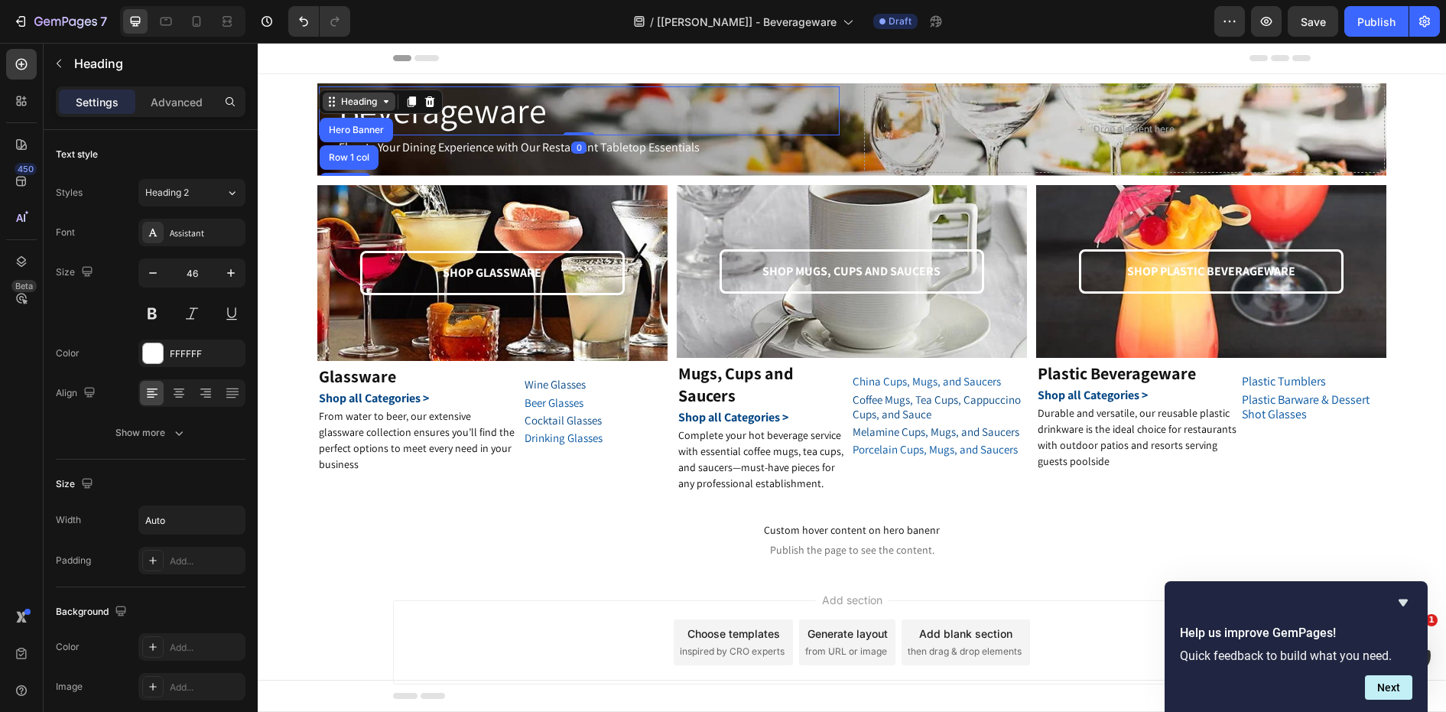
click at [367, 101] on div "Heading" at bounding box center [359, 102] width 42 height 14
click at [359, 106] on div "Heading" at bounding box center [359, 102] width 42 height 14
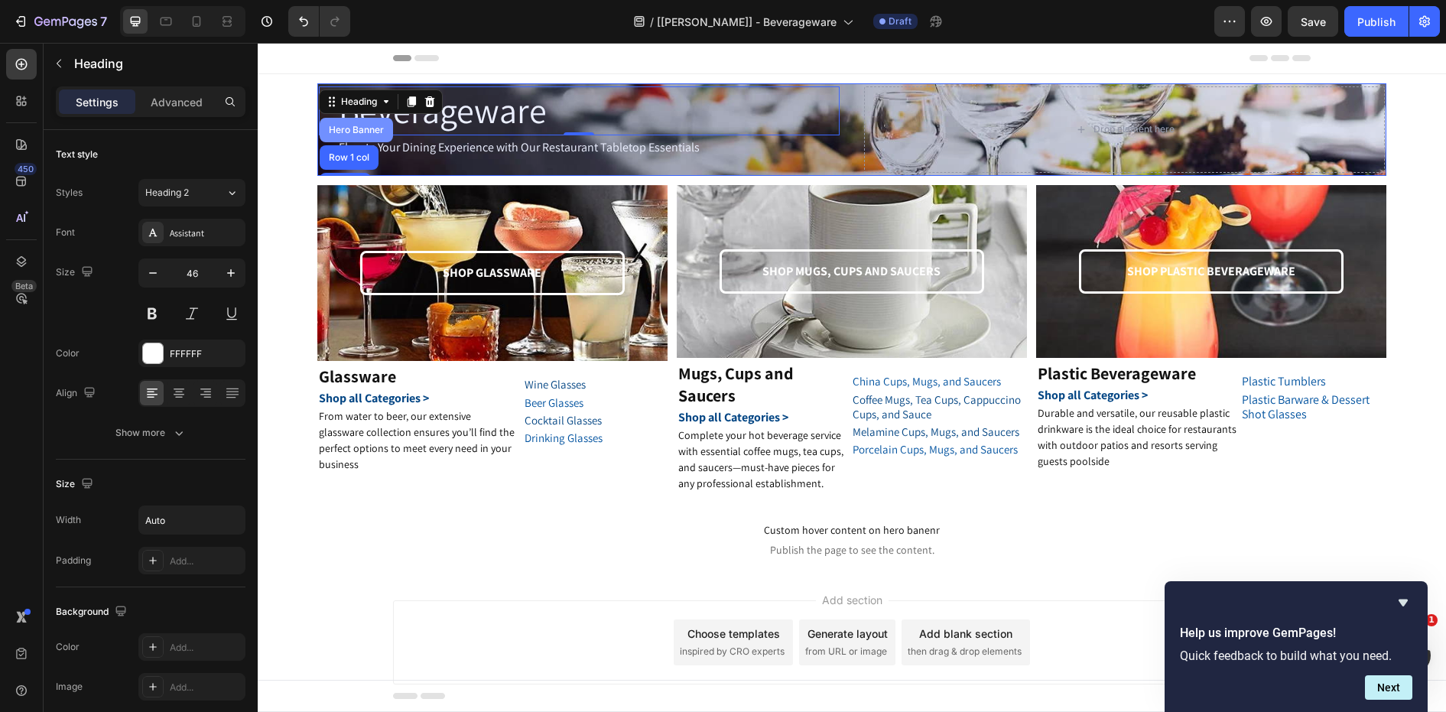
click at [356, 122] on div "Hero Banner" at bounding box center [356, 130] width 73 height 24
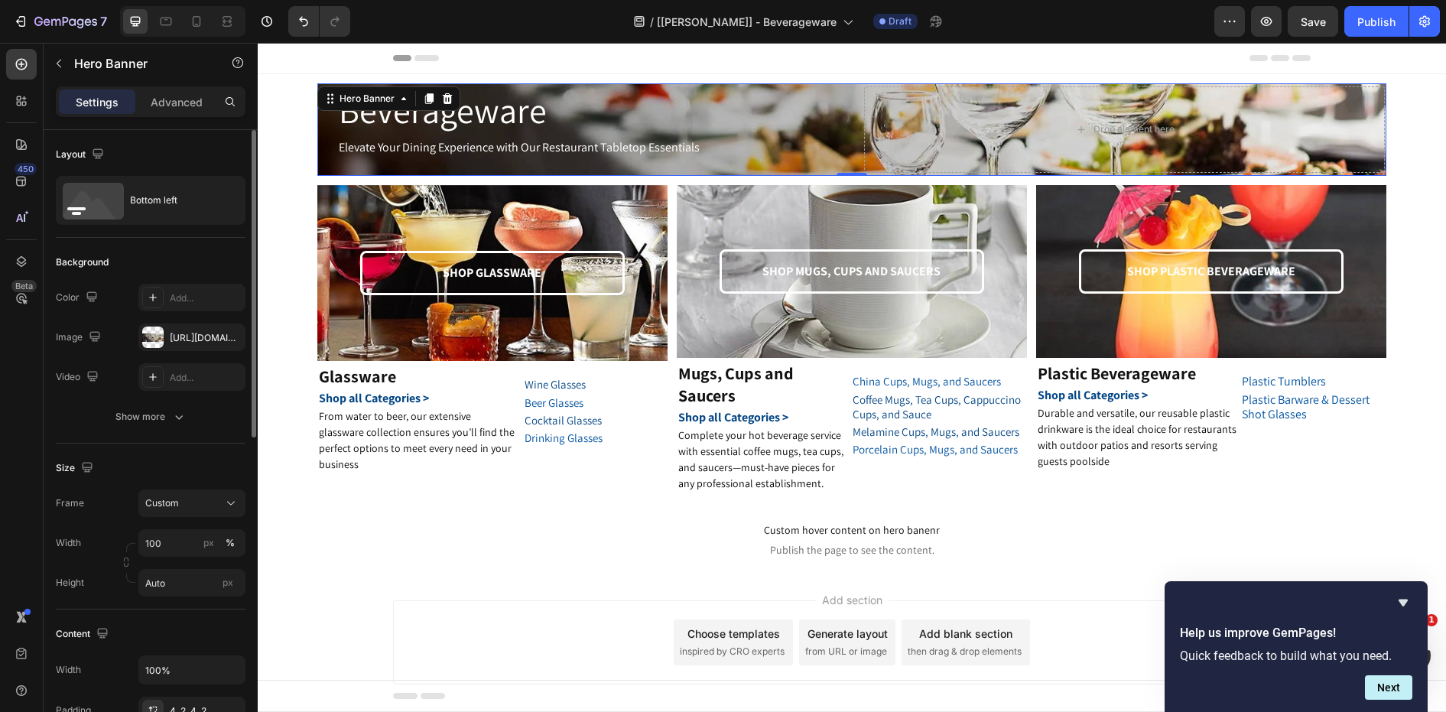
scroll to position [646, 0]
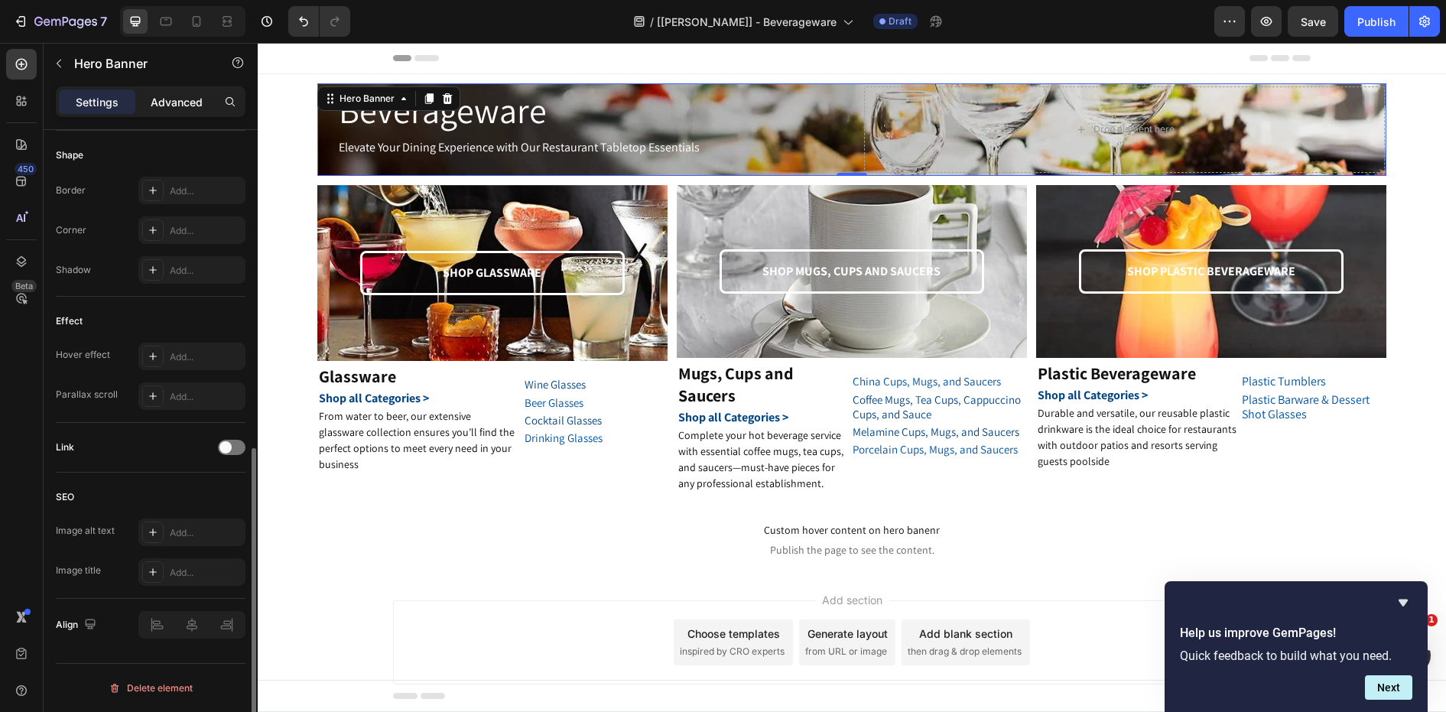
click at [175, 102] on p "Advanced" at bounding box center [177, 102] width 52 height 16
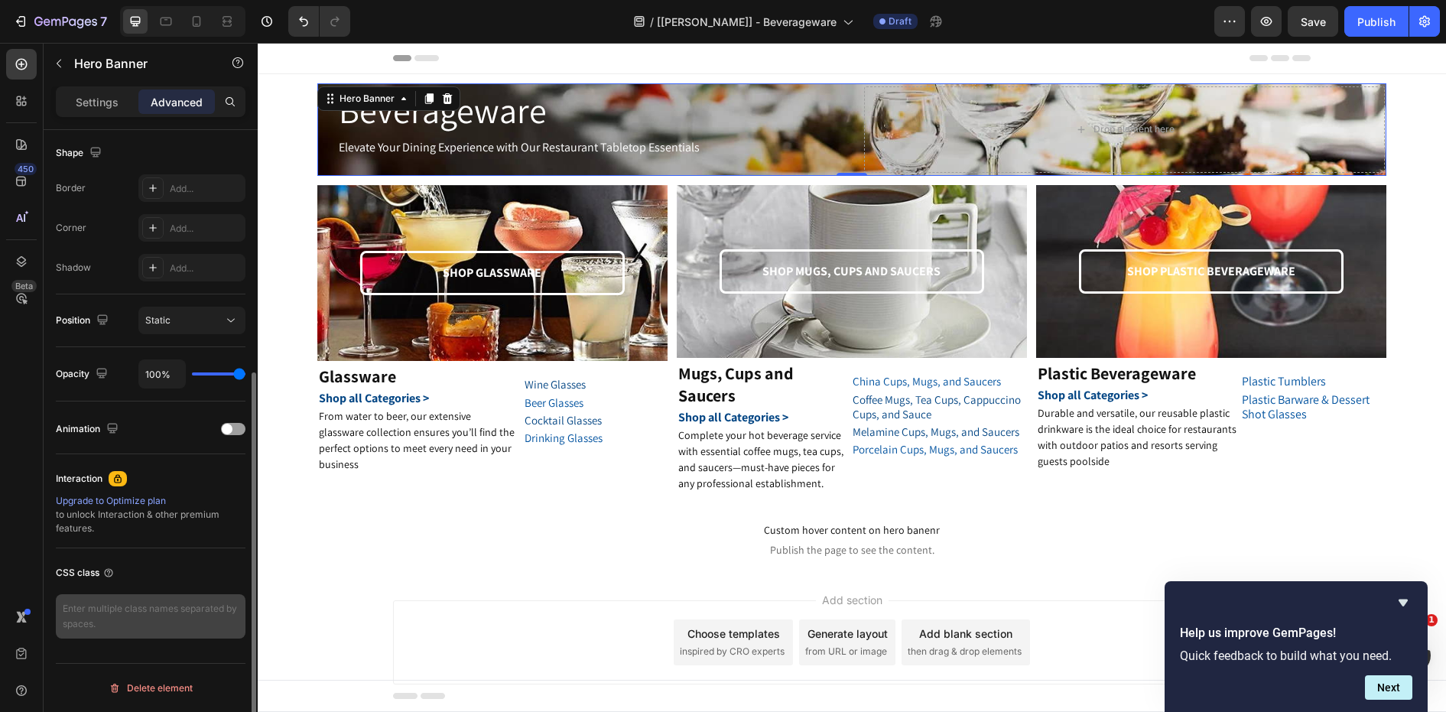
scroll to position [395, 0]
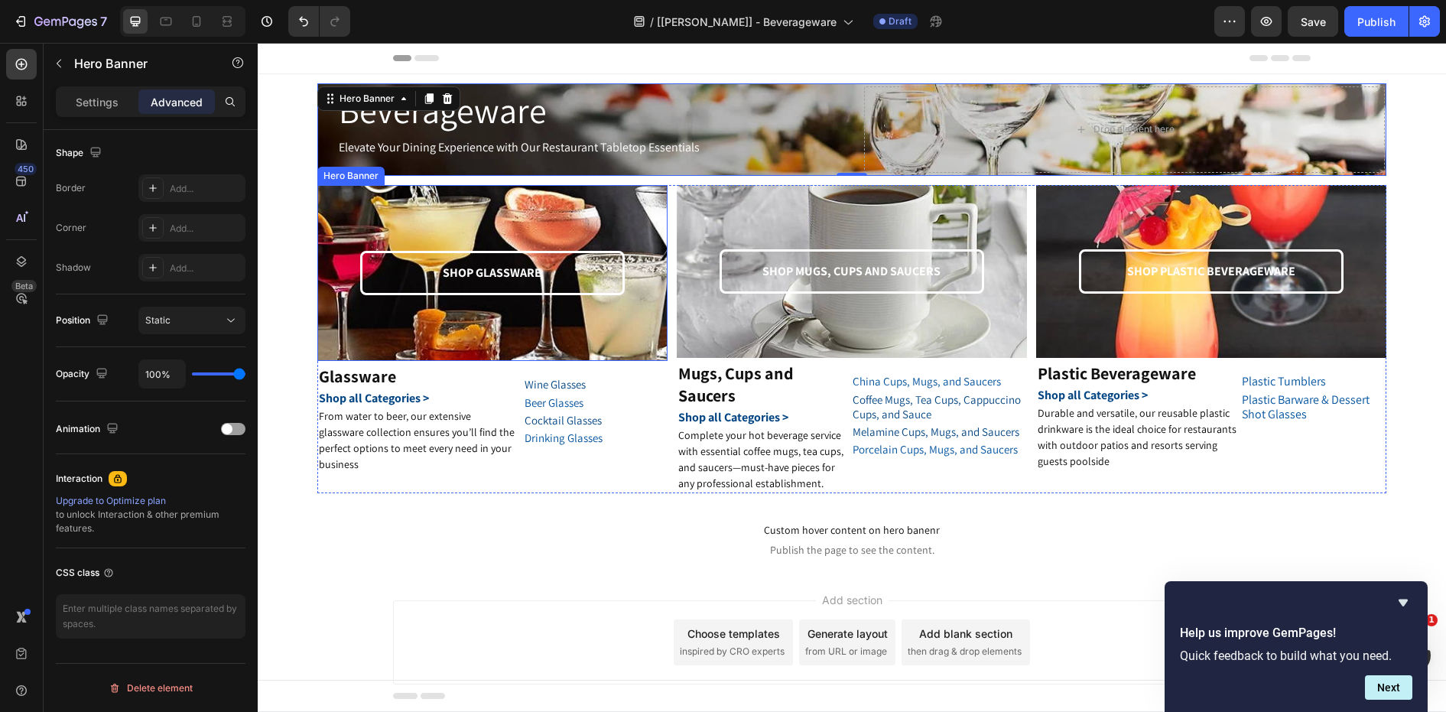
click at [633, 208] on div "SHOP GLASSWARE Text Block Row" at bounding box center [493, 273] width 326 height 171
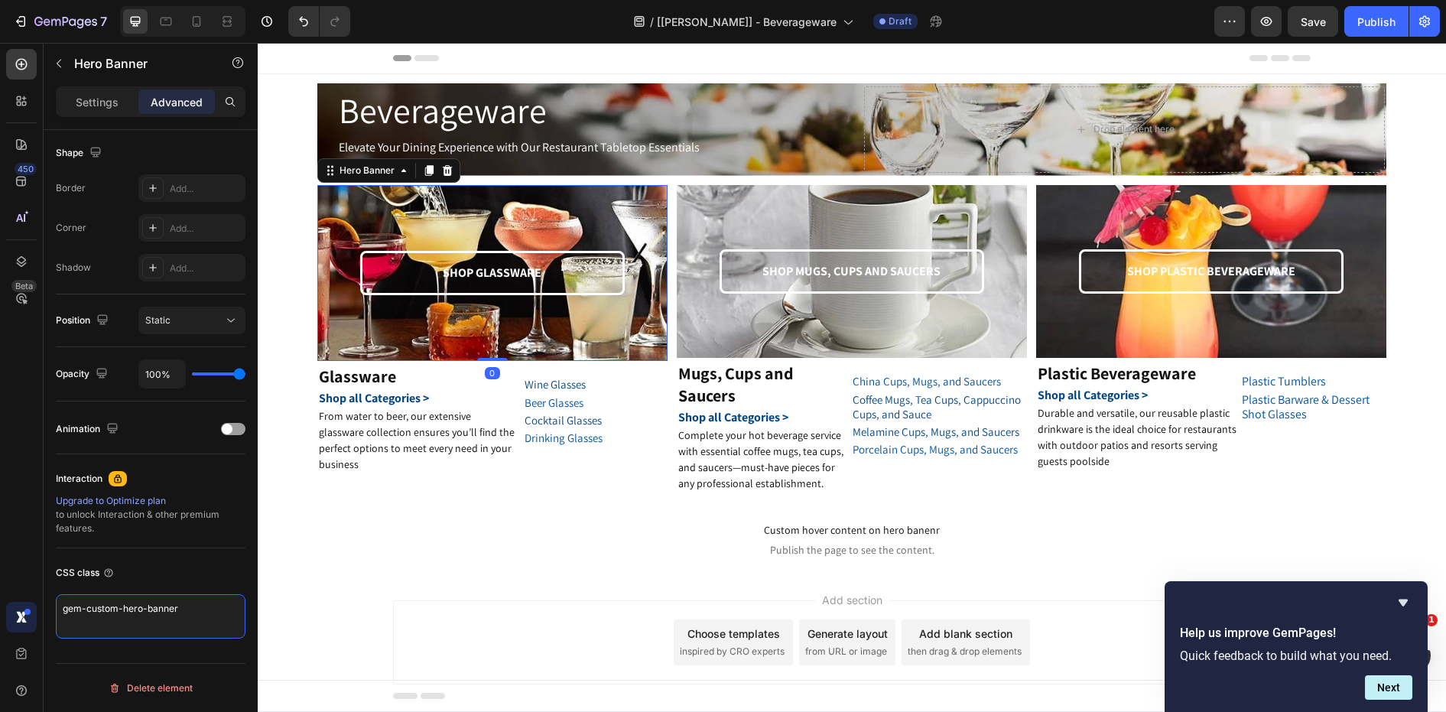
drag, startPoint x: 201, startPoint y: 612, endPoint x: 11, endPoint y: 610, distance: 190.4
click at [12, 610] on div "450 Beta Sections(18) Elements(83) Section Element Hero Section Product Detail …" at bounding box center [129, 377] width 258 height 669
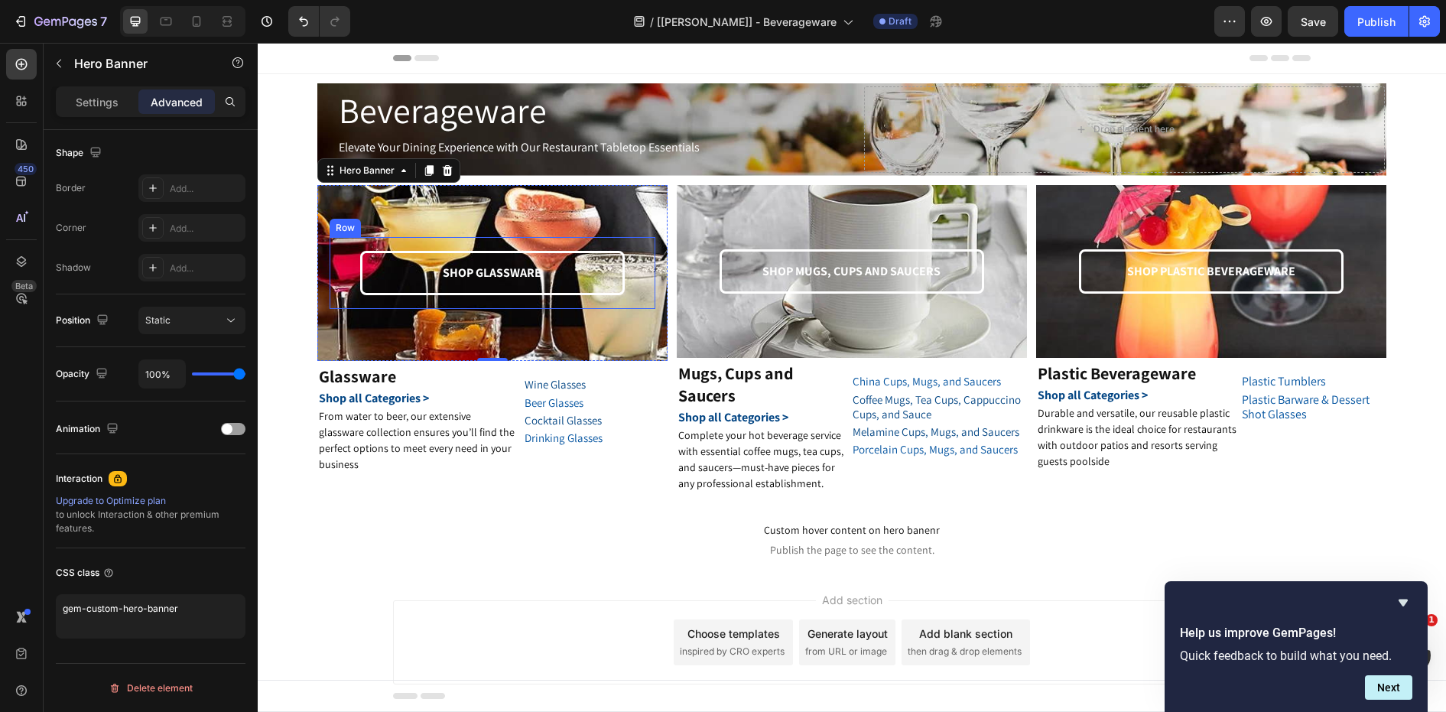
click at [634, 283] on div "SHOP GLASSWARE Text Block" at bounding box center [492, 273] width 301 height 45
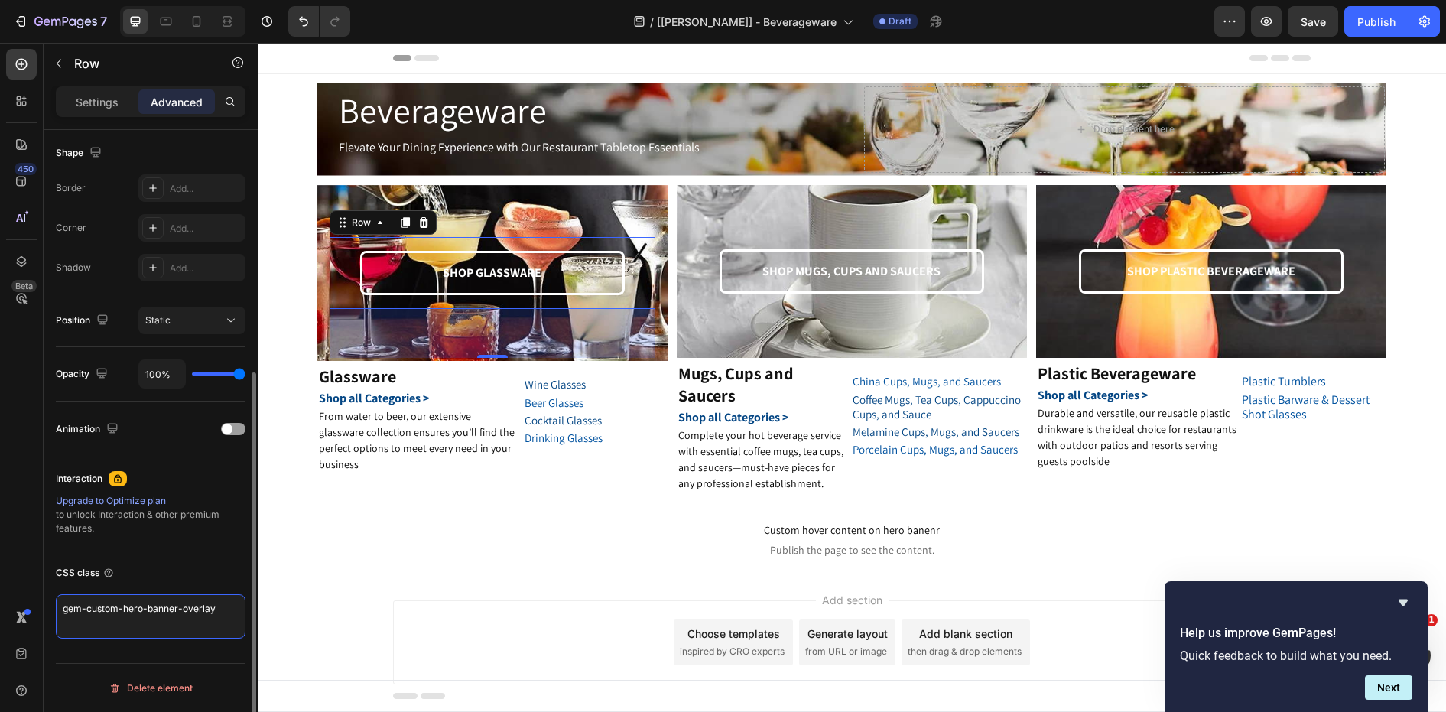
click at [214, 610] on textarea "gem-custom-hero-banner-overlay" at bounding box center [151, 616] width 190 height 44
